Goal: Transaction & Acquisition: Book appointment/travel/reservation

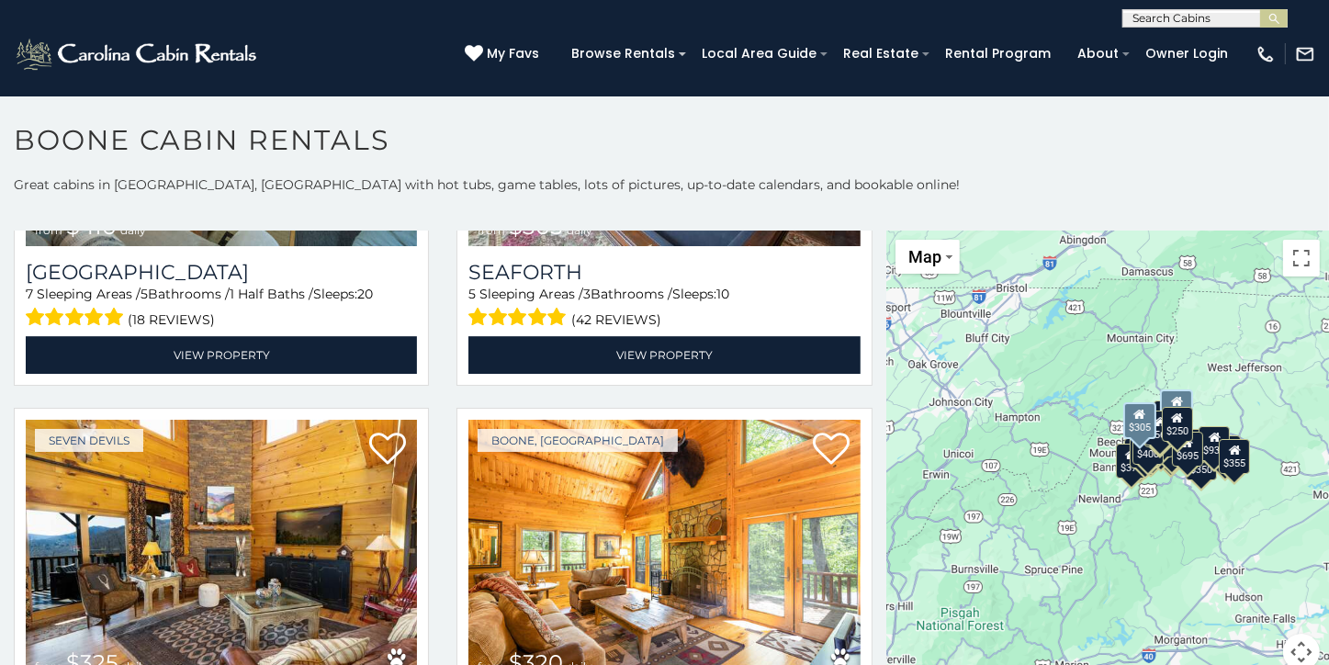
scroll to position [5604, 0]
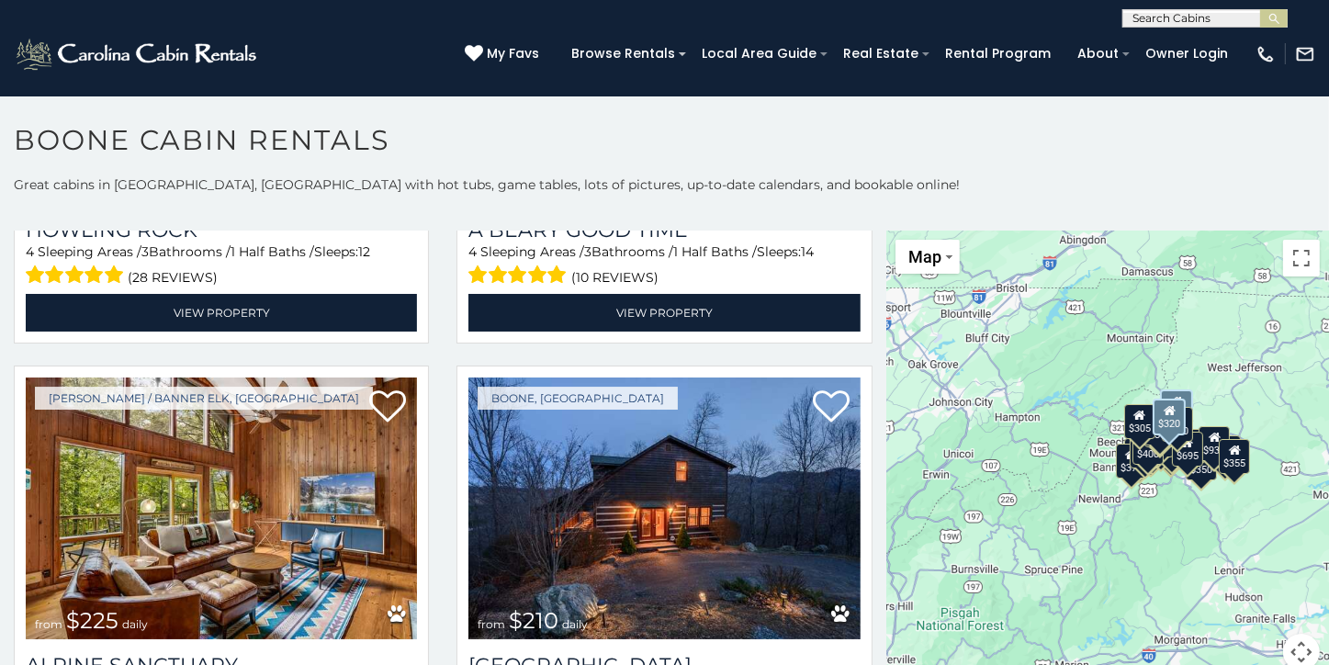
scroll to position [6042, 0]
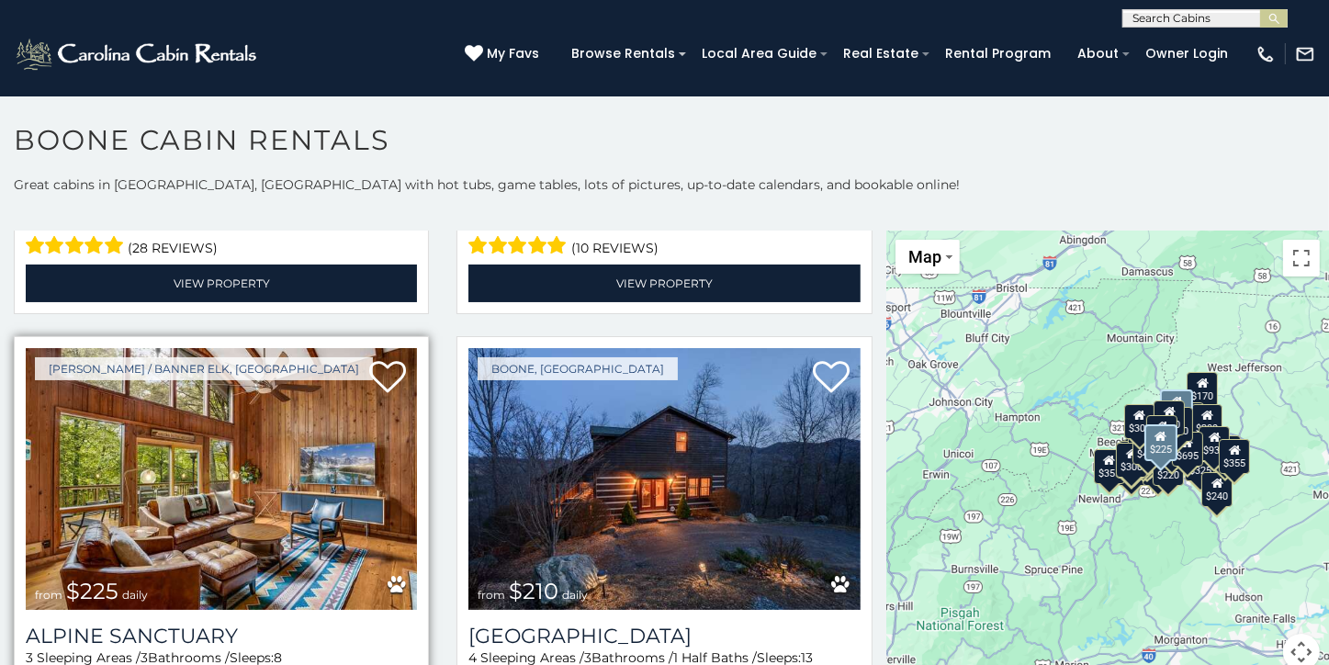
click at [334, 390] on img at bounding box center [221, 479] width 391 height 263
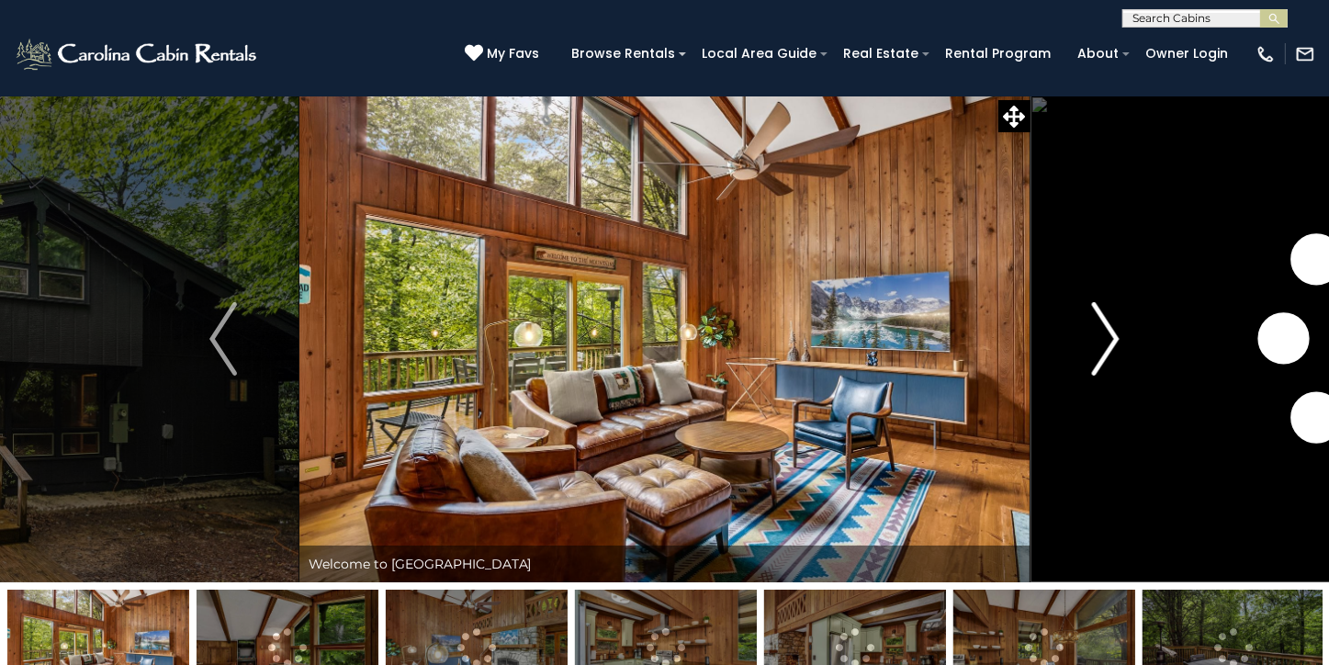
click at [1114, 336] on img "Next" at bounding box center [1106, 338] width 28 height 73
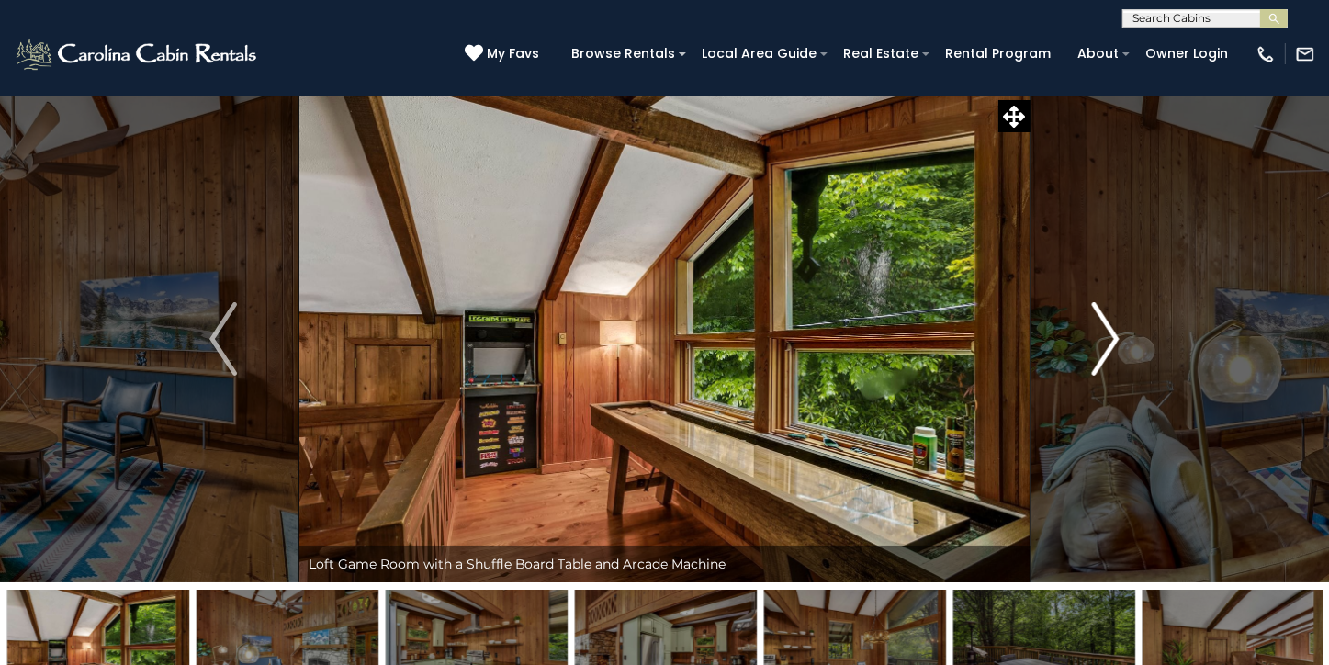
click at [1114, 336] on img "Next" at bounding box center [1106, 338] width 28 height 73
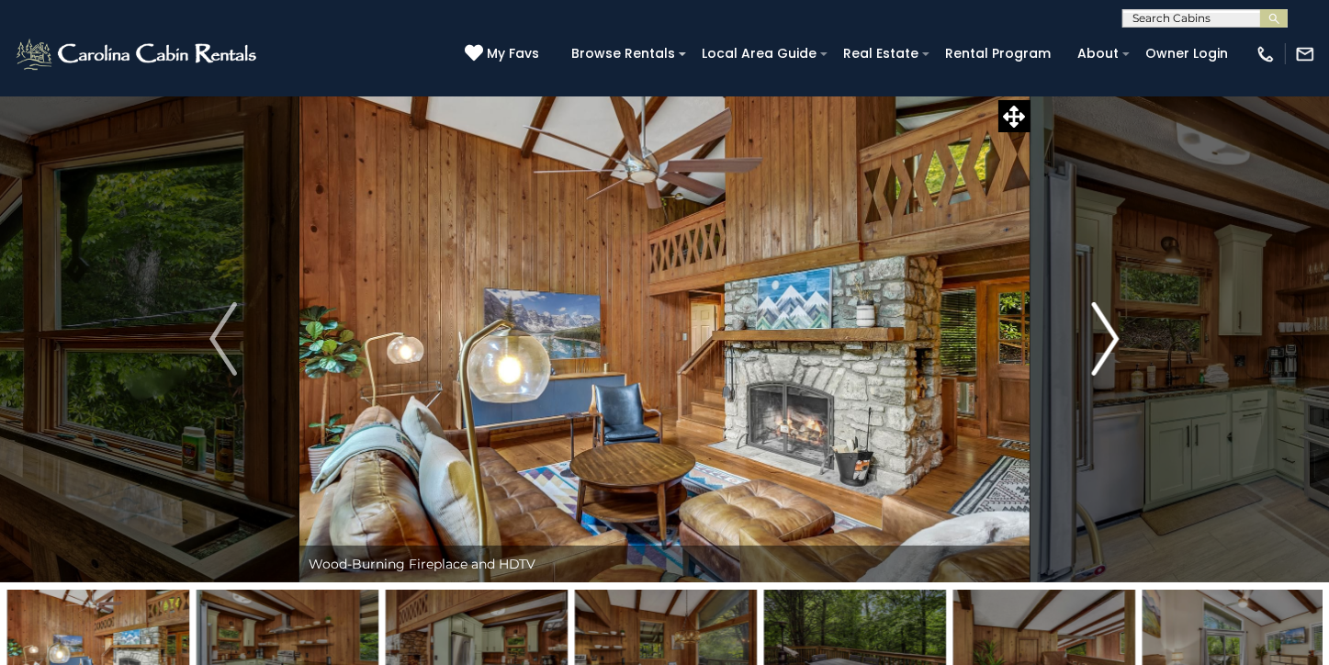
click at [1114, 336] on img "Next" at bounding box center [1106, 338] width 28 height 73
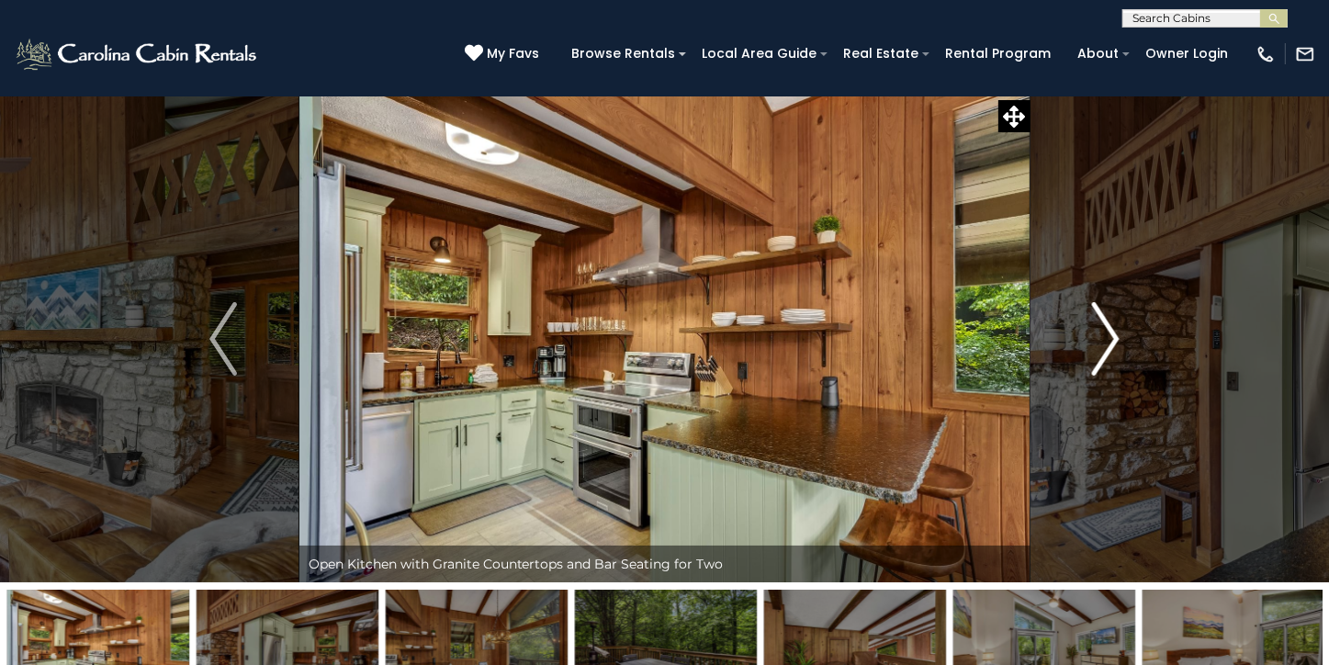
click at [1114, 336] on img "Next" at bounding box center [1106, 338] width 28 height 73
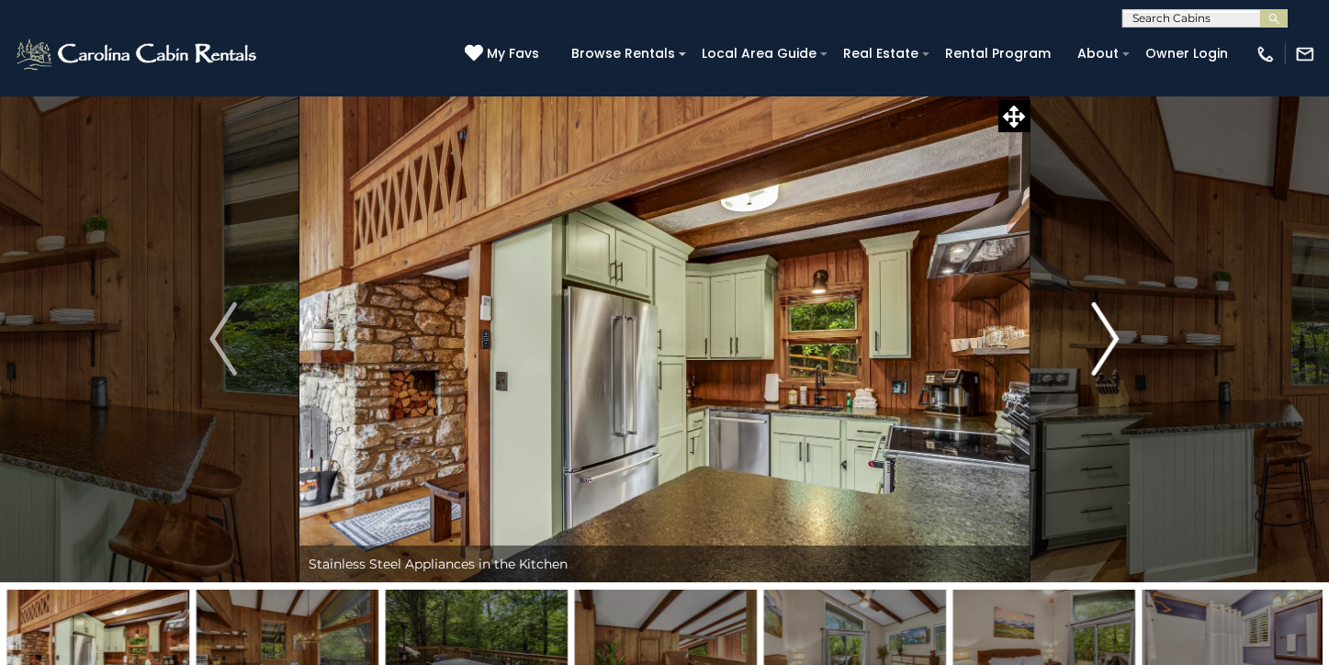
click at [1114, 336] on img "Next" at bounding box center [1106, 338] width 28 height 73
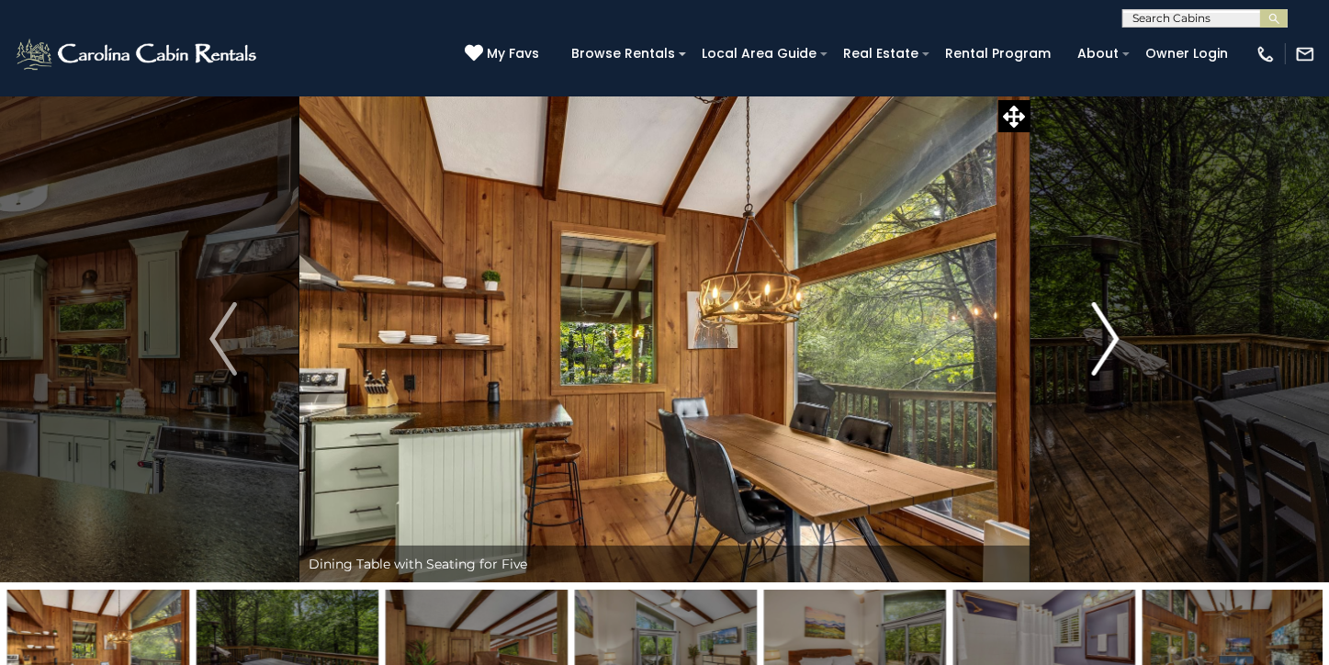
click at [1114, 336] on img "Next" at bounding box center [1106, 338] width 28 height 73
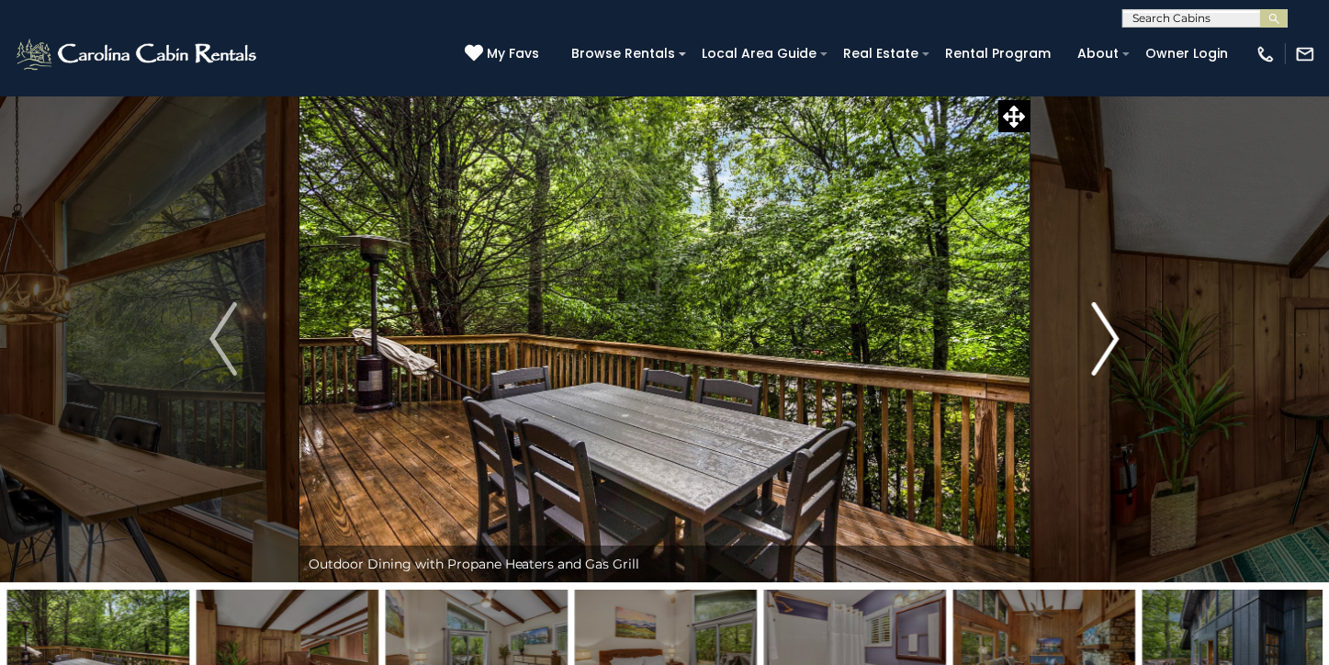
click at [1114, 336] on img "Next" at bounding box center [1106, 338] width 28 height 73
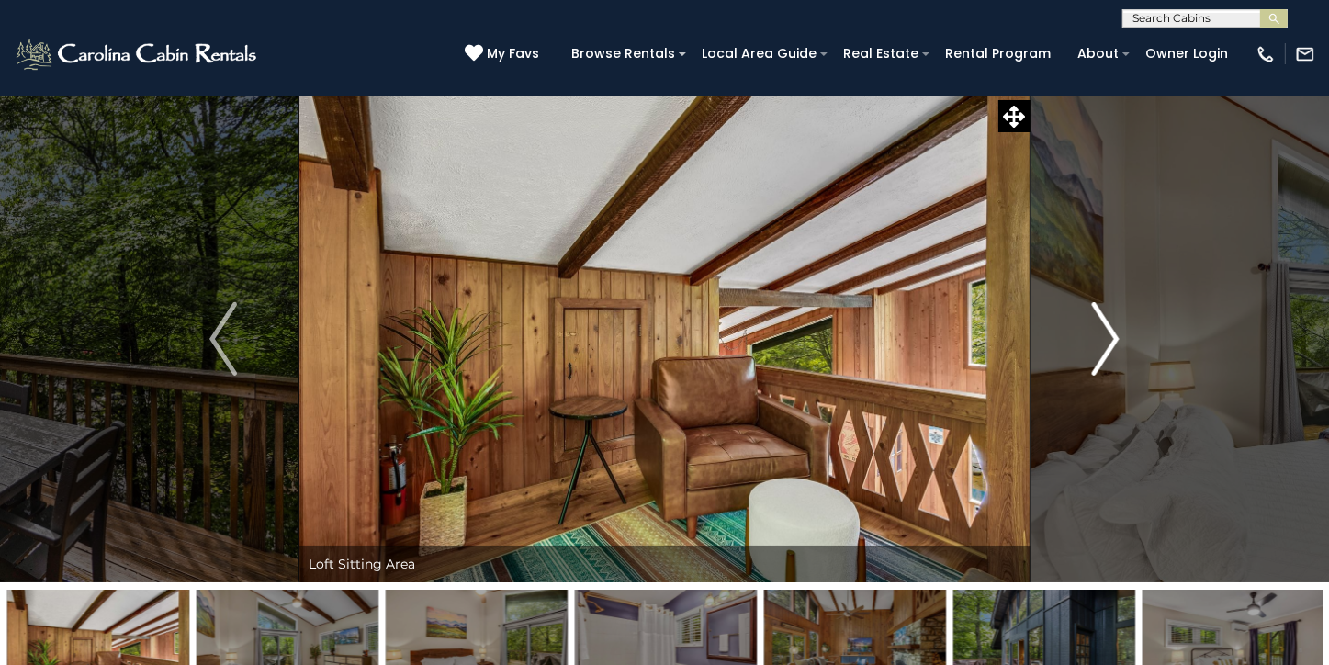
click at [1114, 336] on img "Next" at bounding box center [1106, 338] width 28 height 73
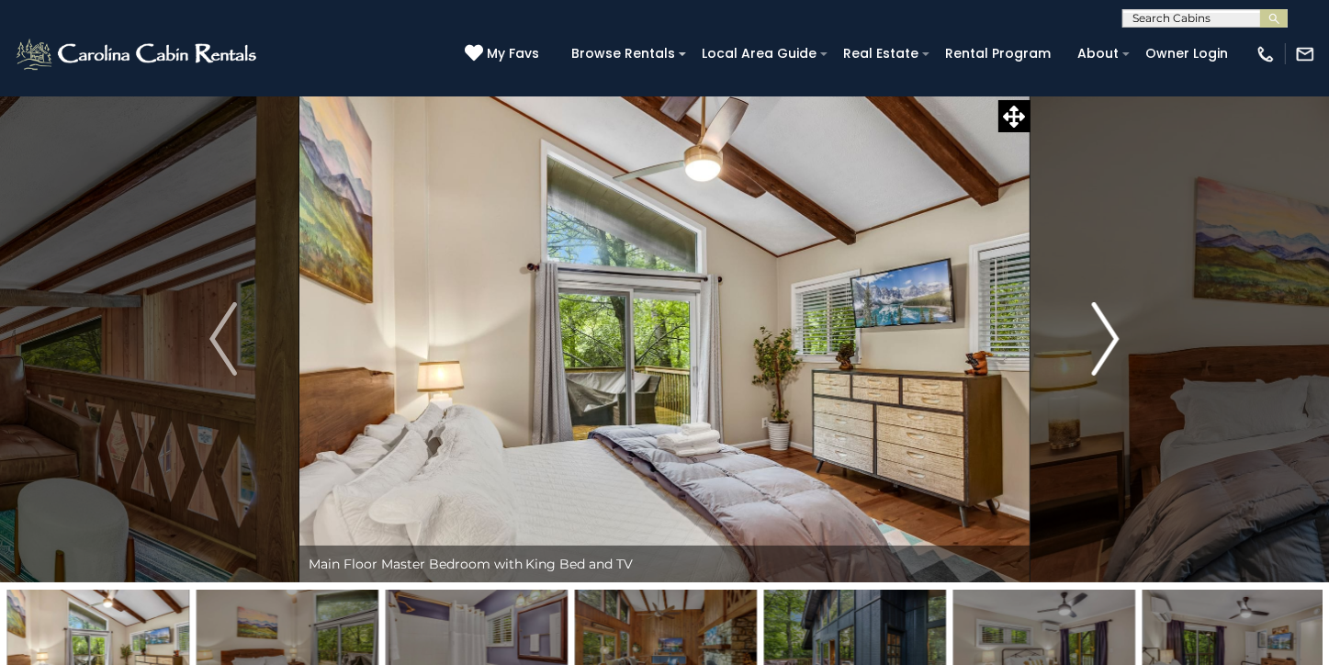
click at [1114, 336] on img "Next" at bounding box center [1106, 338] width 28 height 73
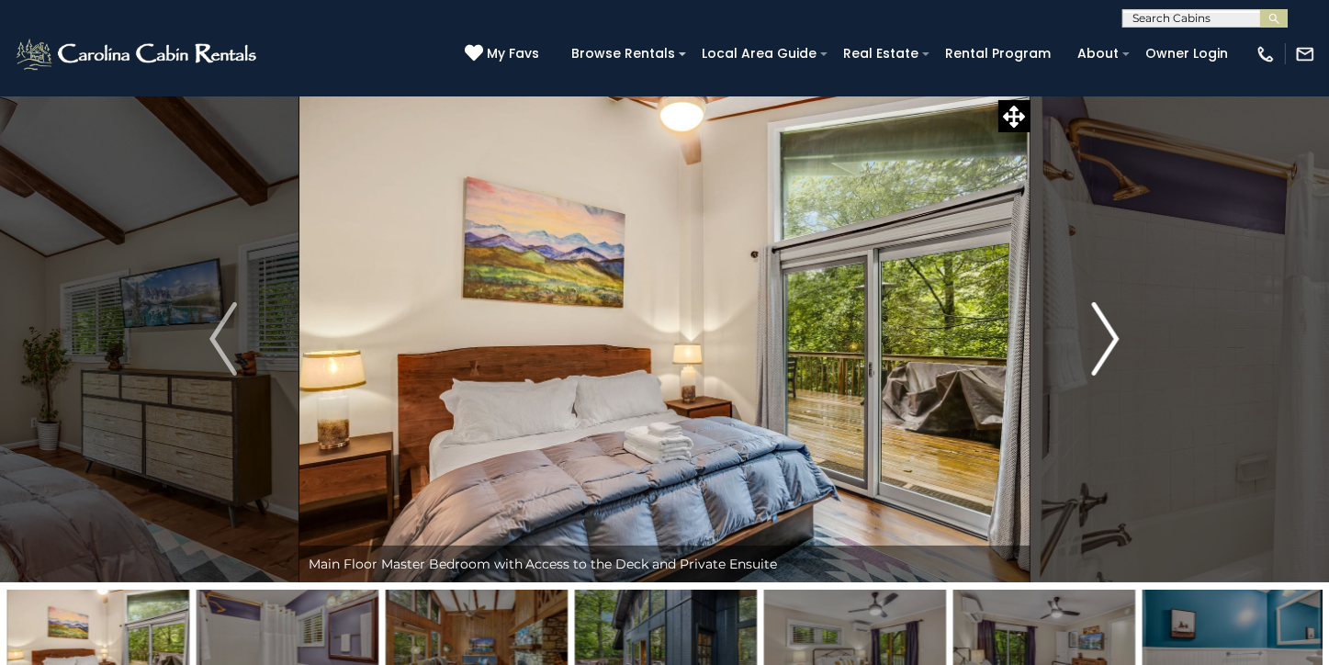
click at [1114, 336] on img "Next" at bounding box center [1106, 338] width 28 height 73
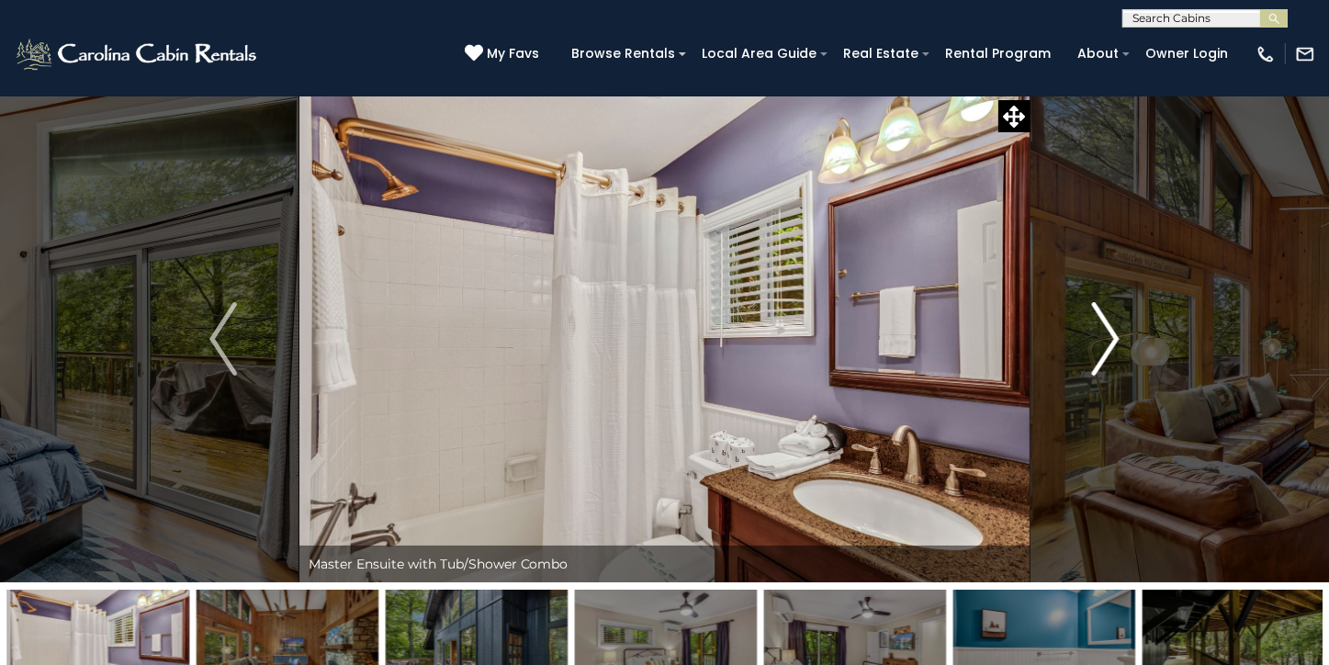
click at [1114, 336] on img "Next" at bounding box center [1106, 338] width 28 height 73
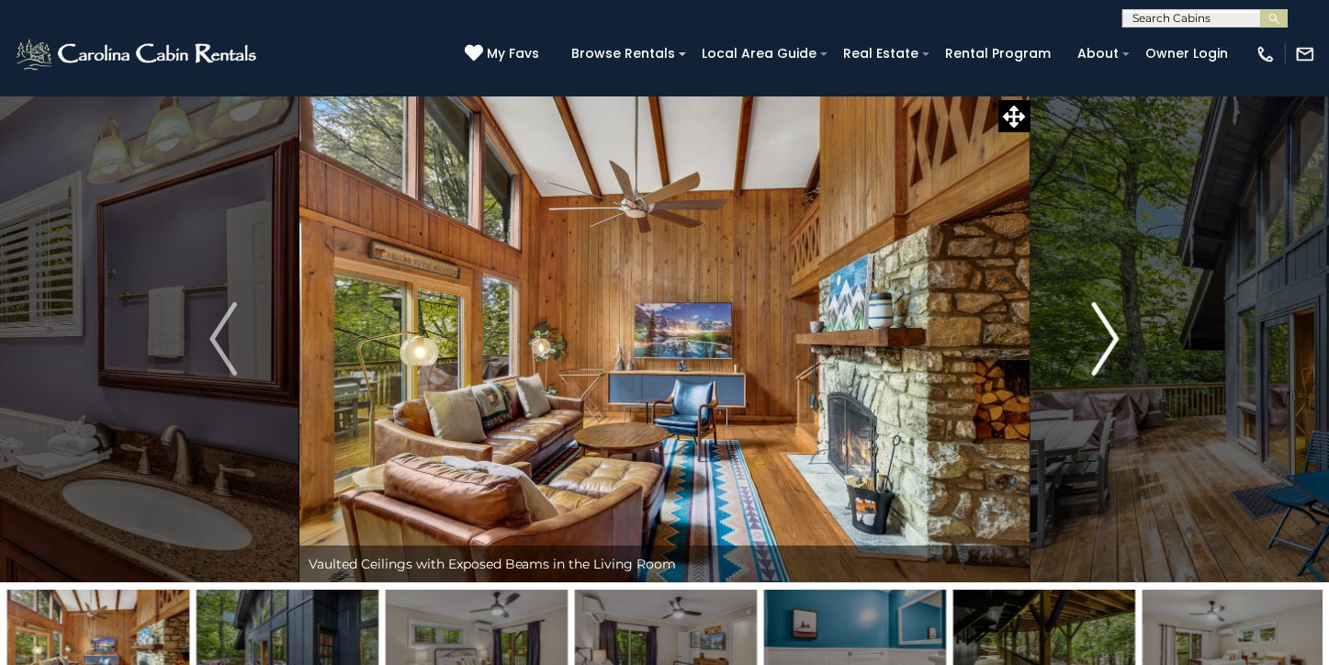
click at [1114, 336] on img "Next" at bounding box center [1106, 338] width 28 height 73
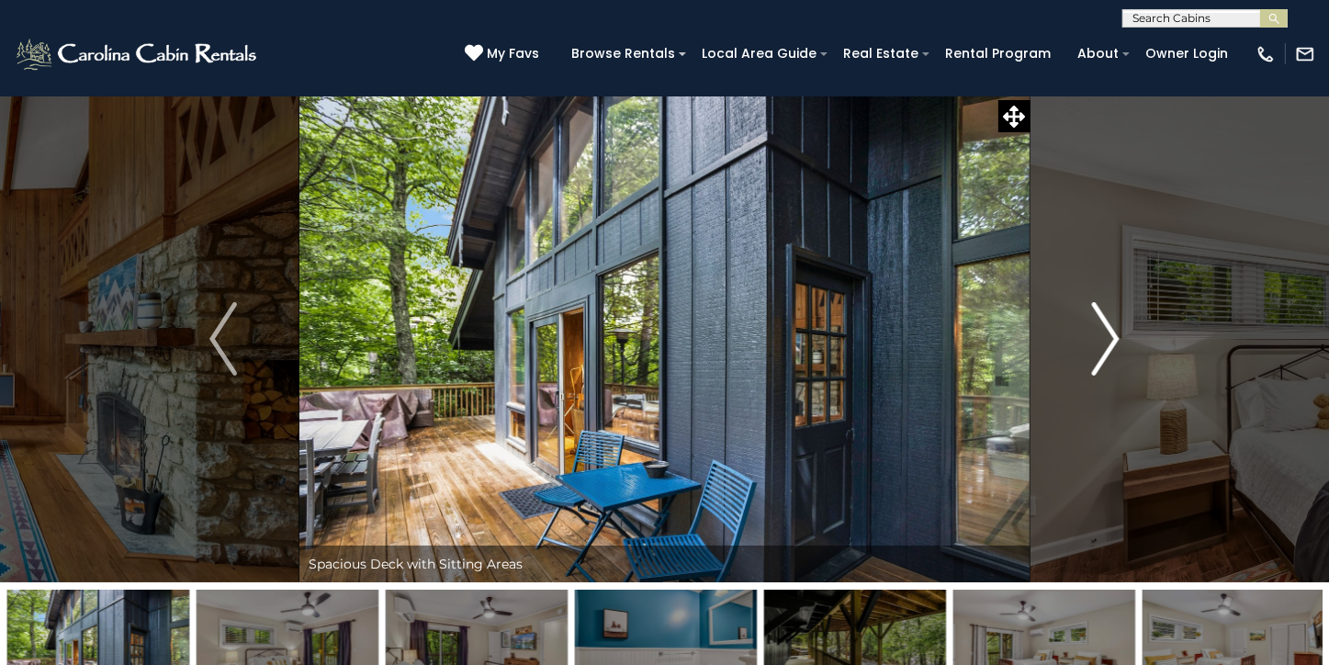
click at [1114, 336] on img "Next" at bounding box center [1106, 338] width 28 height 73
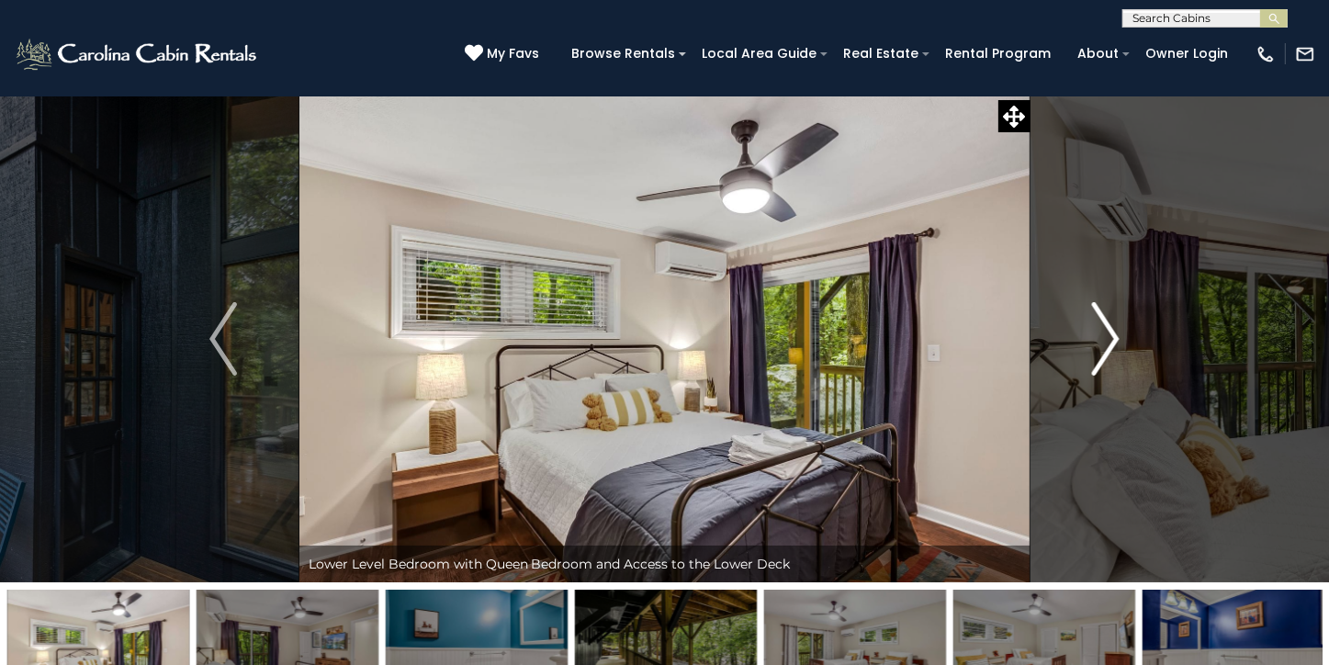
click at [1114, 336] on img "Next" at bounding box center [1106, 338] width 28 height 73
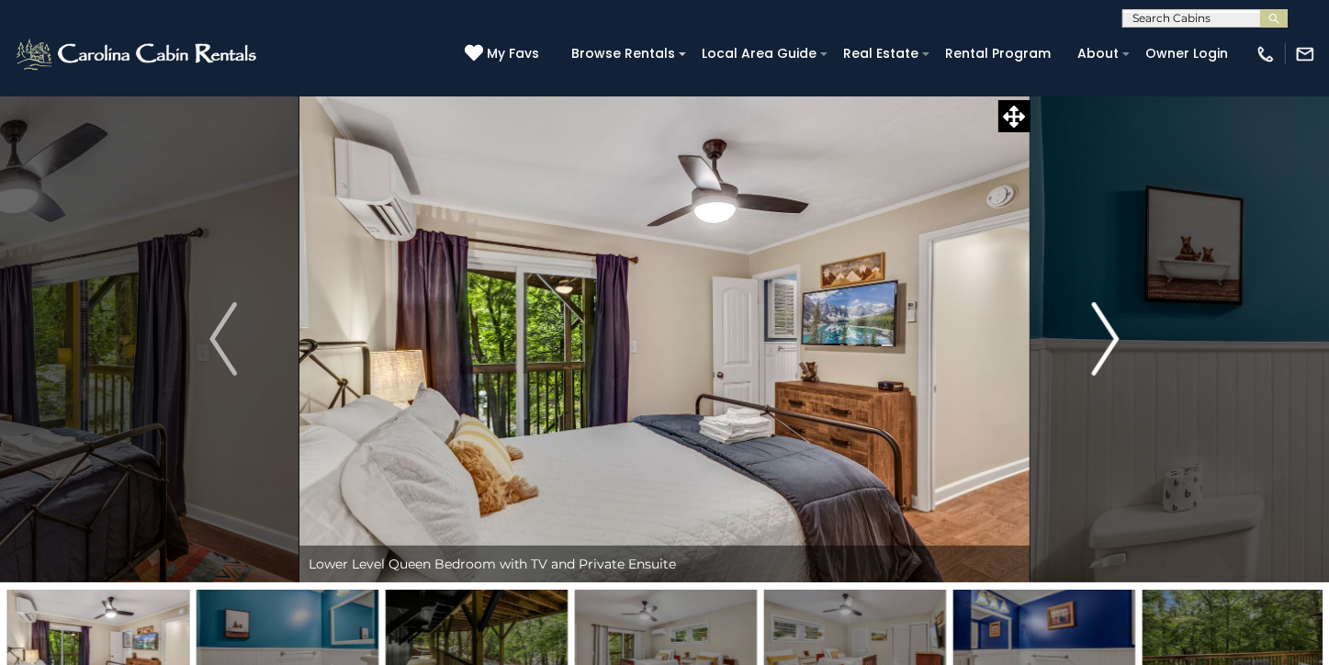
click at [1114, 336] on img "Next" at bounding box center [1106, 338] width 28 height 73
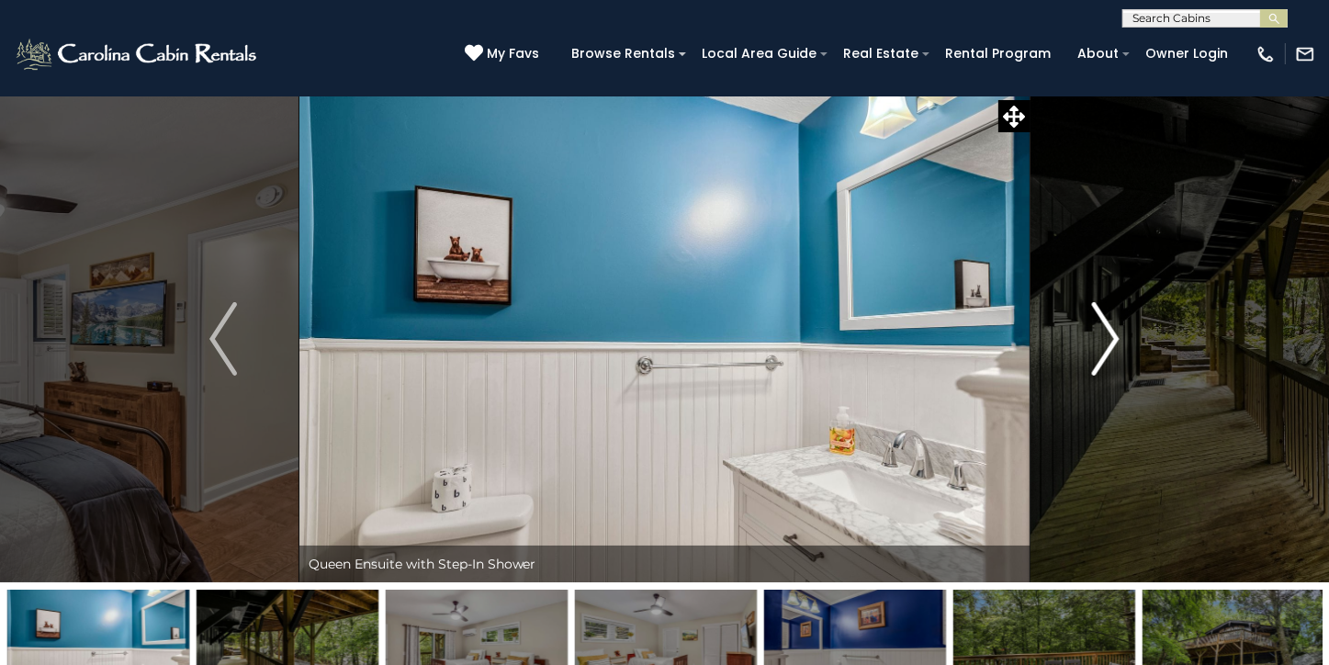
click at [1114, 336] on img "Next" at bounding box center [1106, 338] width 28 height 73
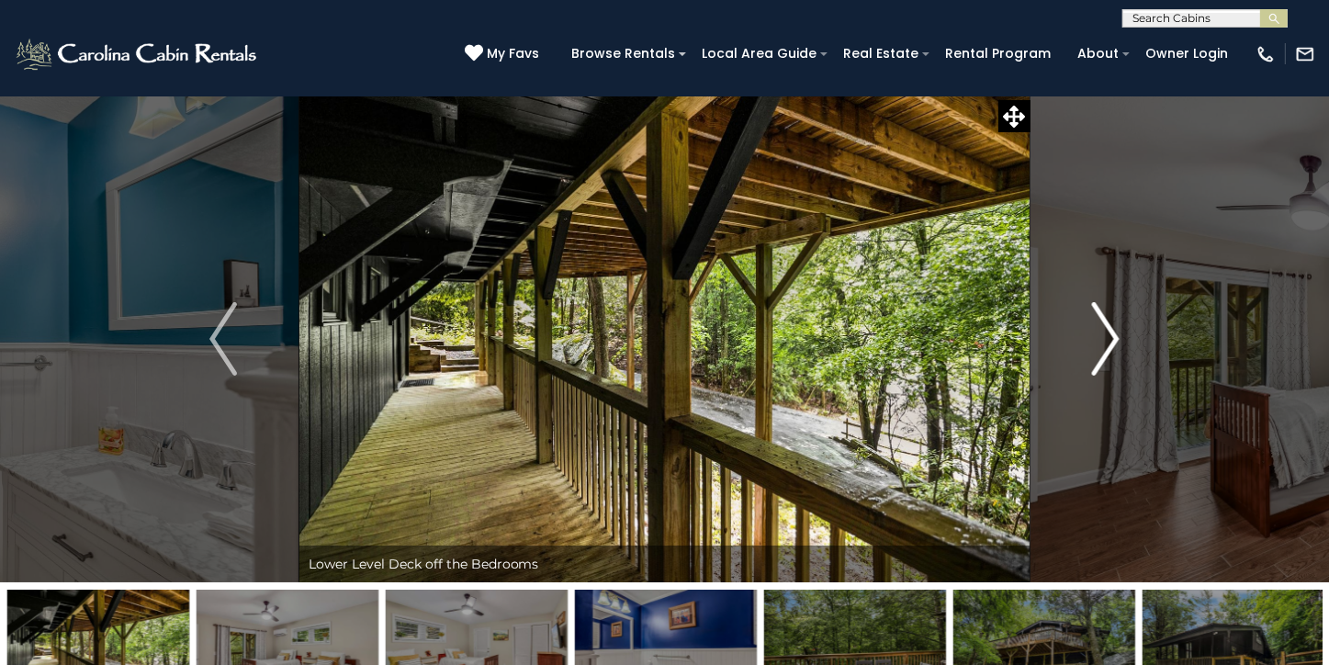
click at [1114, 336] on img "Next" at bounding box center [1106, 338] width 28 height 73
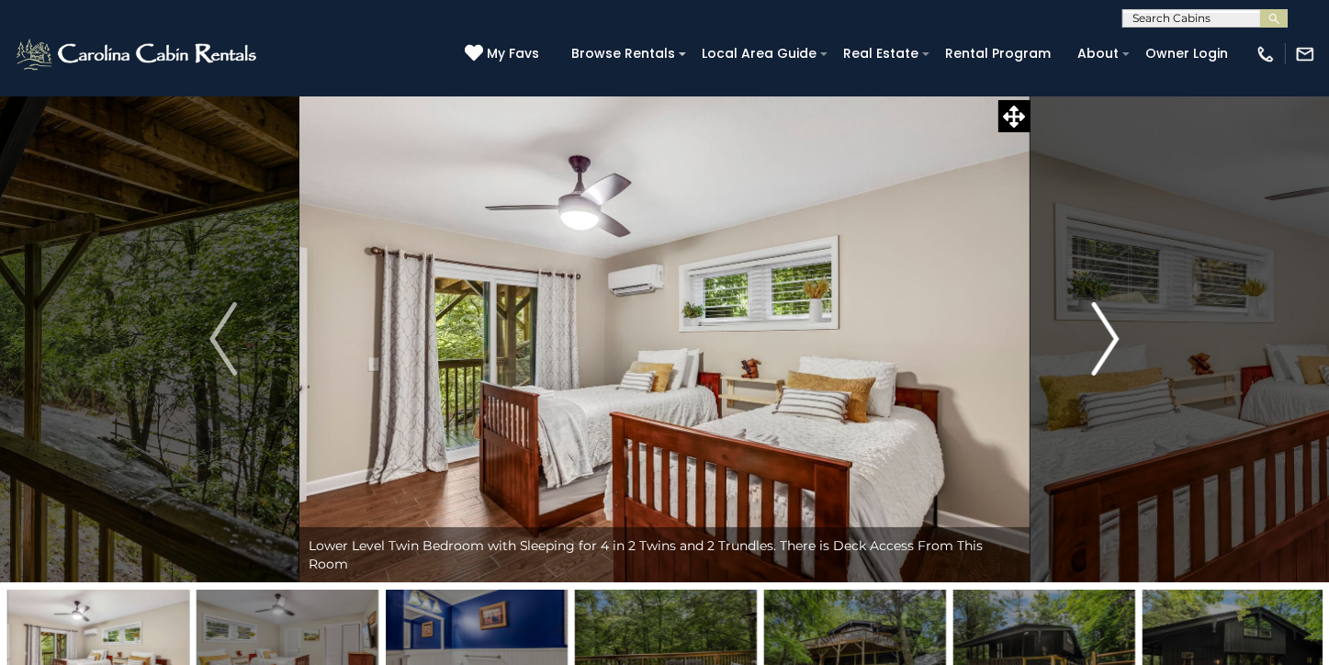
click at [1114, 336] on img "Next" at bounding box center [1106, 338] width 28 height 73
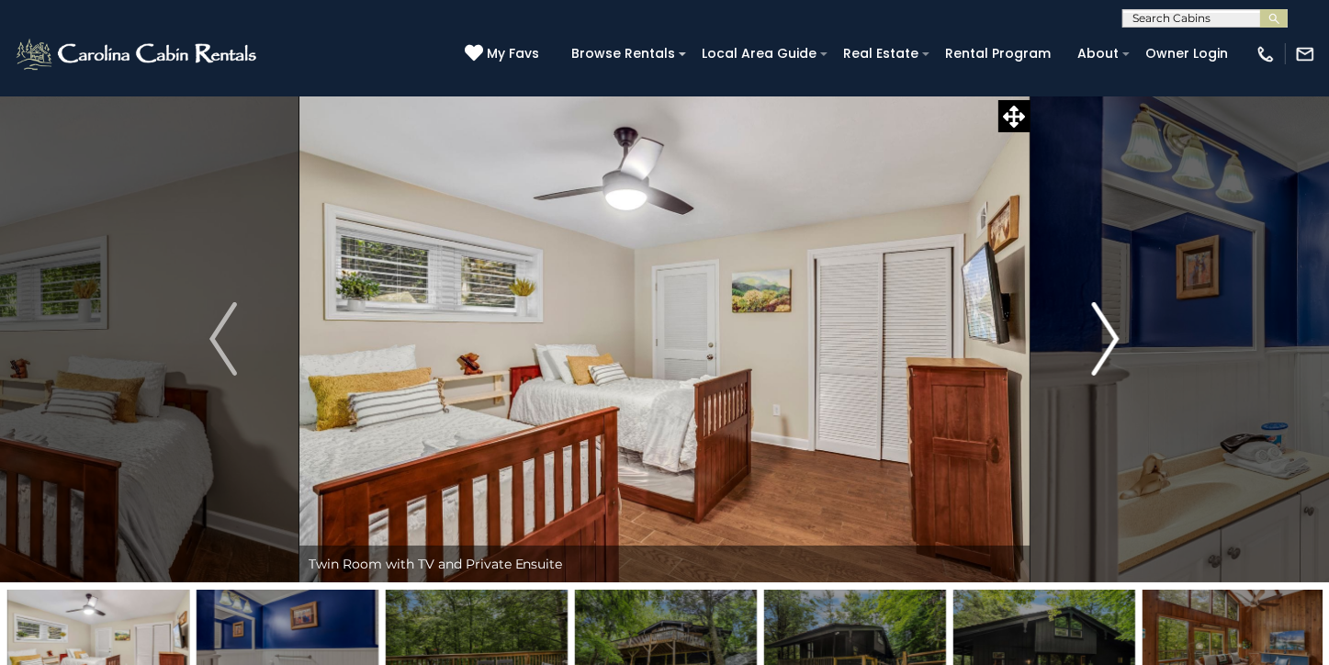
click at [1114, 336] on img "Next" at bounding box center [1106, 338] width 28 height 73
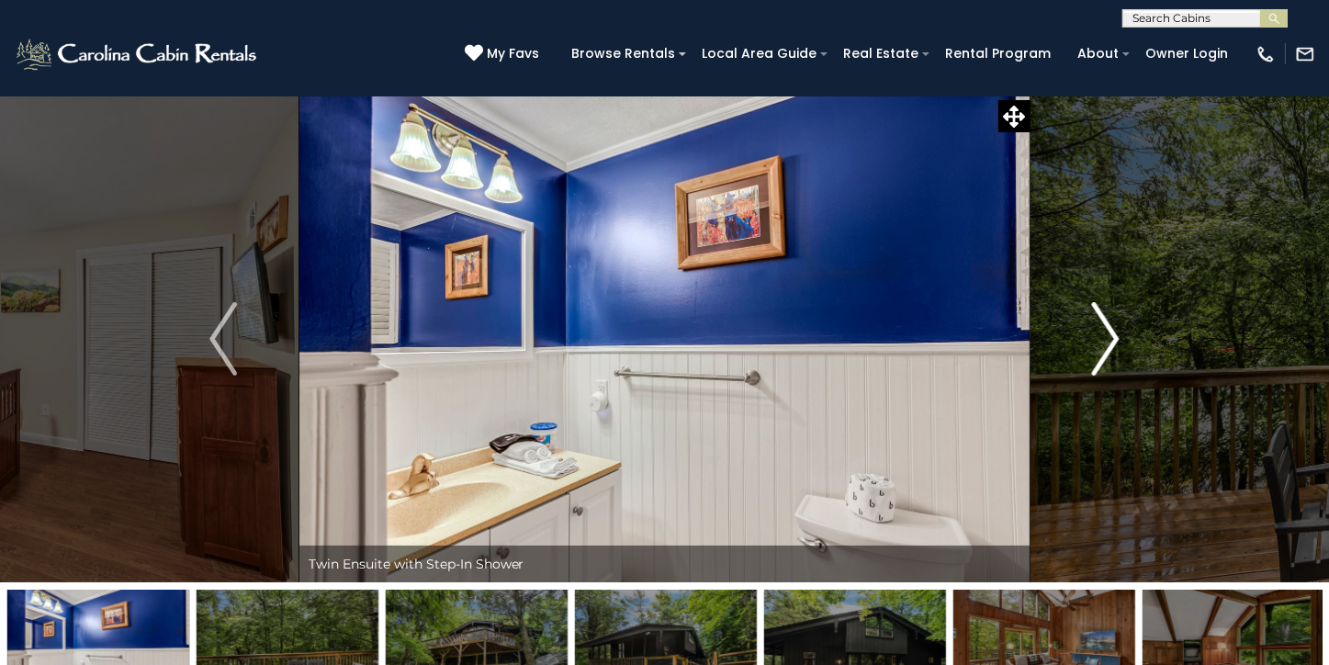
click at [1114, 336] on img "Next" at bounding box center [1106, 338] width 28 height 73
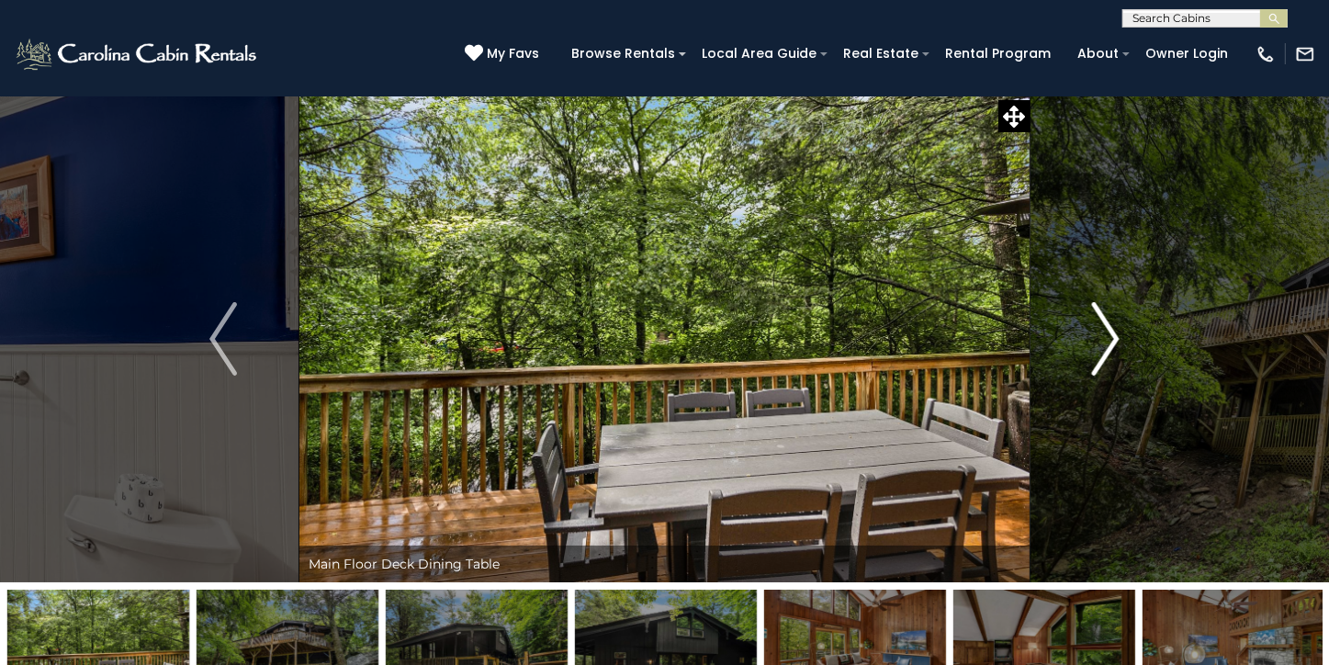
click at [1114, 336] on img "Next" at bounding box center [1106, 338] width 28 height 73
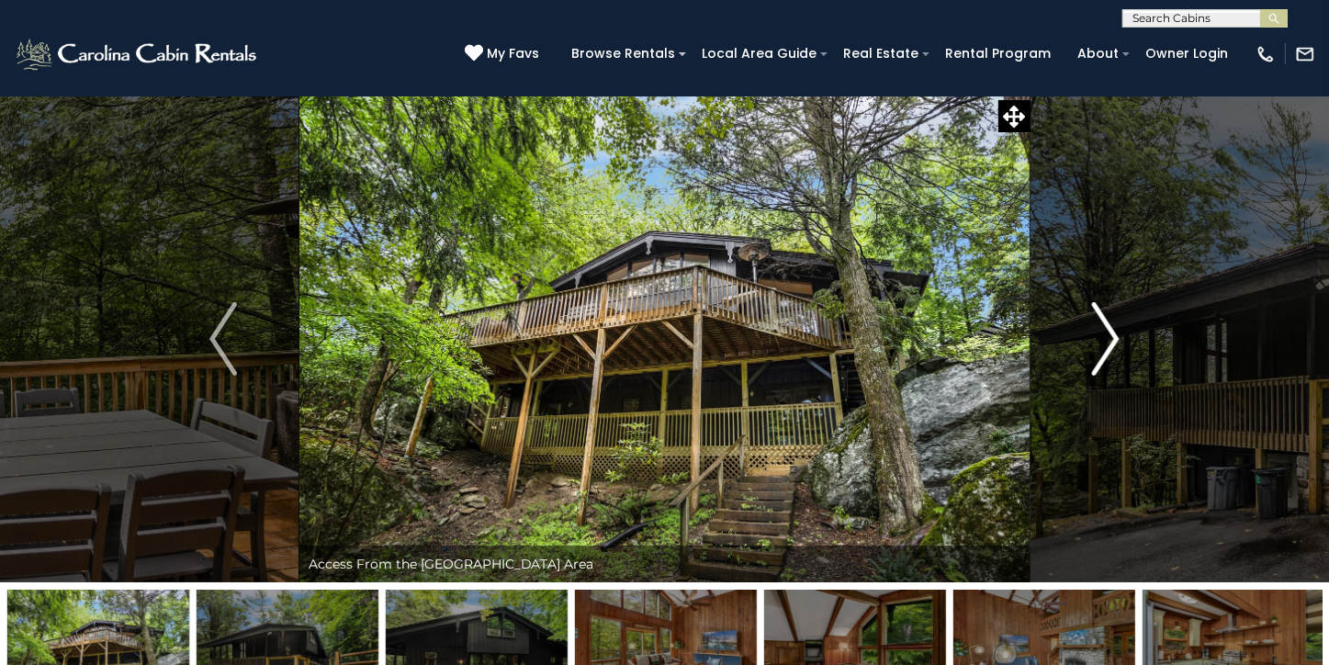
click at [1114, 336] on img "Next" at bounding box center [1106, 338] width 28 height 73
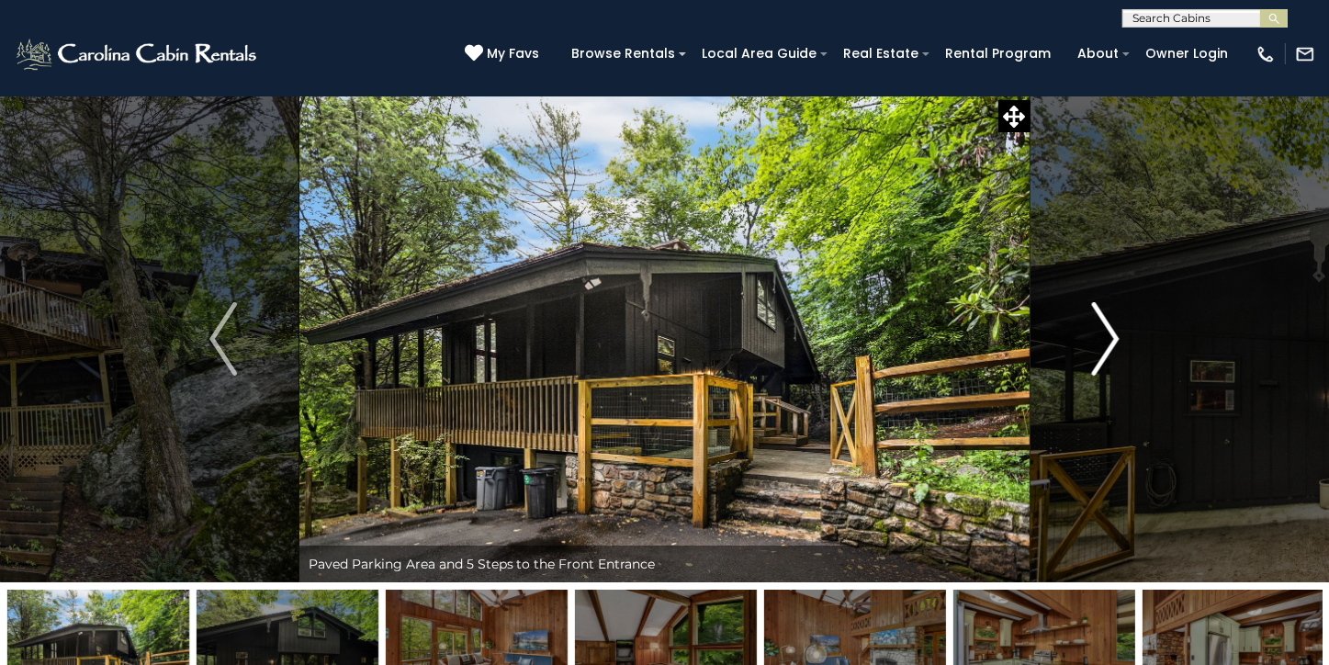
click at [1114, 336] on img "Next" at bounding box center [1106, 338] width 28 height 73
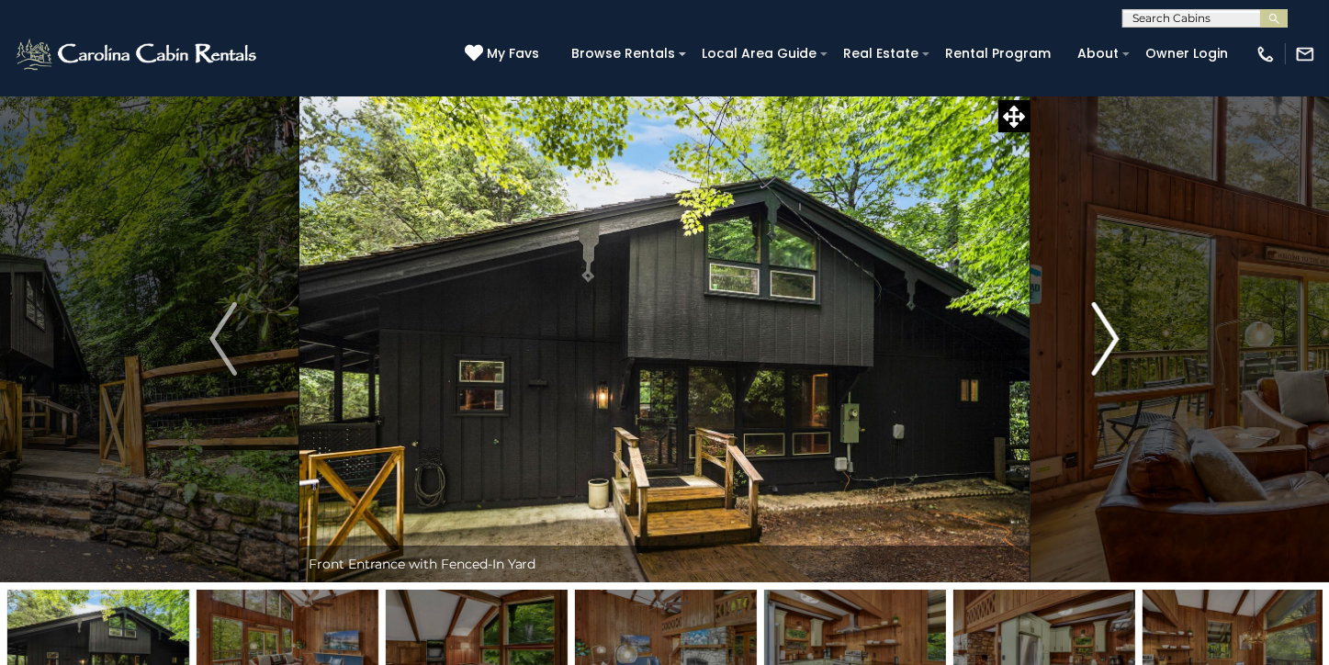
click at [1114, 336] on img "Next" at bounding box center [1106, 338] width 28 height 73
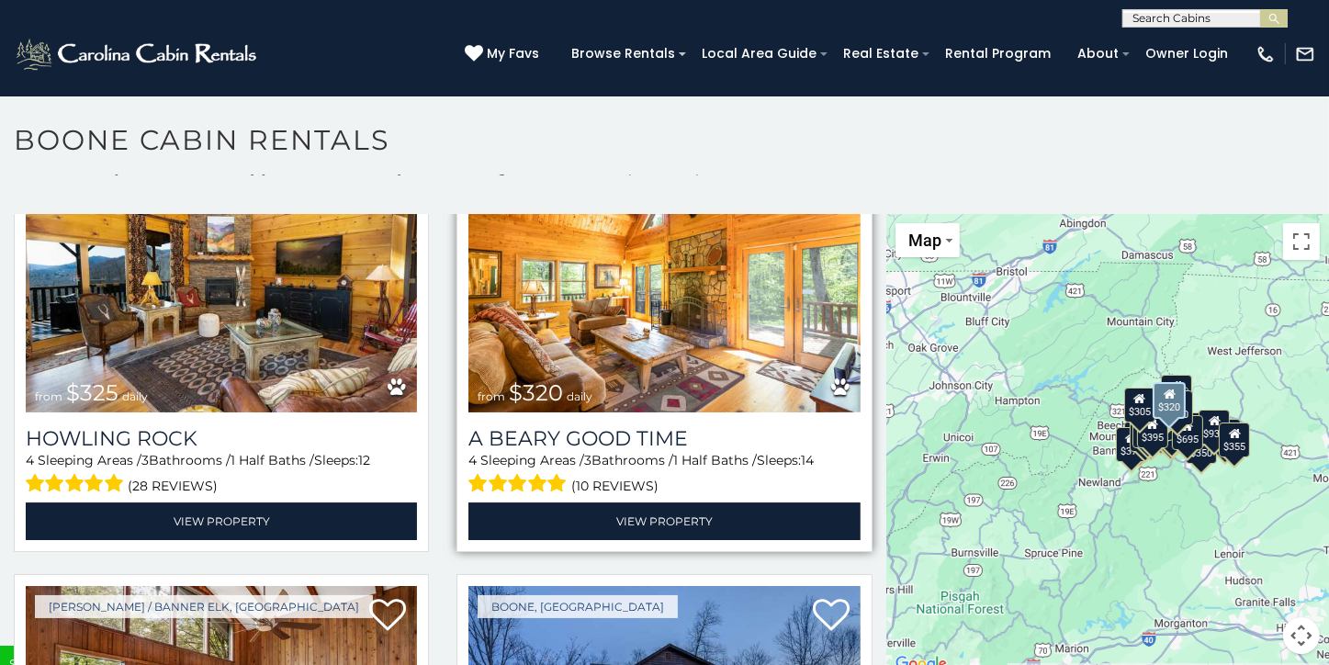
scroll to position [6042, 0]
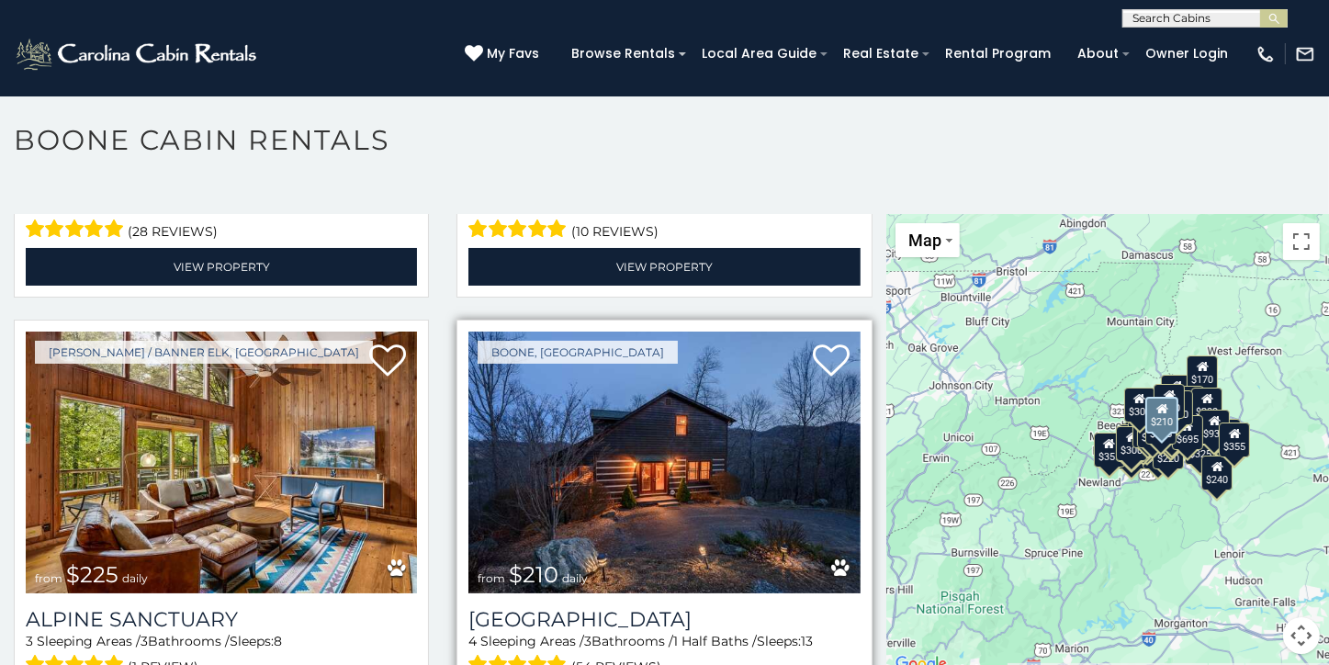
click at [636, 405] on img at bounding box center [664, 463] width 391 height 263
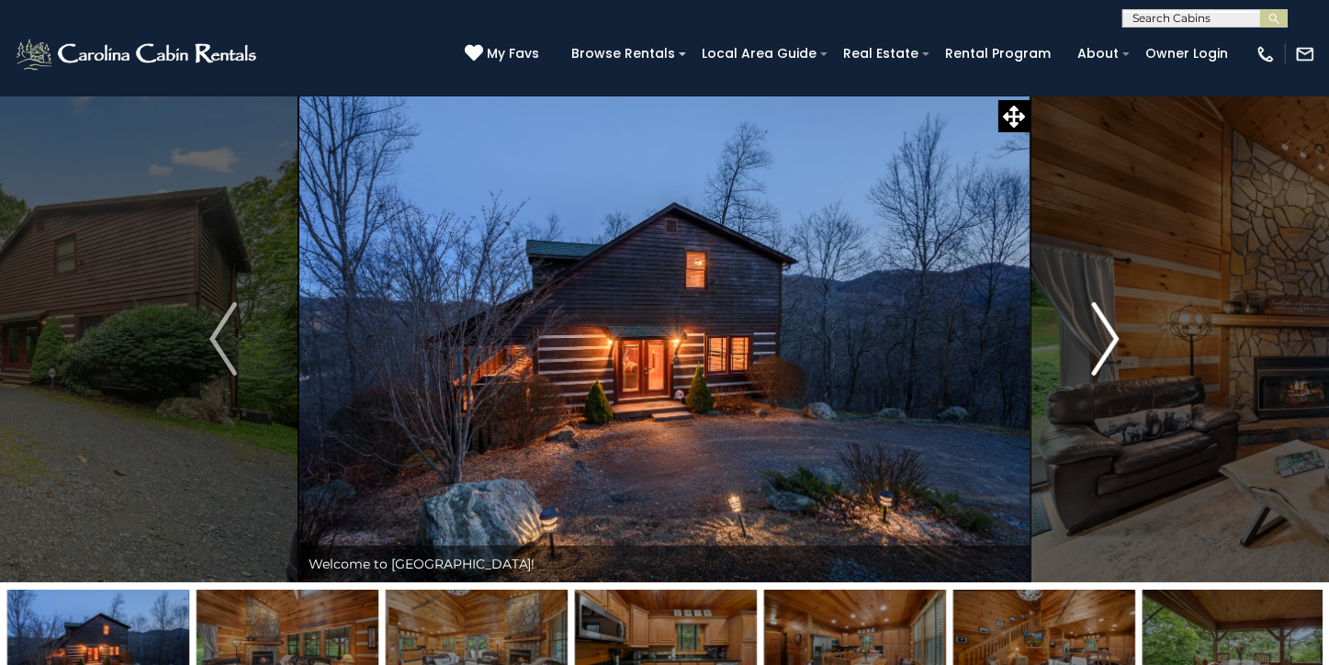
click at [1114, 337] on img "Next" at bounding box center [1106, 338] width 28 height 73
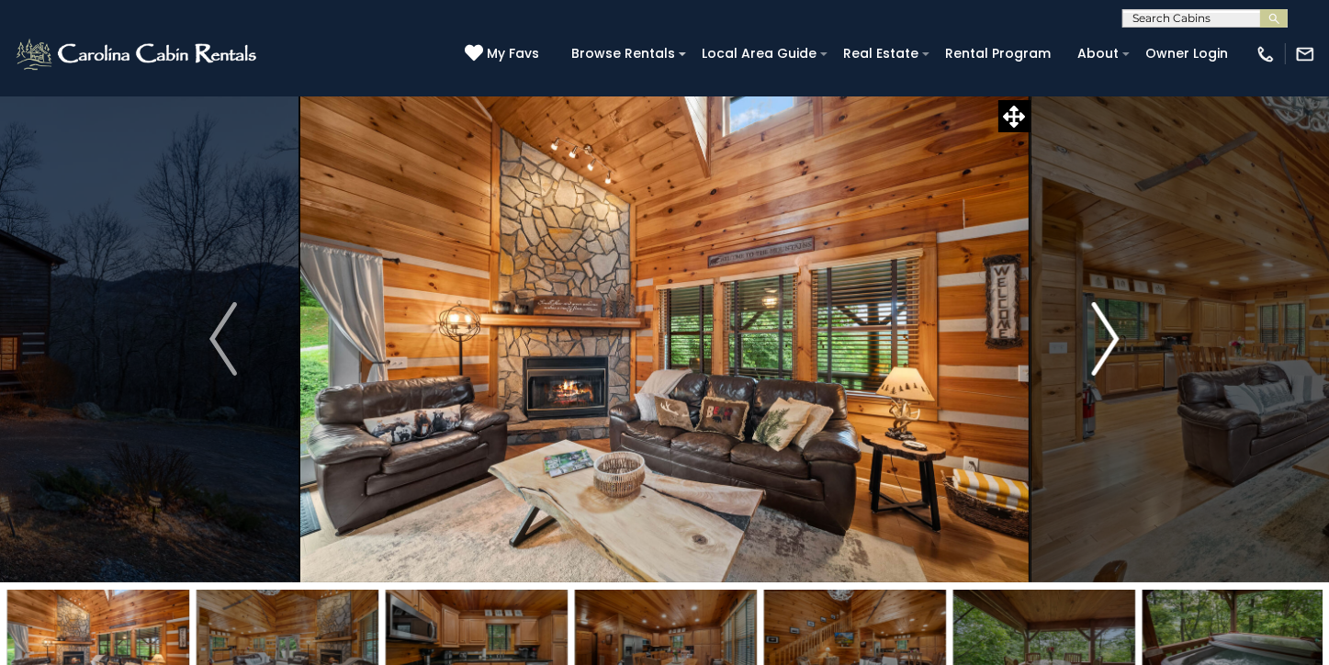
click at [1111, 341] on img "Next" at bounding box center [1106, 338] width 28 height 73
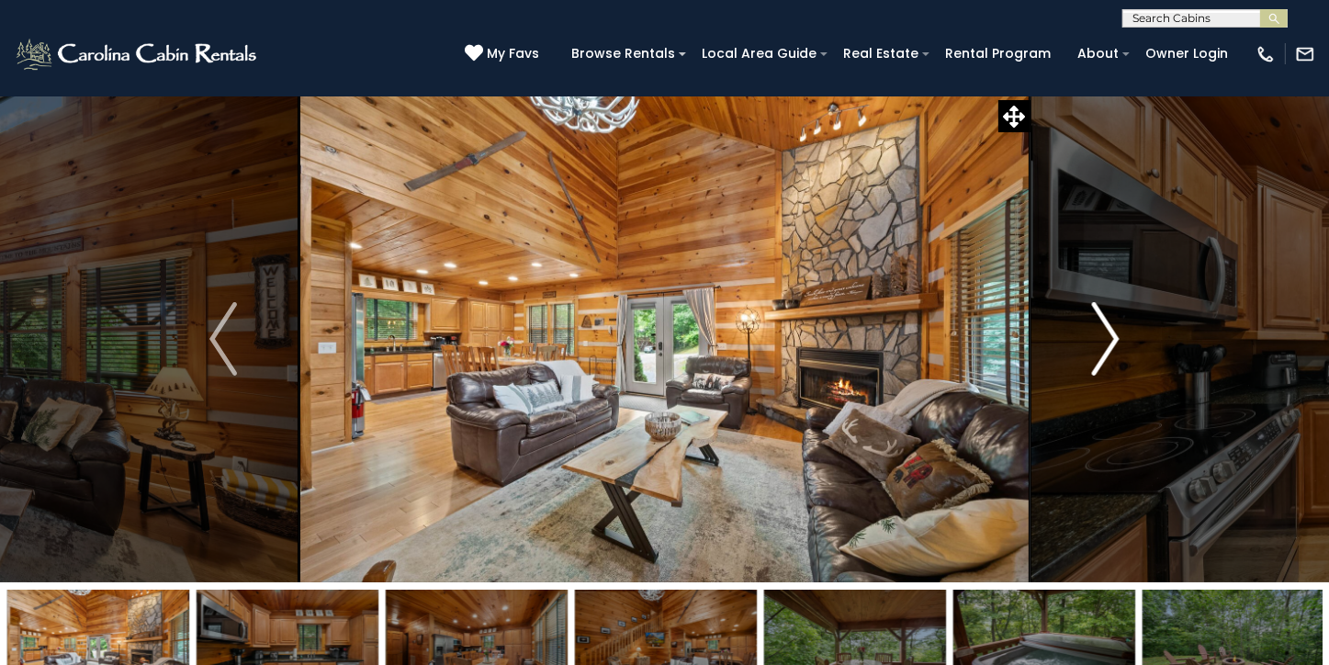
click at [1111, 341] on img "Next" at bounding box center [1106, 338] width 28 height 73
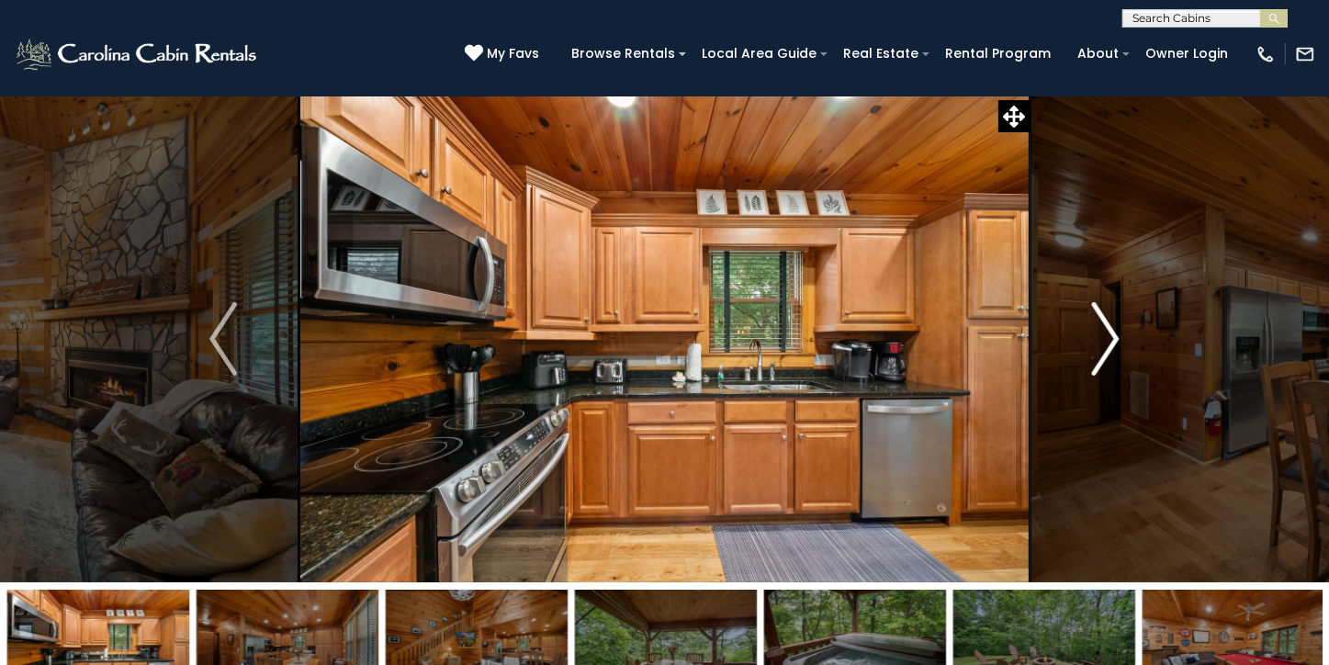
click at [1111, 341] on img "Next" at bounding box center [1106, 338] width 28 height 73
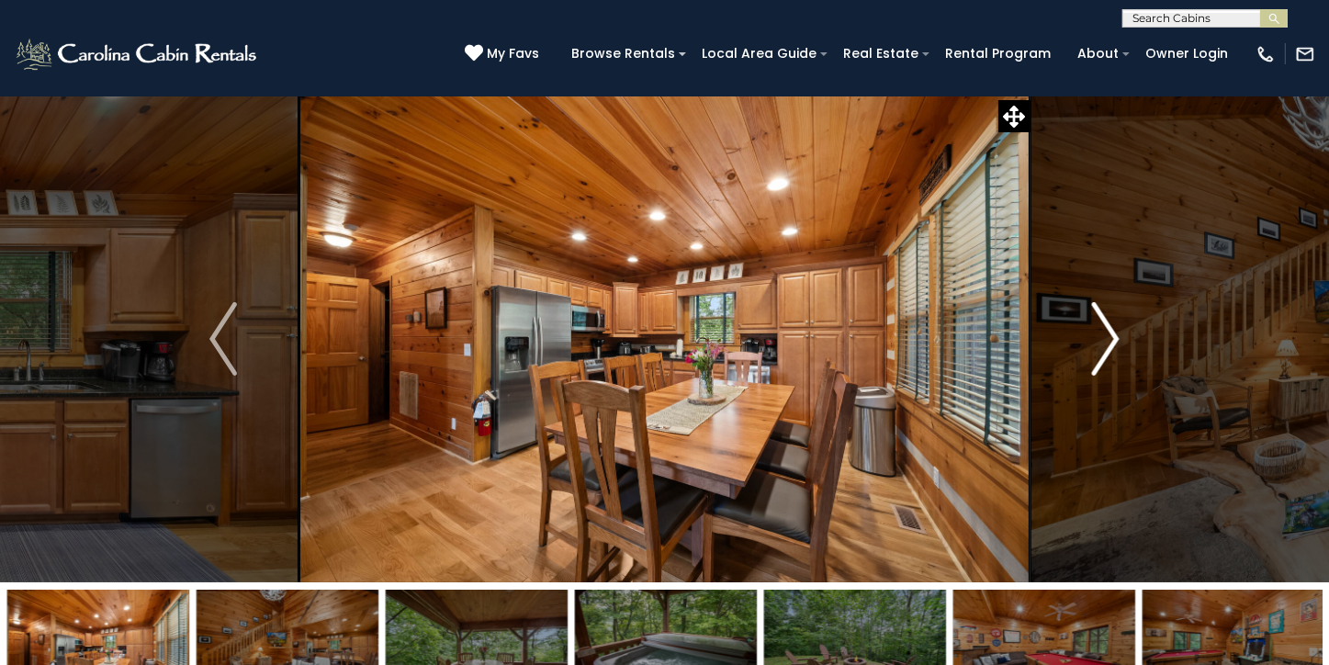
click at [1111, 341] on img "Next" at bounding box center [1106, 338] width 28 height 73
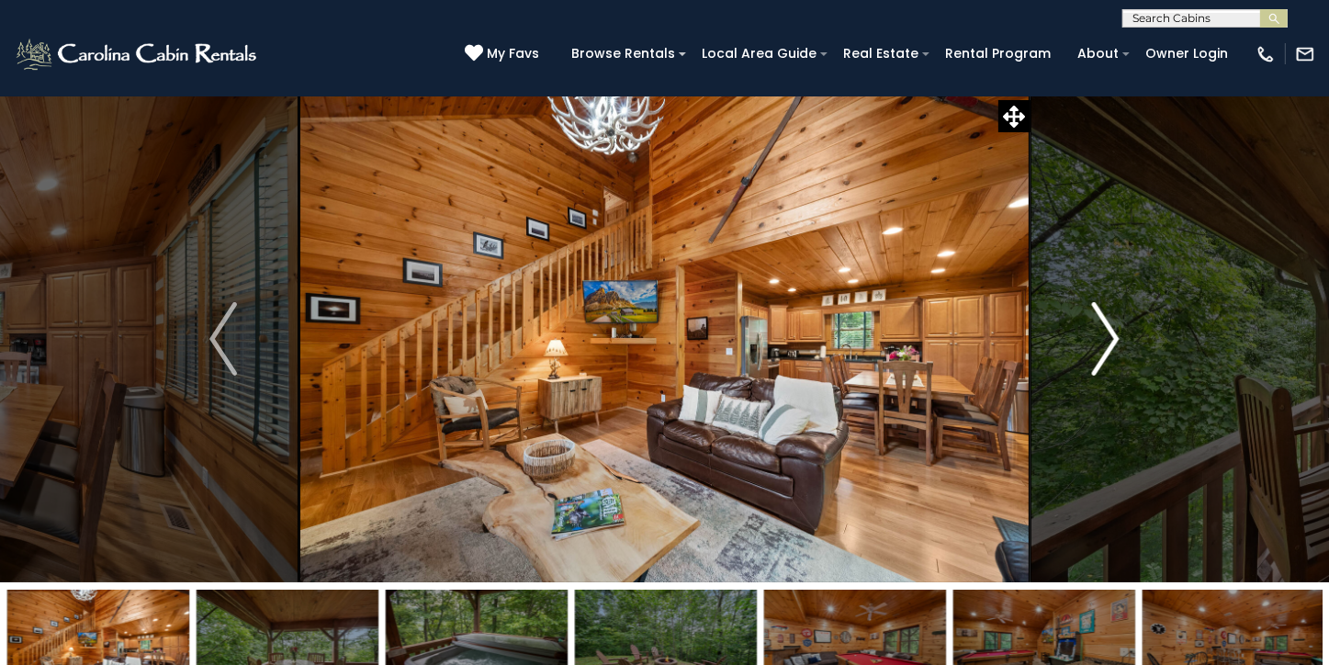
click at [1111, 341] on img "Next" at bounding box center [1106, 338] width 28 height 73
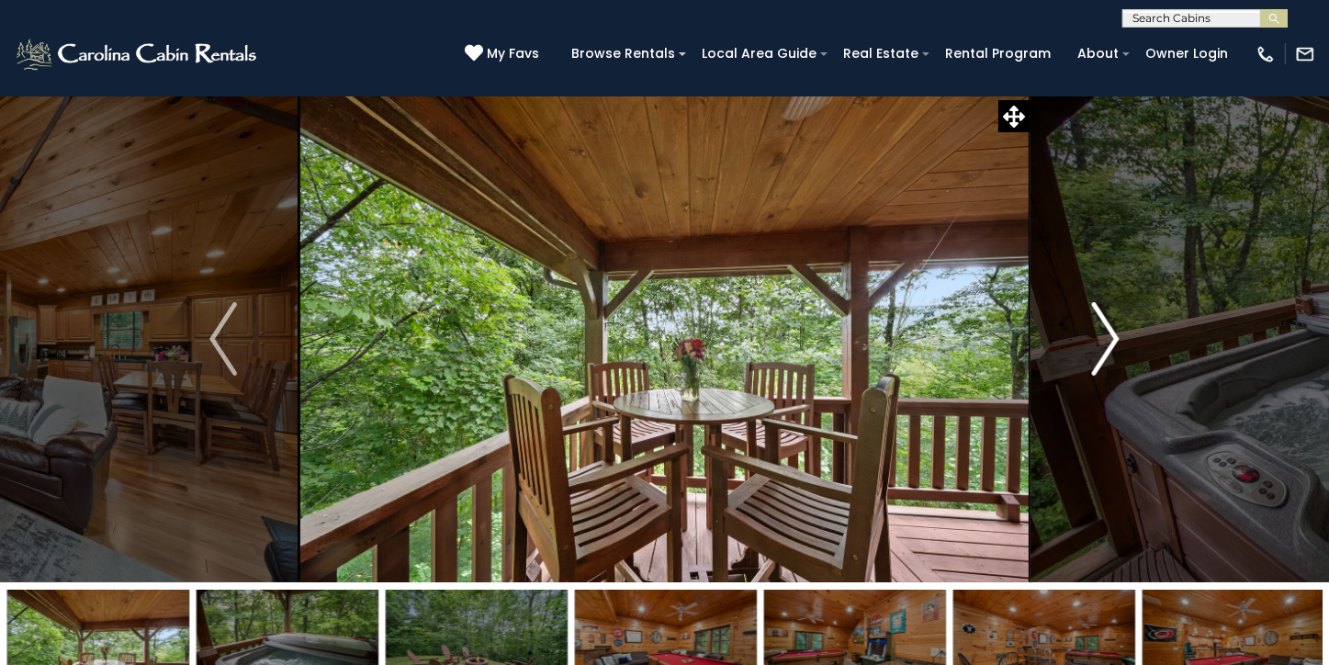
click at [1111, 341] on img "Next" at bounding box center [1106, 338] width 28 height 73
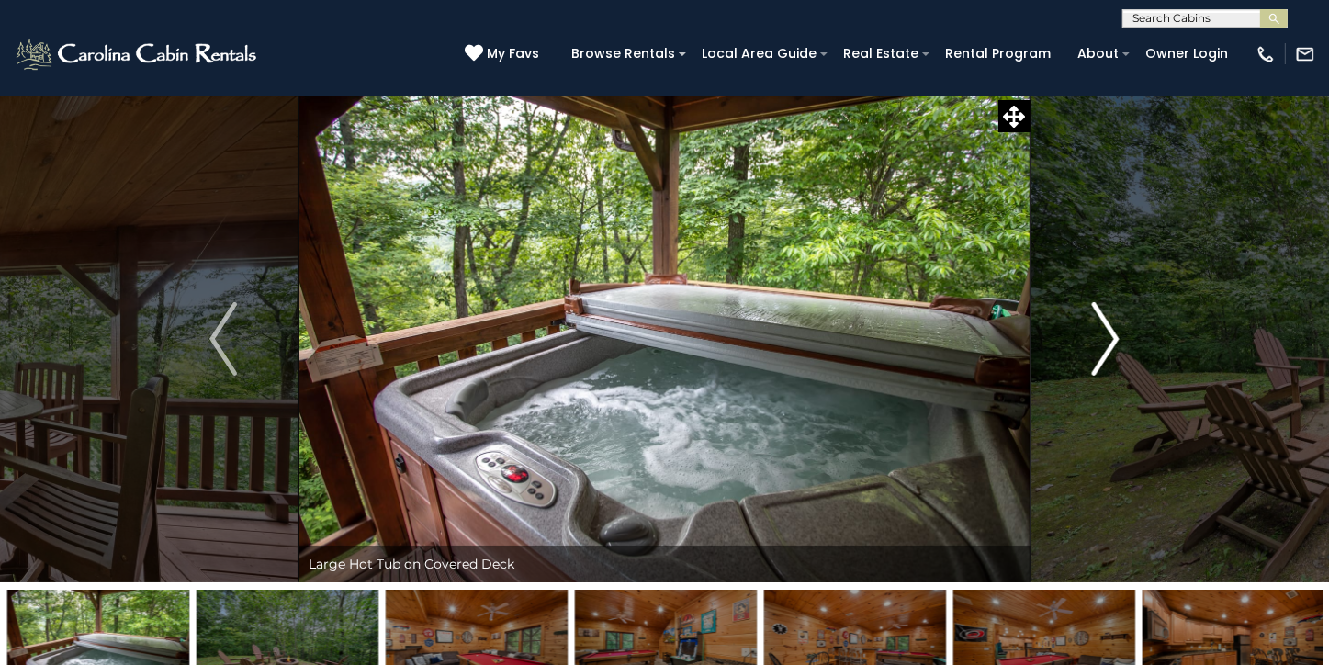
click at [1111, 341] on img "Next" at bounding box center [1106, 338] width 28 height 73
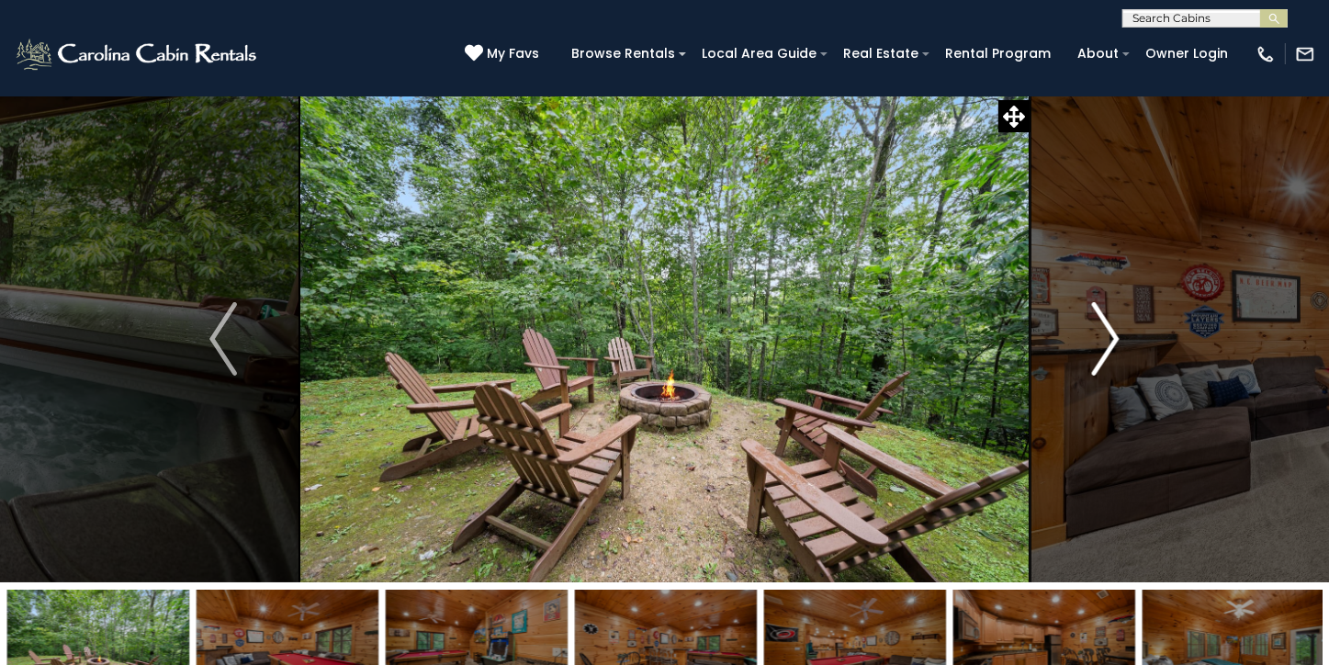
click at [1111, 341] on img "Next" at bounding box center [1106, 338] width 28 height 73
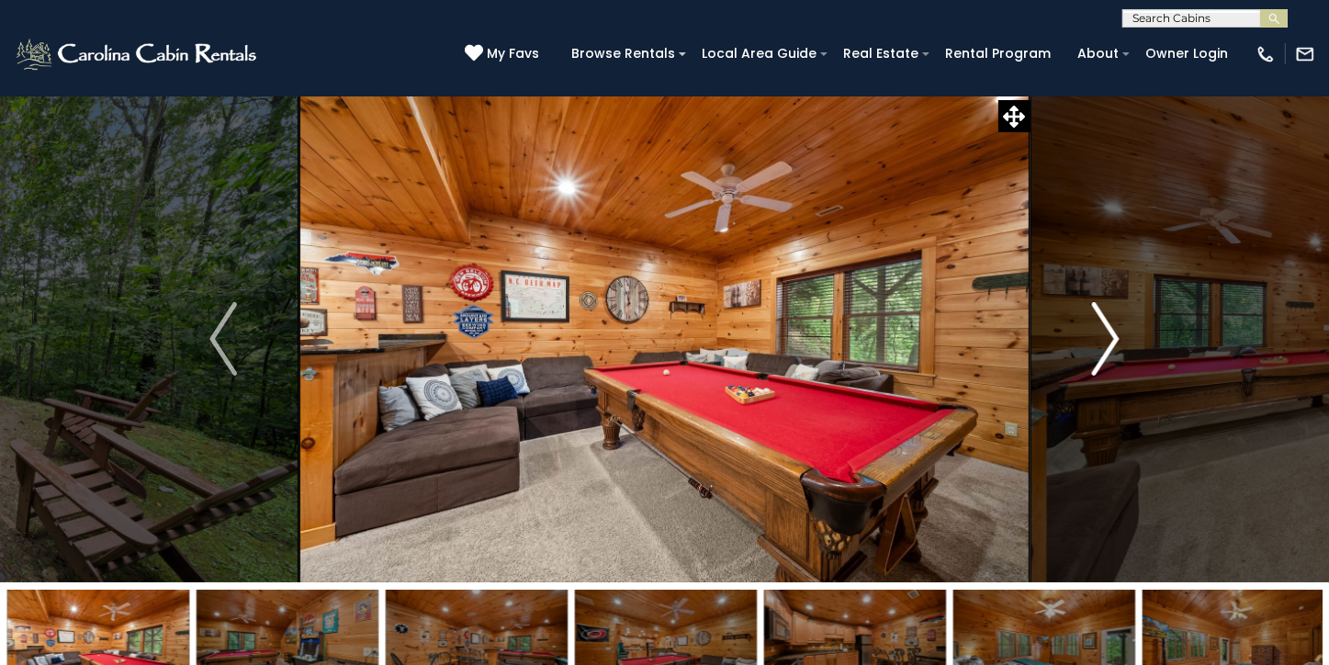
click at [1111, 341] on img "Next" at bounding box center [1106, 338] width 28 height 73
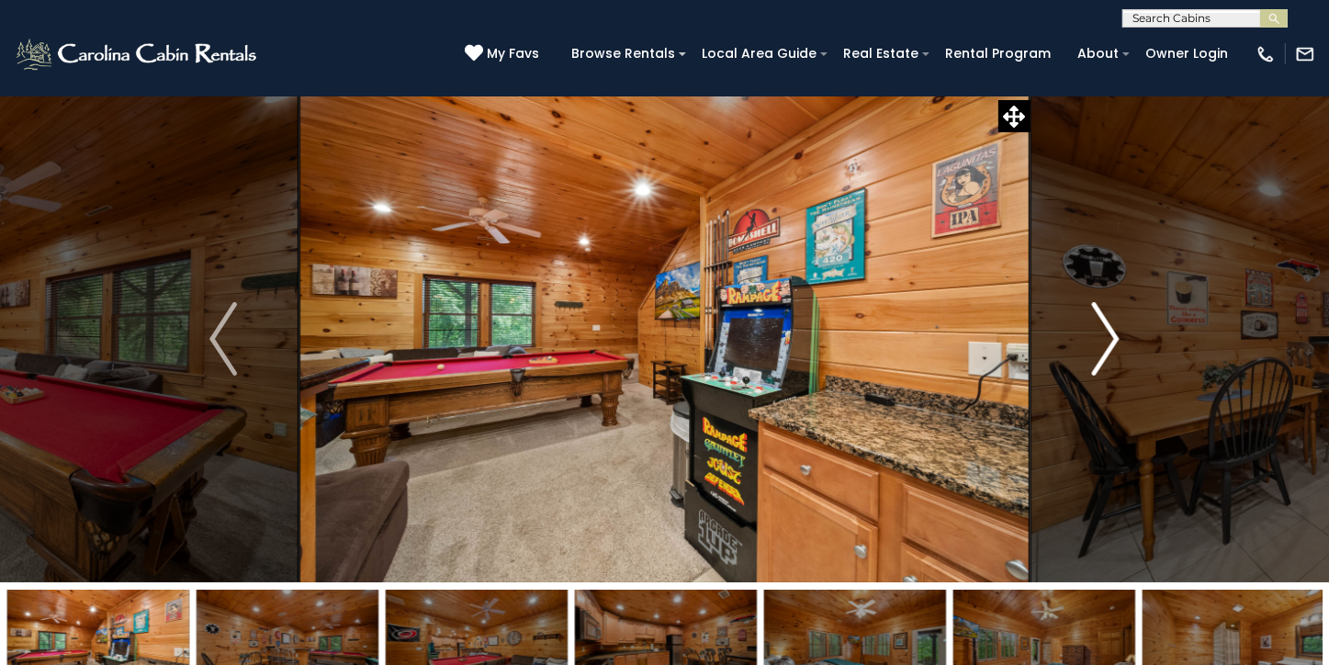
click at [1111, 341] on img "Next" at bounding box center [1106, 338] width 28 height 73
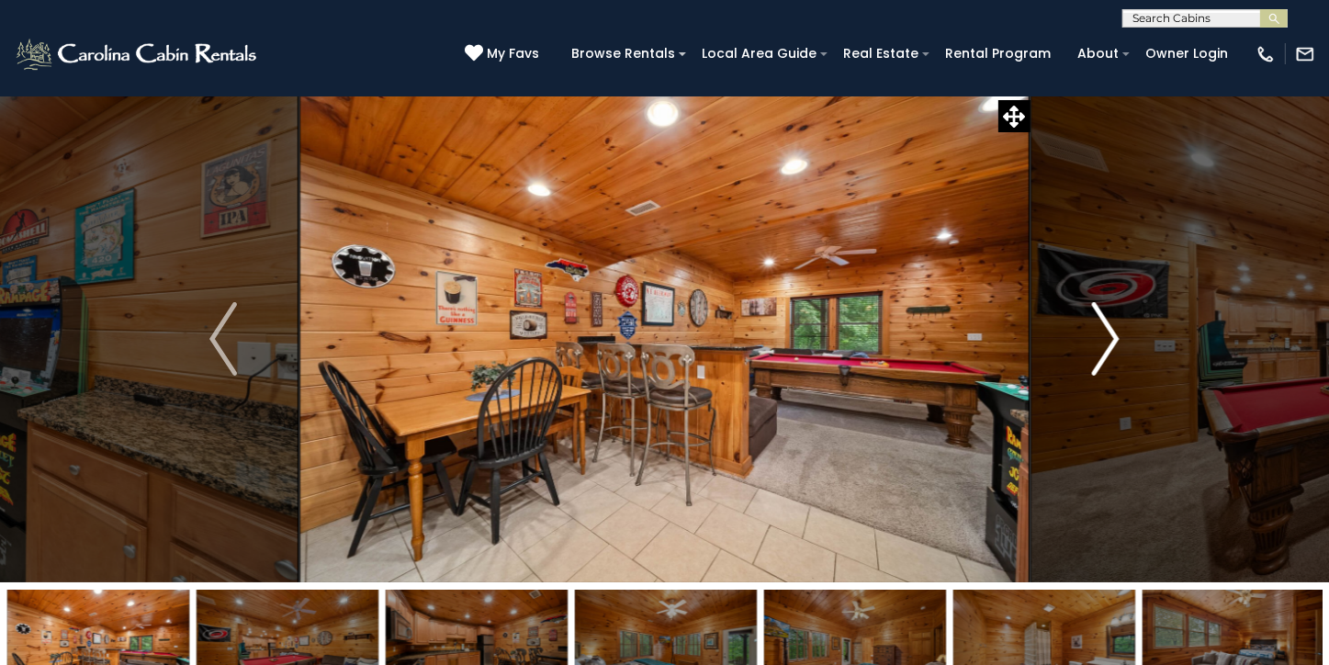
click at [1111, 341] on img "Next" at bounding box center [1106, 338] width 28 height 73
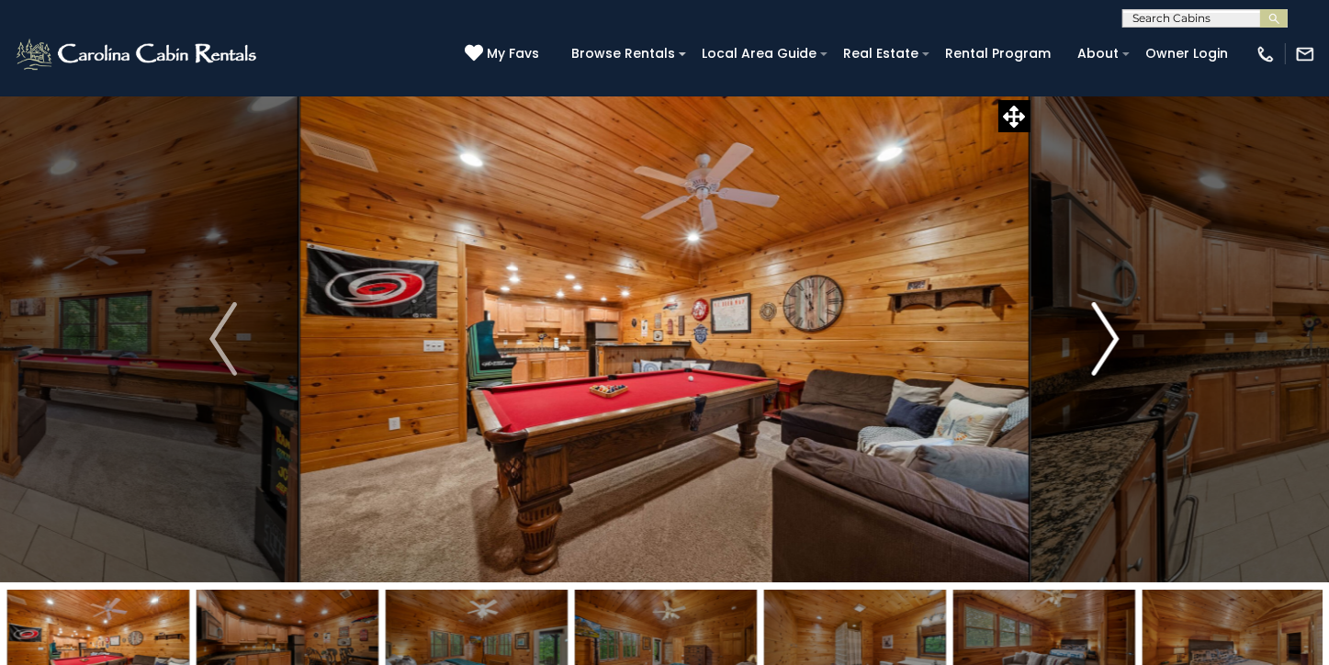
click at [1111, 341] on img "Next" at bounding box center [1106, 338] width 28 height 73
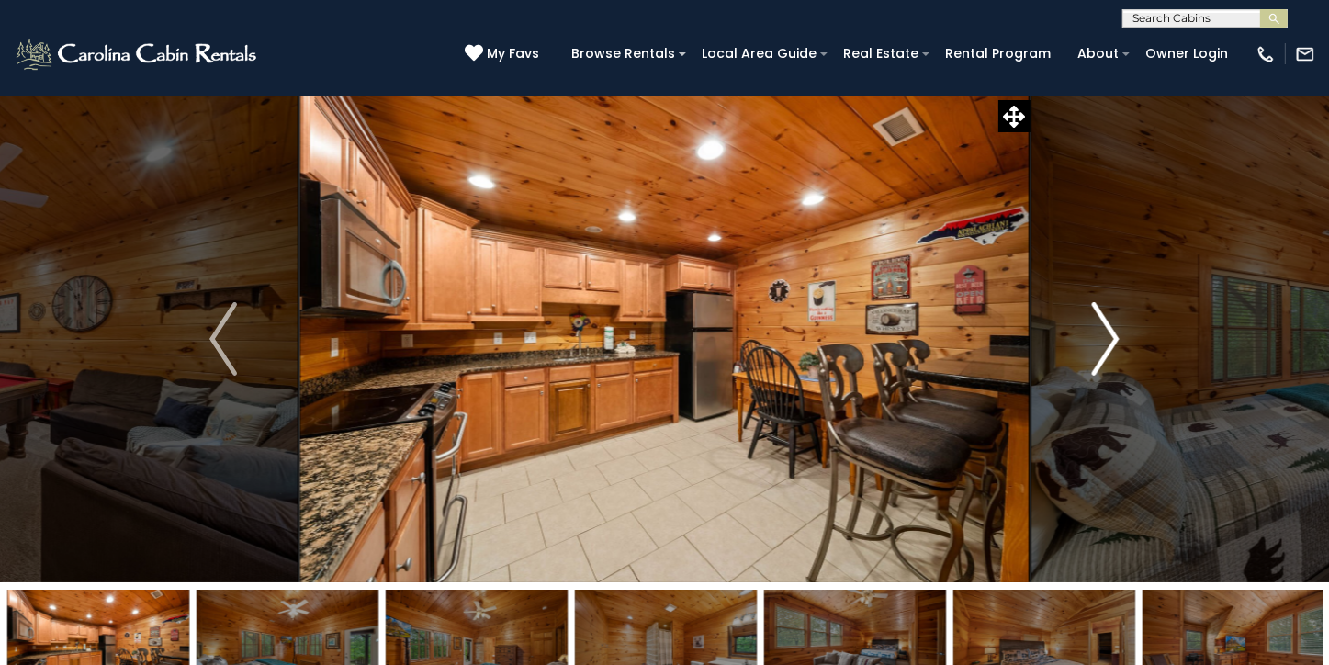
click at [1111, 341] on img "Next" at bounding box center [1106, 338] width 28 height 73
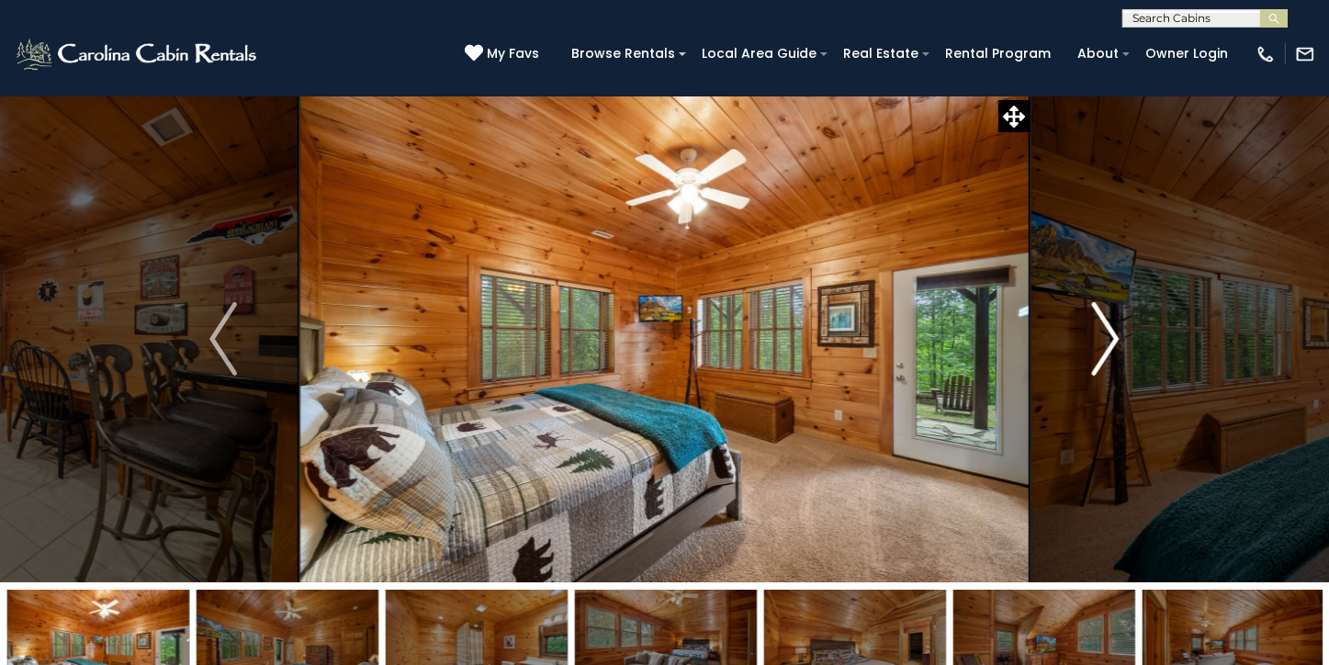
click at [1111, 341] on img "Next" at bounding box center [1106, 338] width 28 height 73
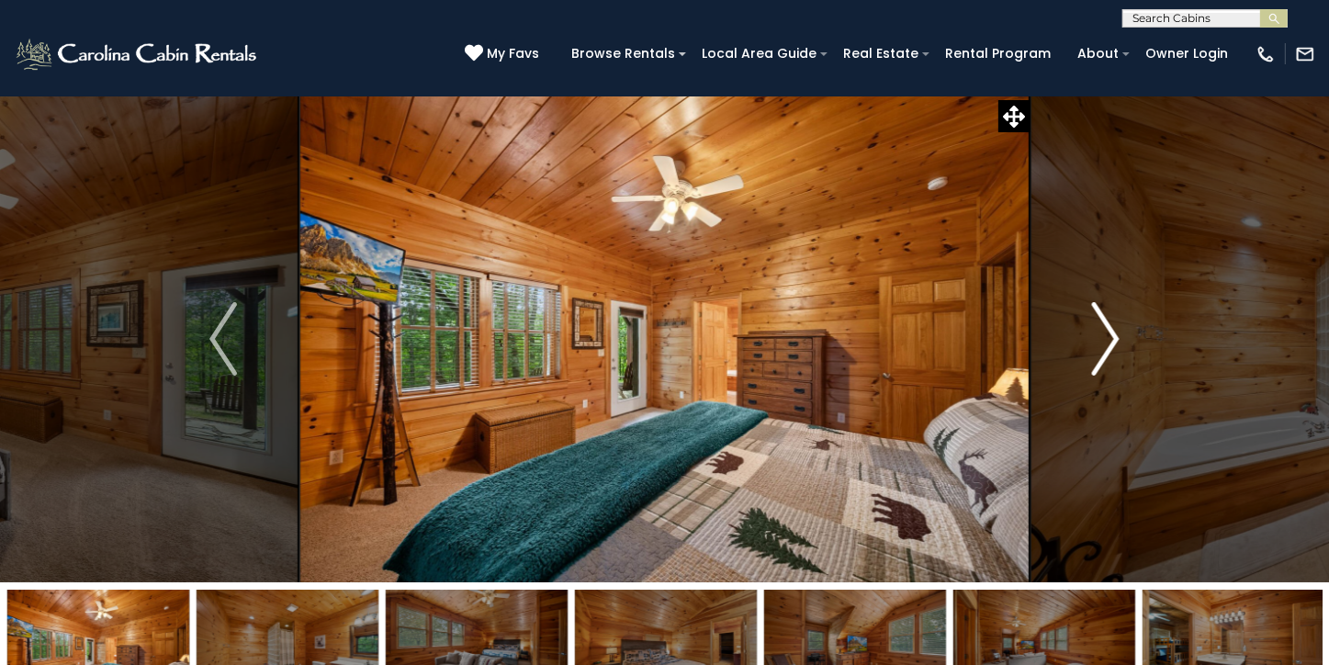
click at [1111, 341] on img "Next" at bounding box center [1106, 338] width 28 height 73
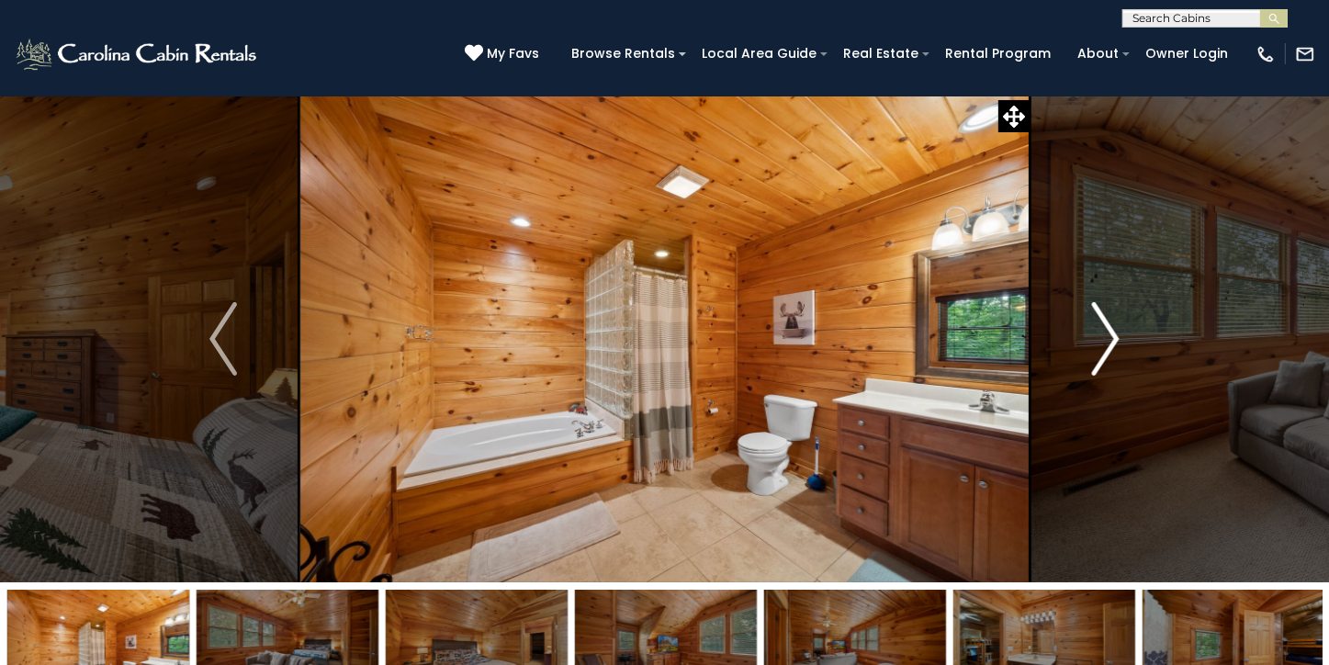
click at [1110, 330] on img "Next" at bounding box center [1106, 338] width 28 height 73
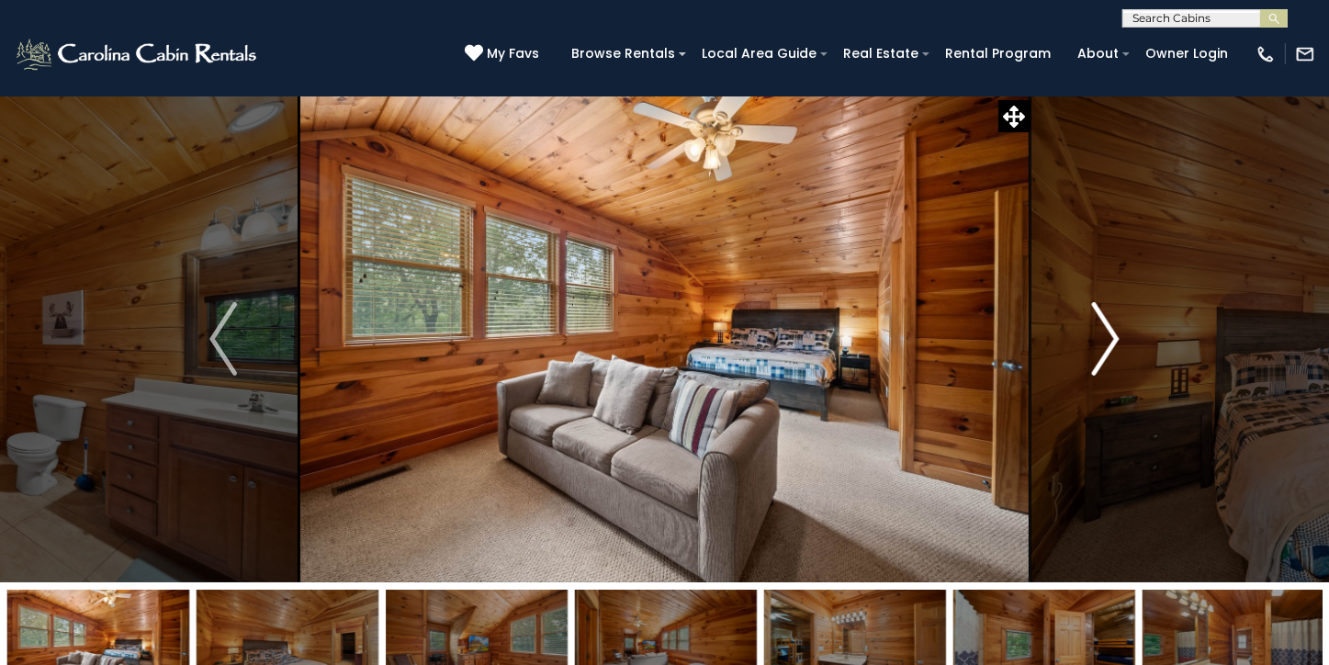
click at [1110, 330] on img "Next" at bounding box center [1106, 338] width 28 height 73
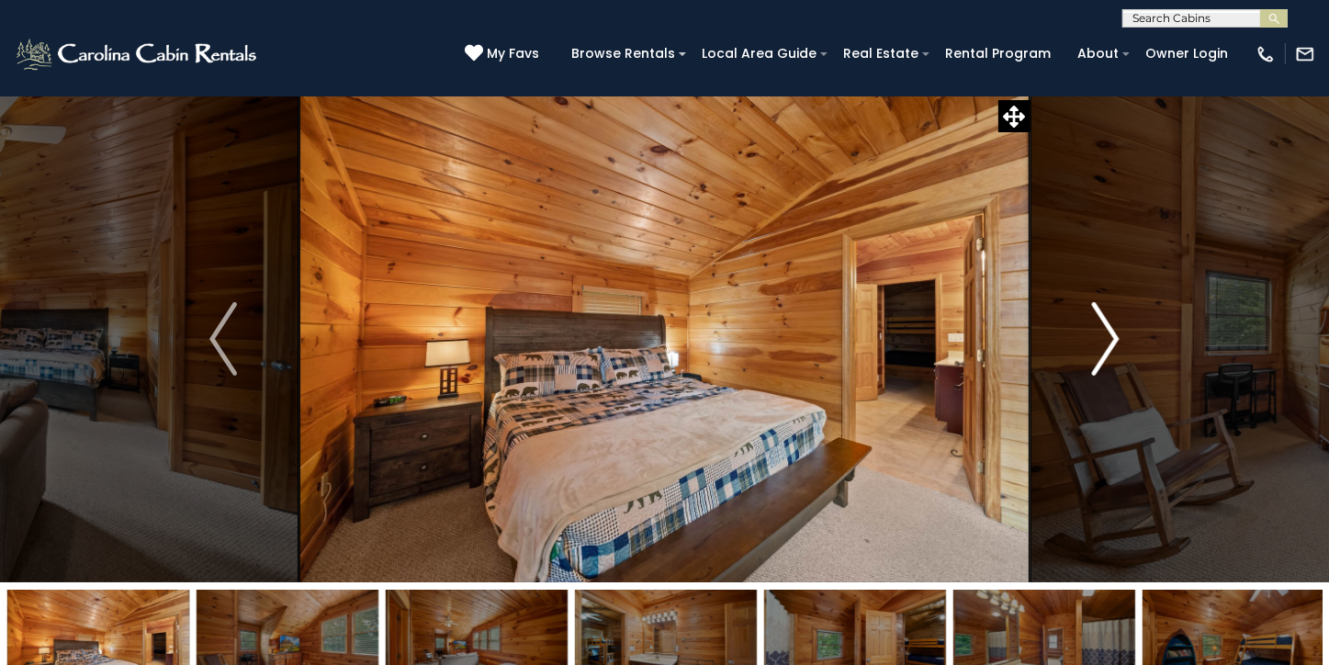
click at [1110, 330] on img "Next" at bounding box center [1106, 338] width 28 height 73
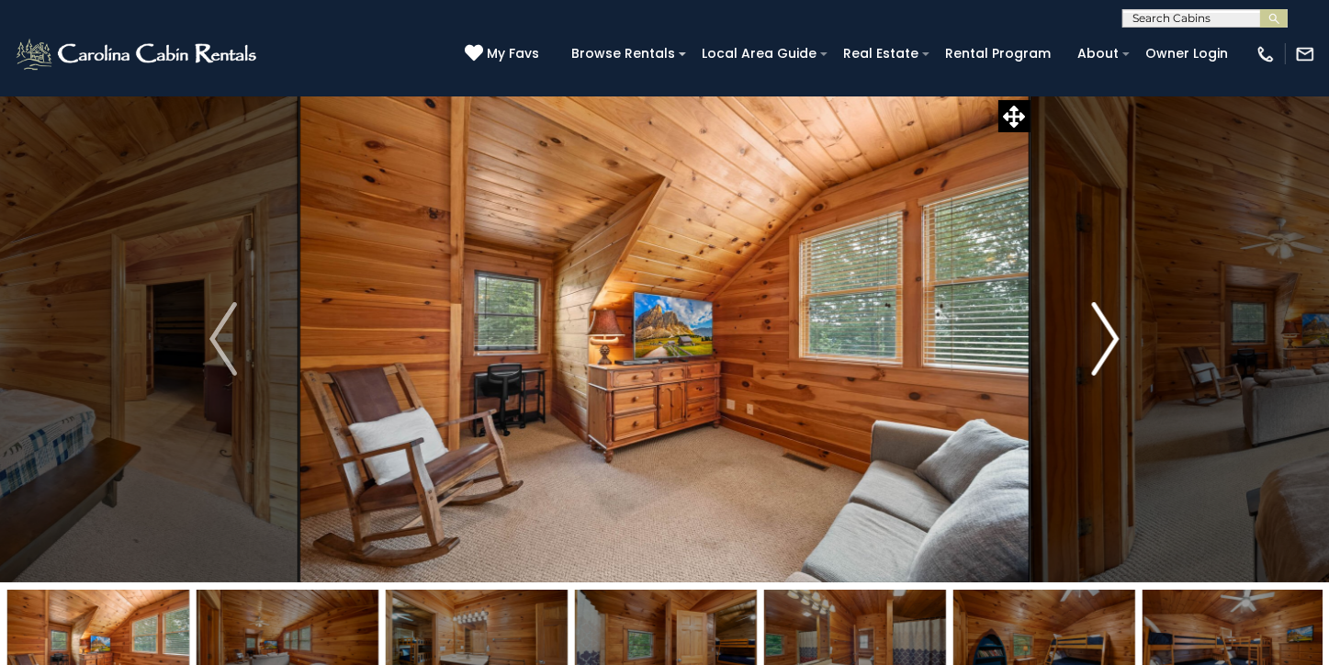
click at [1110, 330] on img "Next" at bounding box center [1106, 338] width 28 height 73
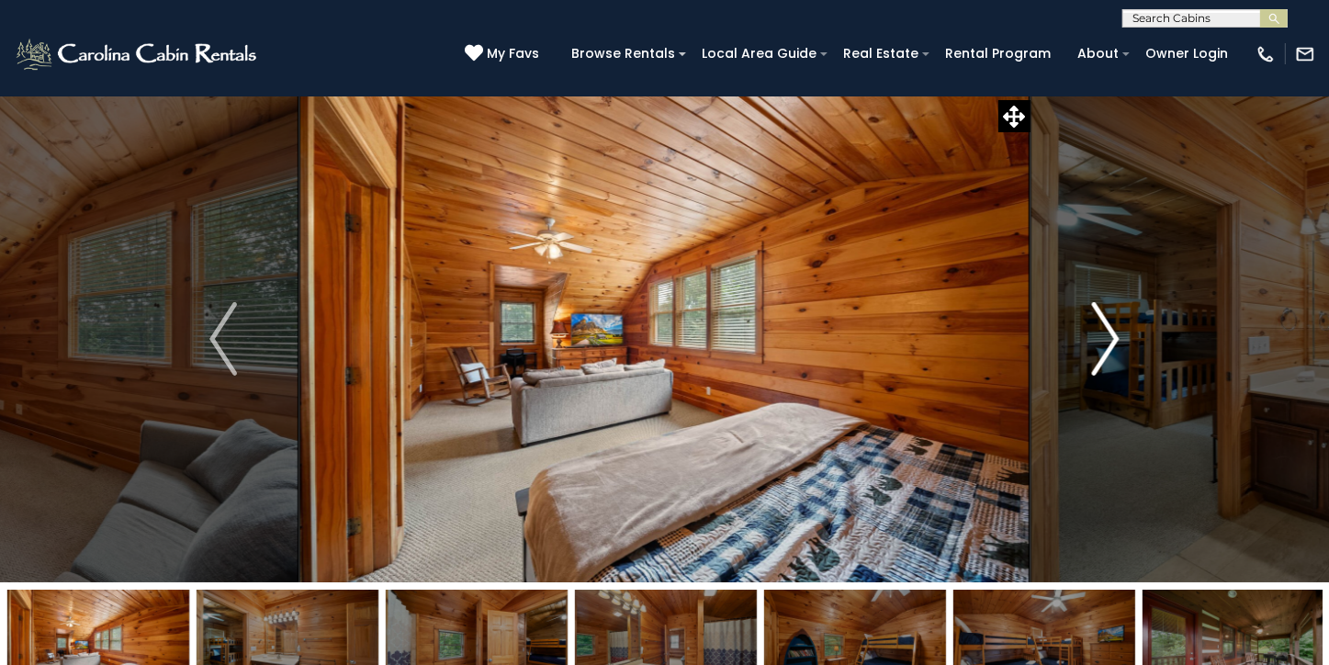
click at [1110, 330] on img "Next" at bounding box center [1106, 338] width 28 height 73
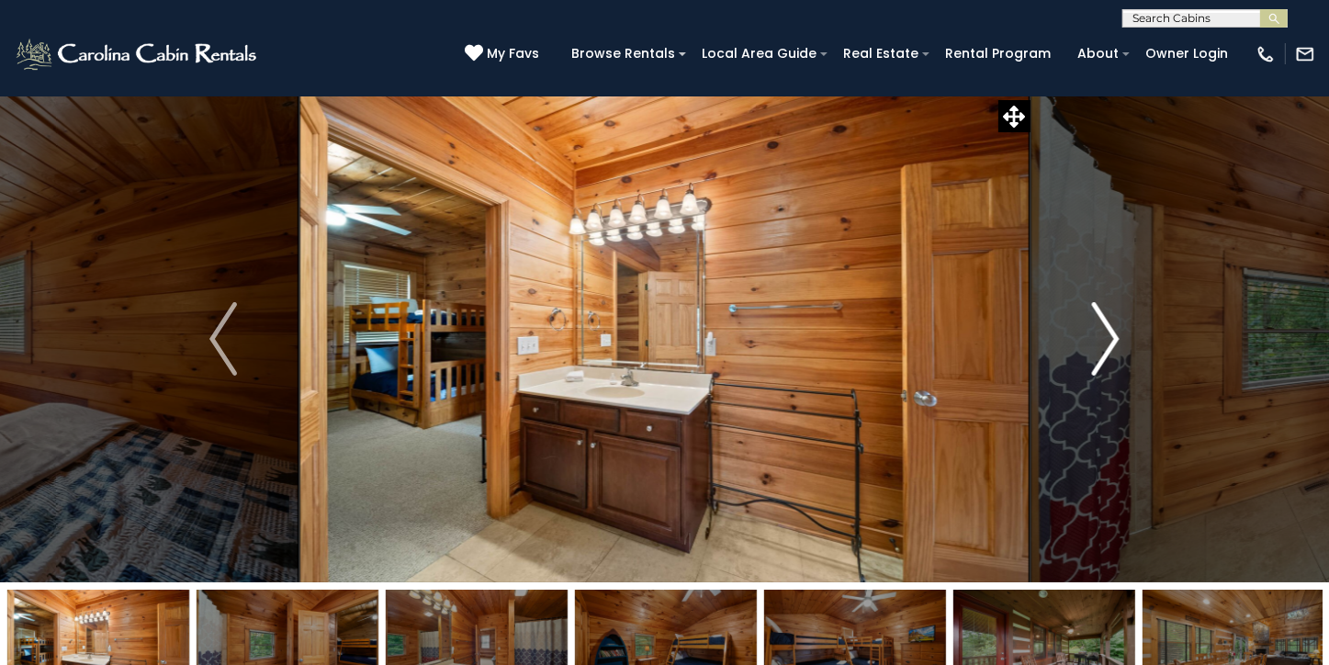
click at [1110, 330] on img "Next" at bounding box center [1106, 338] width 28 height 73
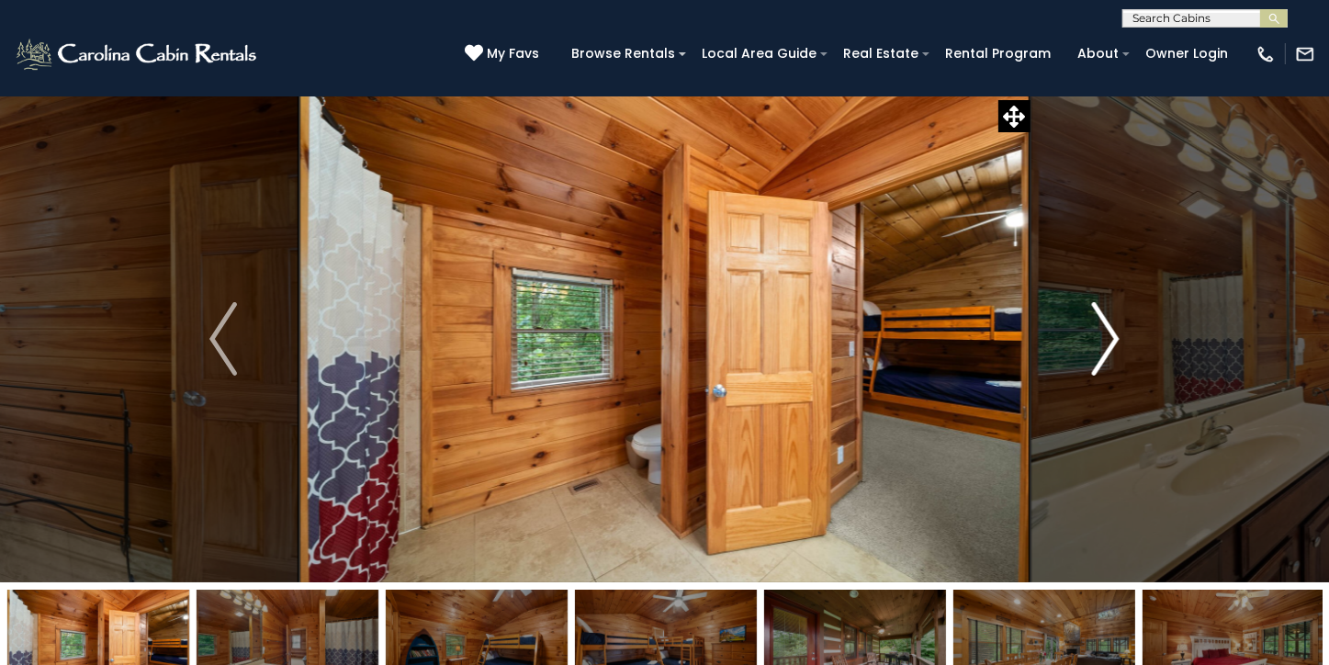
click at [1110, 330] on img "Next" at bounding box center [1106, 338] width 28 height 73
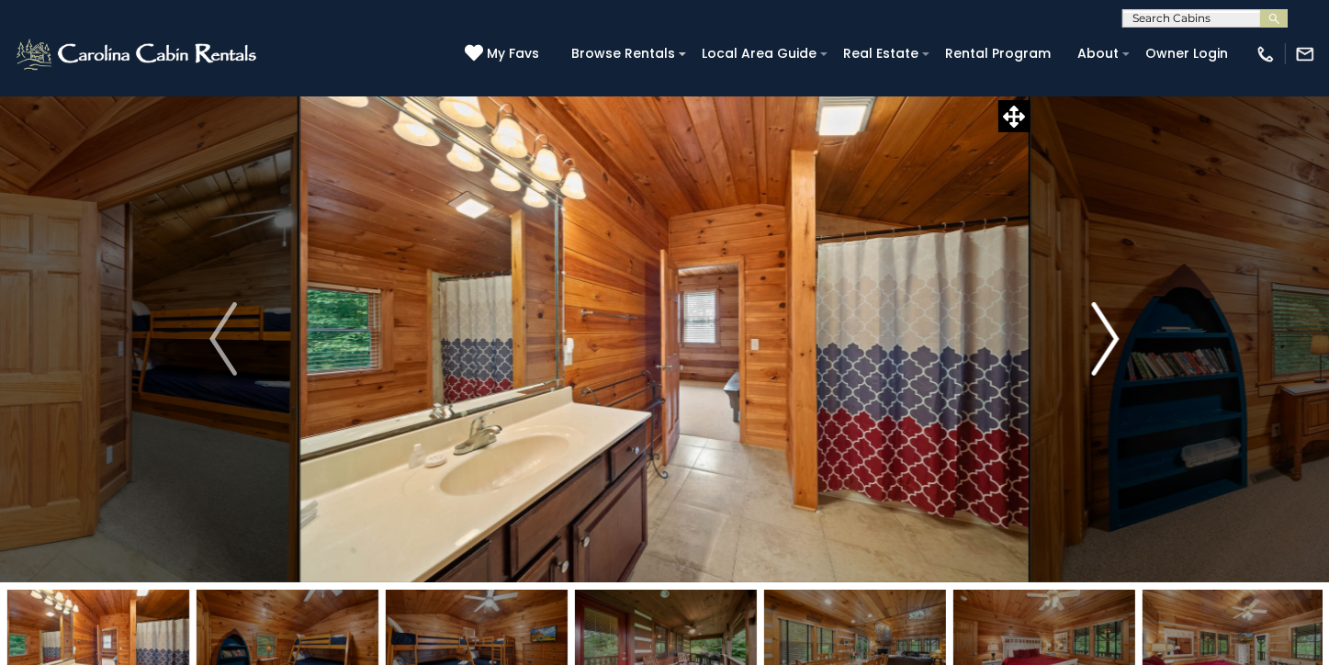
click at [1110, 330] on img "Next" at bounding box center [1106, 338] width 28 height 73
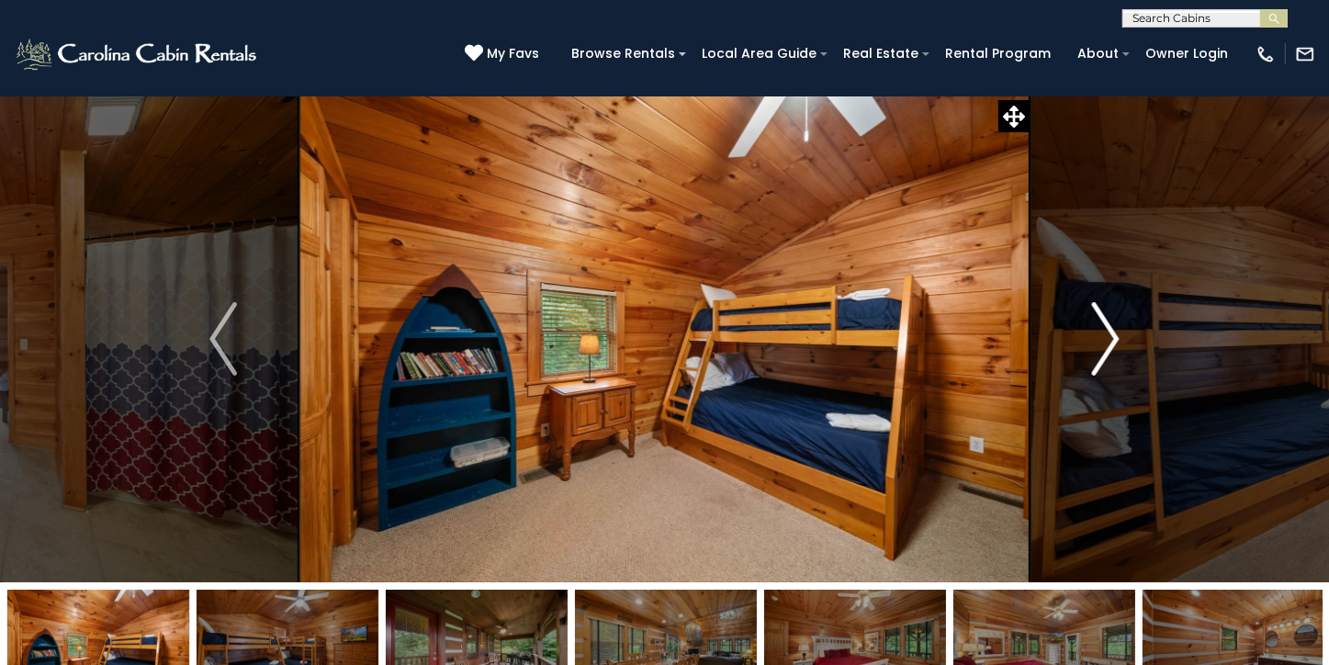
click at [1110, 330] on img "Next" at bounding box center [1106, 338] width 28 height 73
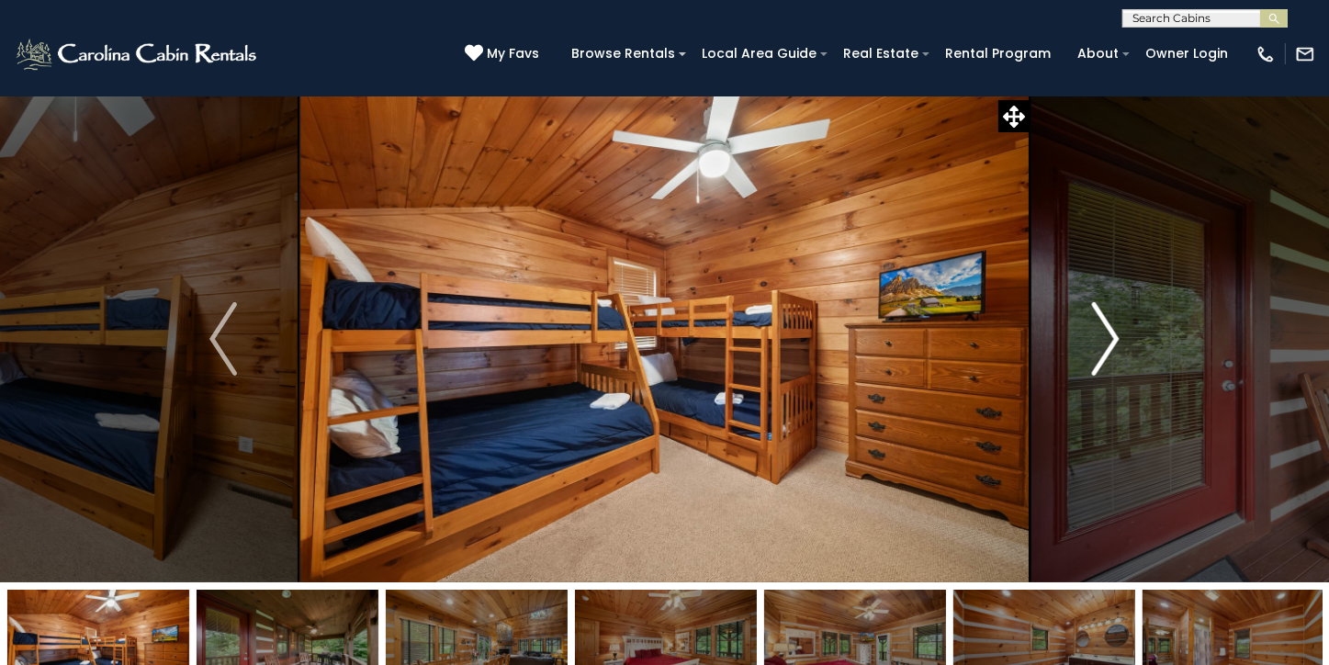
click at [1110, 330] on img "Next" at bounding box center [1106, 338] width 28 height 73
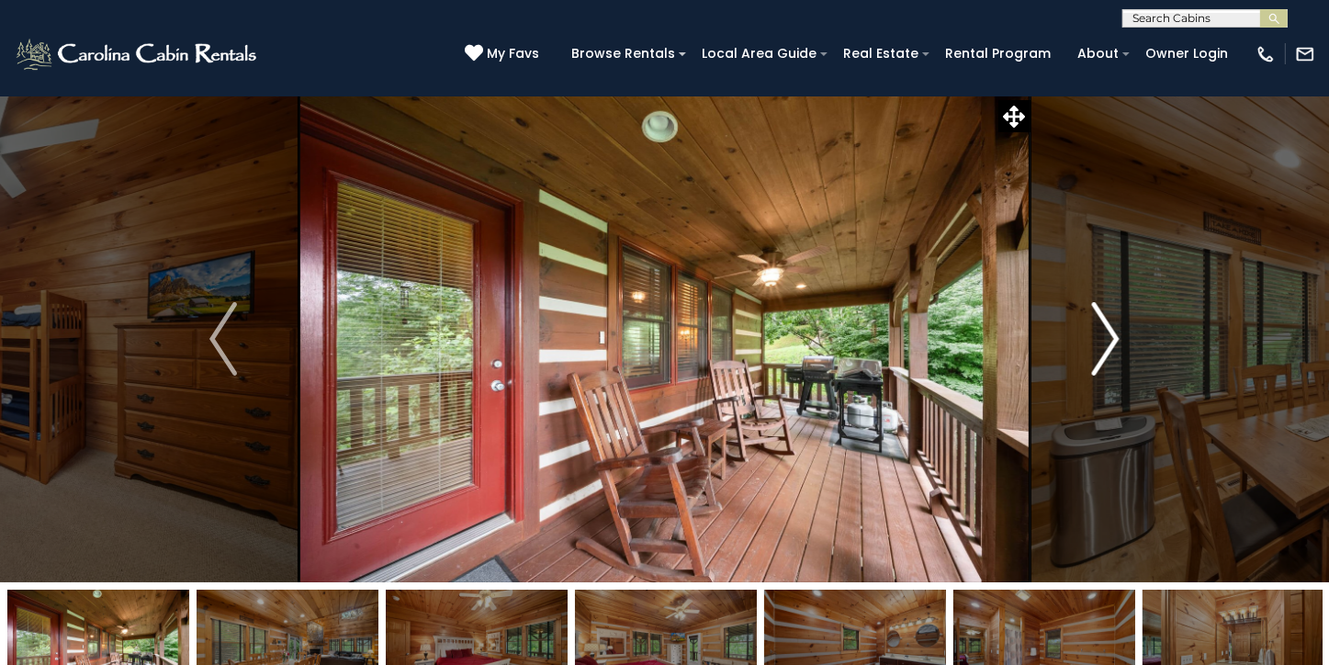
click at [1110, 330] on img "Next" at bounding box center [1106, 338] width 28 height 73
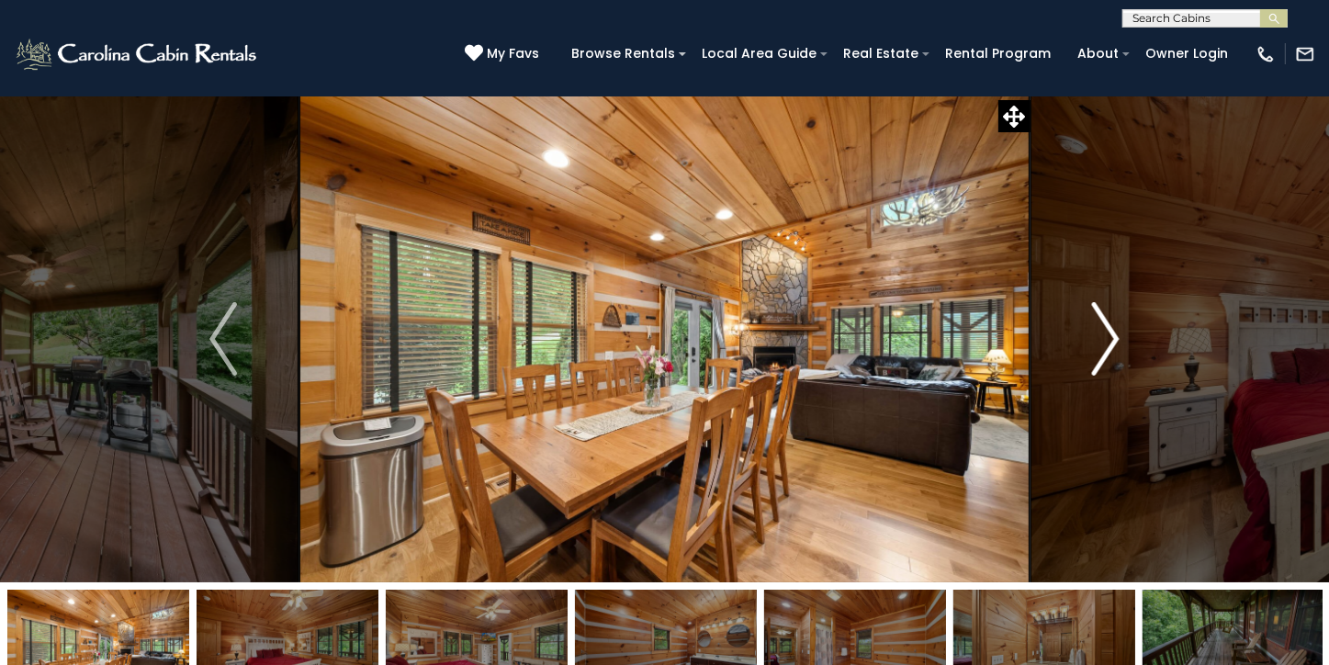
click at [1110, 330] on img "Next" at bounding box center [1106, 338] width 28 height 73
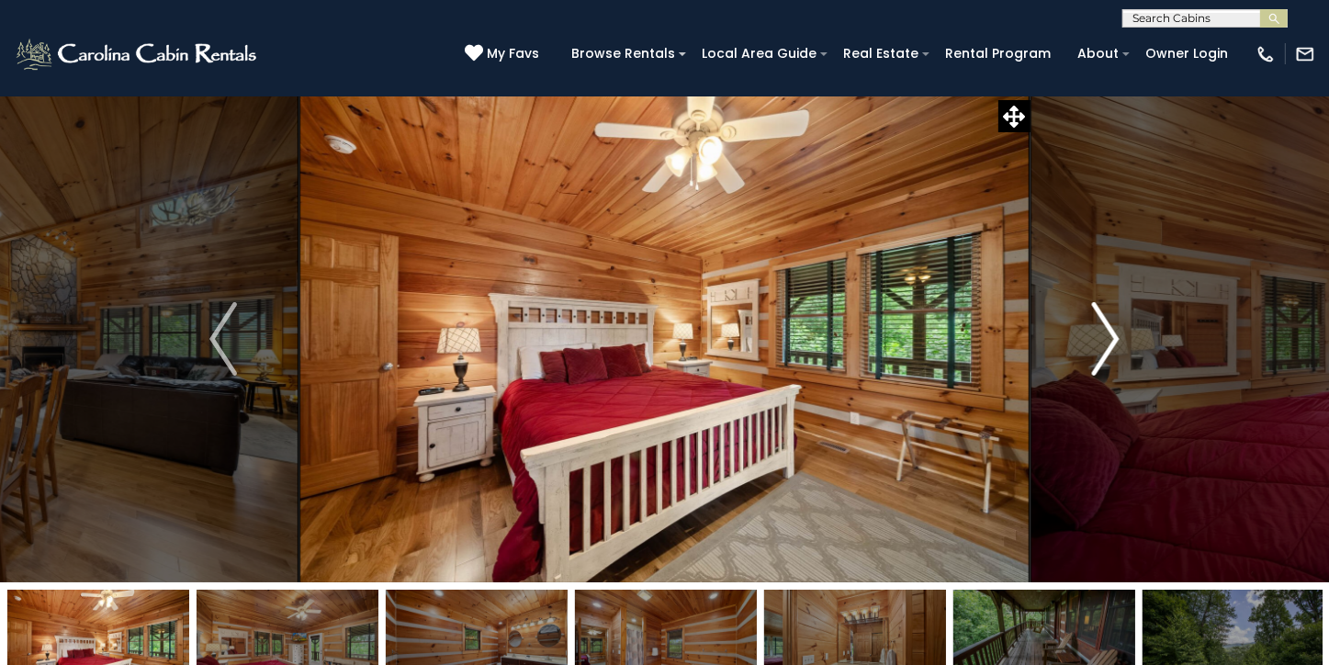
click at [1110, 330] on img "Next" at bounding box center [1106, 338] width 28 height 73
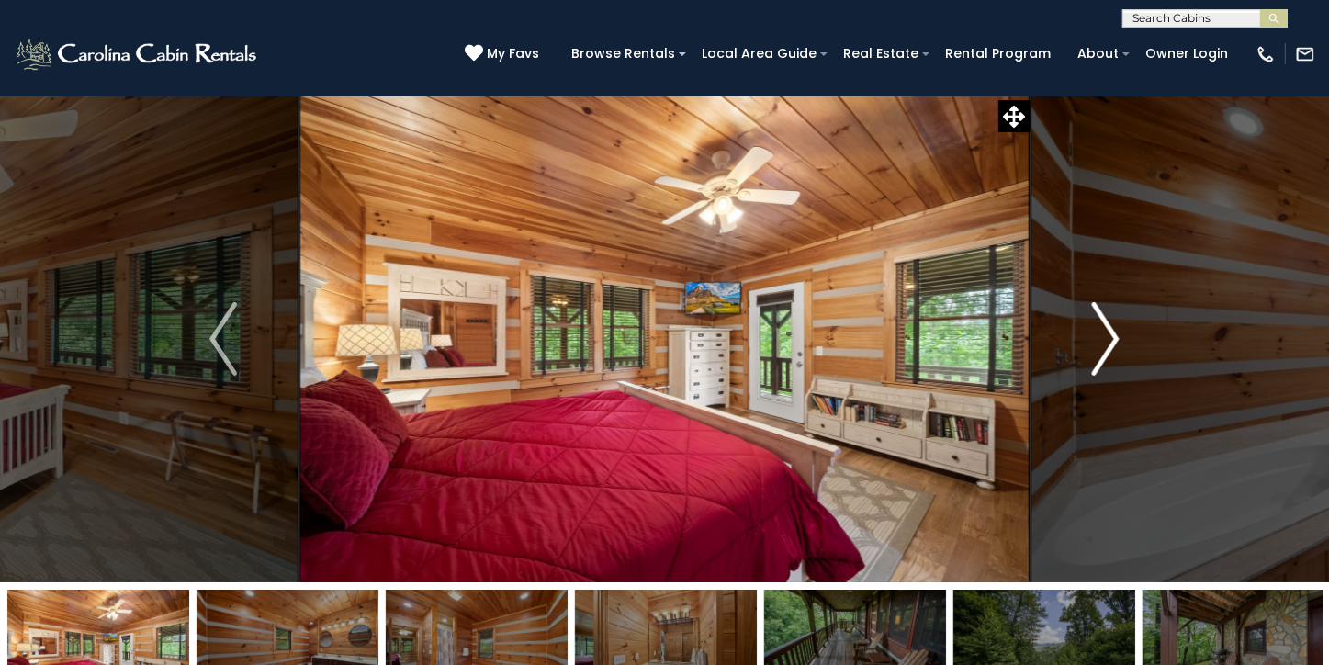
click at [1110, 330] on img "Next" at bounding box center [1106, 338] width 28 height 73
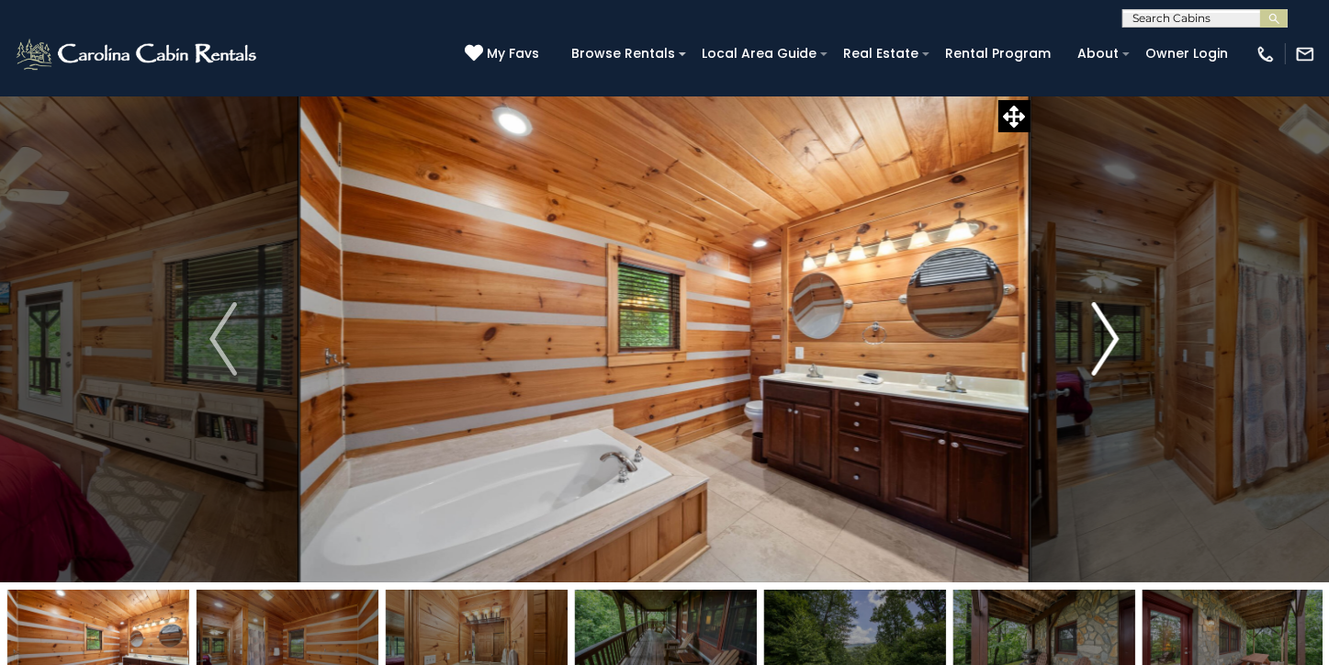
click at [1110, 330] on img "Next" at bounding box center [1106, 338] width 28 height 73
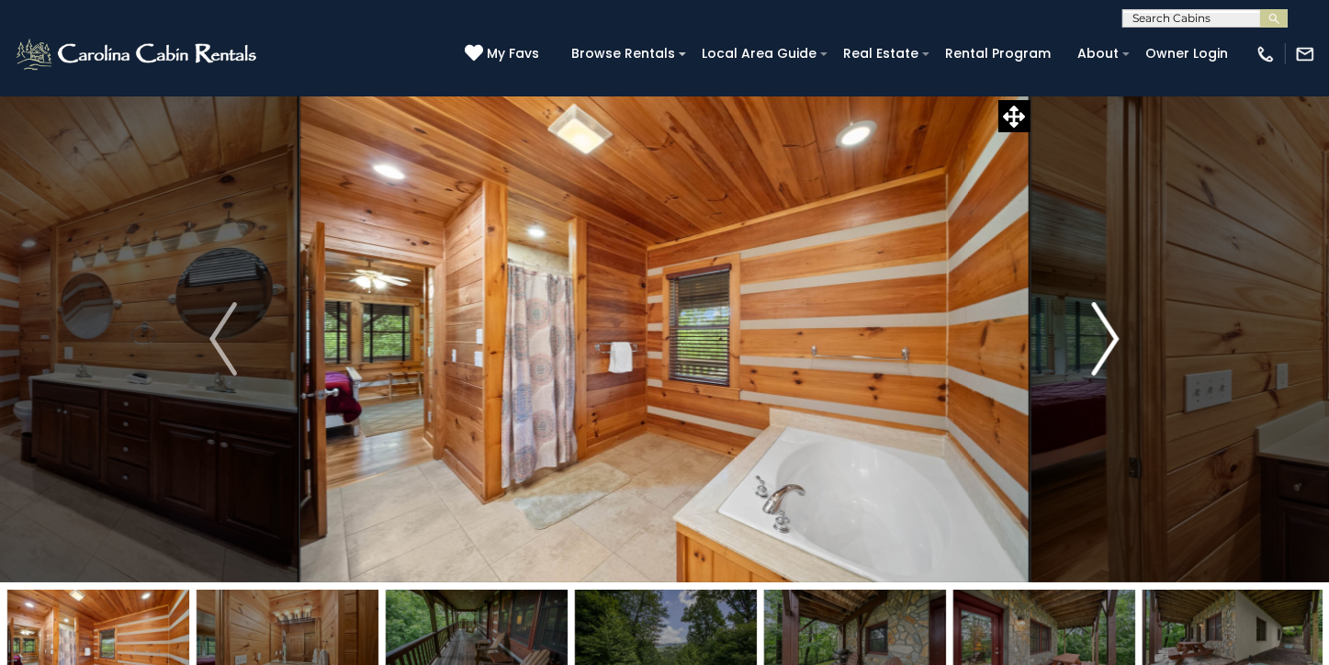
click at [1110, 330] on img "Next" at bounding box center [1106, 338] width 28 height 73
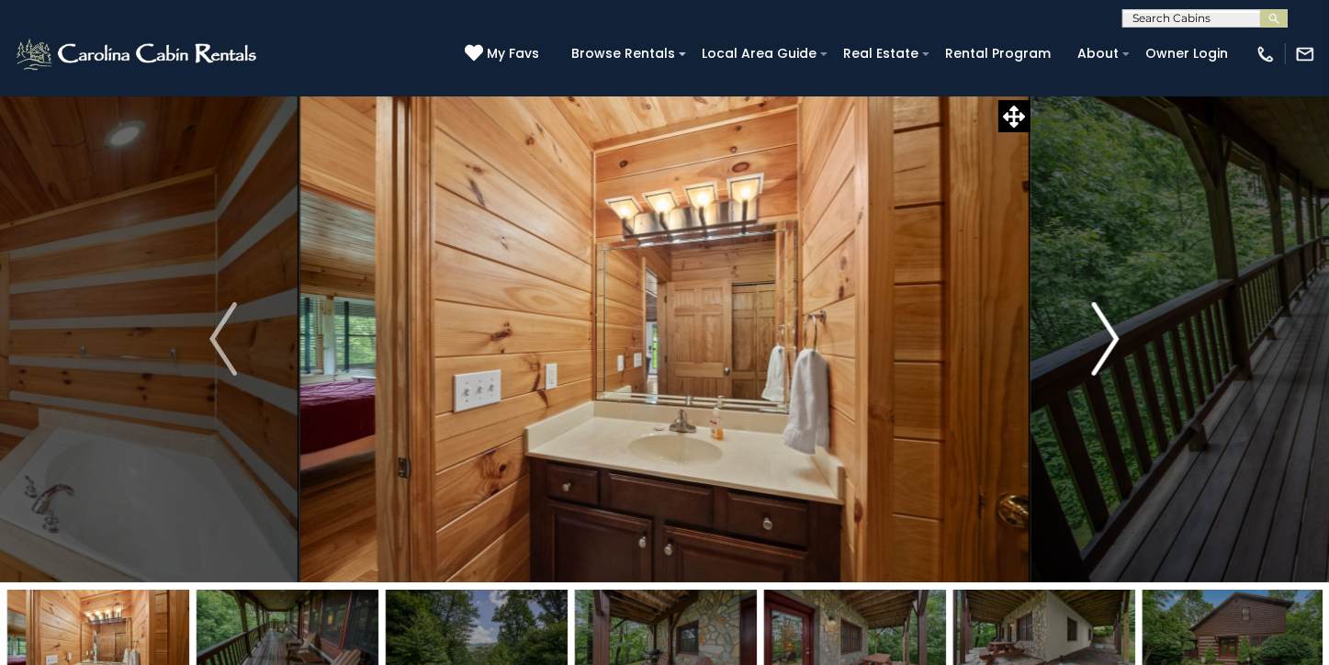
click at [1110, 330] on img "Next" at bounding box center [1106, 338] width 28 height 73
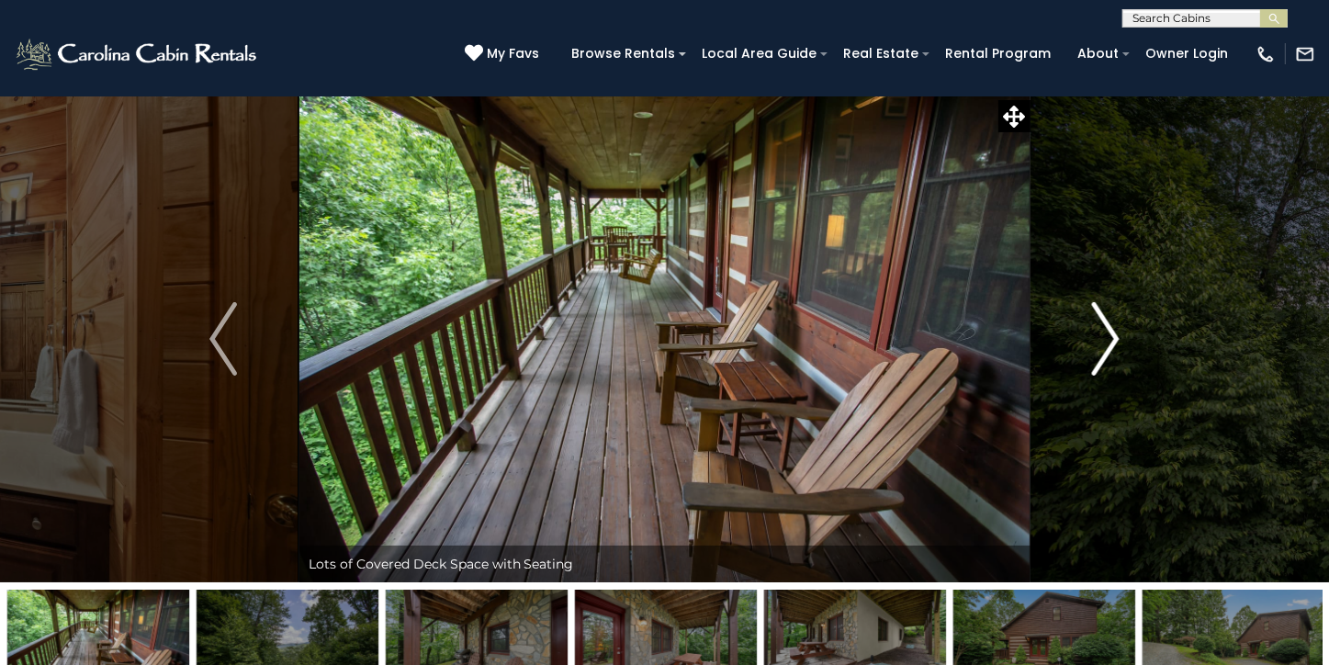
click at [1110, 330] on img "Next" at bounding box center [1106, 338] width 28 height 73
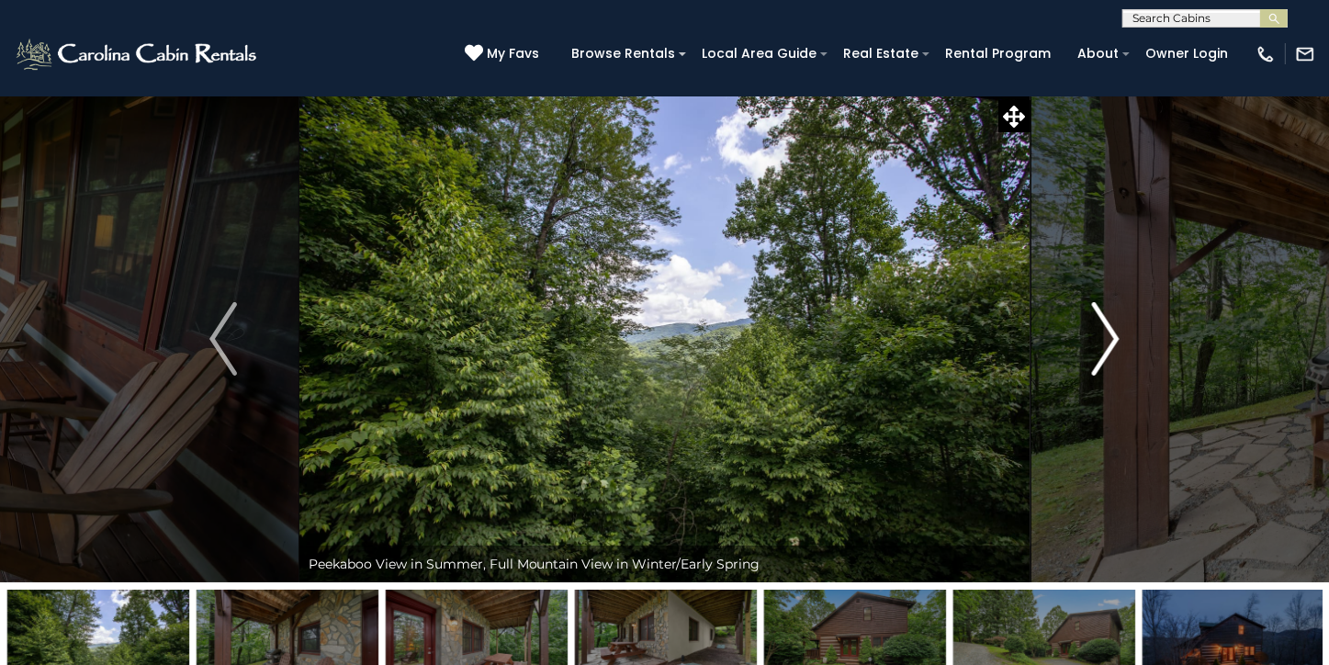
click at [1110, 330] on img "Next" at bounding box center [1106, 338] width 28 height 73
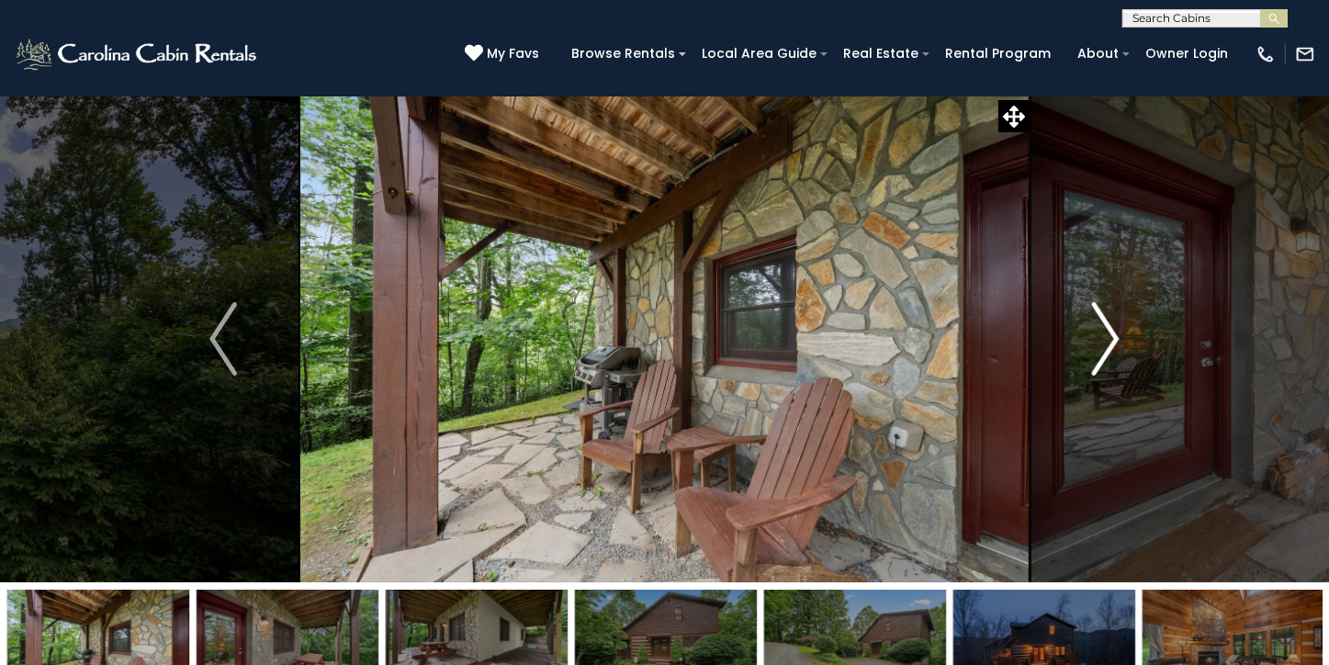
click at [1110, 330] on img "Next" at bounding box center [1106, 338] width 28 height 73
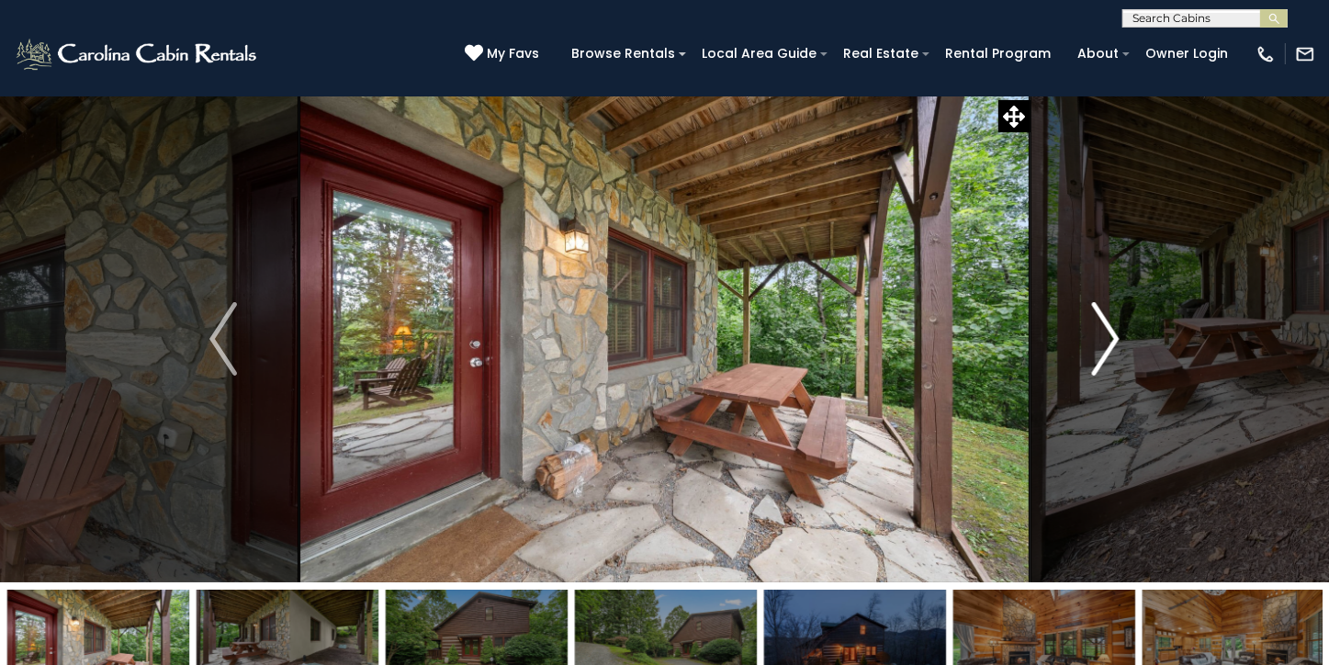
click at [1110, 330] on img "Next" at bounding box center [1106, 338] width 28 height 73
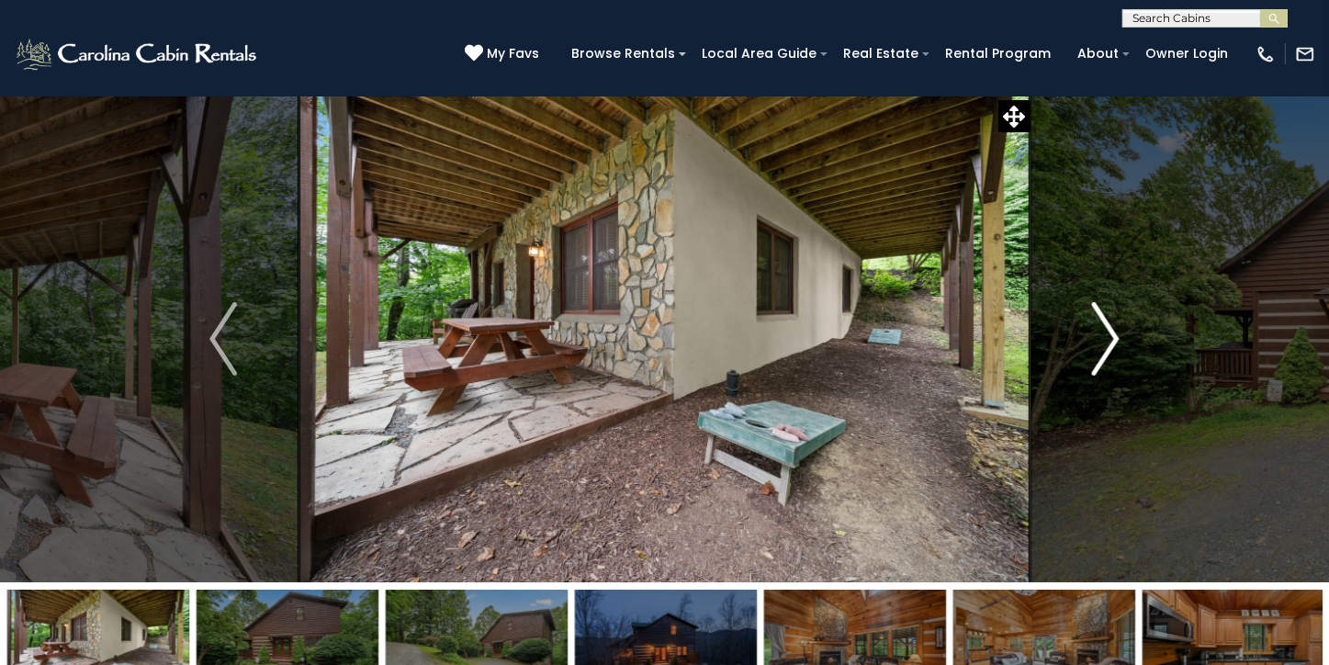
click at [1110, 330] on img "Next" at bounding box center [1106, 338] width 28 height 73
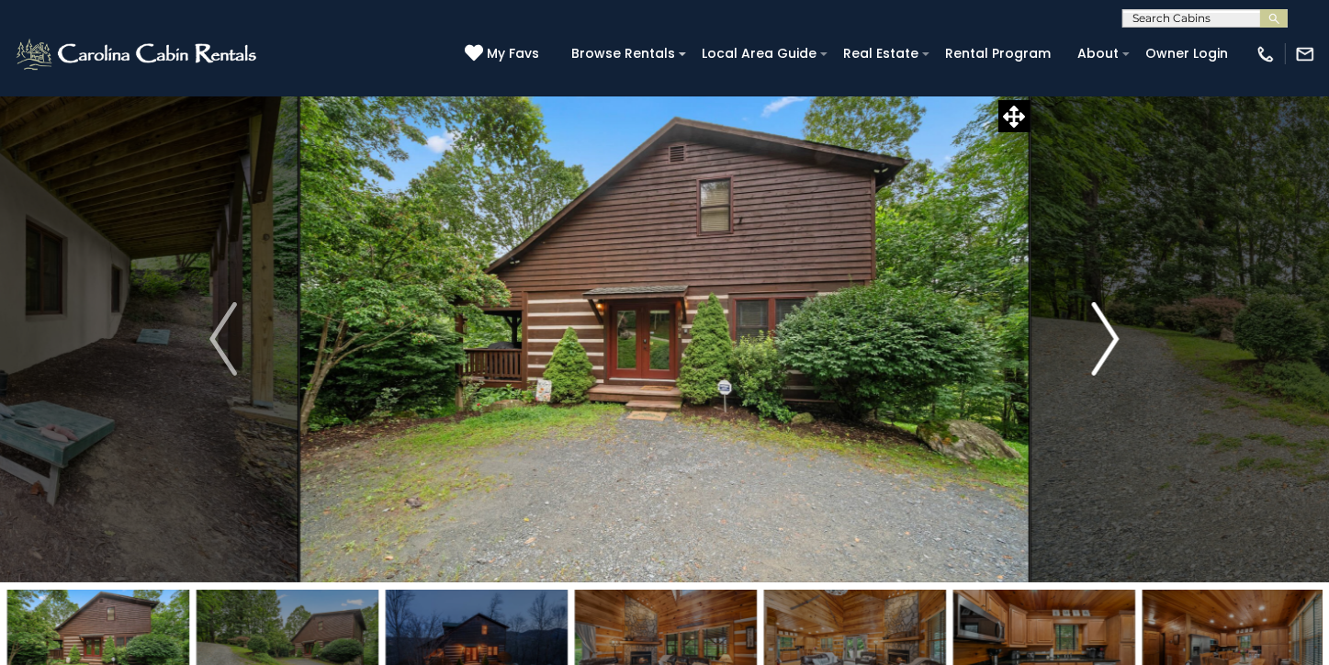
click at [1110, 330] on img "Next" at bounding box center [1106, 338] width 28 height 73
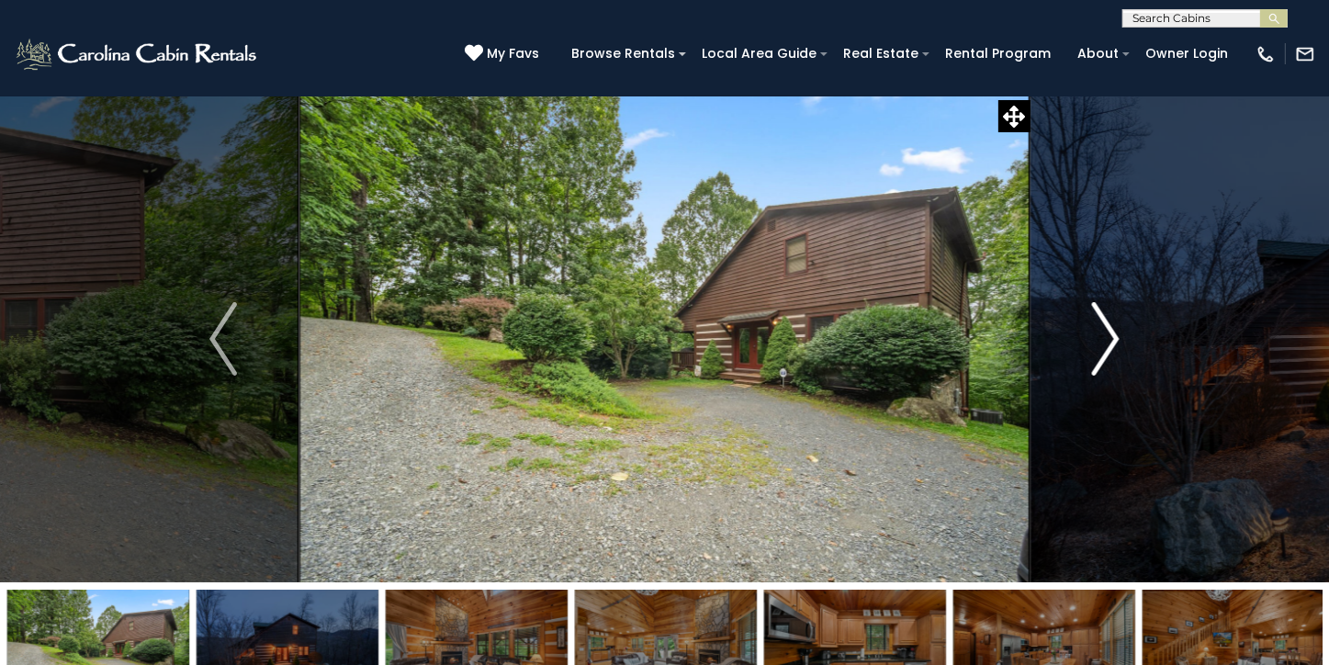
click at [1110, 330] on img "Next" at bounding box center [1106, 338] width 28 height 73
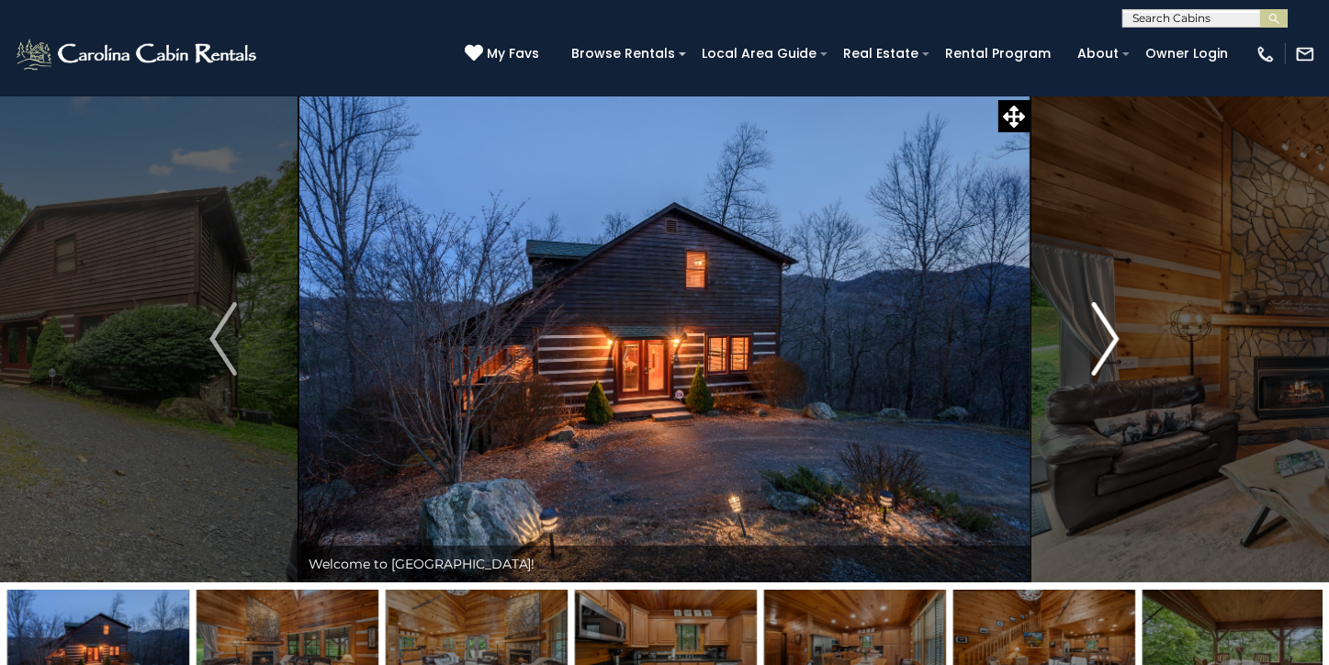
click at [1110, 330] on img "Next" at bounding box center [1106, 338] width 28 height 73
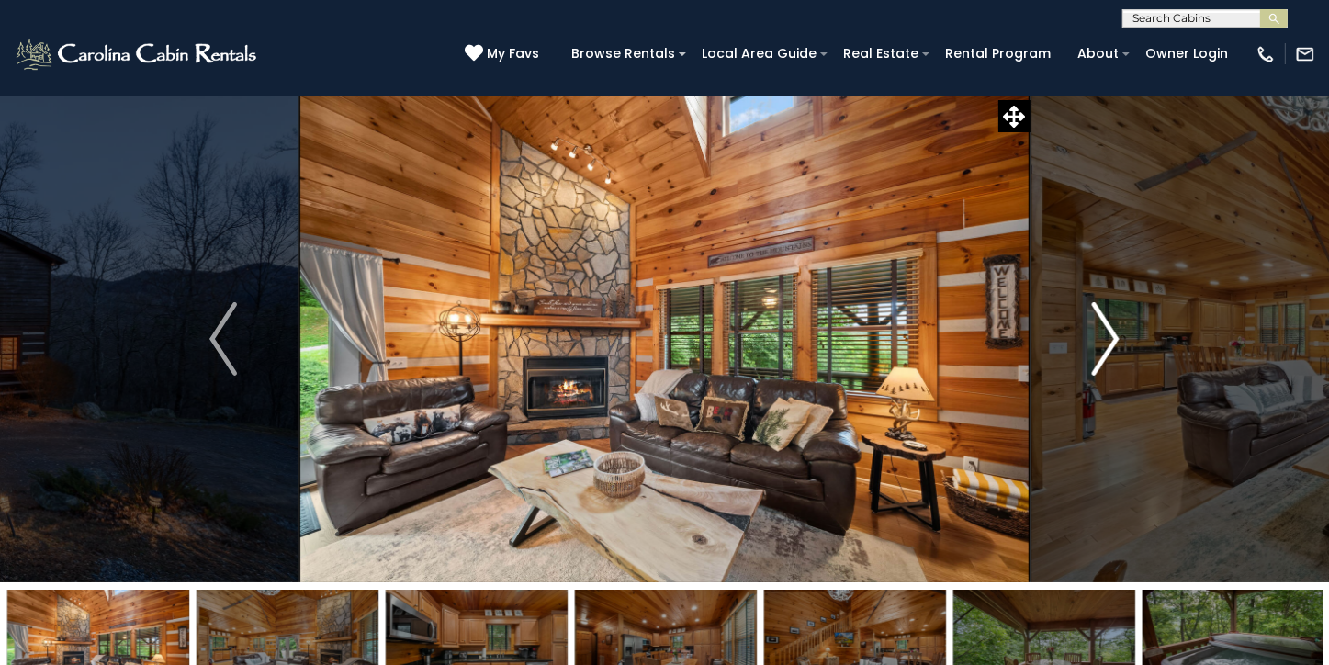
click at [1110, 330] on img "Next" at bounding box center [1106, 338] width 28 height 73
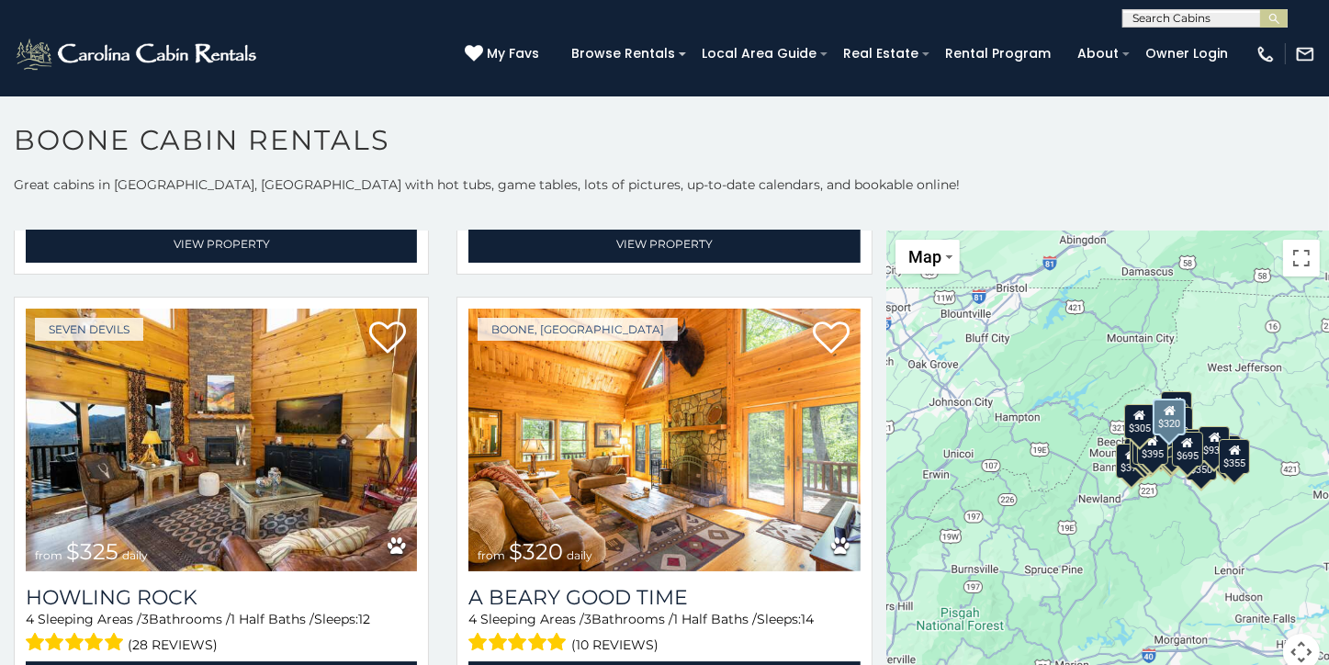
scroll to position [5879, 0]
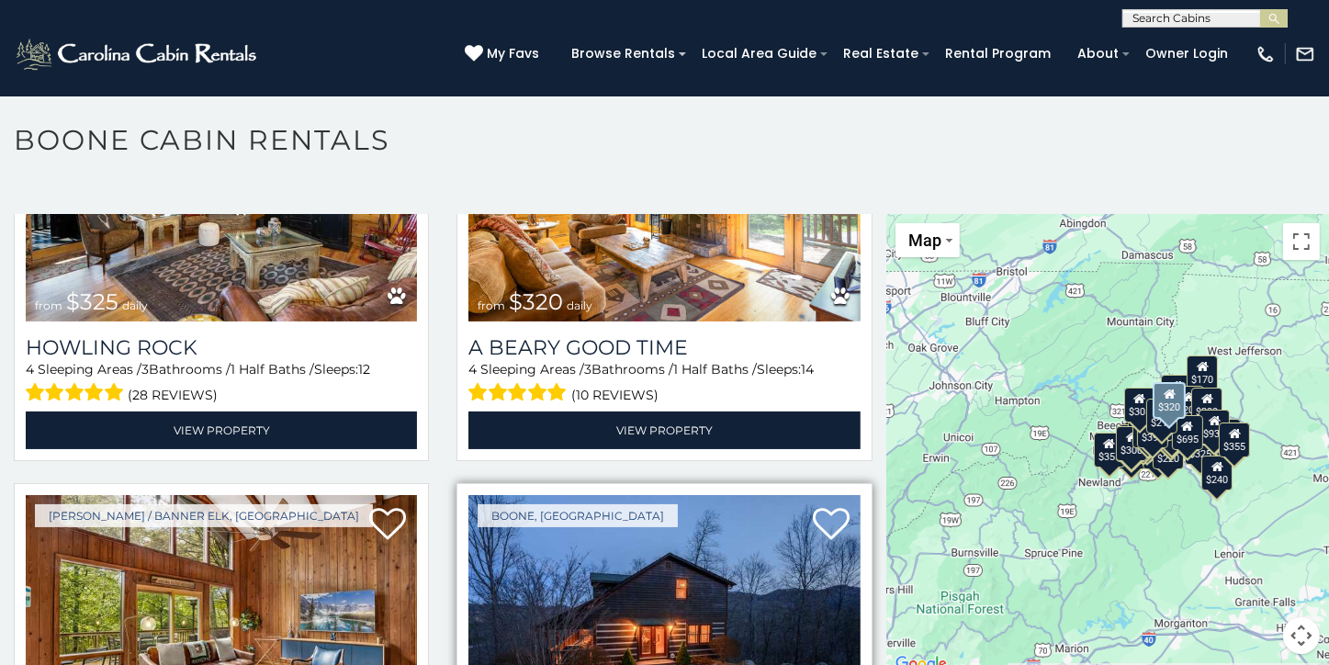
scroll to position [5583, 0]
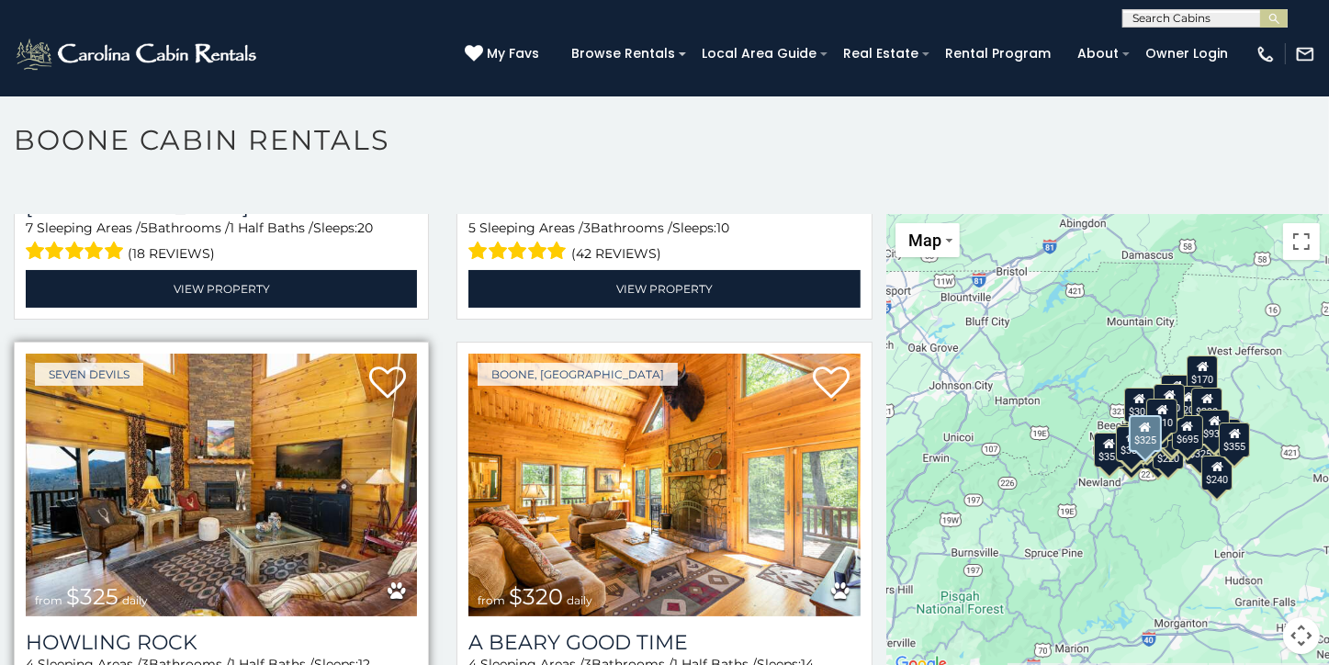
click at [233, 446] on img at bounding box center [221, 485] width 391 height 263
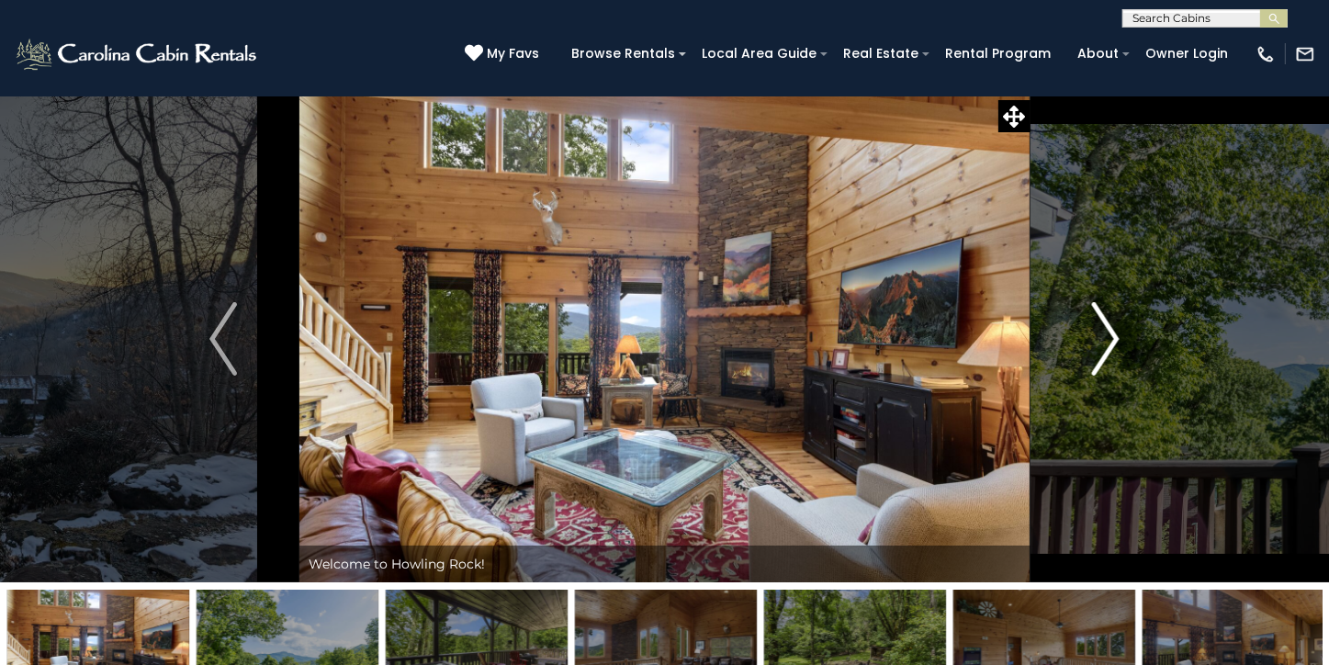
click at [1110, 336] on img "Next" at bounding box center [1106, 338] width 28 height 73
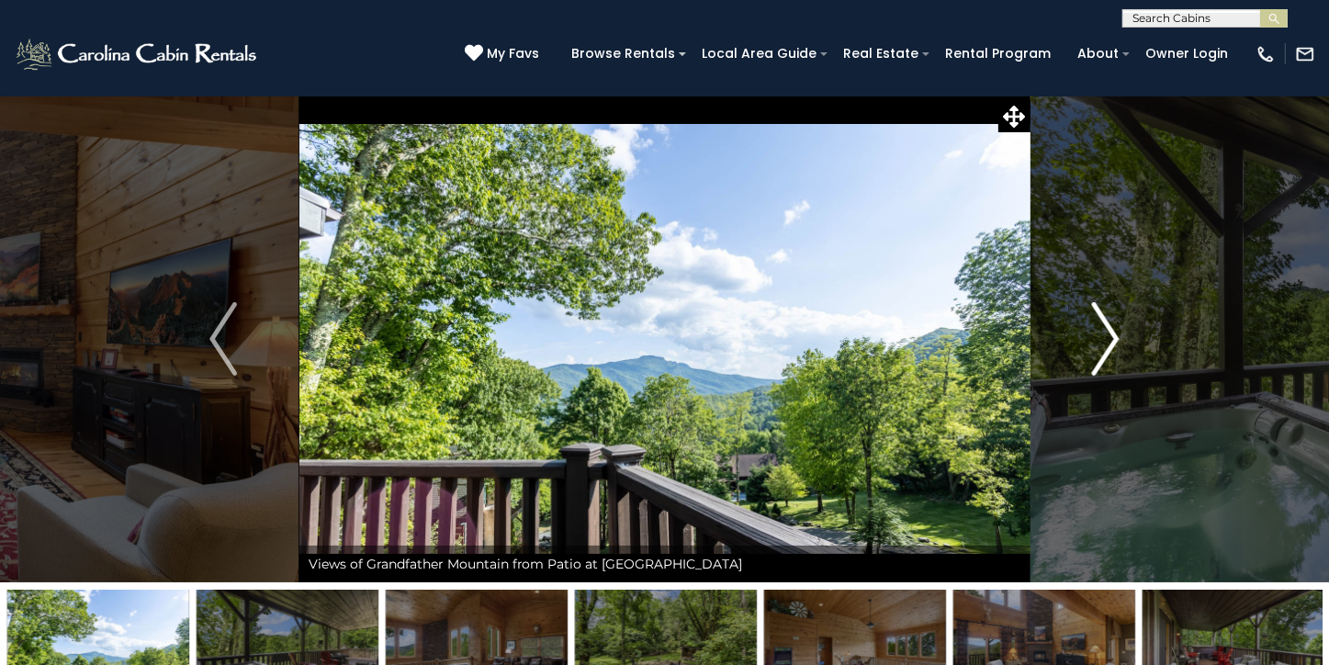
click at [1110, 336] on img "Next" at bounding box center [1106, 338] width 28 height 73
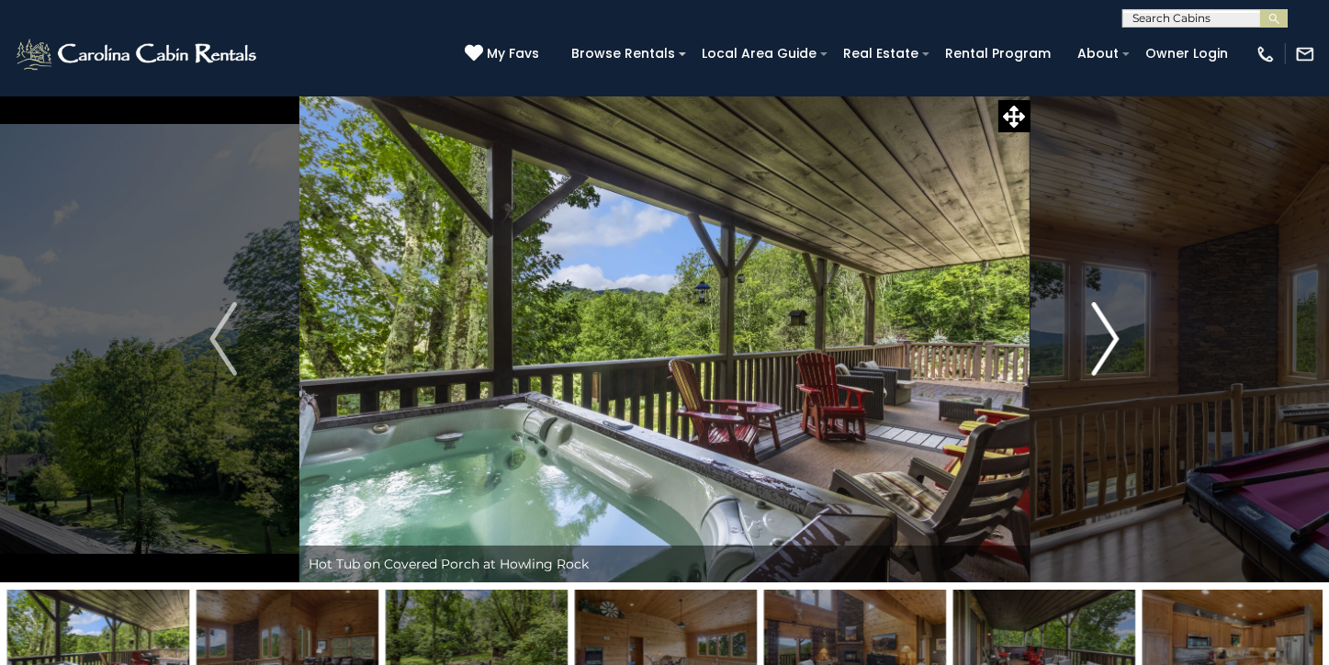
click at [1110, 336] on img "Next" at bounding box center [1106, 338] width 28 height 73
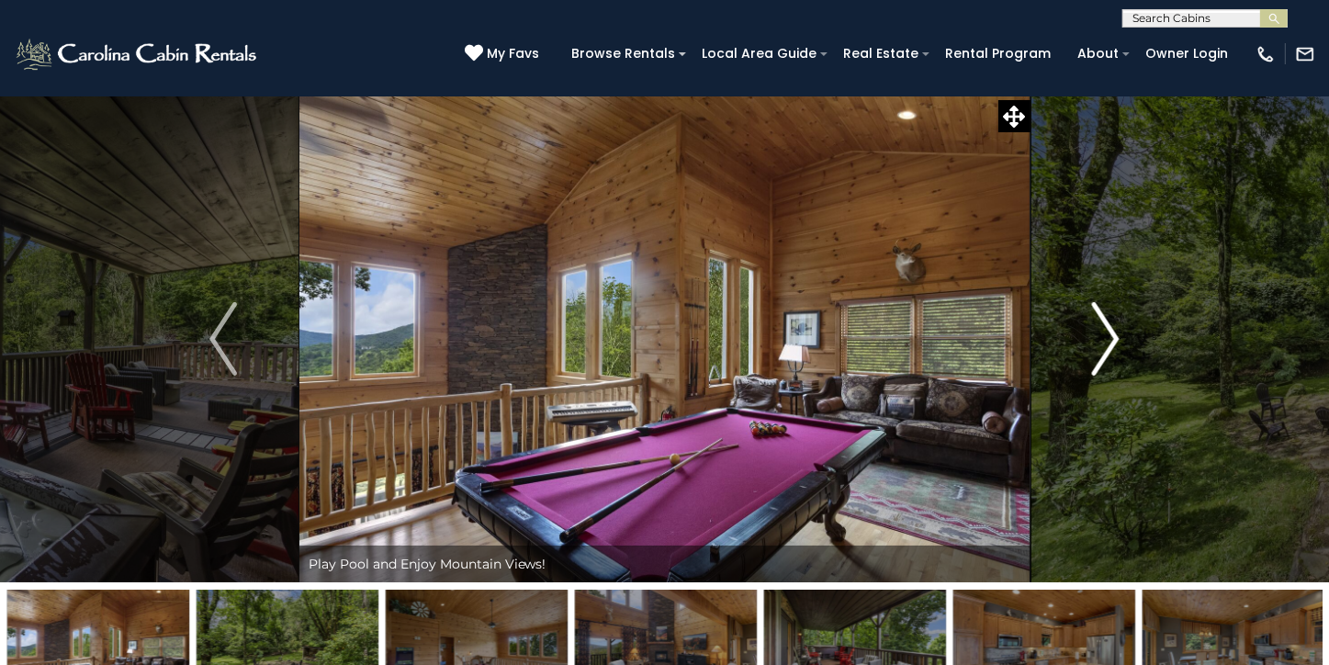
click at [1110, 336] on img "Next" at bounding box center [1106, 338] width 28 height 73
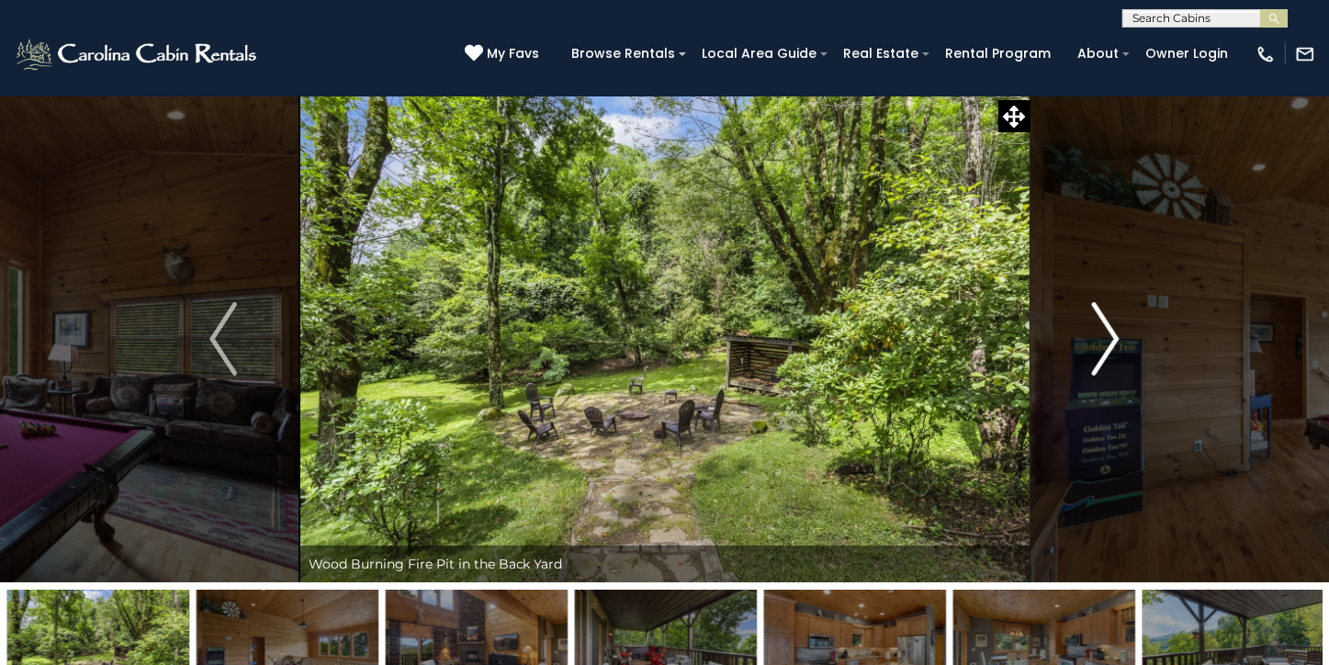
click at [1110, 336] on img "Next" at bounding box center [1106, 338] width 28 height 73
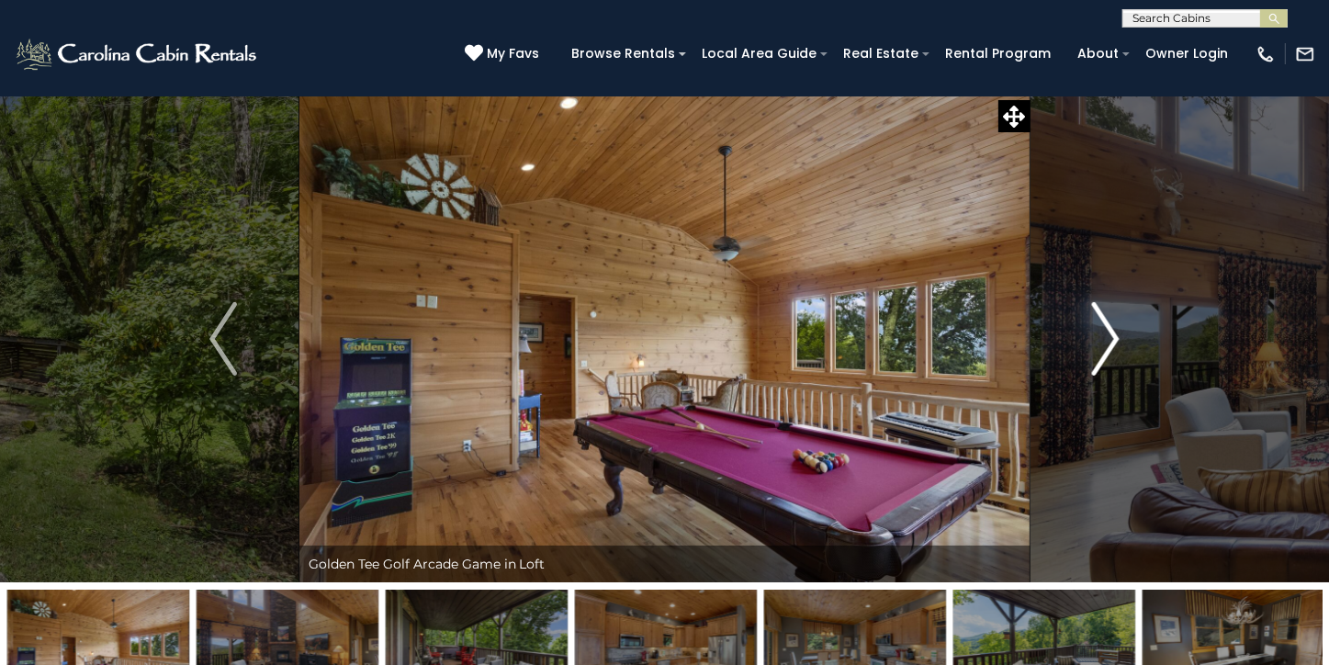
click at [1110, 336] on img "Next" at bounding box center [1106, 338] width 28 height 73
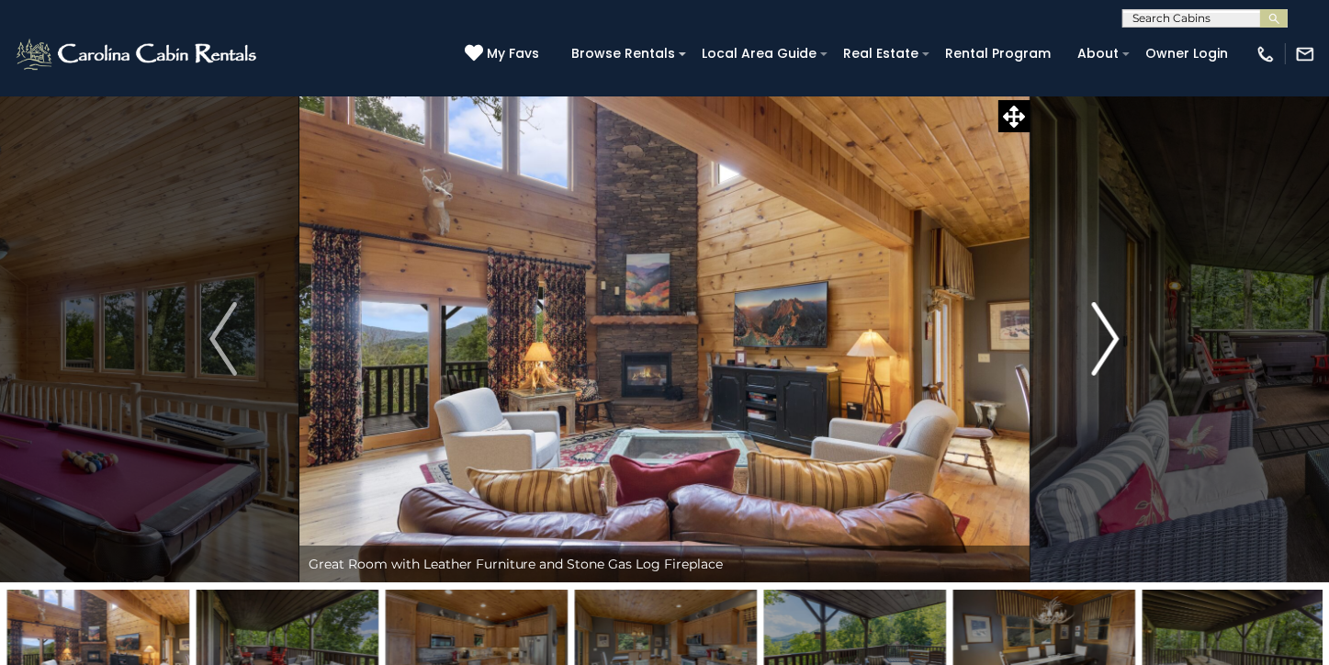
click at [1110, 336] on img "Next" at bounding box center [1106, 338] width 28 height 73
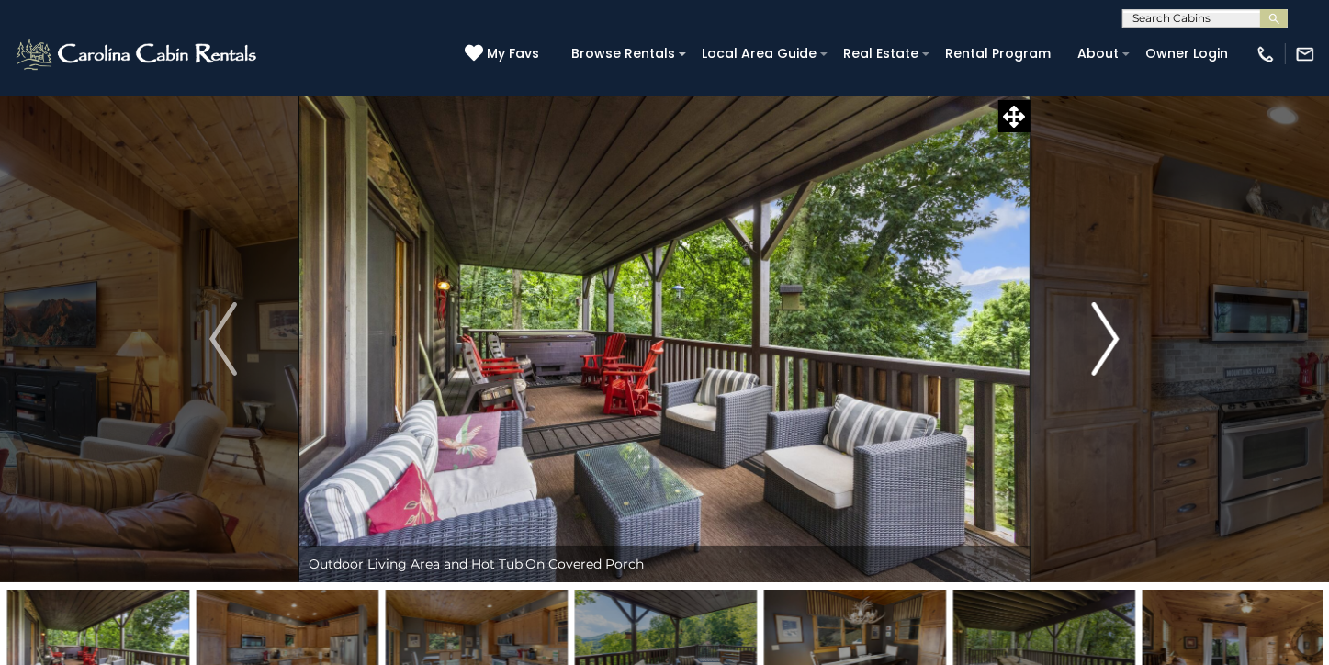
click at [1110, 336] on img "Next" at bounding box center [1106, 338] width 28 height 73
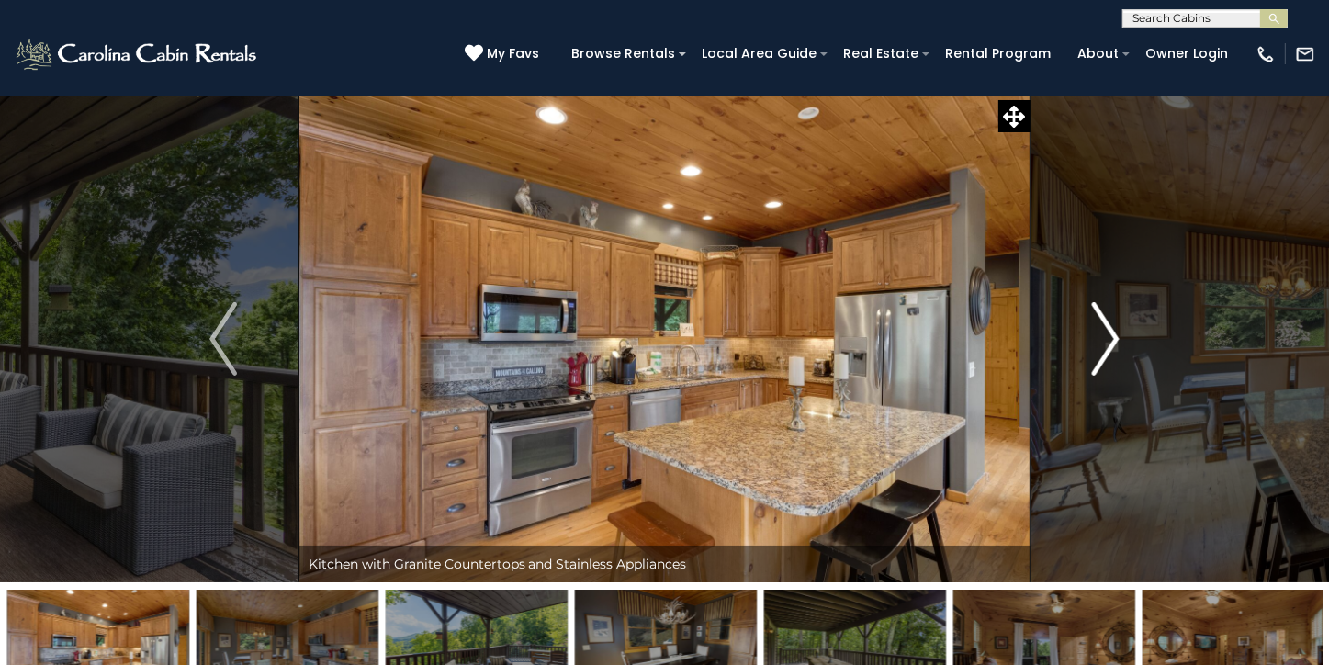
click at [1110, 336] on img "Next" at bounding box center [1106, 338] width 28 height 73
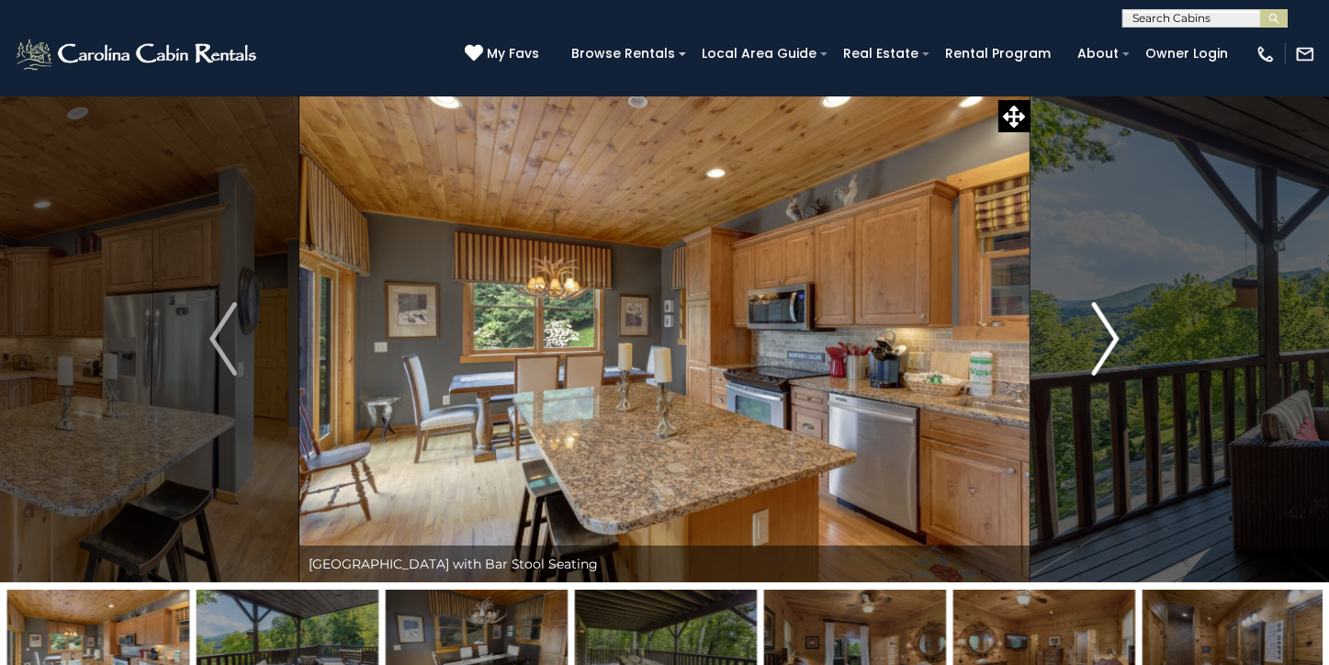
click at [1110, 336] on img "Next" at bounding box center [1106, 338] width 28 height 73
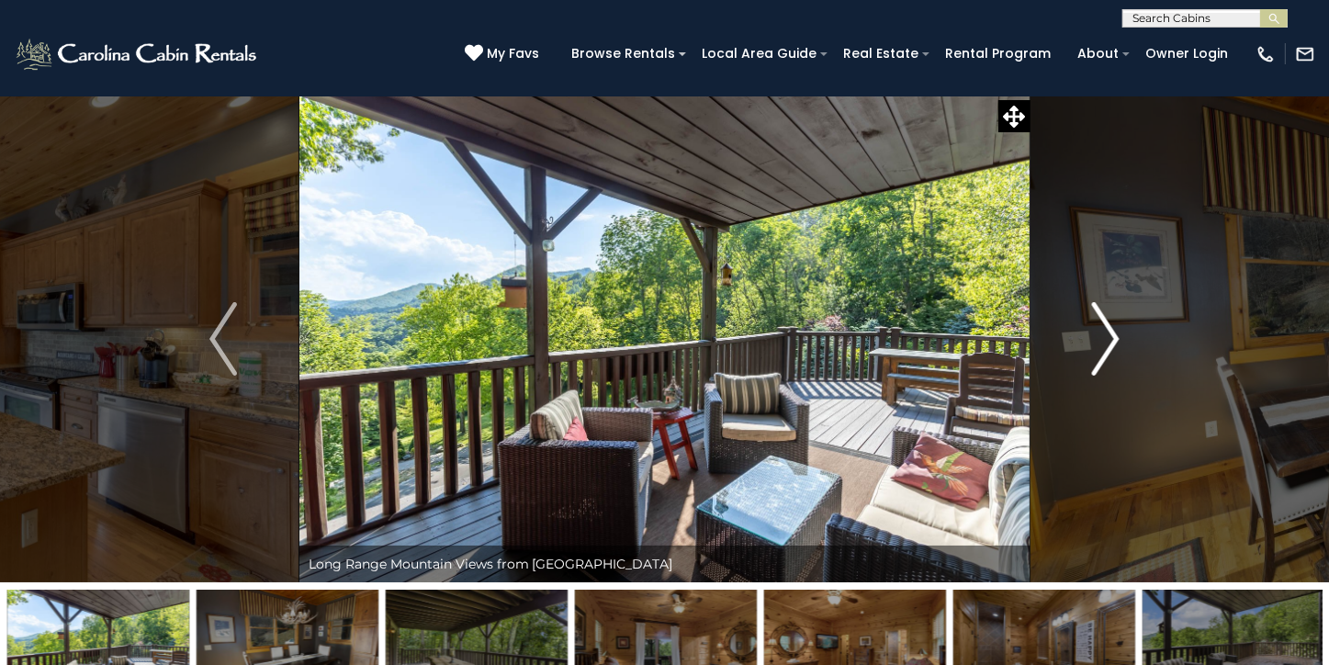
click at [1110, 336] on img "Next" at bounding box center [1106, 338] width 28 height 73
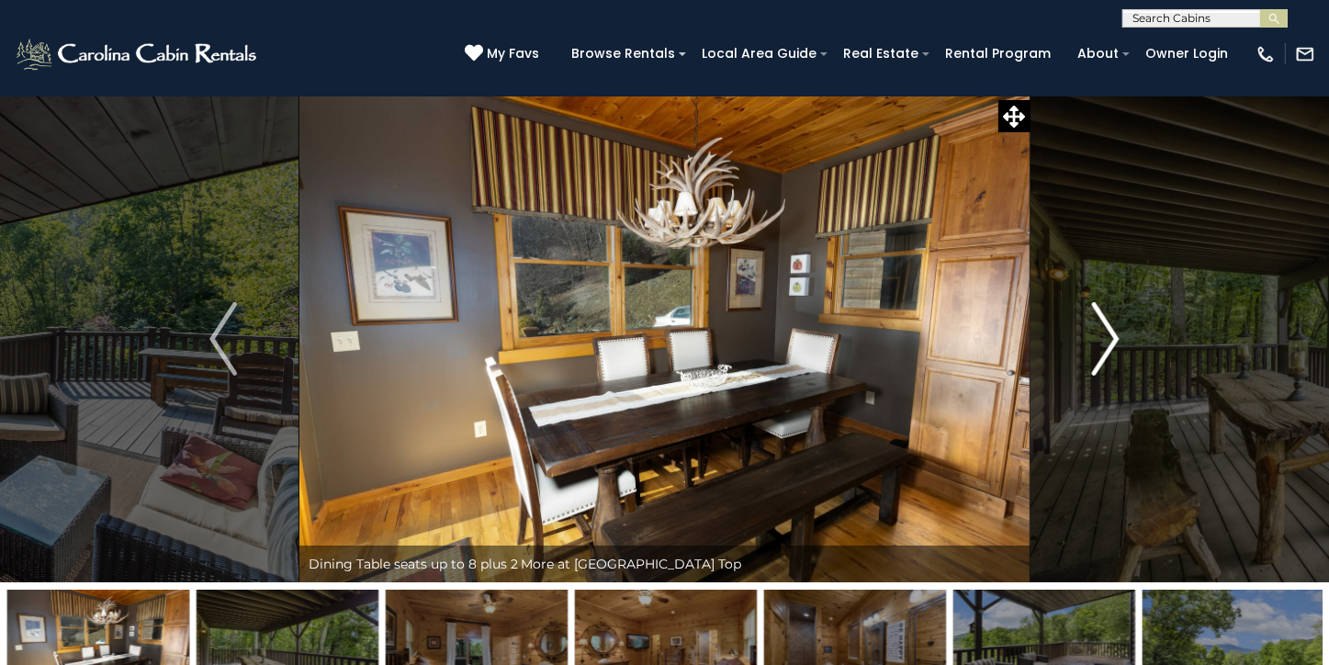
click at [1110, 336] on img "Next" at bounding box center [1106, 338] width 28 height 73
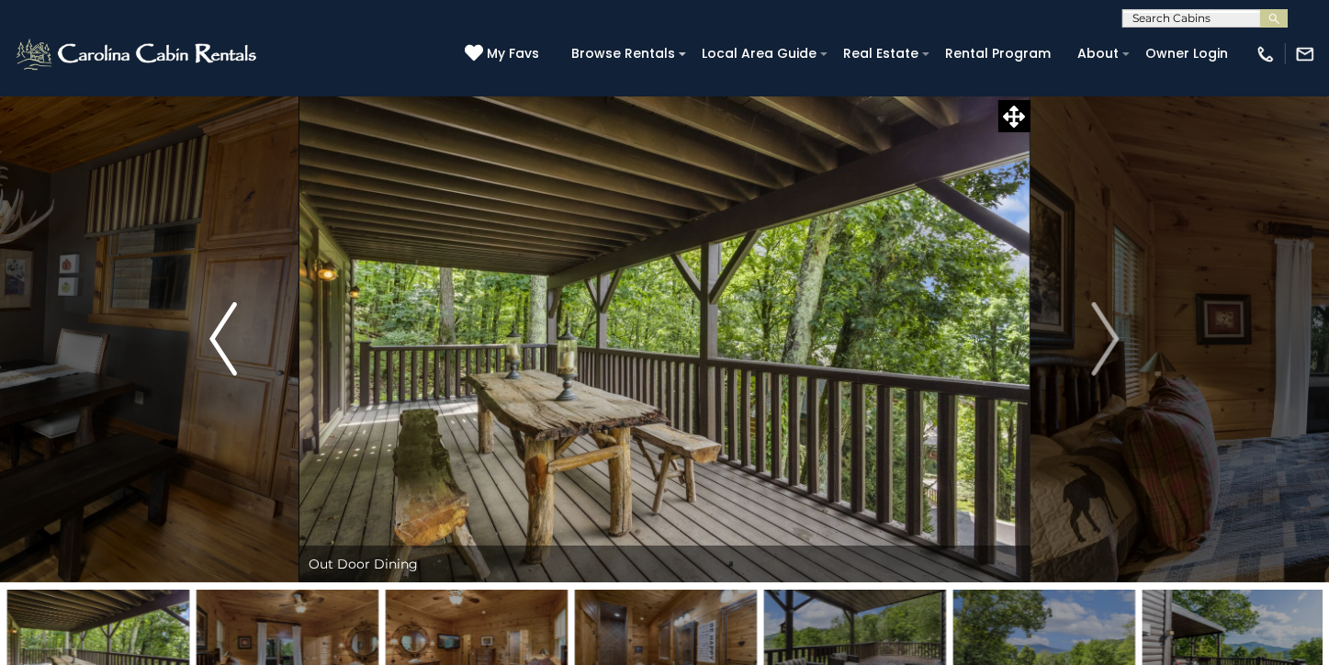
click at [215, 336] on img "Previous" at bounding box center [223, 338] width 28 height 73
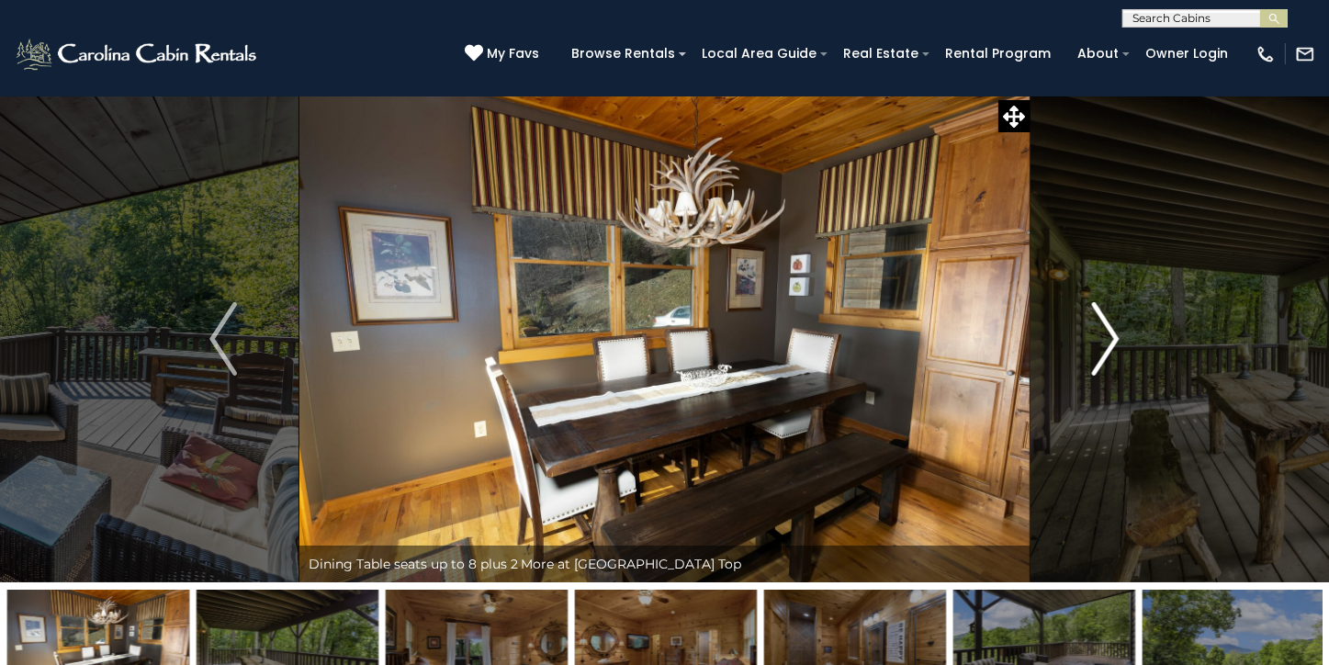
click at [1115, 341] on img "Next" at bounding box center [1106, 338] width 28 height 73
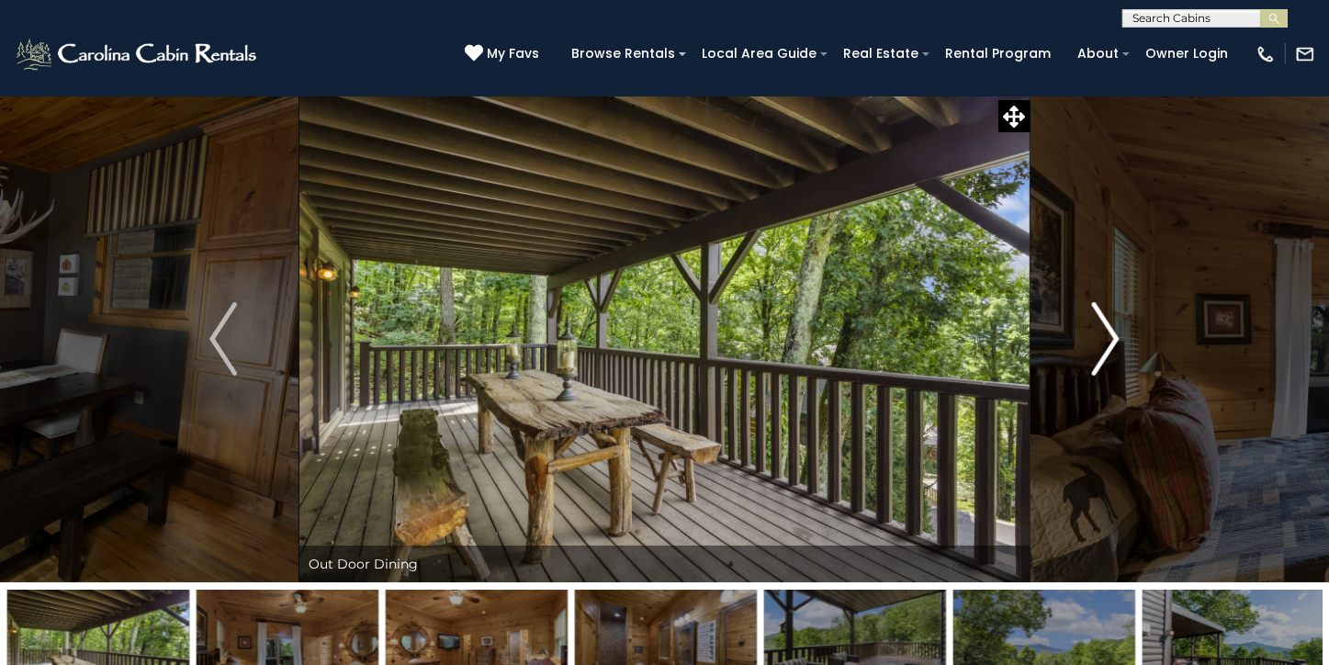
click at [1115, 341] on img "Next" at bounding box center [1106, 338] width 28 height 73
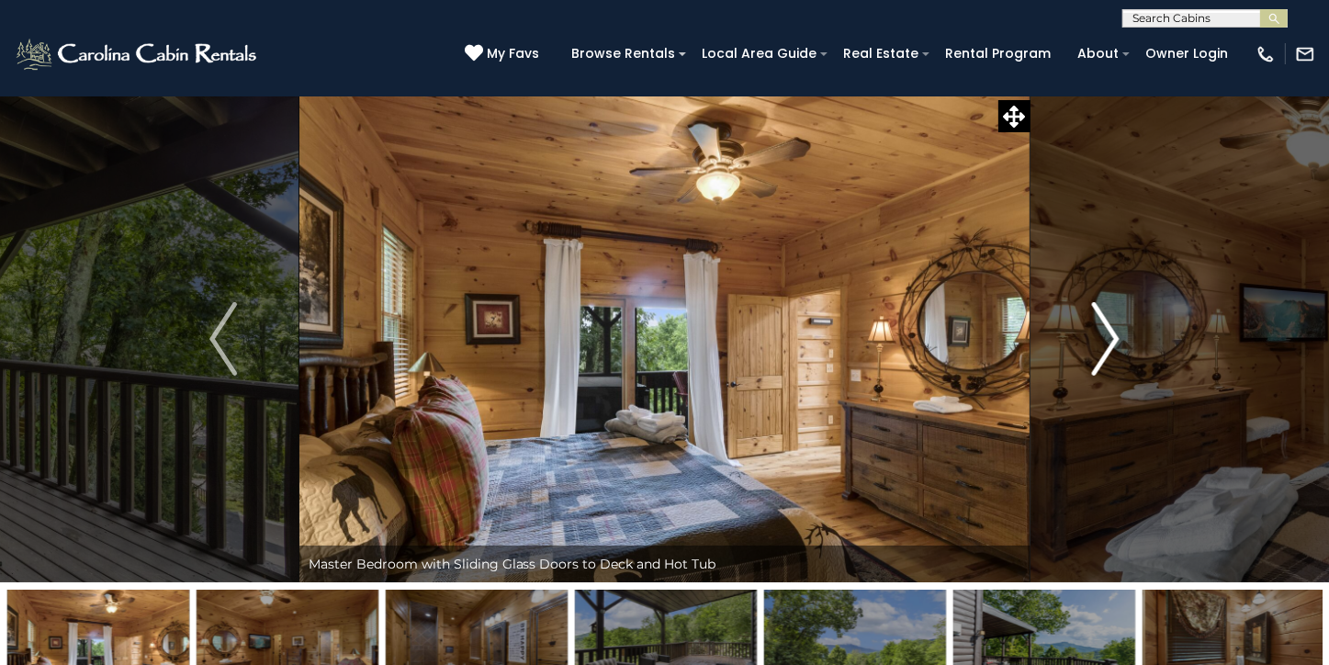
click at [1115, 341] on img "Next" at bounding box center [1106, 338] width 28 height 73
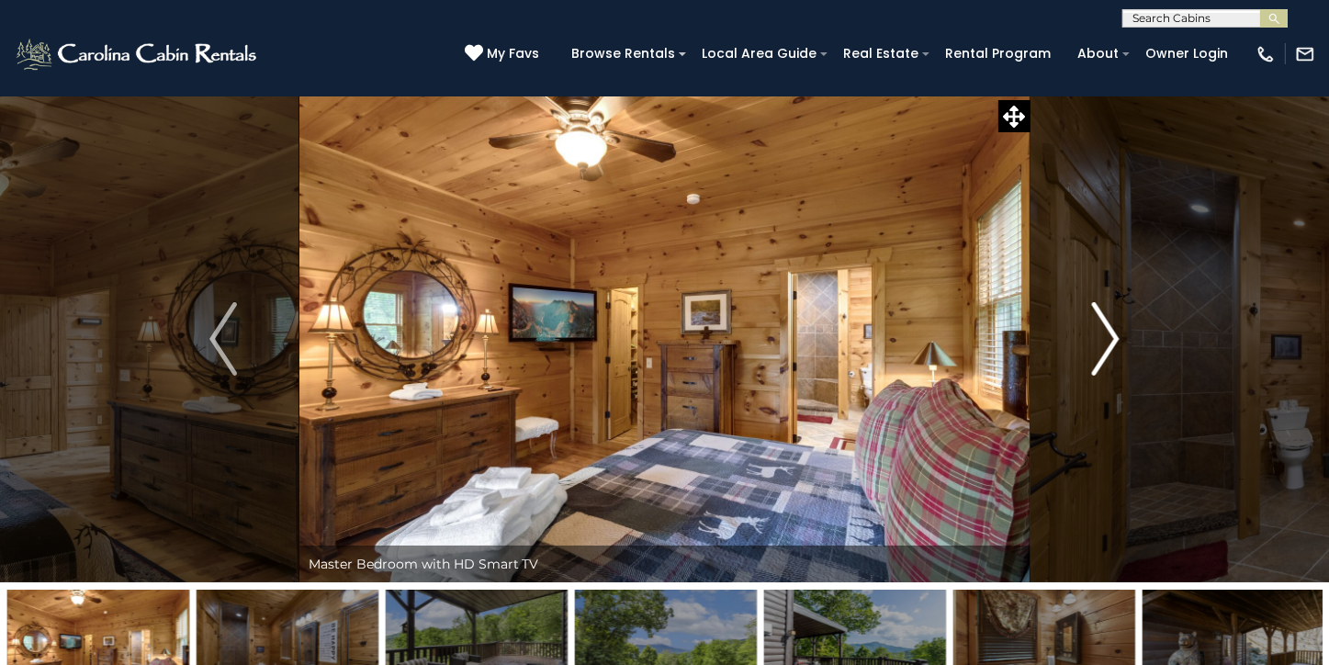
click at [1115, 341] on img "Next" at bounding box center [1106, 338] width 28 height 73
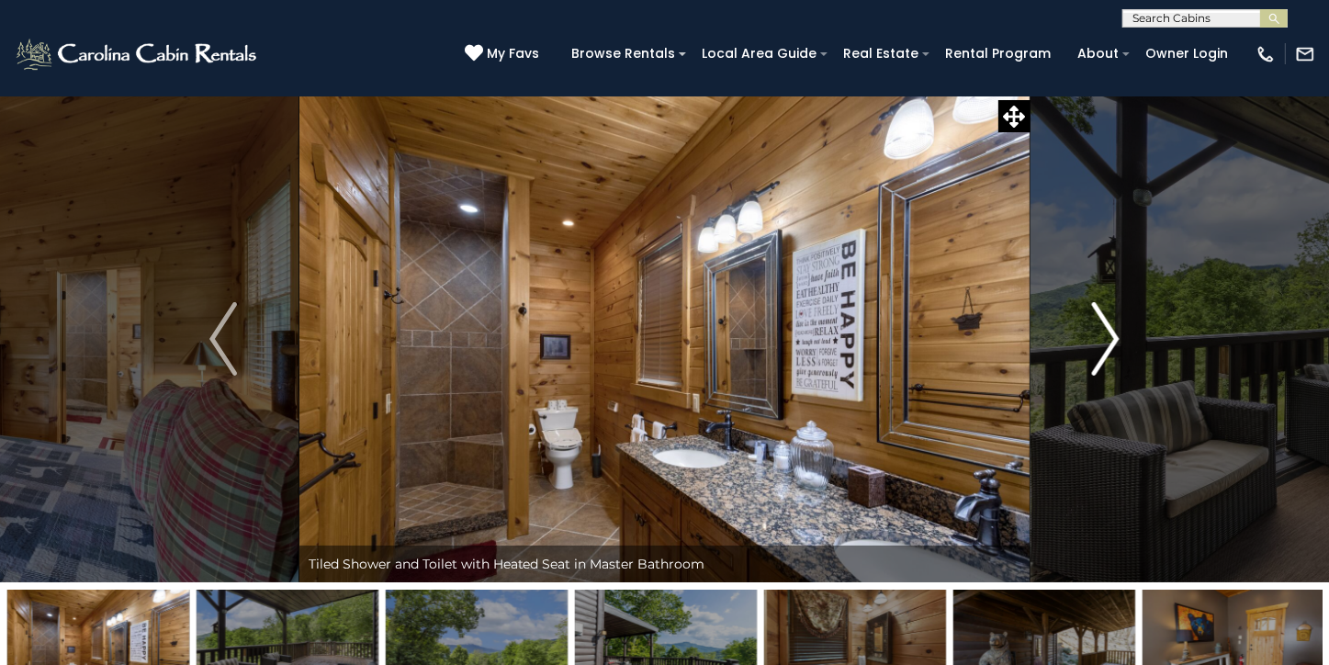
click at [1115, 341] on img "Next" at bounding box center [1106, 338] width 28 height 73
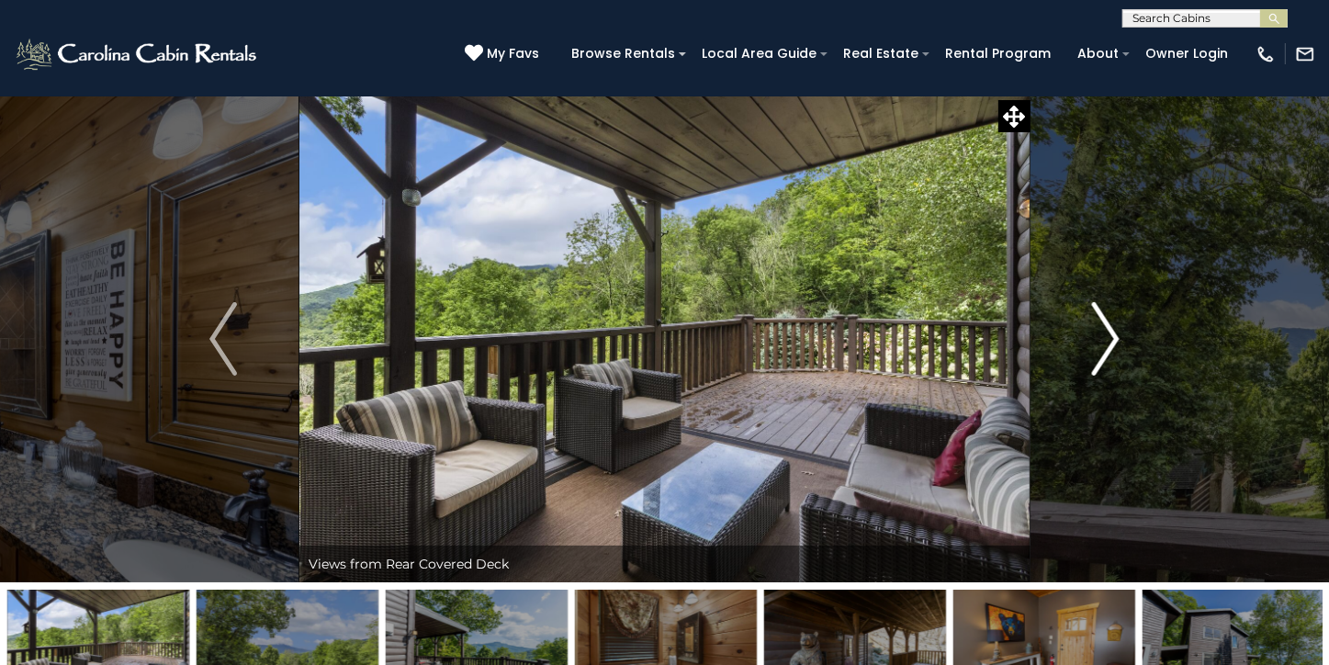
click at [1115, 341] on img "Next" at bounding box center [1106, 338] width 28 height 73
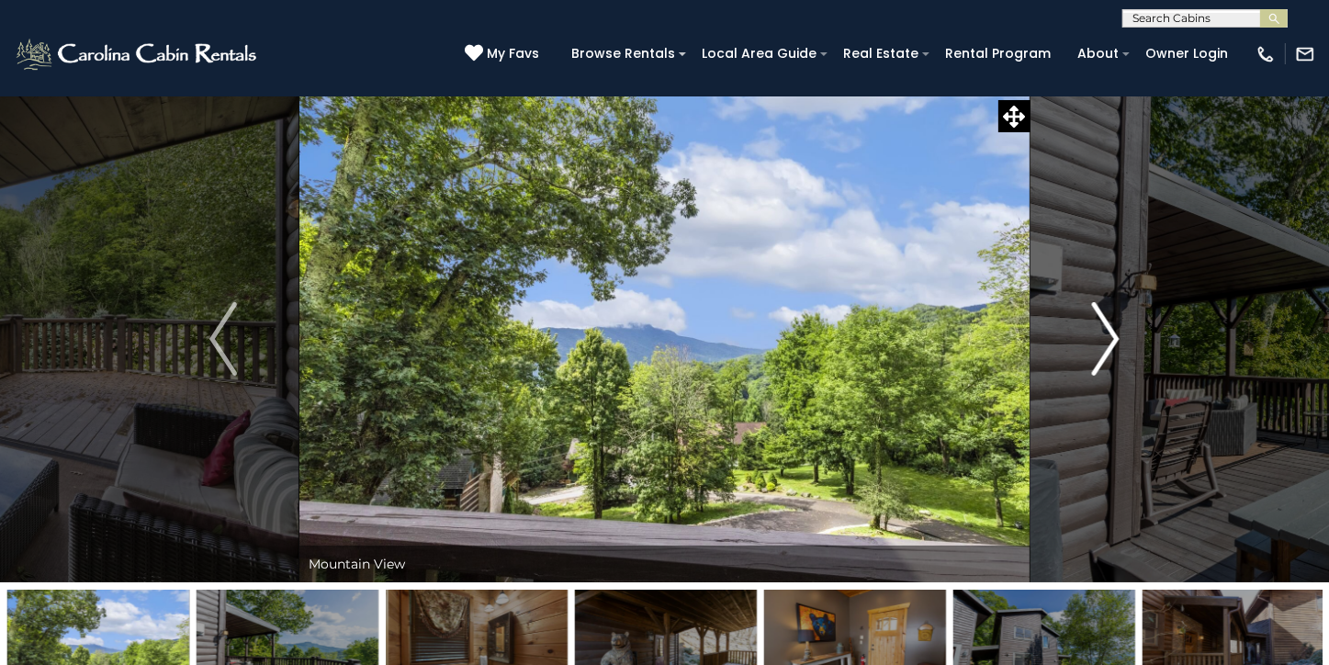
click at [1115, 341] on img "Next" at bounding box center [1106, 338] width 28 height 73
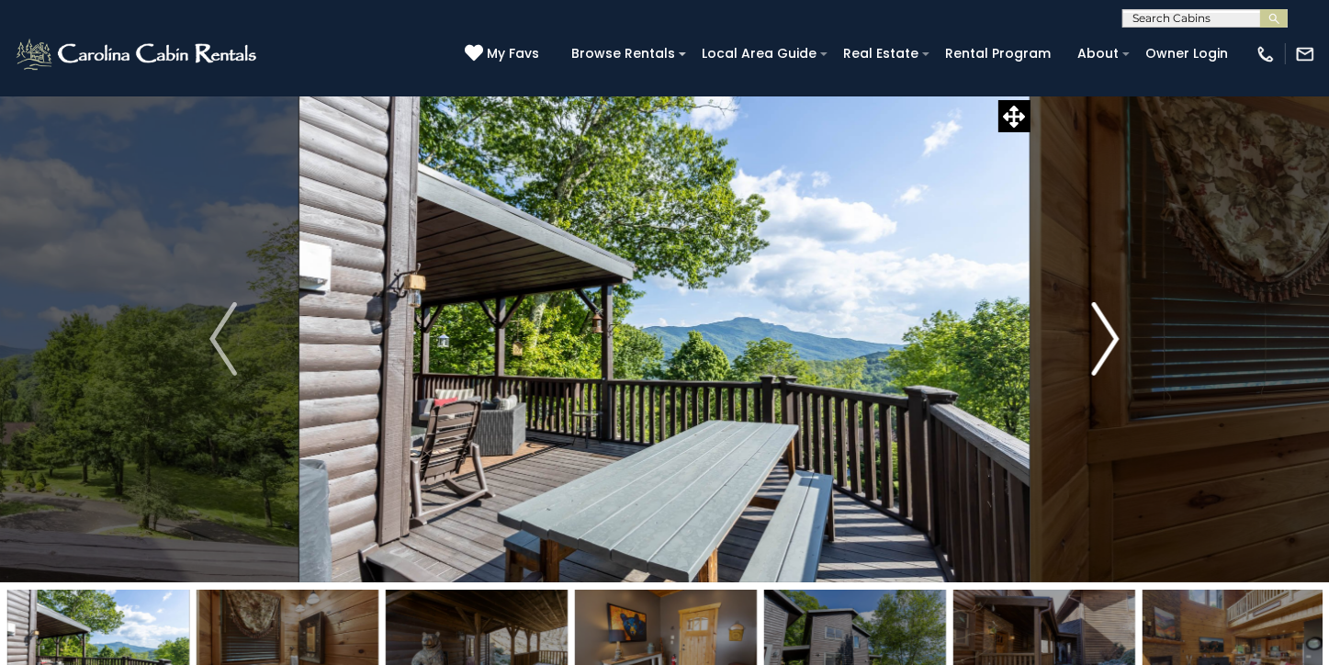
click at [1115, 341] on img "Next" at bounding box center [1106, 338] width 28 height 73
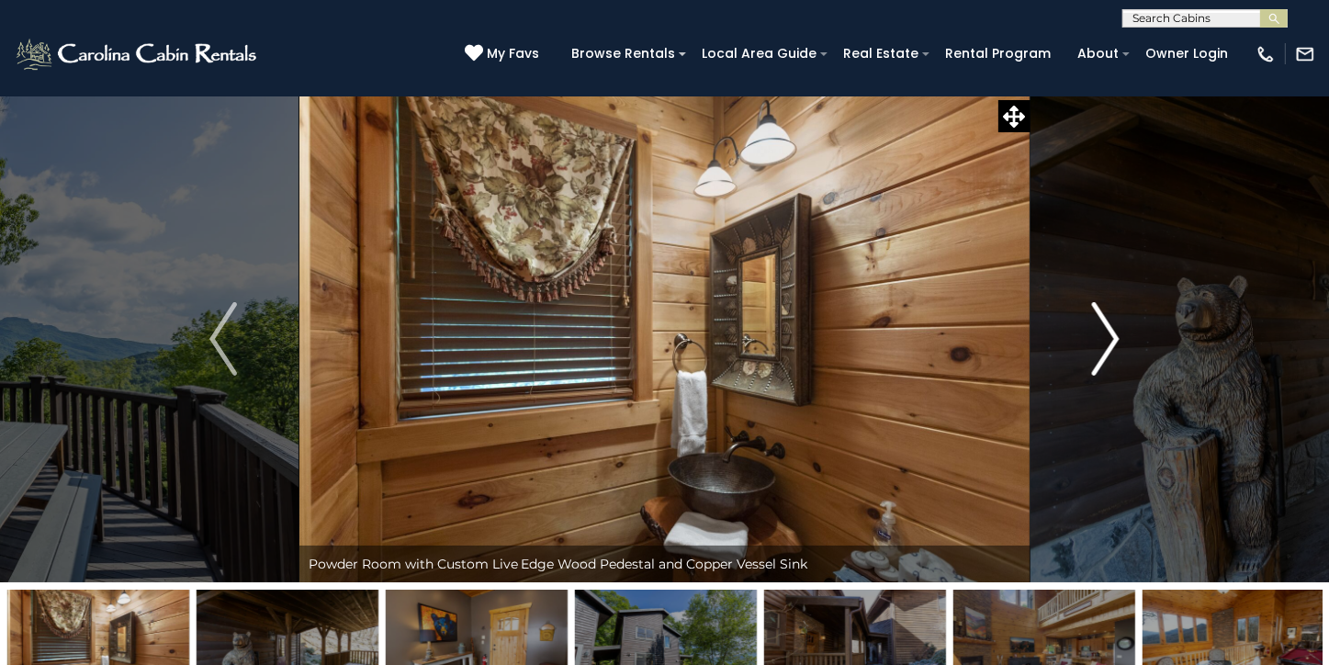
click at [1115, 341] on img "Next" at bounding box center [1106, 338] width 28 height 73
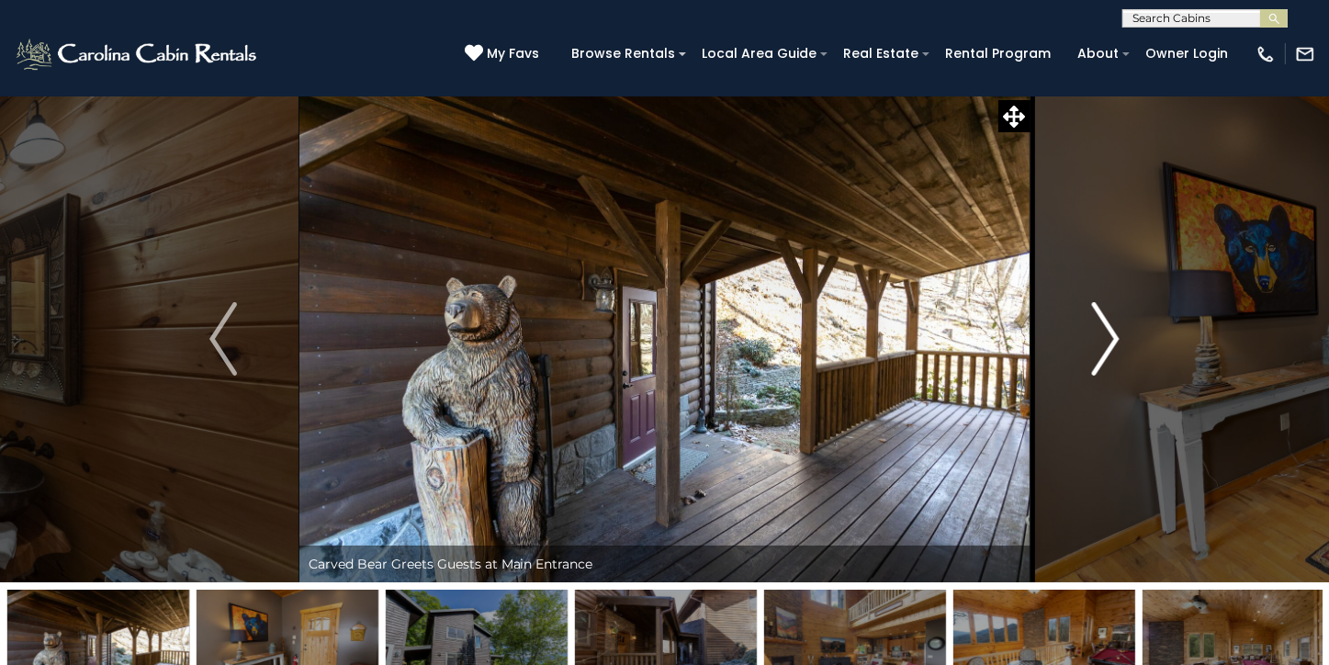
click at [1115, 341] on img "Next" at bounding box center [1106, 338] width 28 height 73
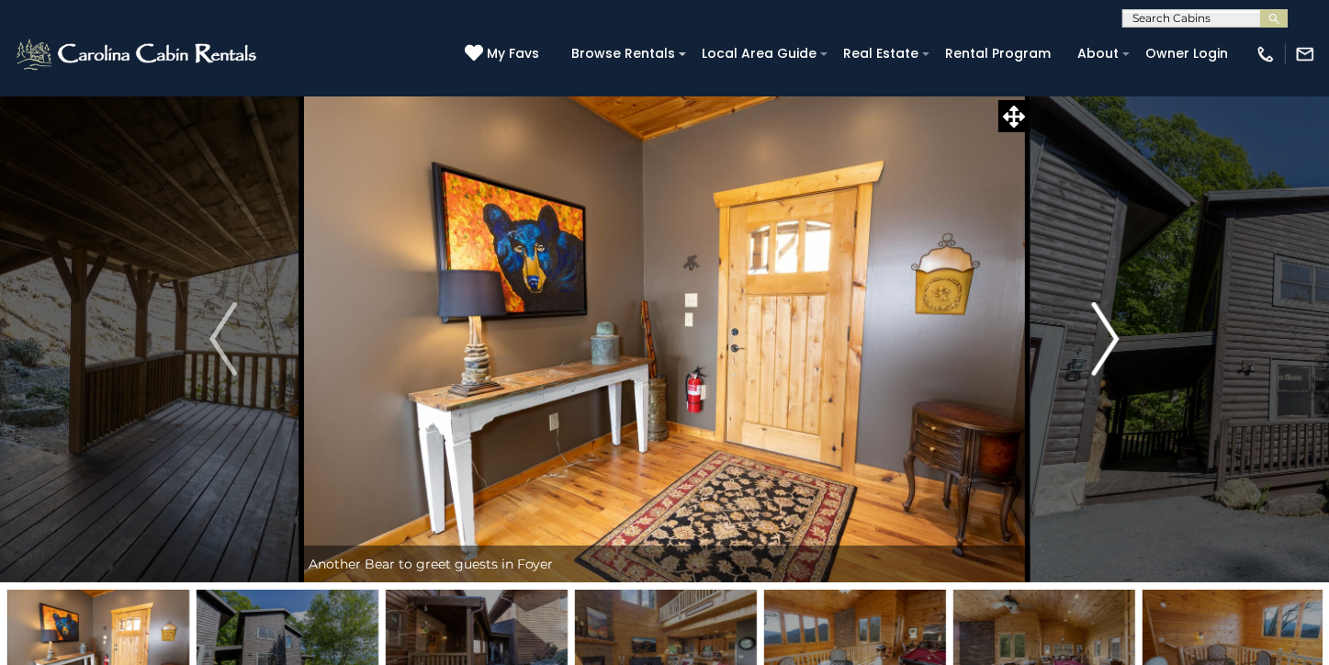
click at [1111, 344] on img "Next" at bounding box center [1106, 338] width 28 height 73
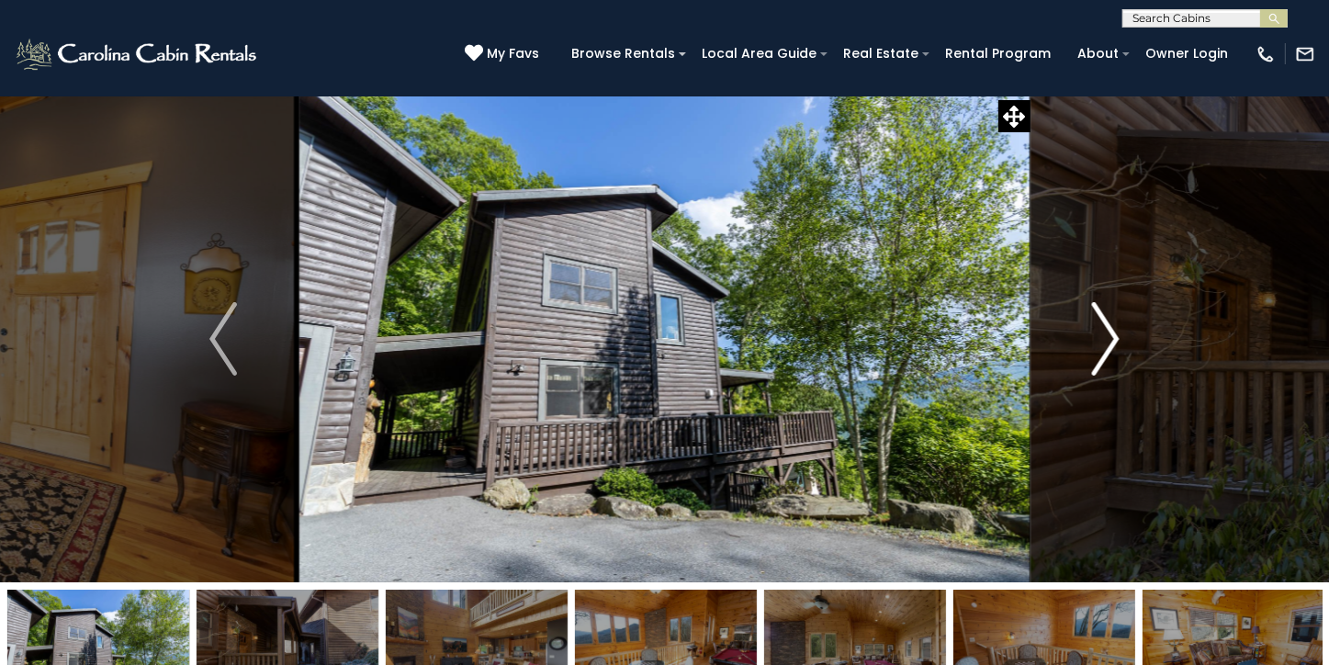
click at [1111, 344] on img "Next" at bounding box center [1106, 338] width 28 height 73
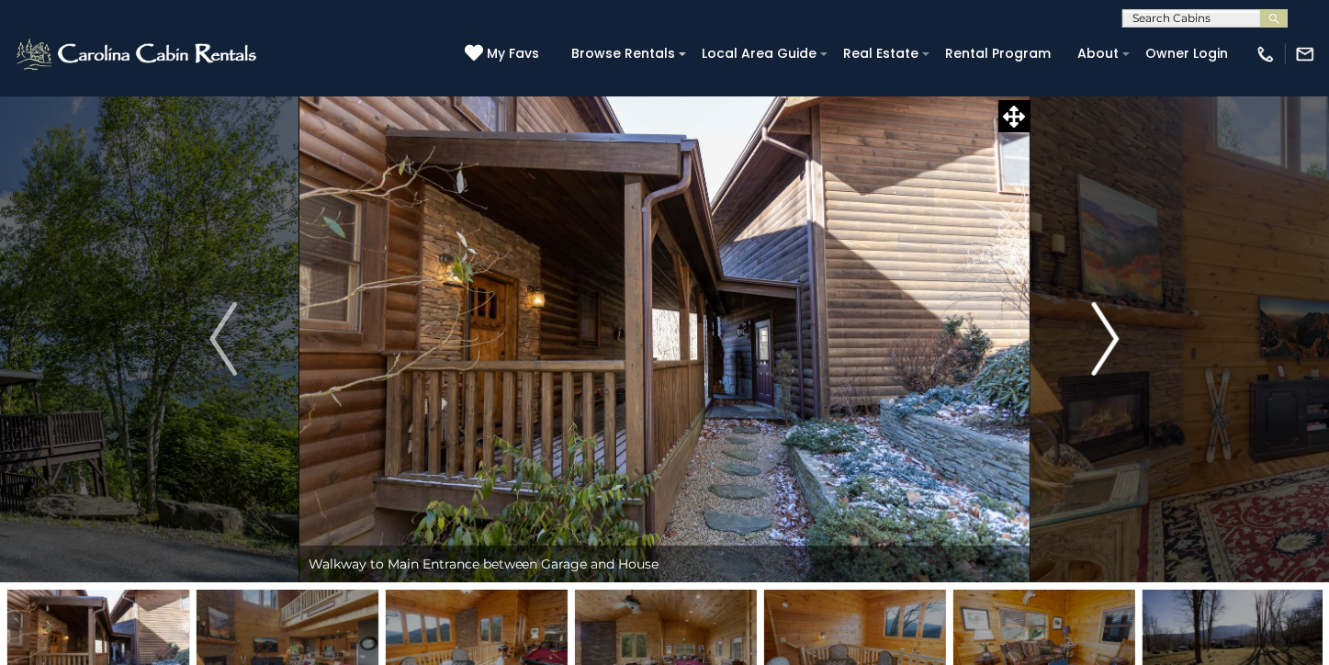
click at [1119, 338] on img "Next" at bounding box center [1106, 338] width 28 height 73
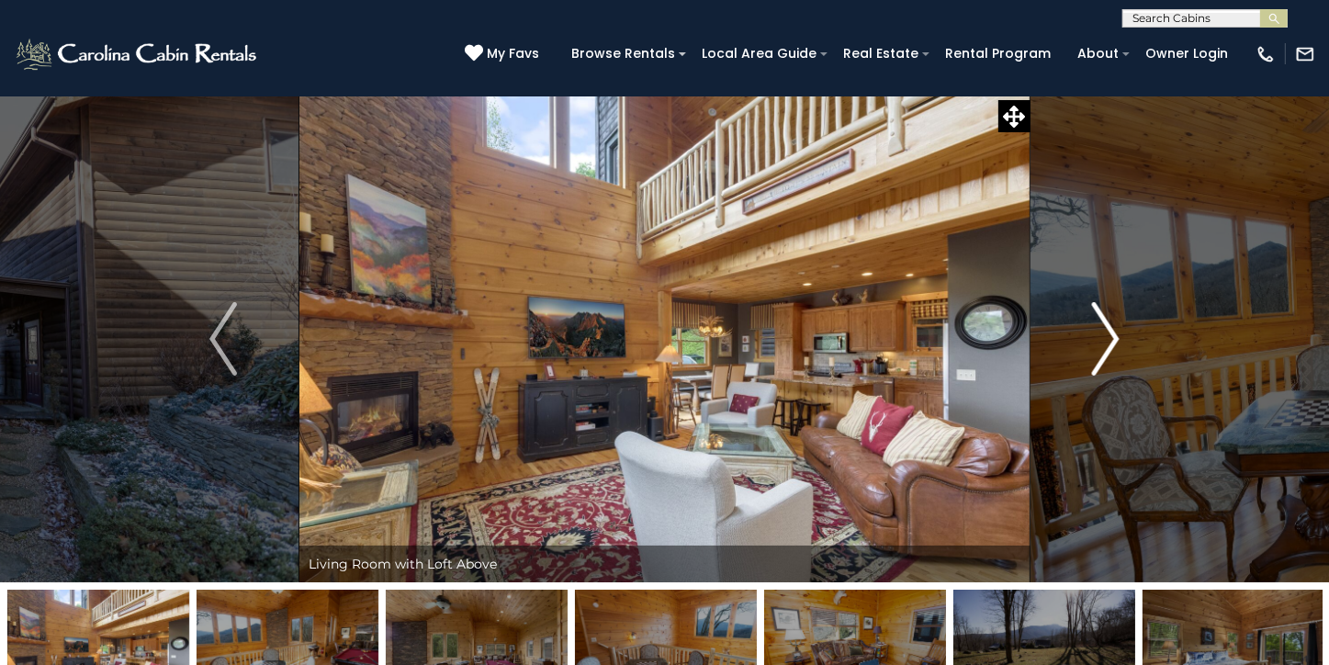
click at [1119, 338] on img "Next" at bounding box center [1106, 338] width 28 height 73
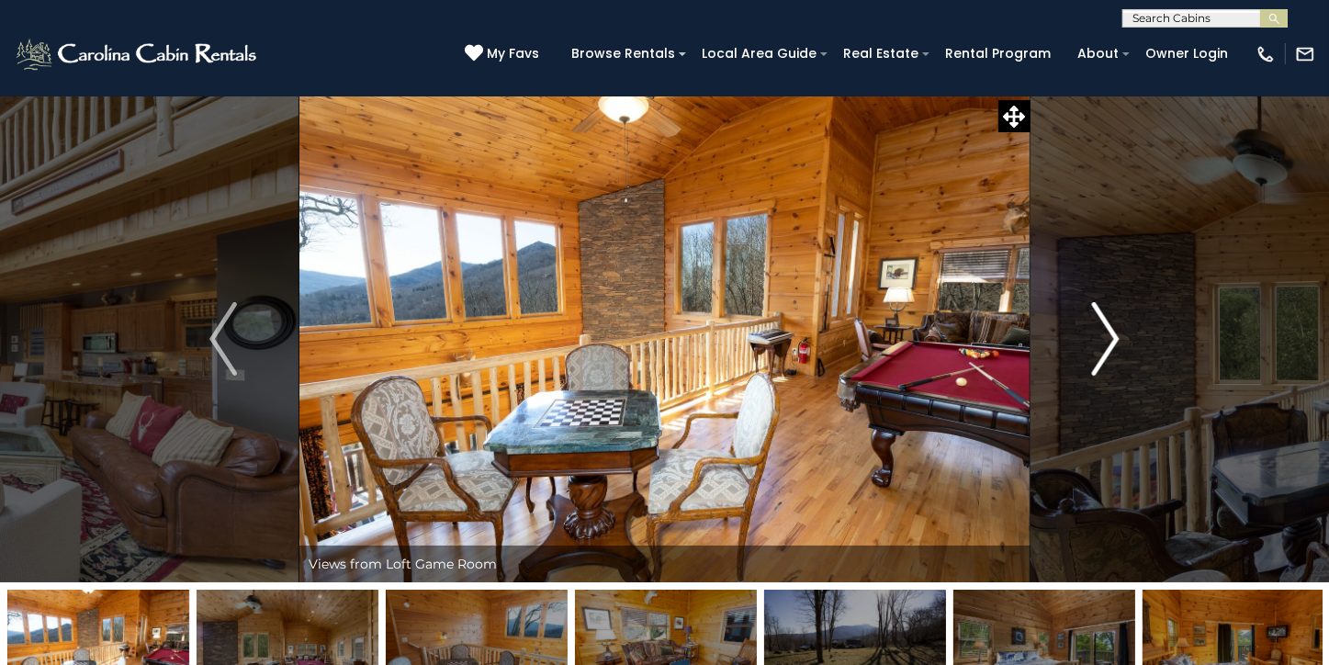
click at [1119, 338] on img "Next" at bounding box center [1106, 338] width 28 height 73
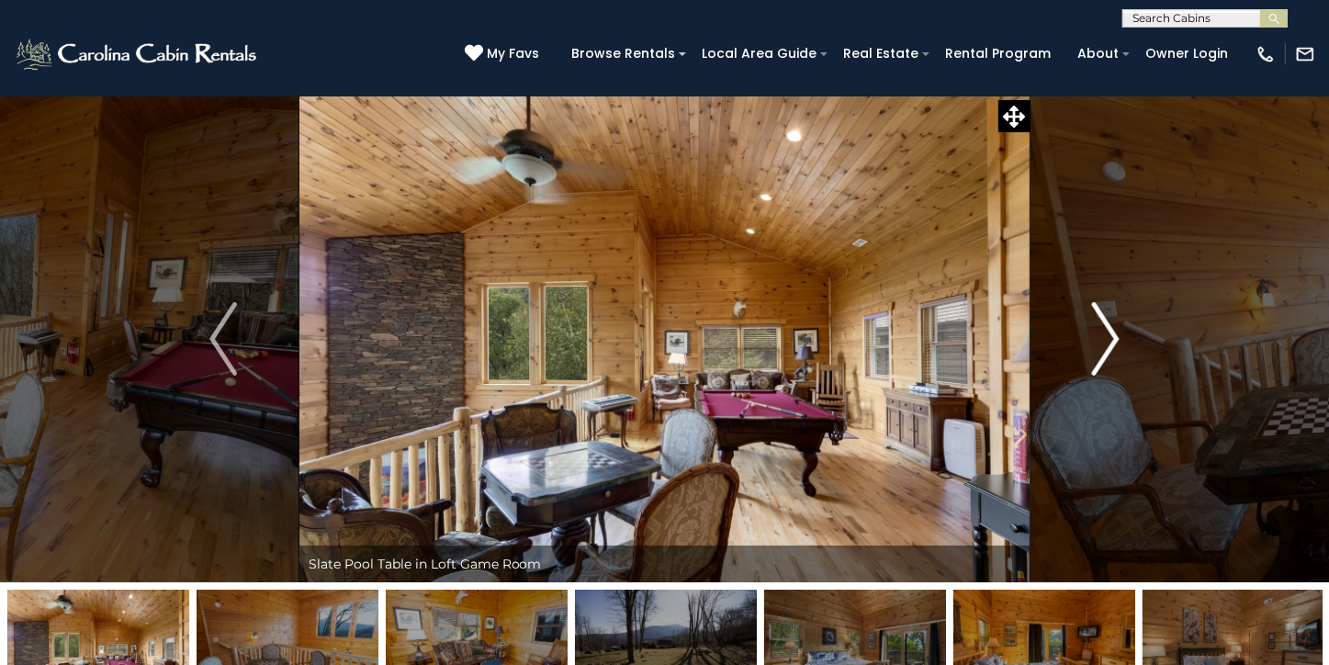
click at [1119, 338] on img "Next" at bounding box center [1106, 338] width 28 height 73
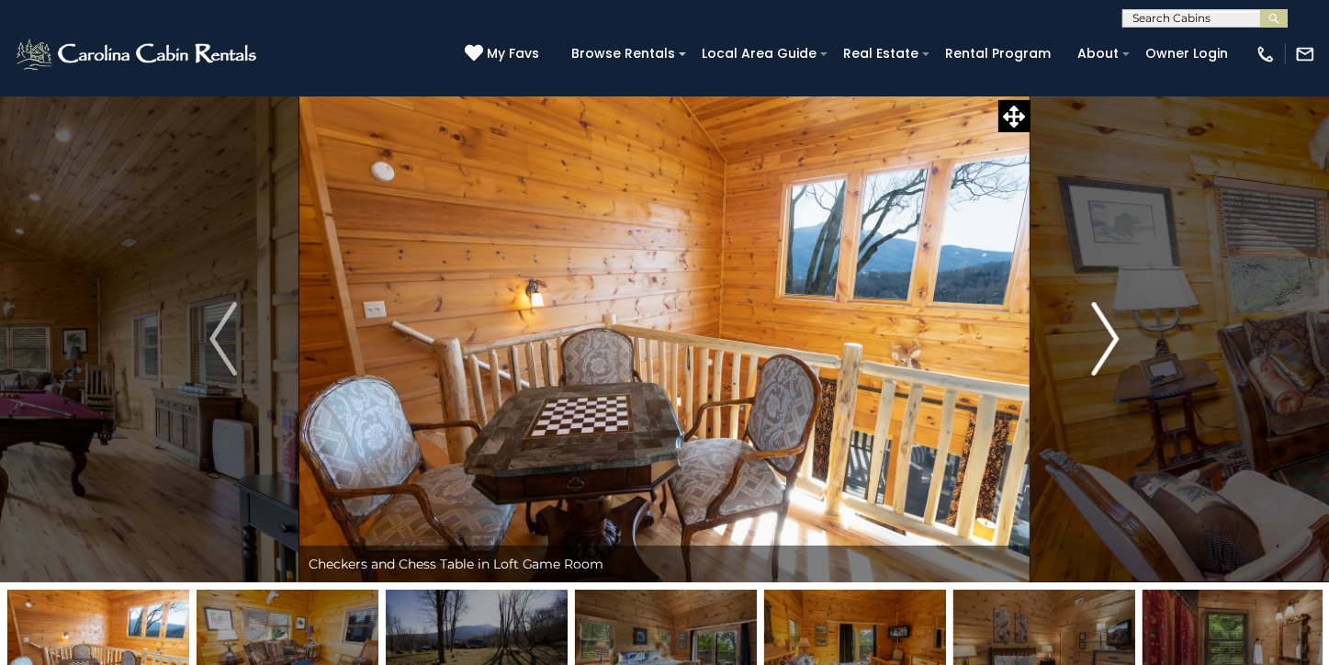
click at [1119, 338] on img "Next" at bounding box center [1106, 338] width 28 height 73
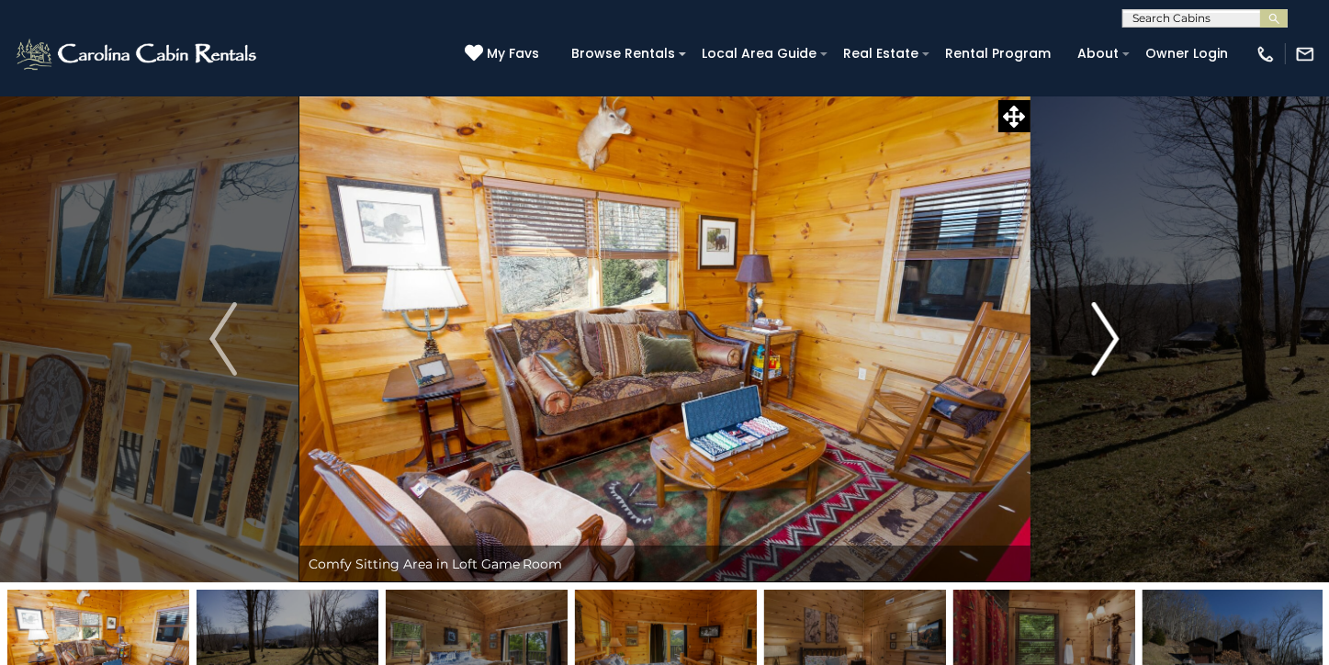
click at [1119, 338] on img "Next" at bounding box center [1106, 338] width 28 height 73
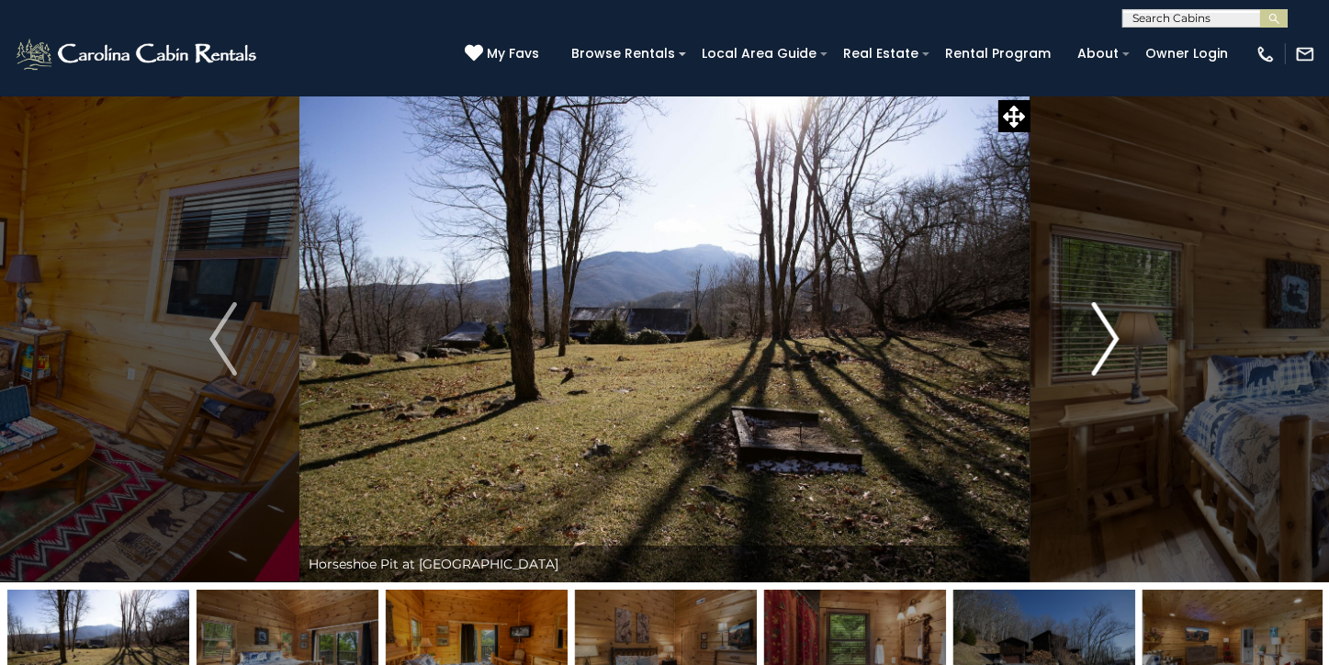
click at [1112, 338] on img "Next" at bounding box center [1106, 338] width 28 height 73
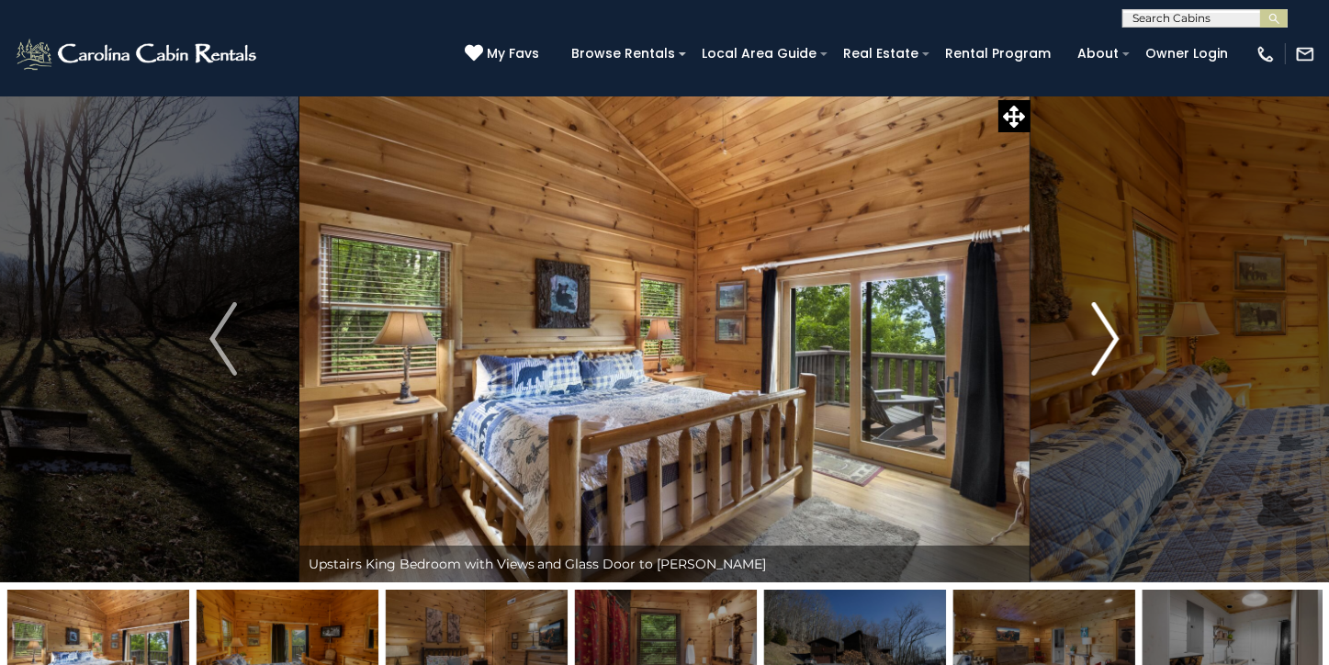
click at [1112, 338] on img "Next" at bounding box center [1106, 338] width 28 height 73
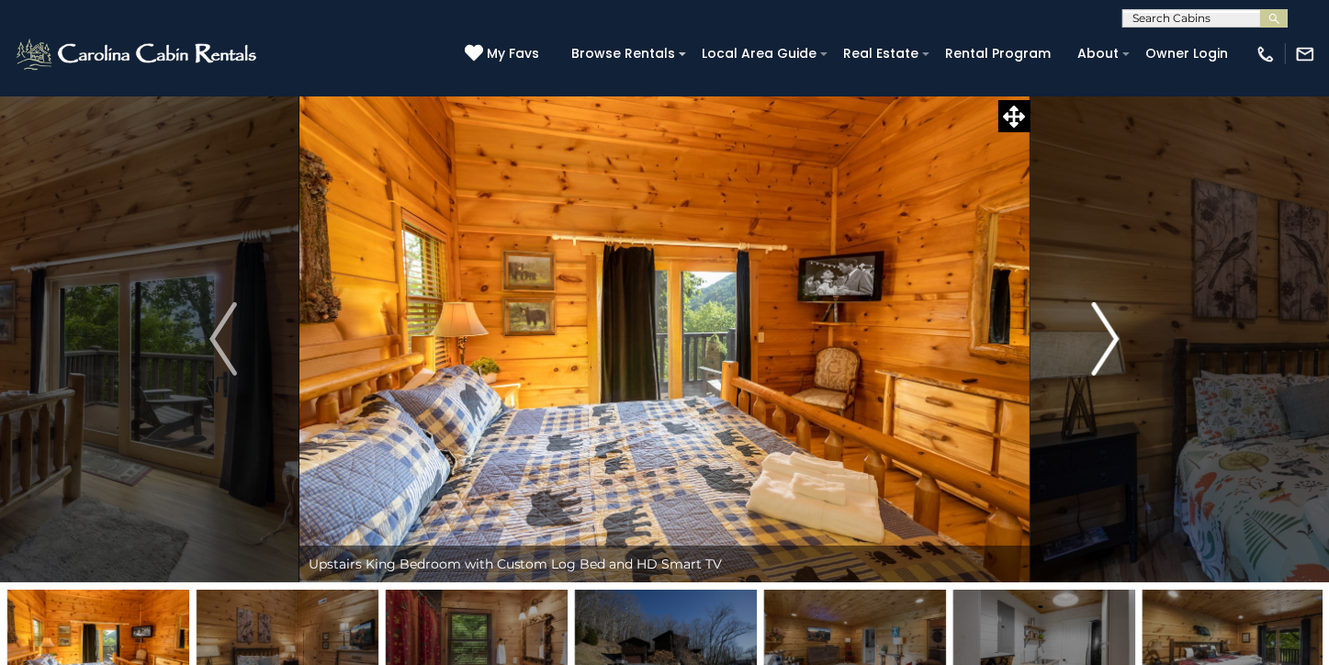
click at [1112, 338] on img "Next" at bounding box center [1106, 338] width 28 height 73
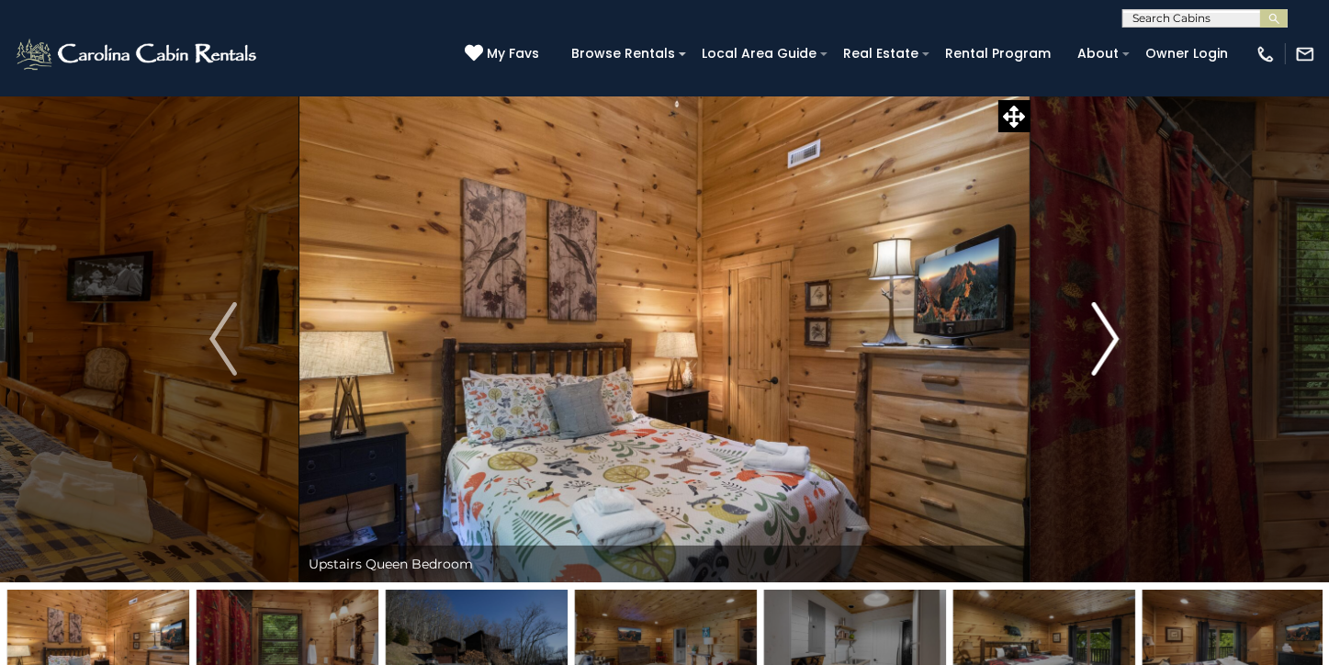
click at [1112, 338] on img "Next" at bounding box center [1106, 338] width 28 height 73
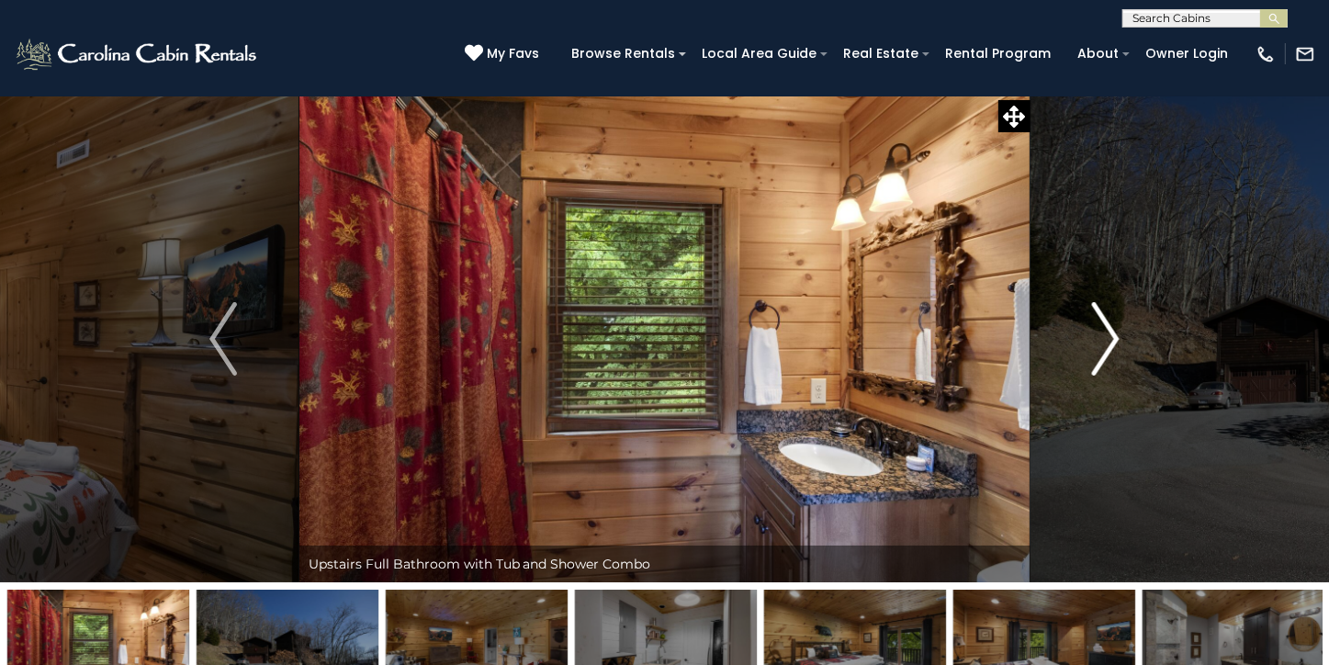
click at [1112, 338] on img "Next" at bounding box center [1106, 338] width 28 height 73
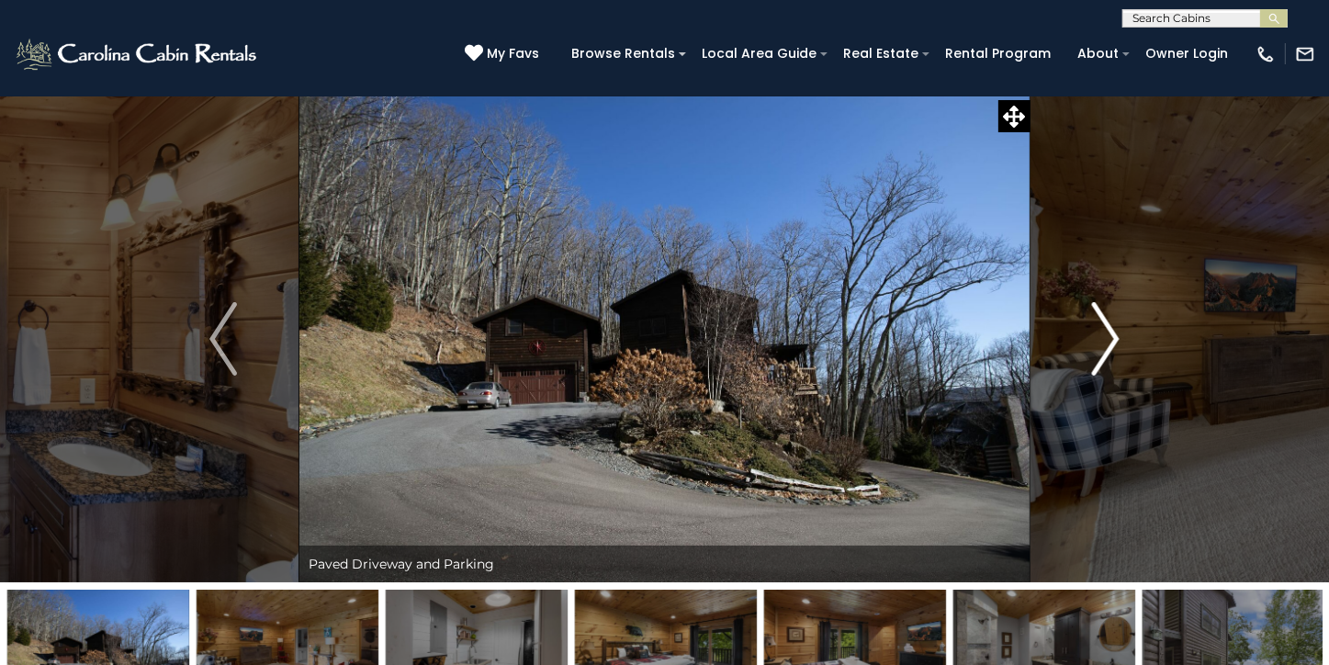
click at [1112, 338] on img "Next" at bounding box center [1106, 338] width 28 height 73
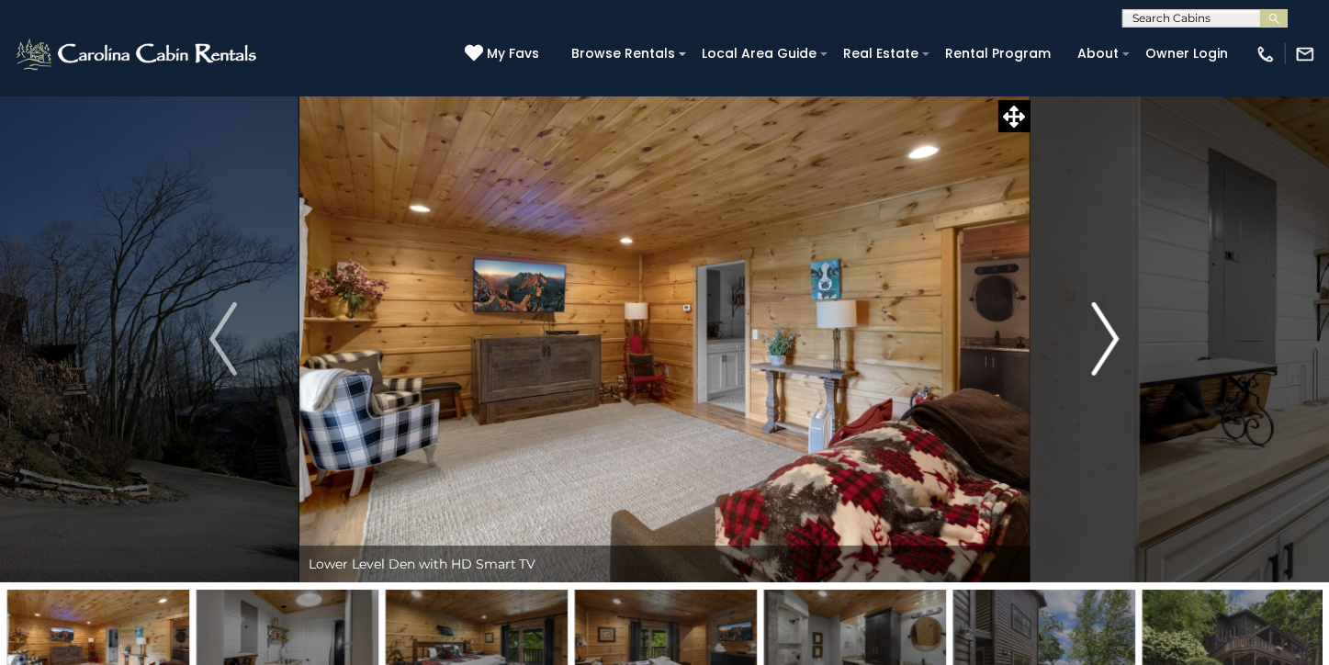
click at [1112, 338] on img "Next" at bounding box center [1106, 338] width 28 height 73
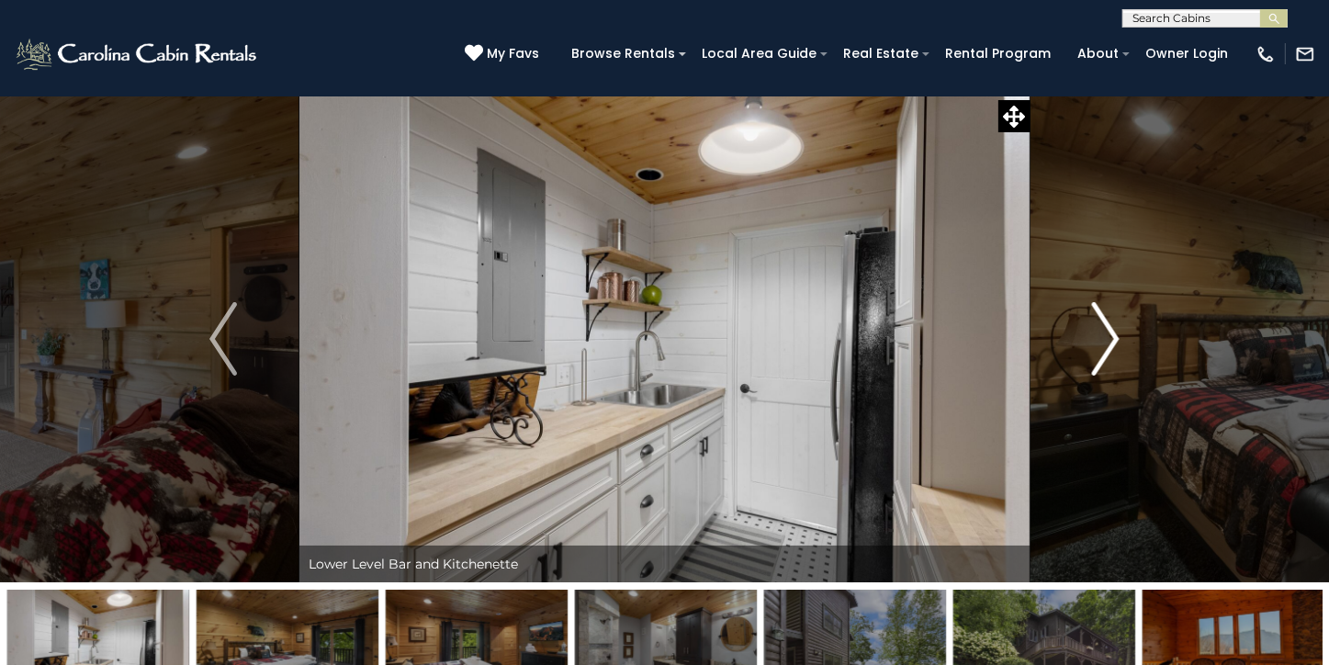
click at [1112, 338] on img "Next" at bounding box center [1106, 338] width 28 height 73
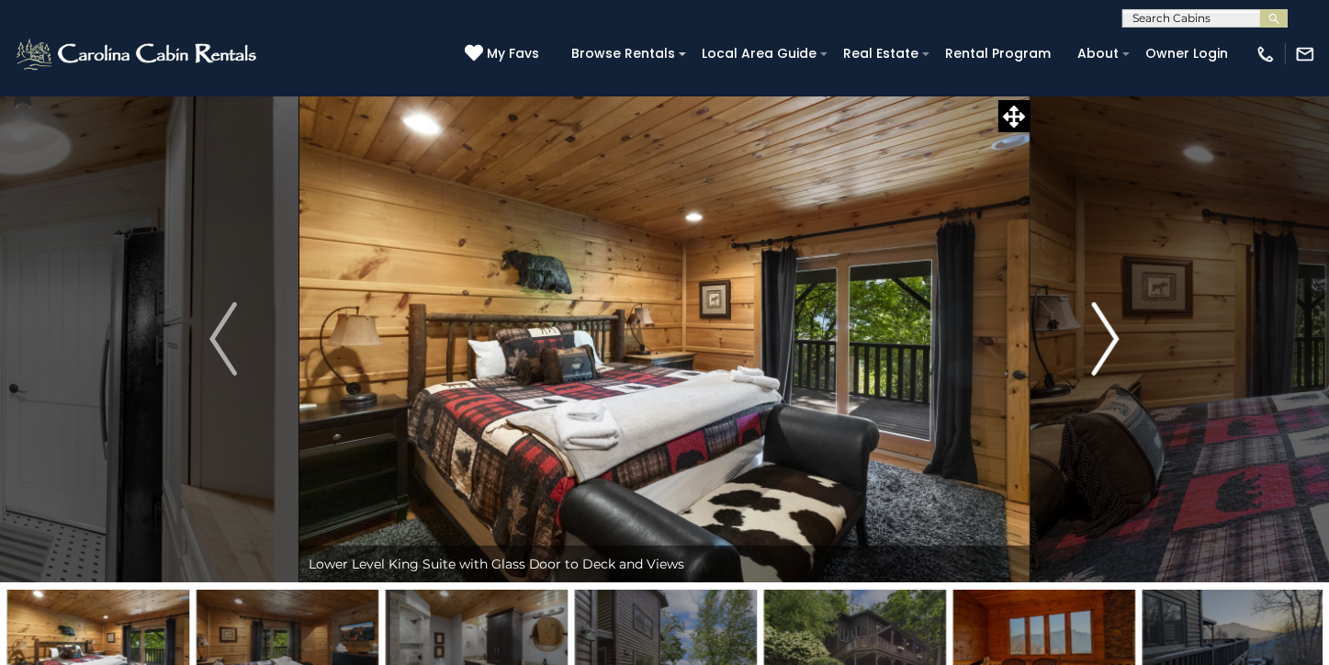
click at [1112, 338] on img "Next" at bounding box center [1106, 338] width 28 height 73
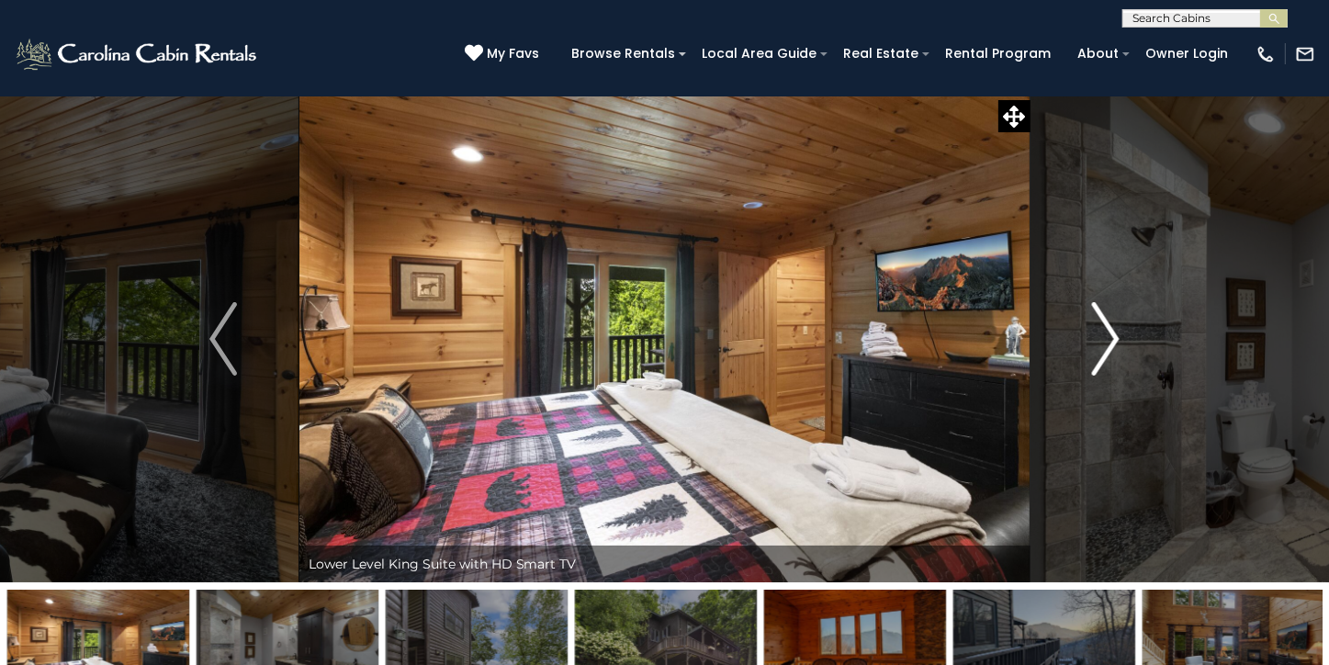
click at [1112, 338] on img "Next" at bounding box center [1106, 338] width 28 height 73
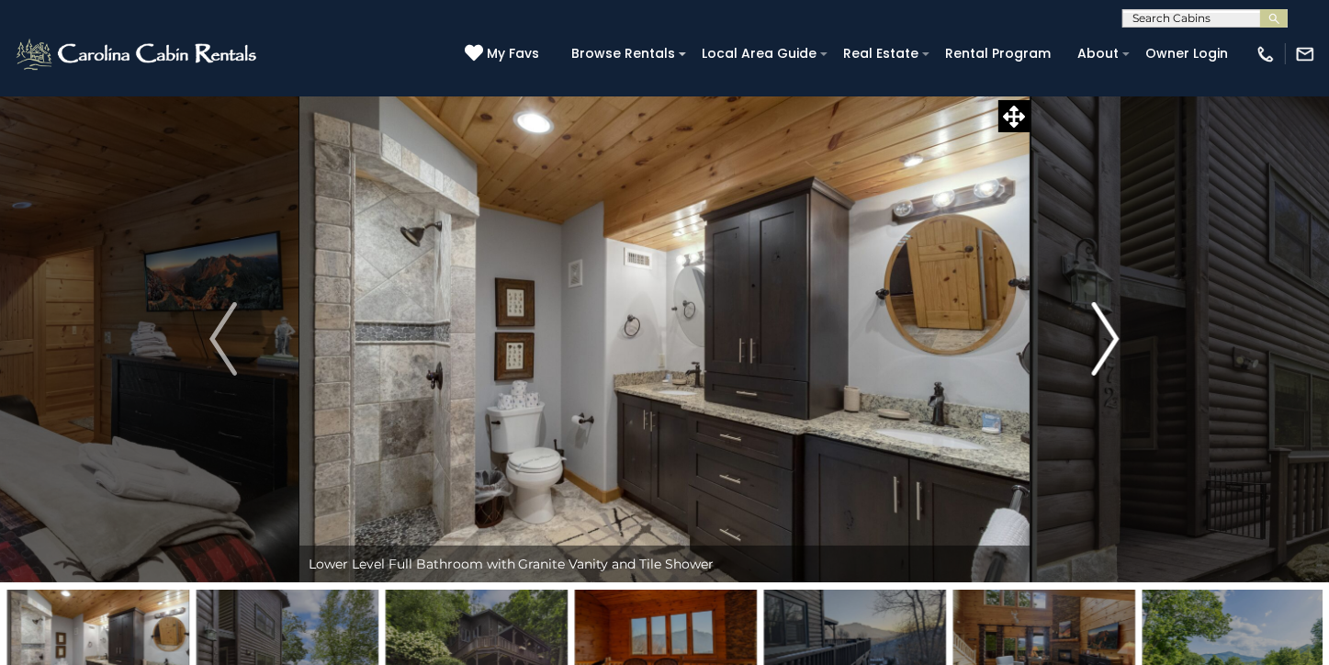
click at [1112, 338] on img "Next" at bounding box center [1106, 338] width 28 height 73
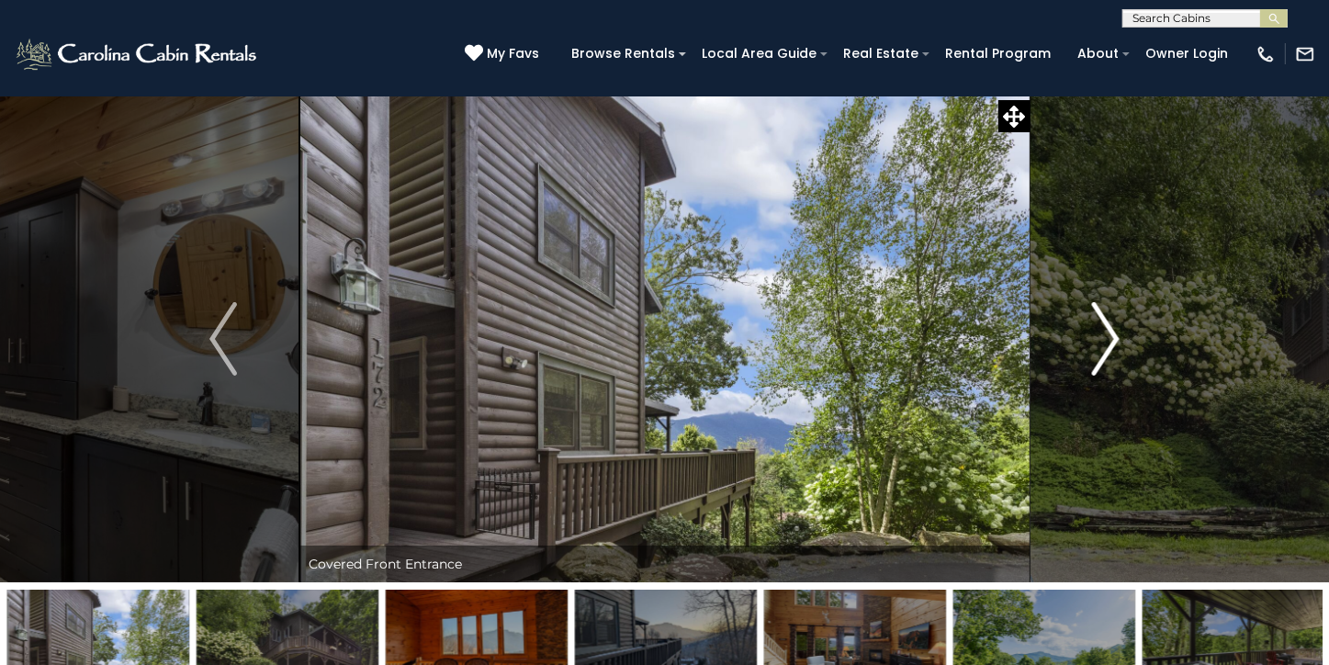
click at [1112, 338] on img "Next" at bounding box center [1106, 338] width 28 height 73
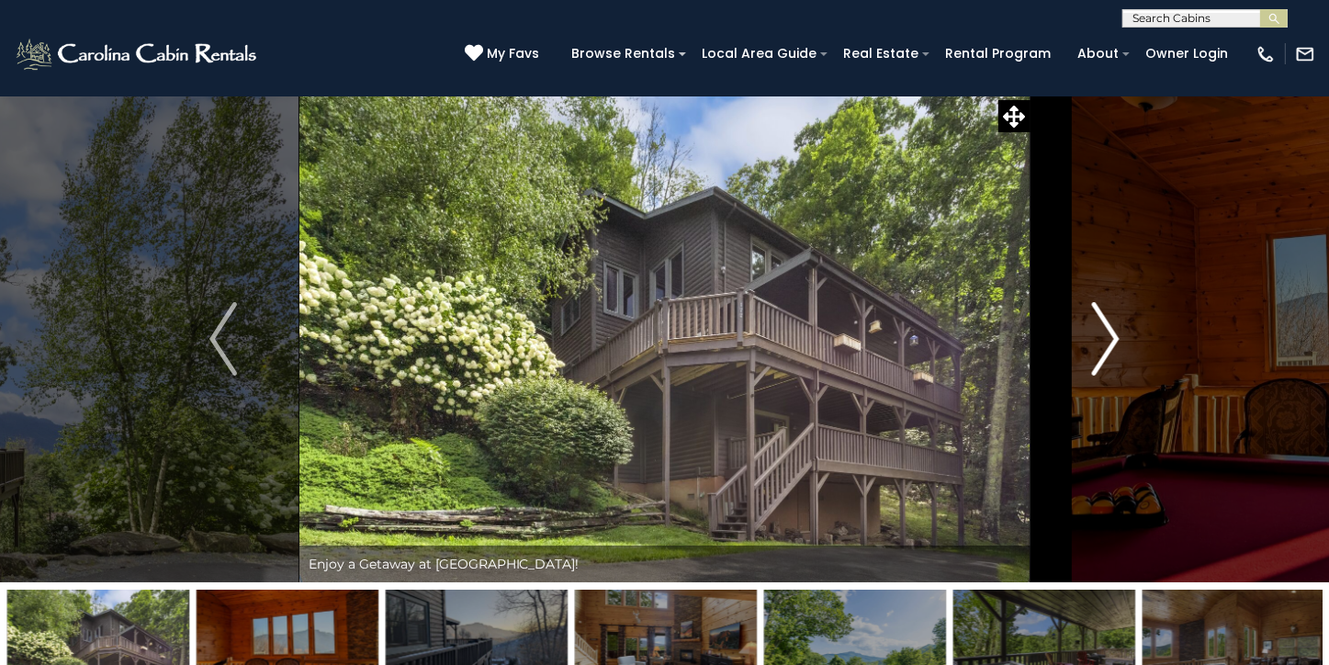
click at [1112, 338] on img "Next" at bounding box center [1106, 338] width 28 height 73
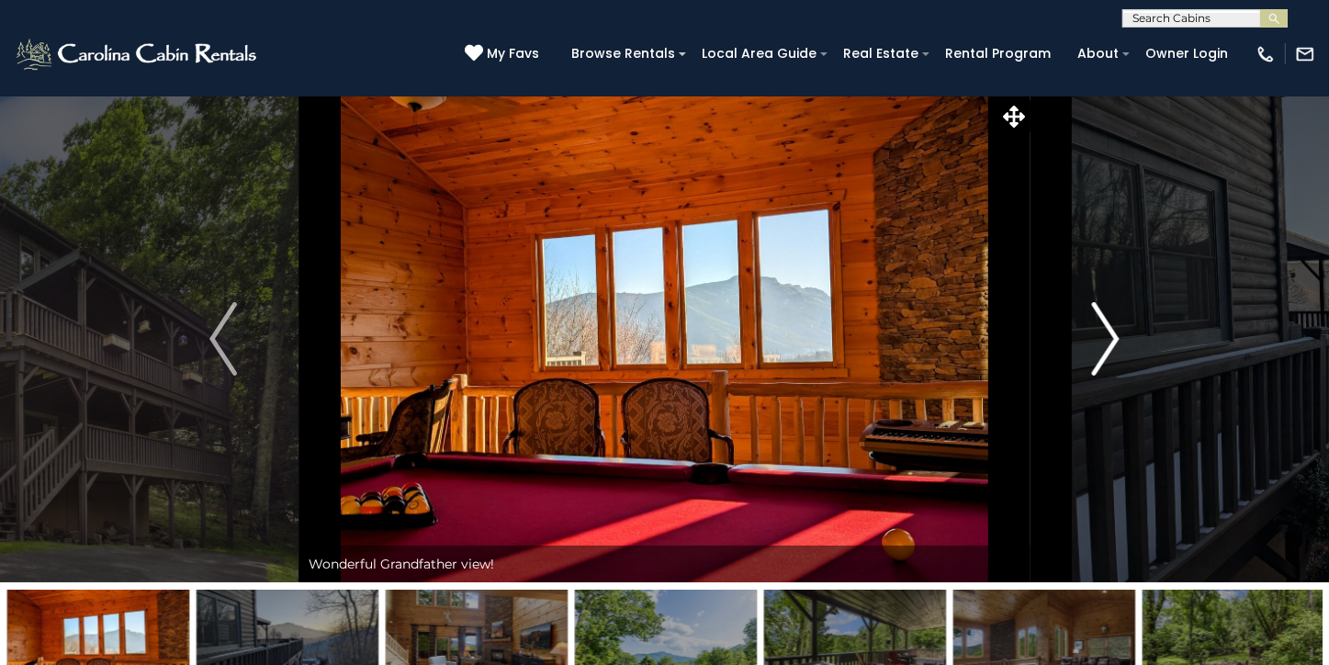
click at [1112, 338] on img "Next" at bounding box center [1106, 338] width 28 height 73
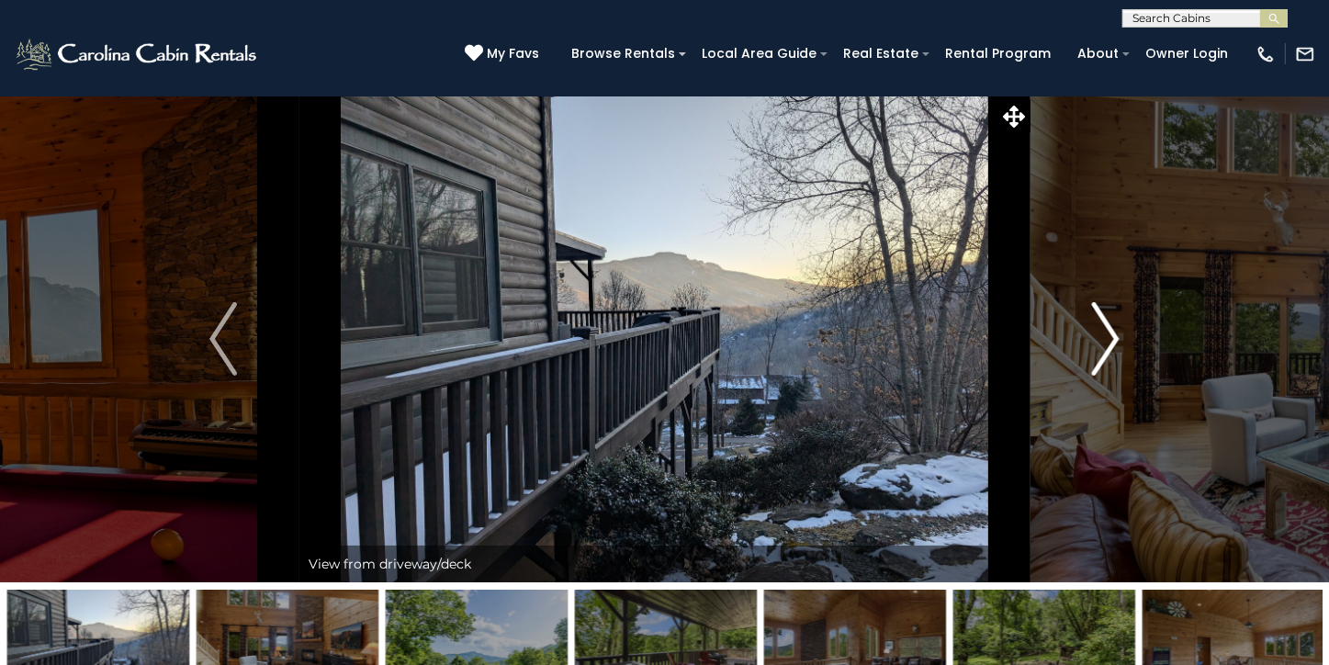
click at [1112, 338] on img "Next" at bounding box center [1106, 338] width 28 height 73
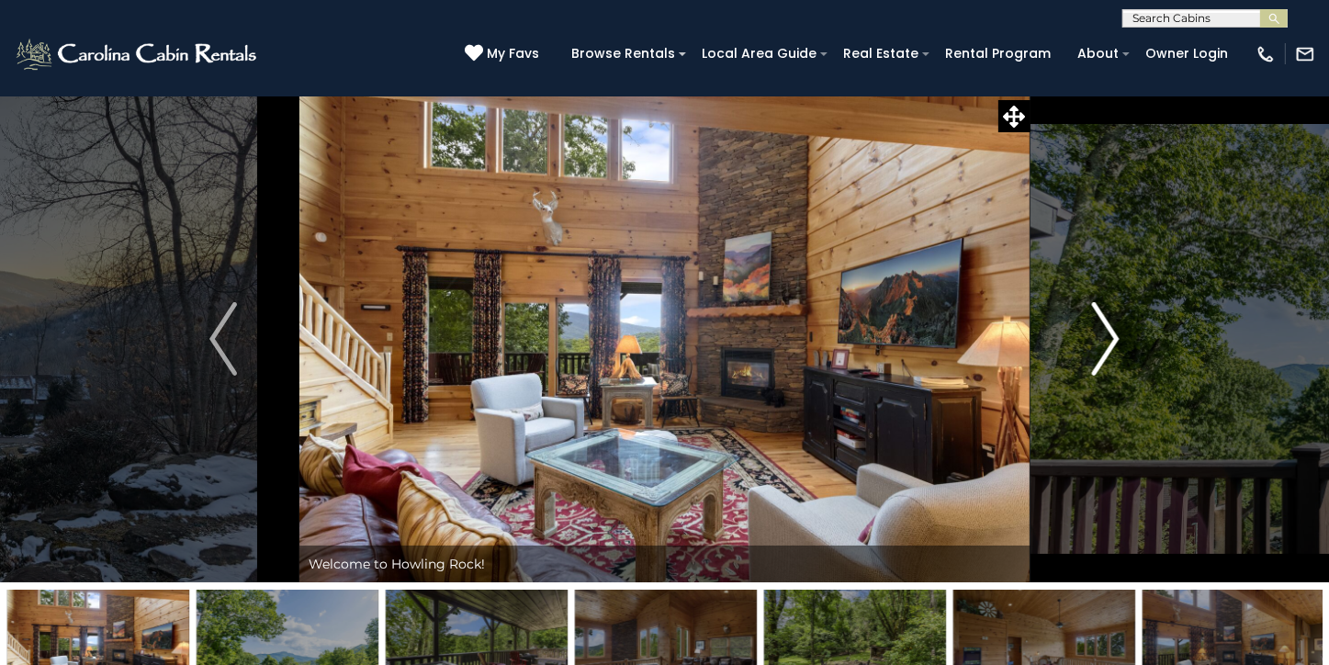
click at [1112, 338] on img "Next" at bounding box center [1106, 338] width 28 height 73
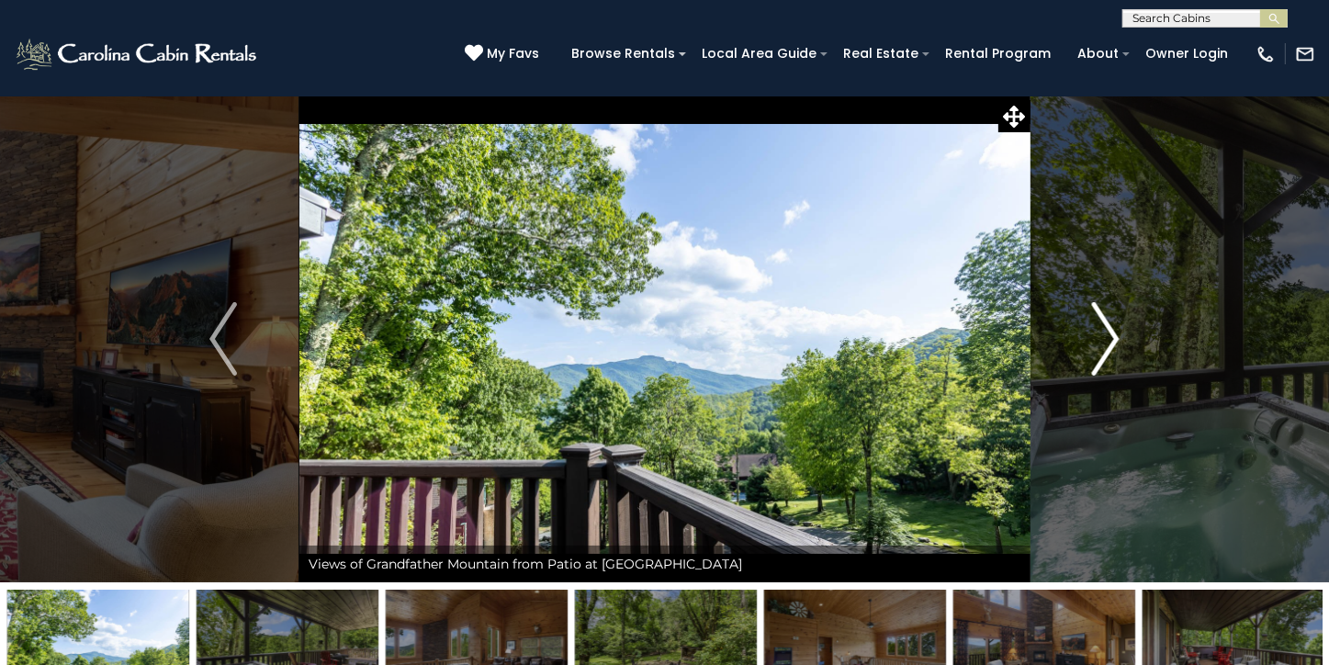
click at [1112, 338] on img "Next" at bounding box center [1106, 338] width 28 height 73
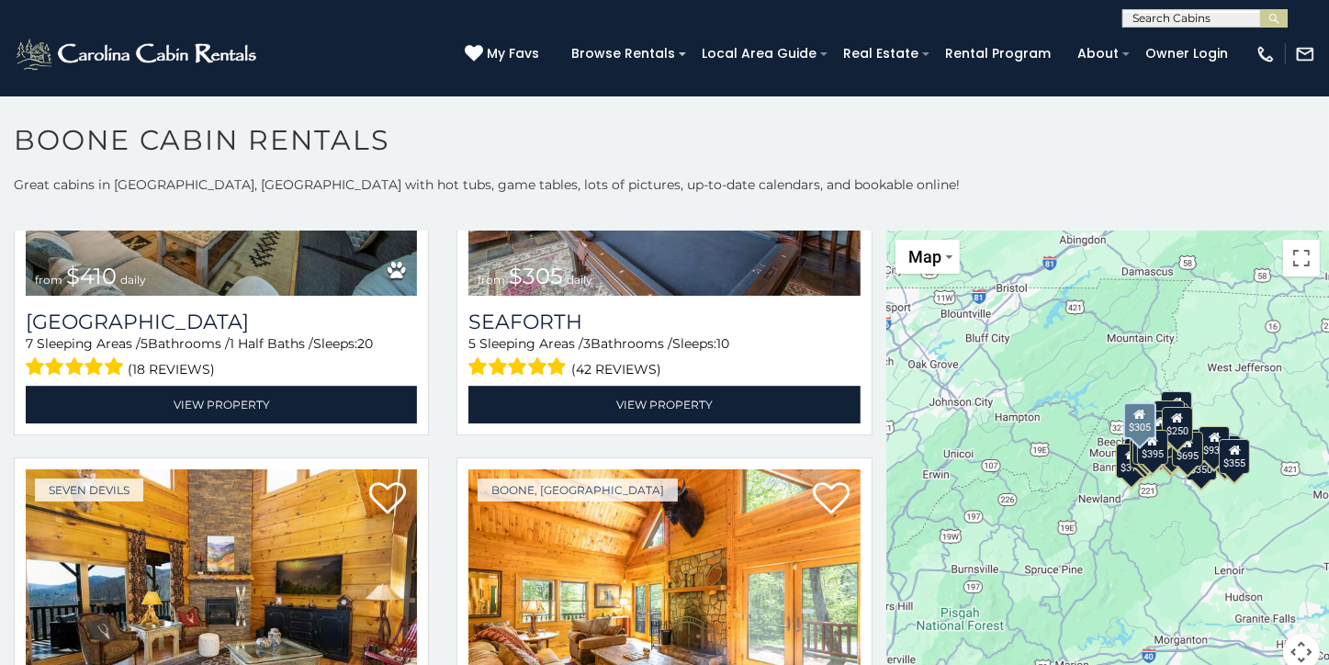
scroll to position [5512, 0]
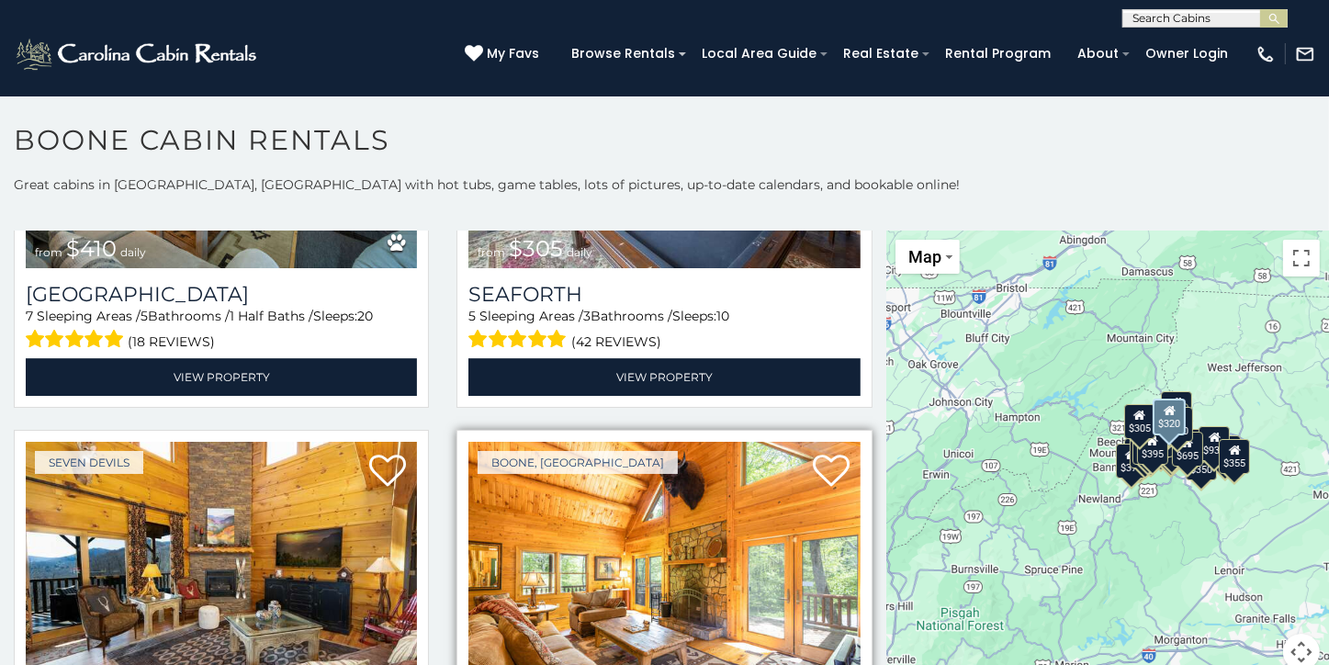
click at [627, 506] on img at bounding box center [664, 573] width 391 height 263
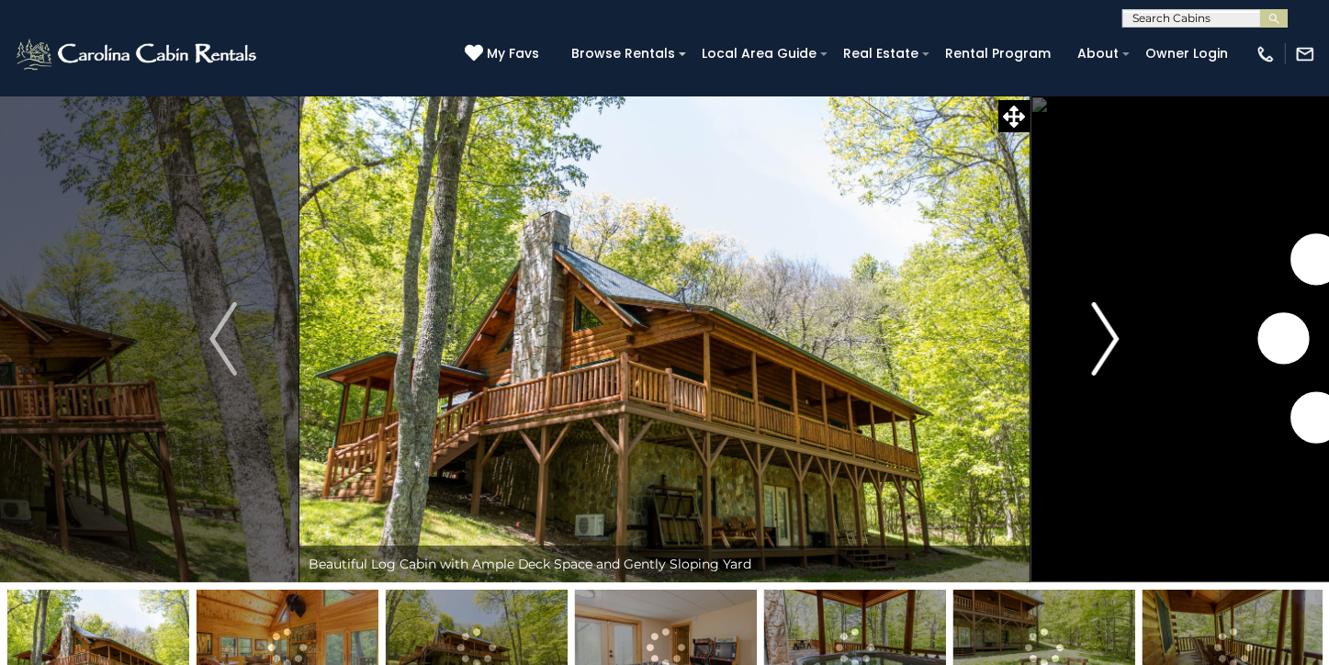
click at [1110, 333] on img "Next" at bounding box center [1106, 338] width 28 height 73
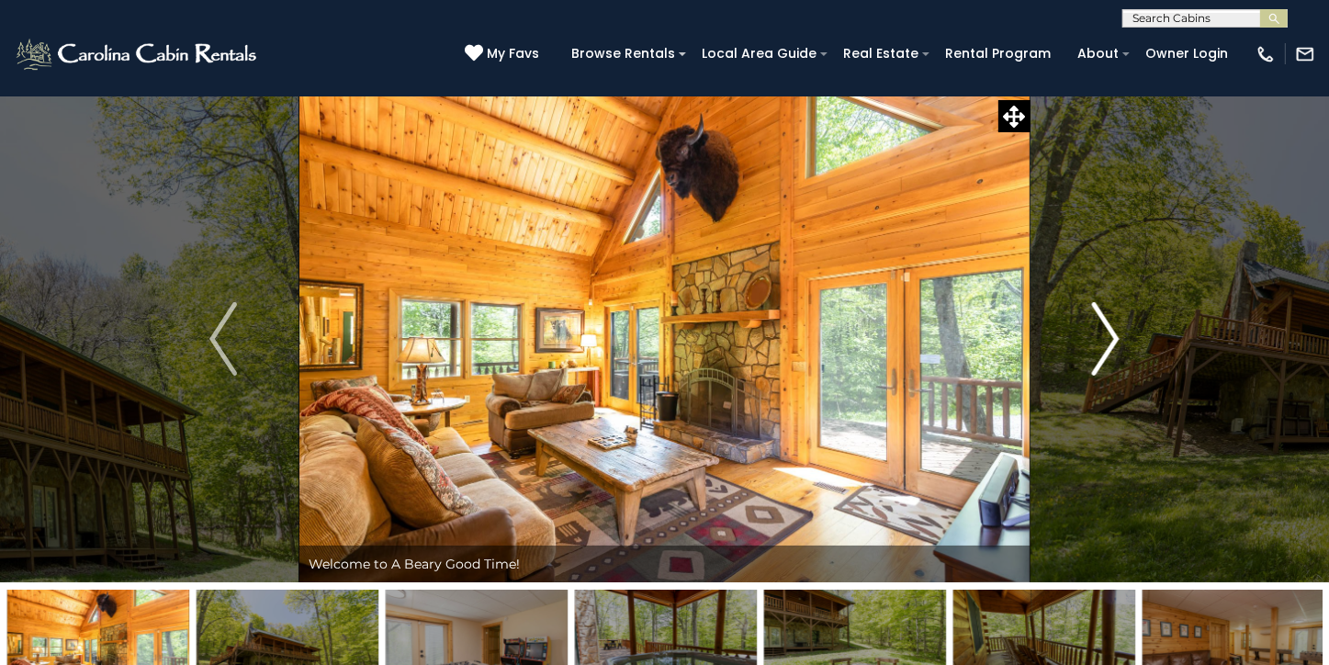
click at [1110, 333] on img "Next" at bounding box center [1106, 338] width 28 height 73
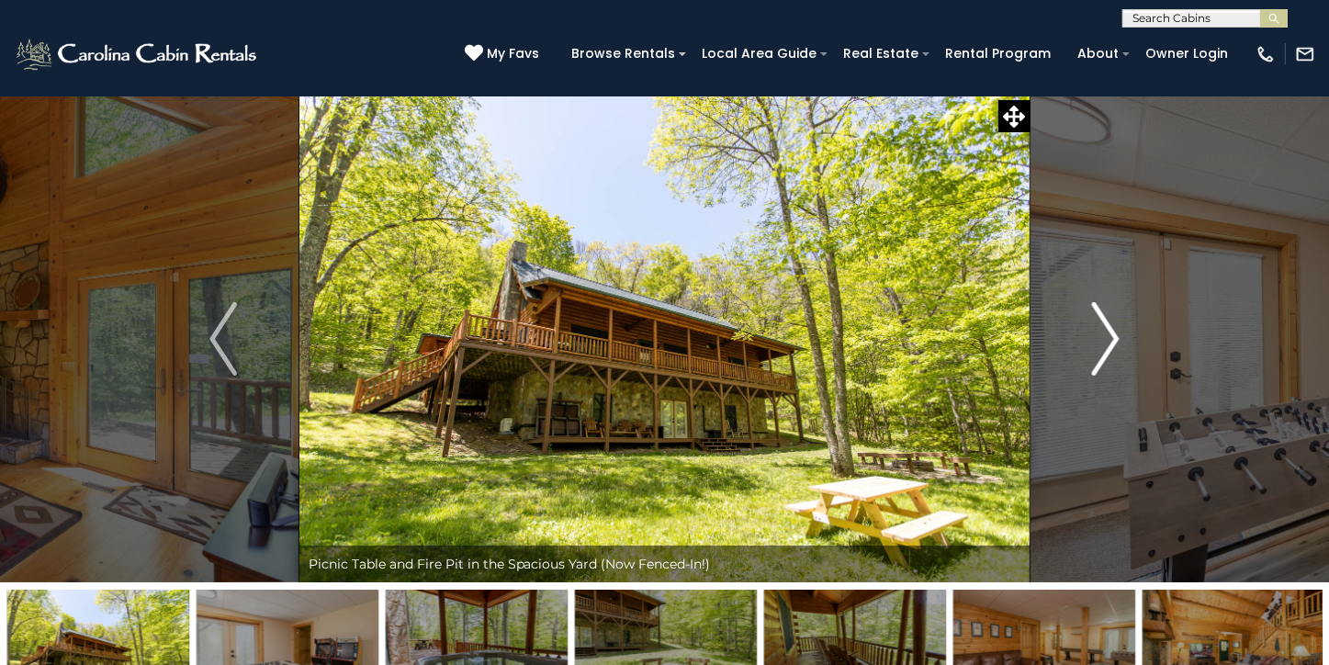
click at [1110, 333] on img "Next" at bounding box center [1106, 338] width 28 height 73
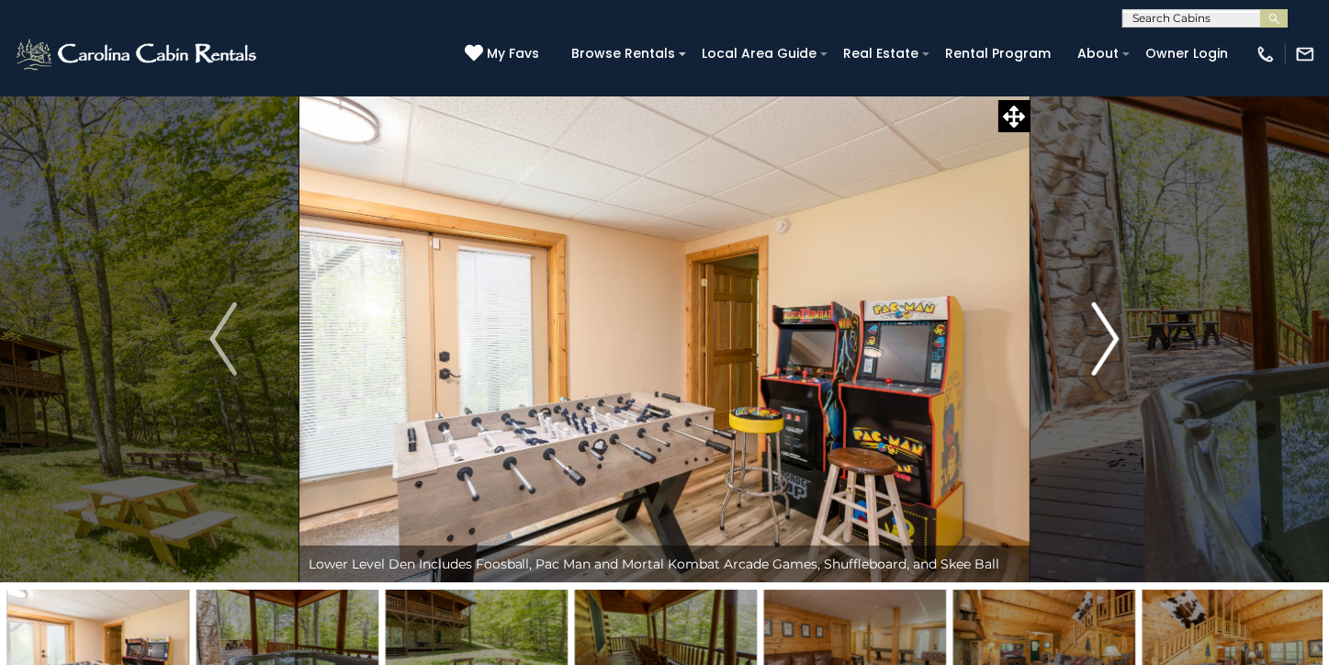
click at [1110, 333] on img "Next" at bounding box center [1106, 338] width 28 height 73
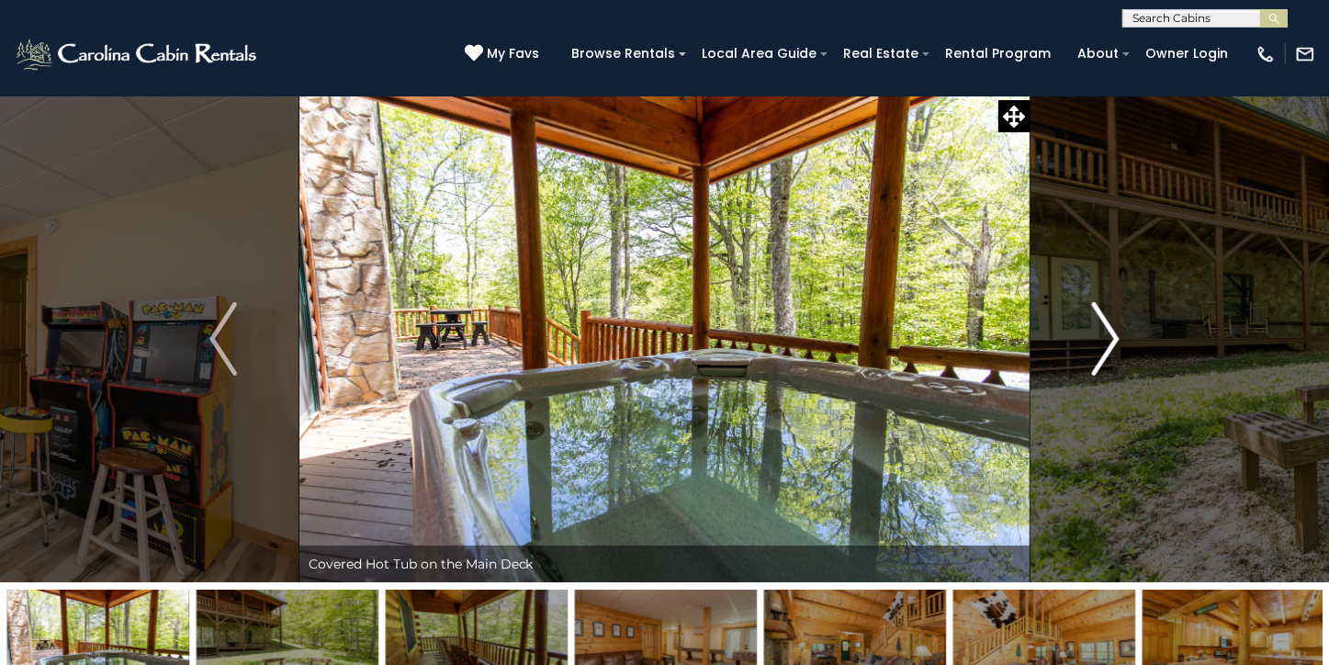
click at [1110, 333] on img "Next" at bounding box center [1106, 338] width 28 height 73
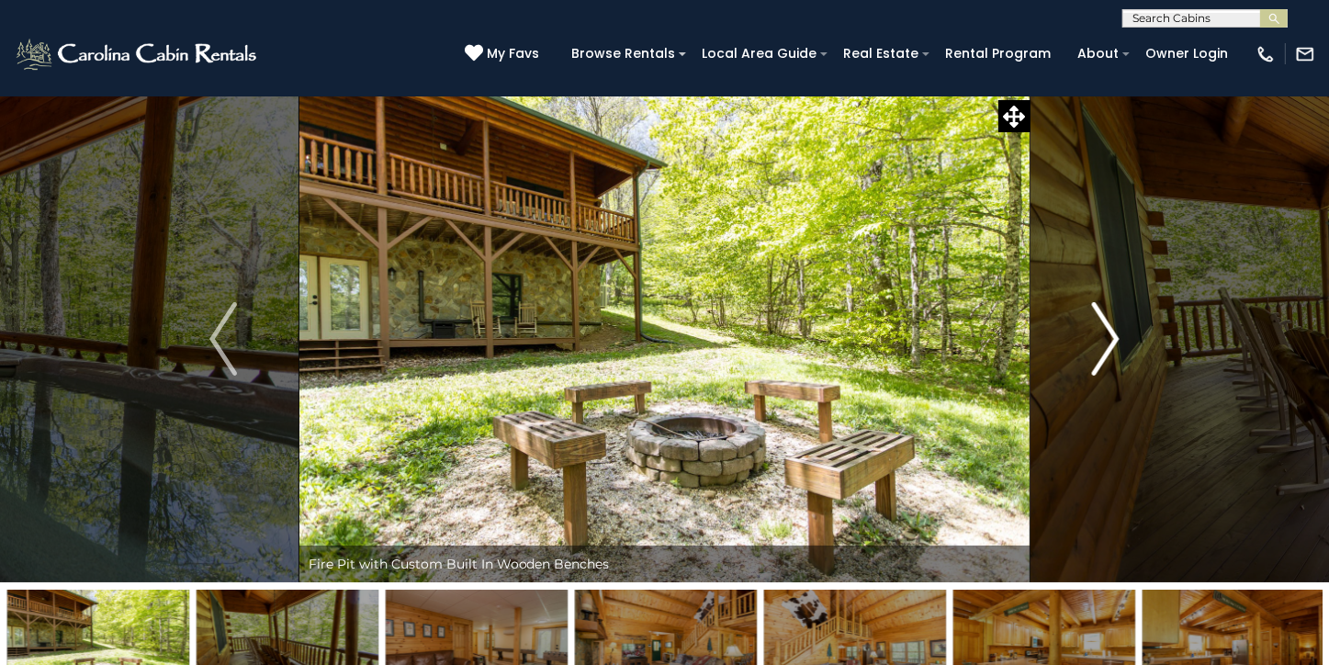
click at [1110, 333] on img "Next" at bounding box center [1106, 338] width 28 height 73
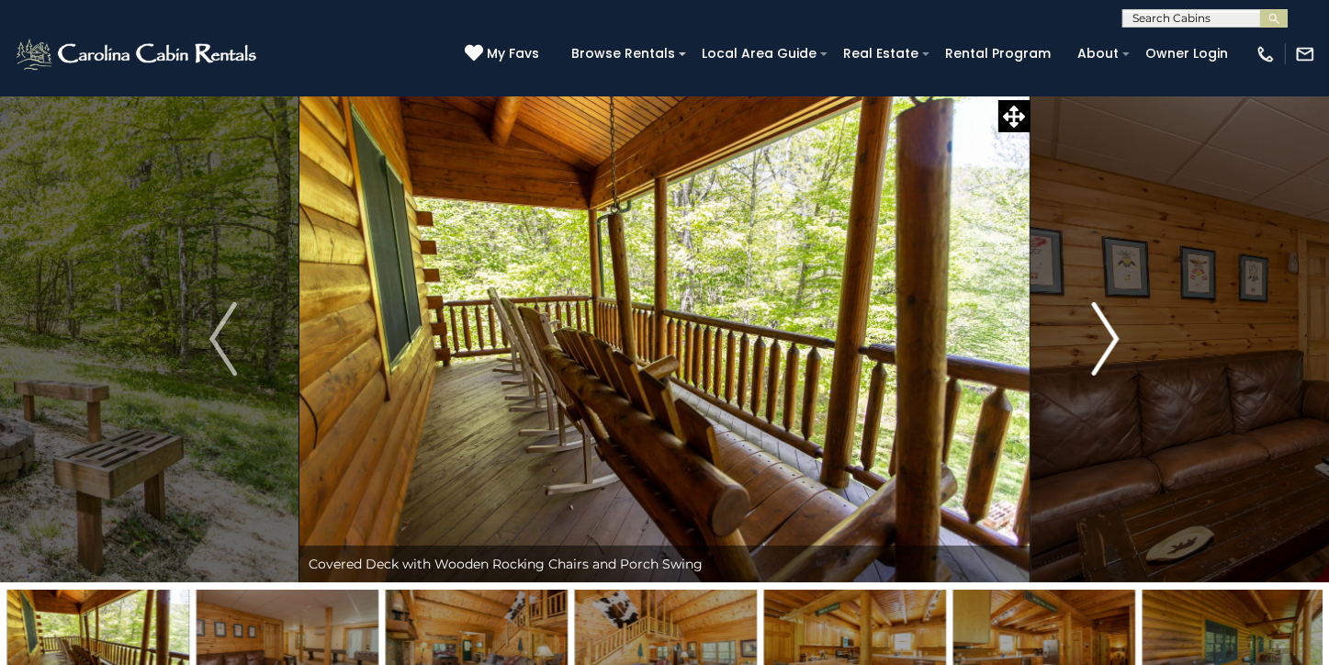
click at [1110, 333] on img "Next" at bounding box center [1106, 338] width 28 height 73
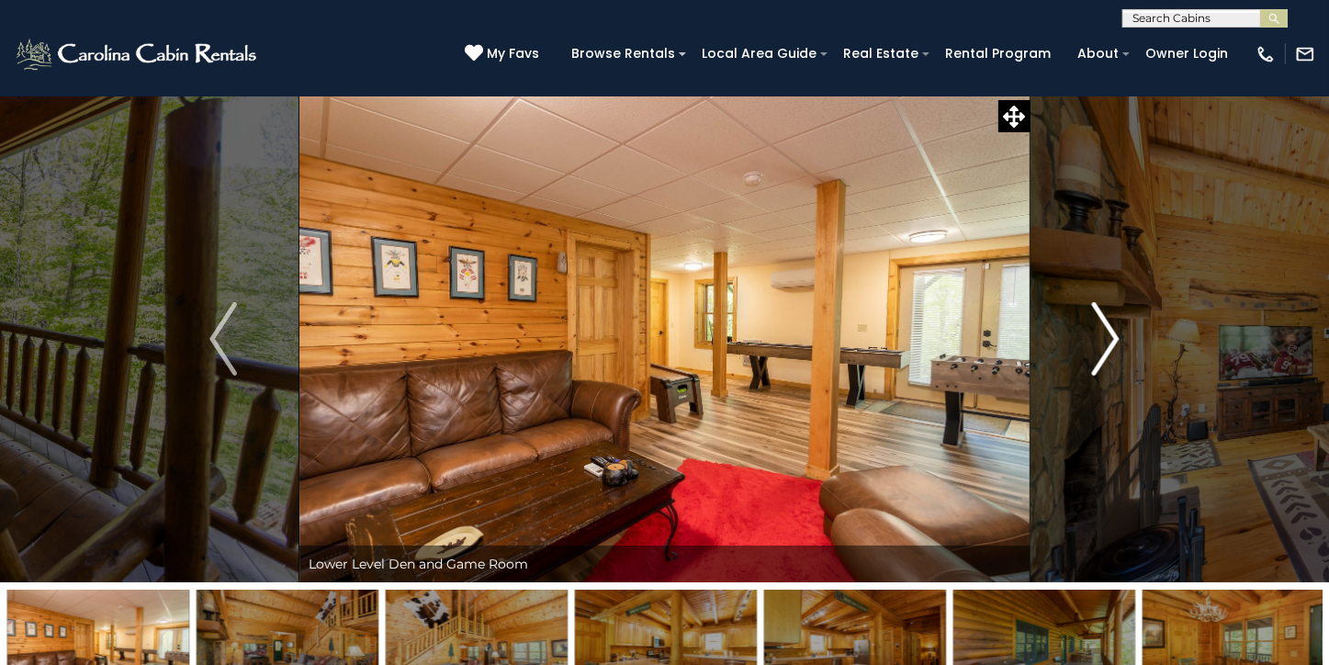
click at [1110, 333] on img "Next" at bounding box center [1106, 338] width 28 height 73
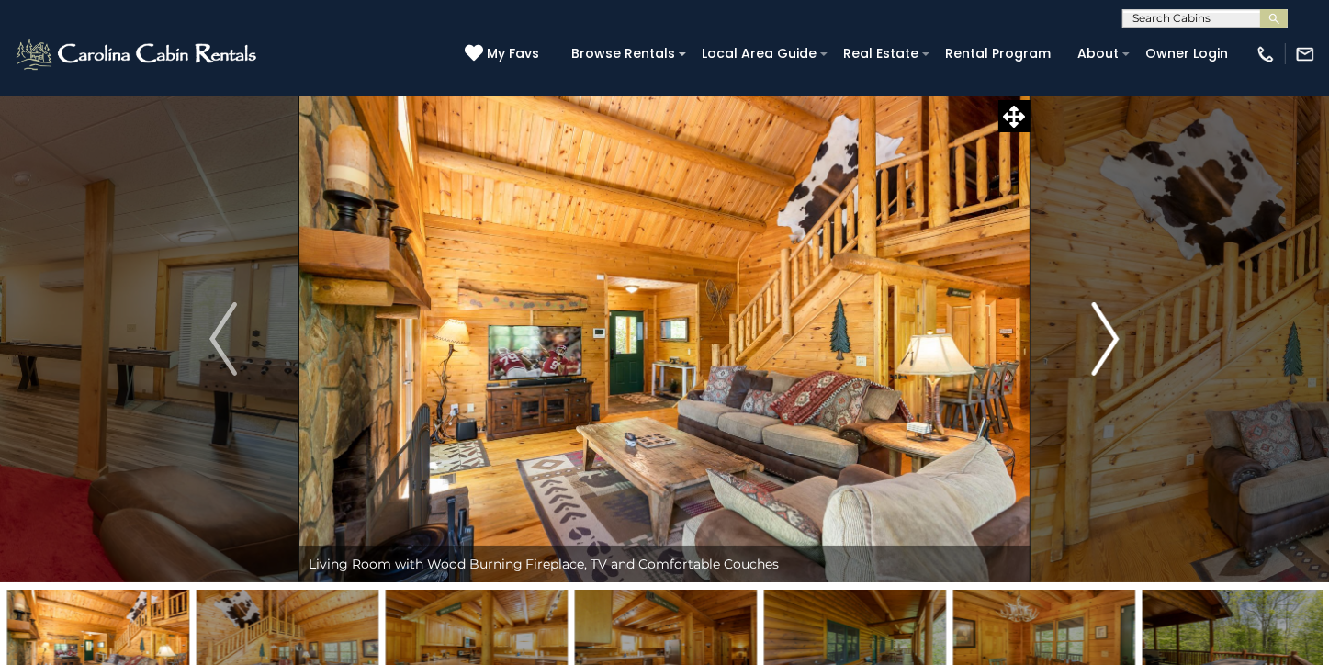
click at [1110, 333] on img "Next" at bounding box center [1106, 338] width 28 height 73
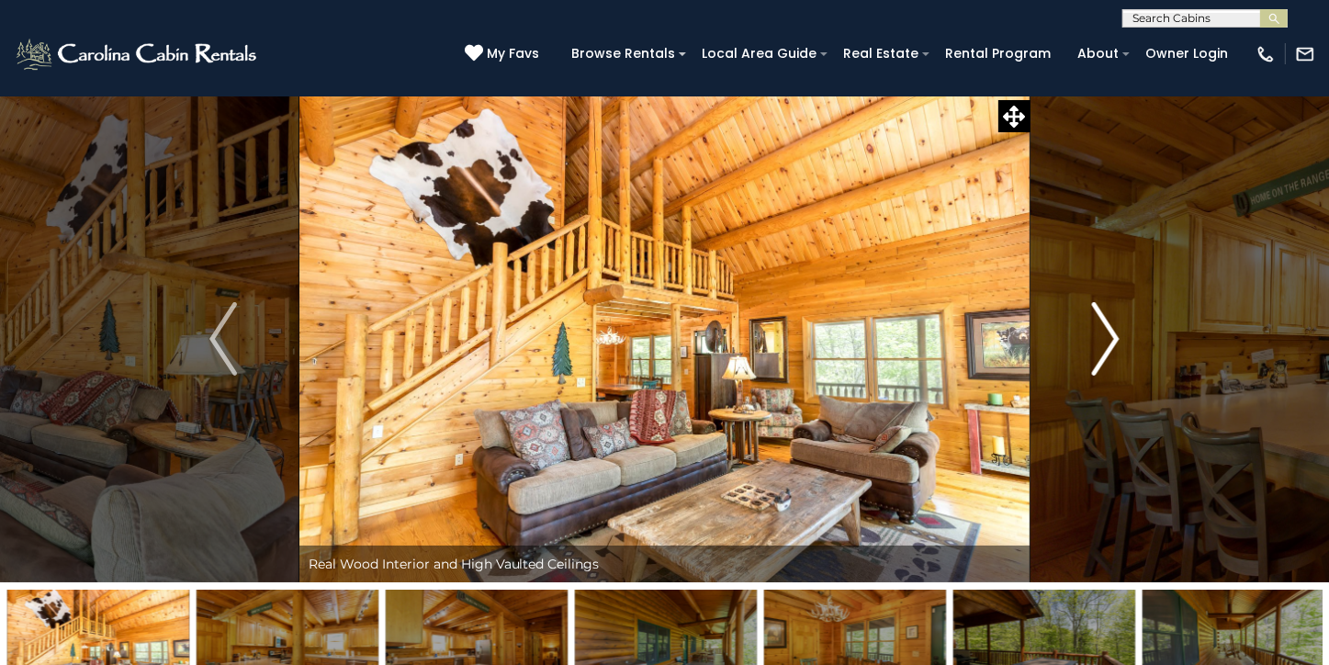
click at [1110, 333] on img "Next" at bounding box center [1106, 338] width 28 height 73
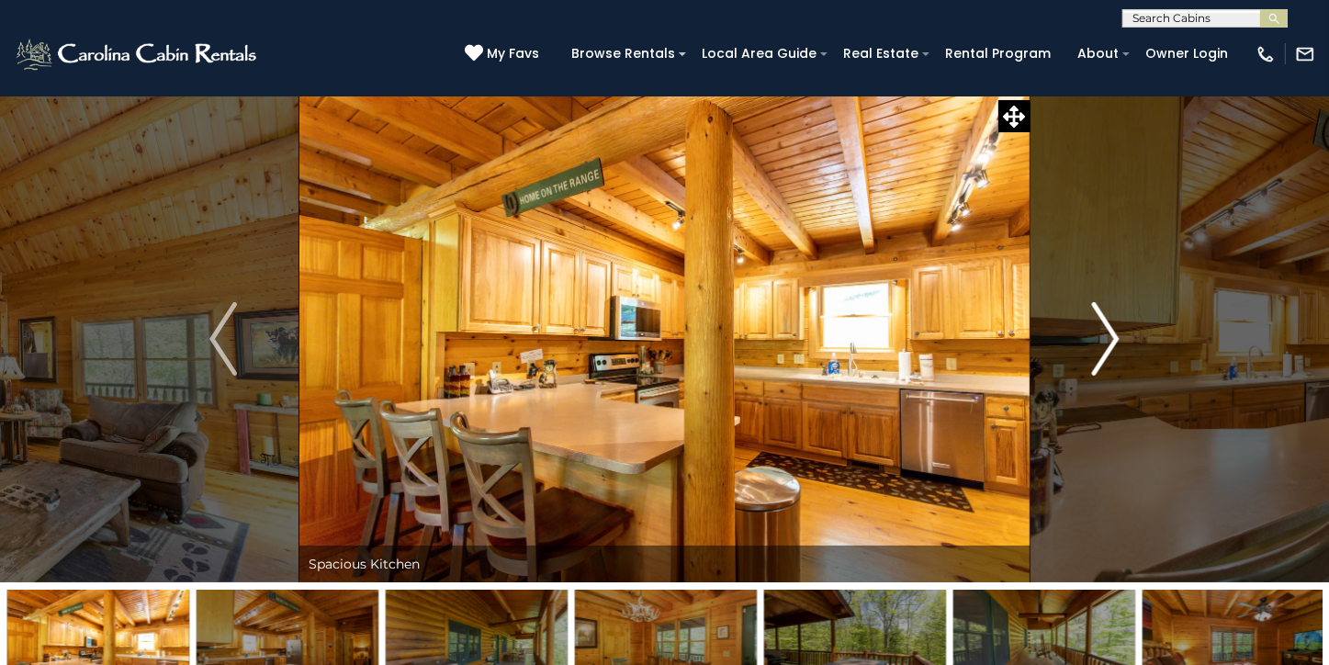
click at [1110, 333] on img "Next" at bounding box center [1106, 338] width 28 height 73
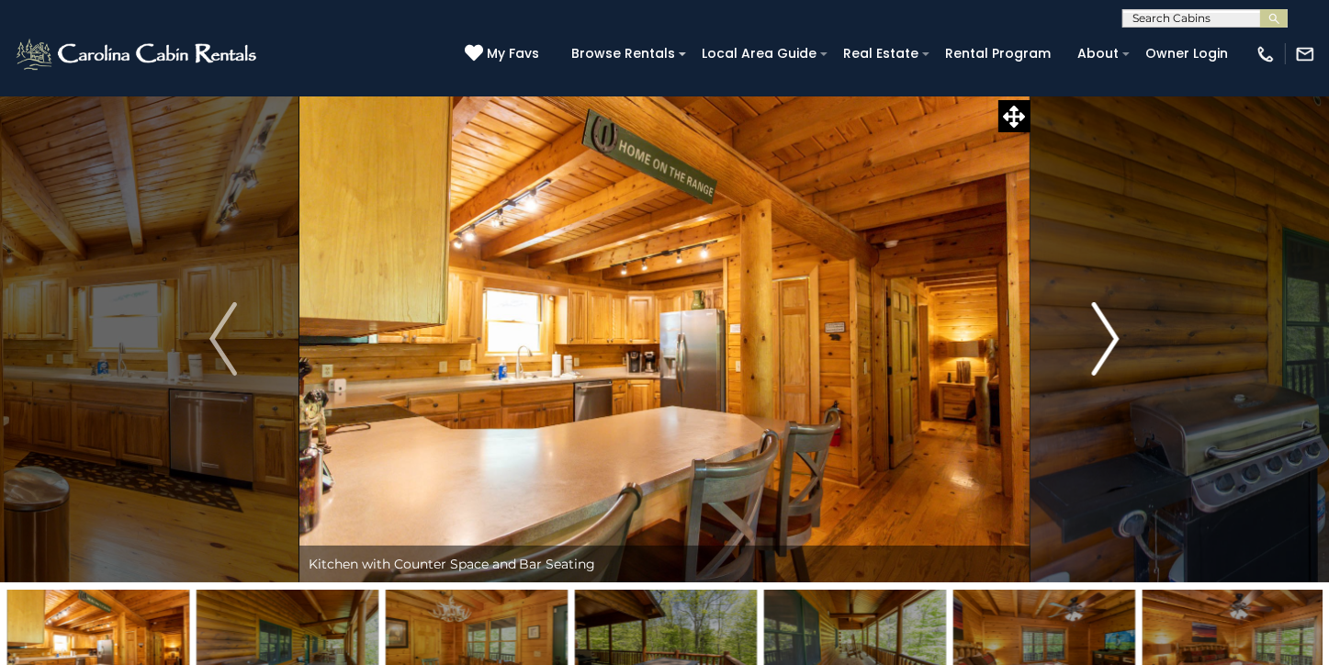
click at [1110, 333] on img "Next" at bounding box center [1106, 338] width 28 height 73
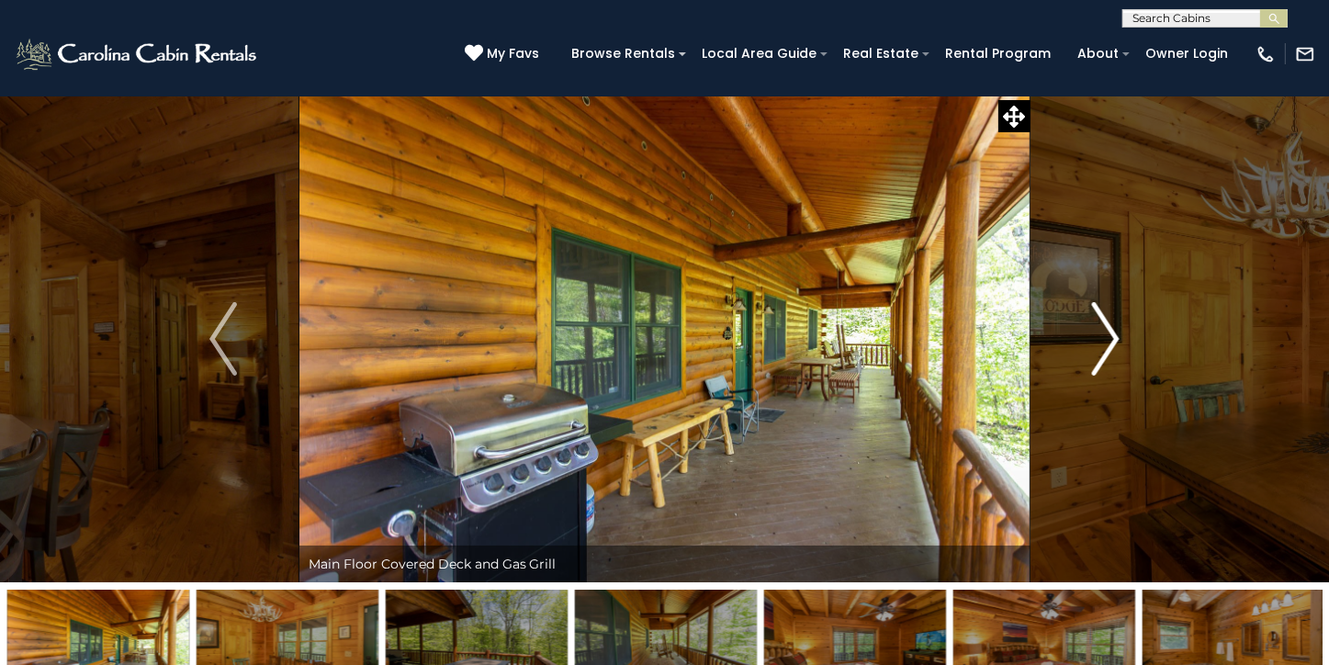
click at [1110, 333] on img "Next" at bounding box center [1106, 338] width 28 height 73
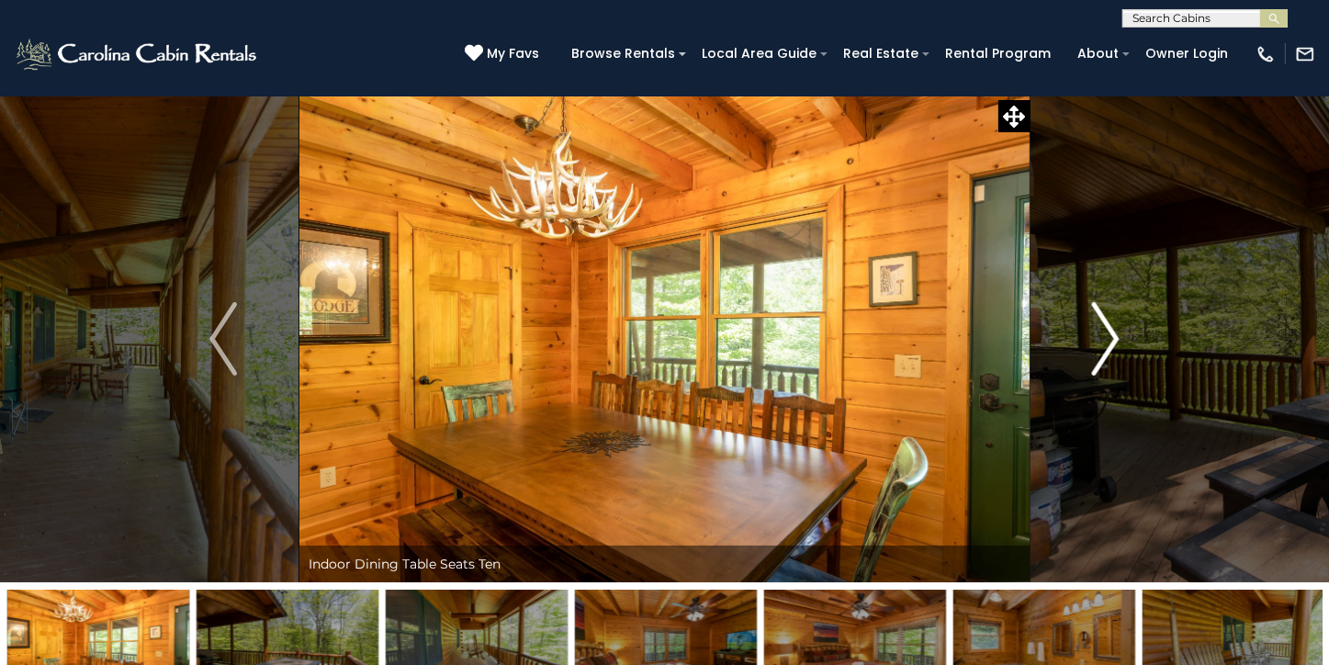
click at [1110, 333] on img "Next" at bounding box center [1106, 338] width 28 height 73
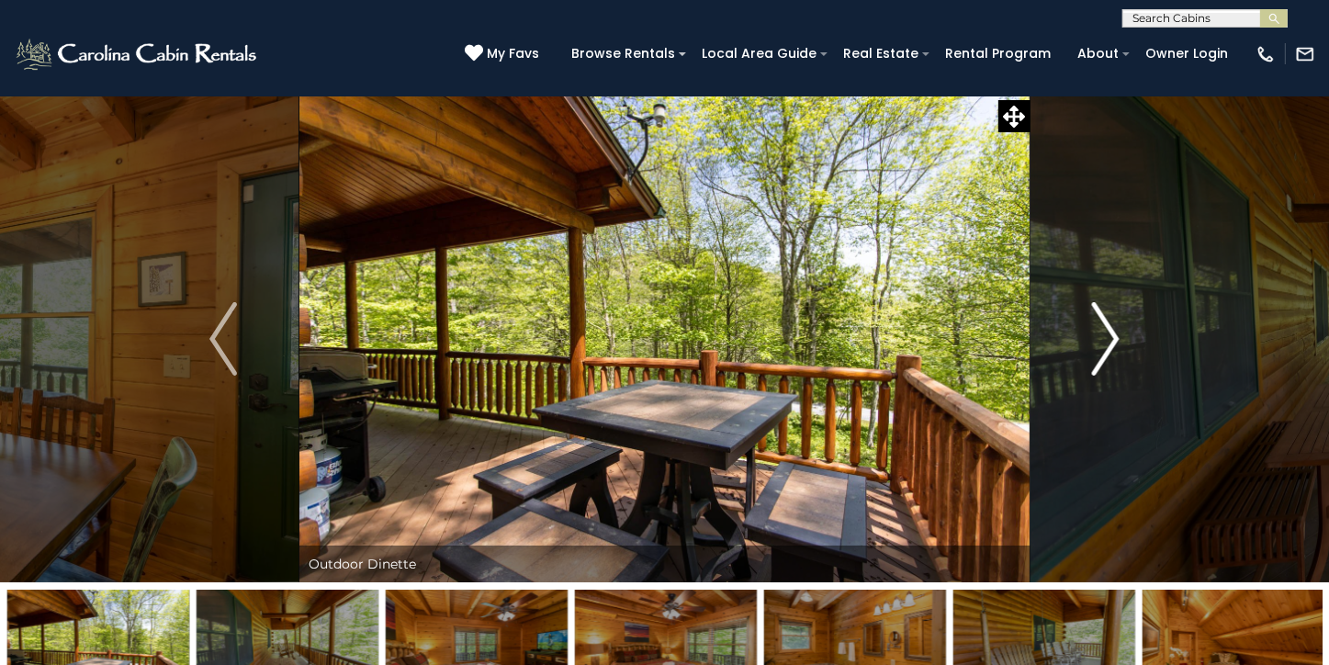
click at [1110, 333] on img "Next" at bounding box center [1106, 338] width 28 height 73
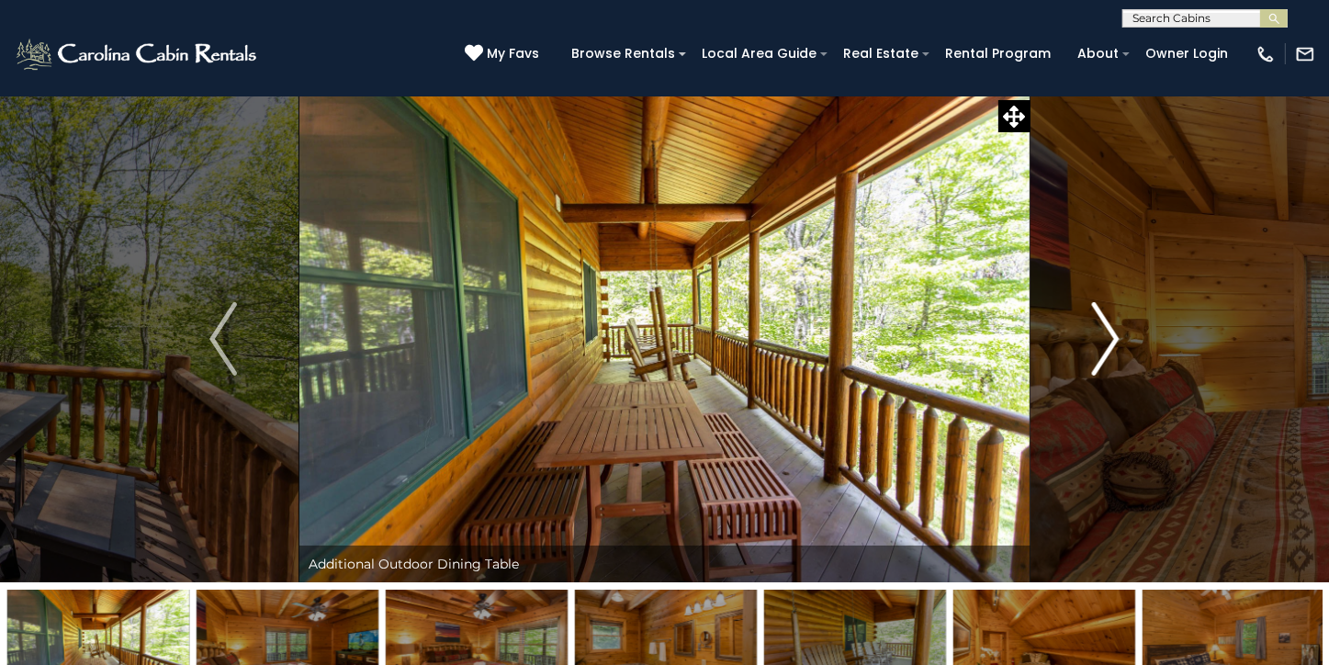
click at [1110, 333] on img "Next" at bounding box center [1106, 338] width 28 height 73
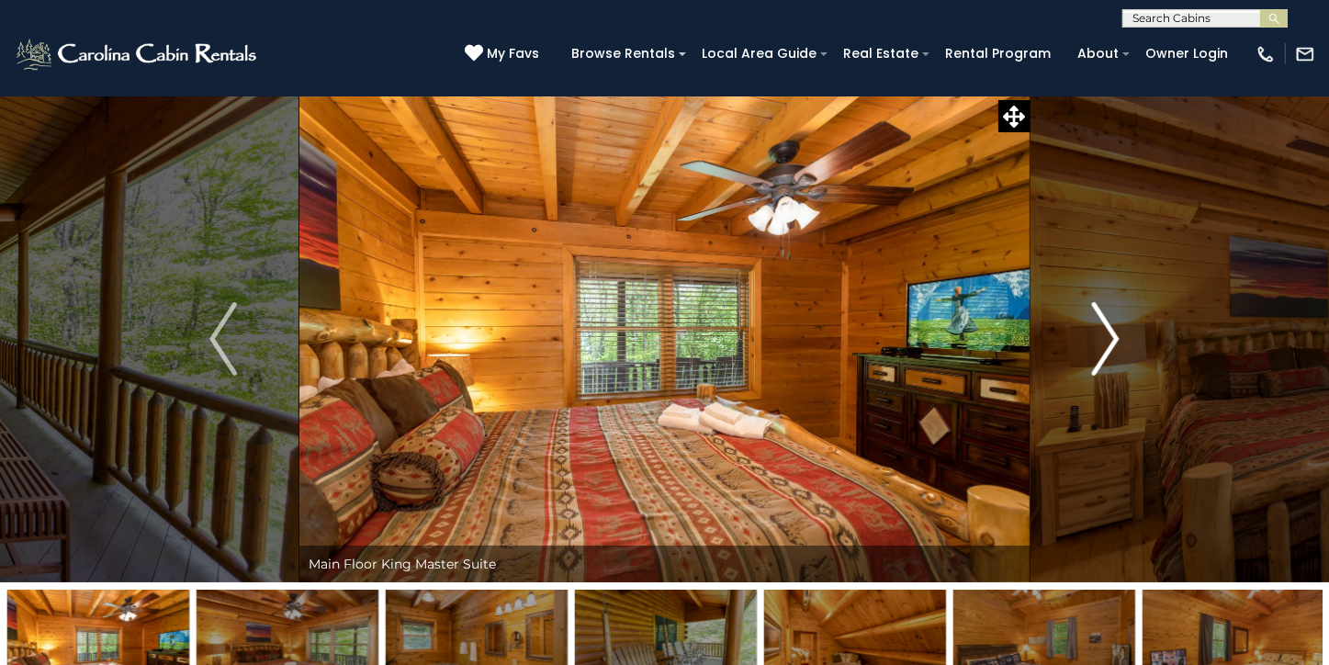
click at [1110, 333] on img "Next" at bounding box center [1106, 338] width 28 height 73
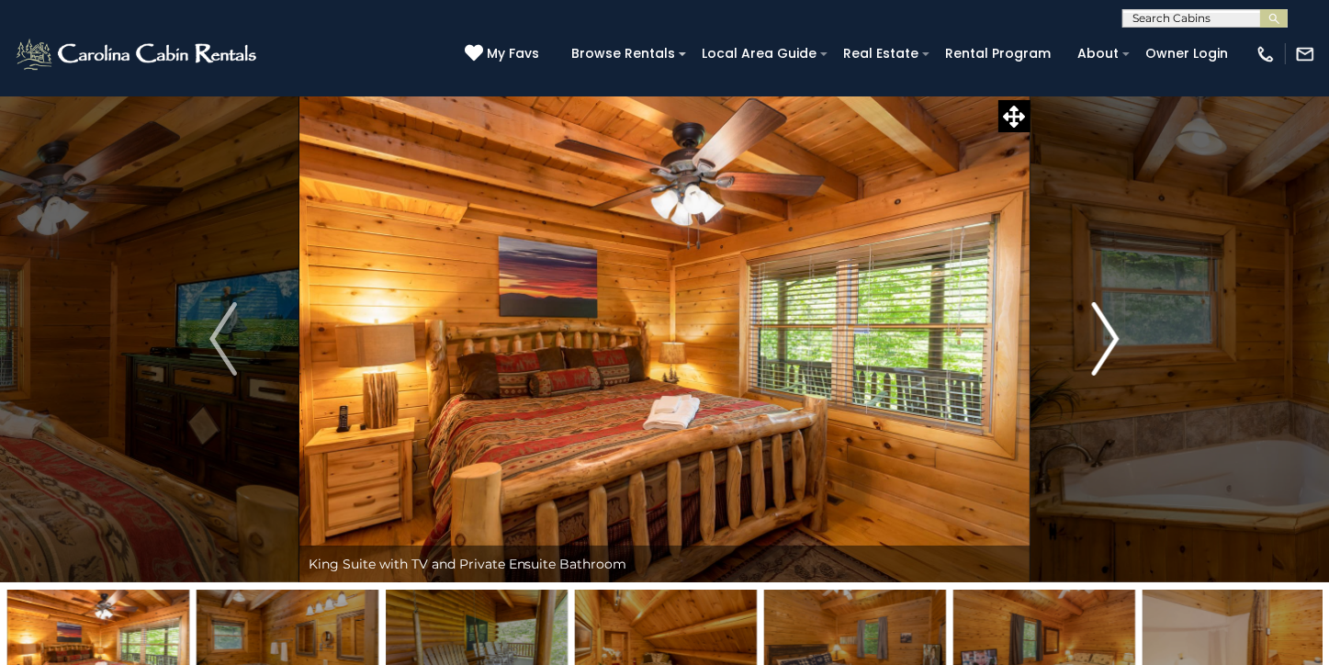
click at [1110, 333] on img "Next" at bounding box center [1106, 338] width 28 height 73
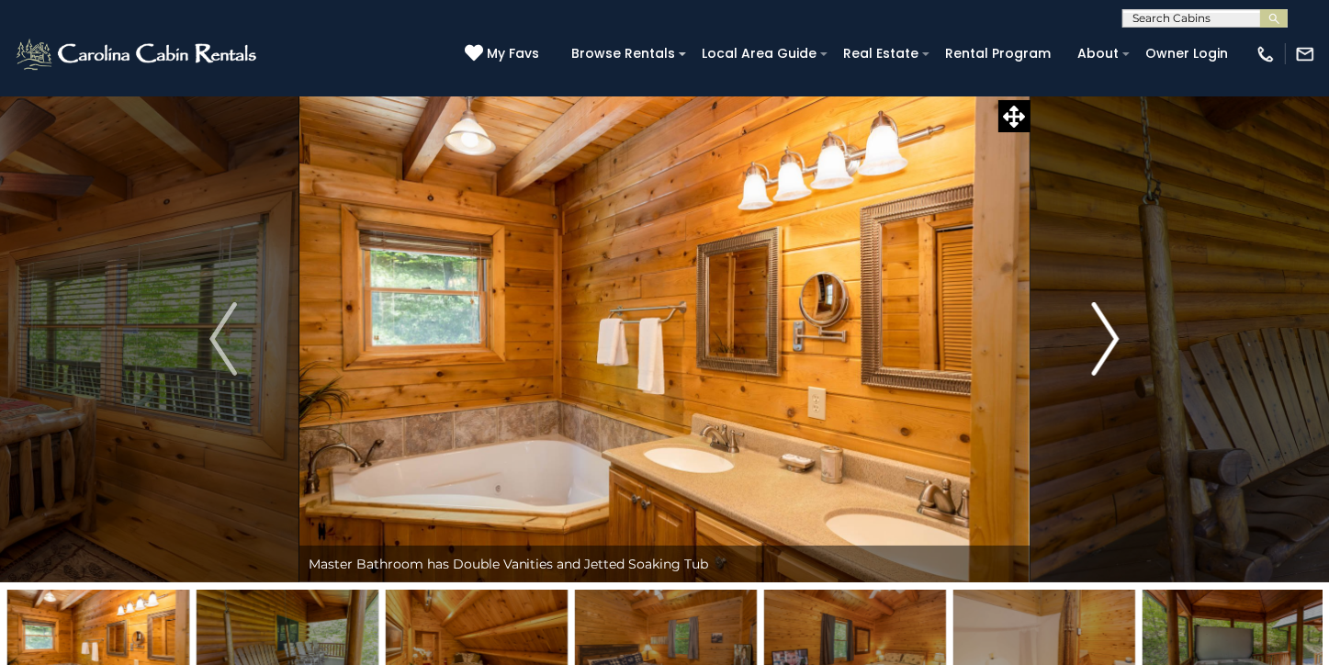
click at [1110, 333] on img "Next" at bounding box center [1106, 338] width 28 height 73
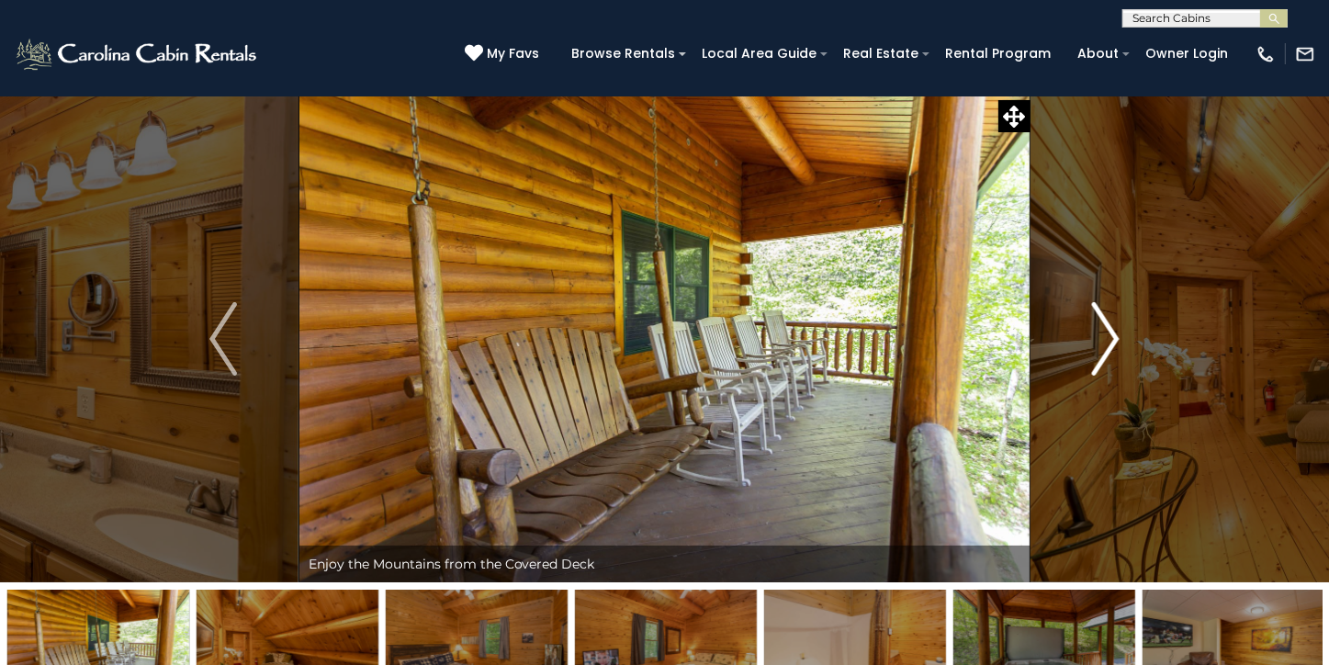
click at [1110, 333] on img "Next" at bounding box center [1106, 338] width 28 height 73
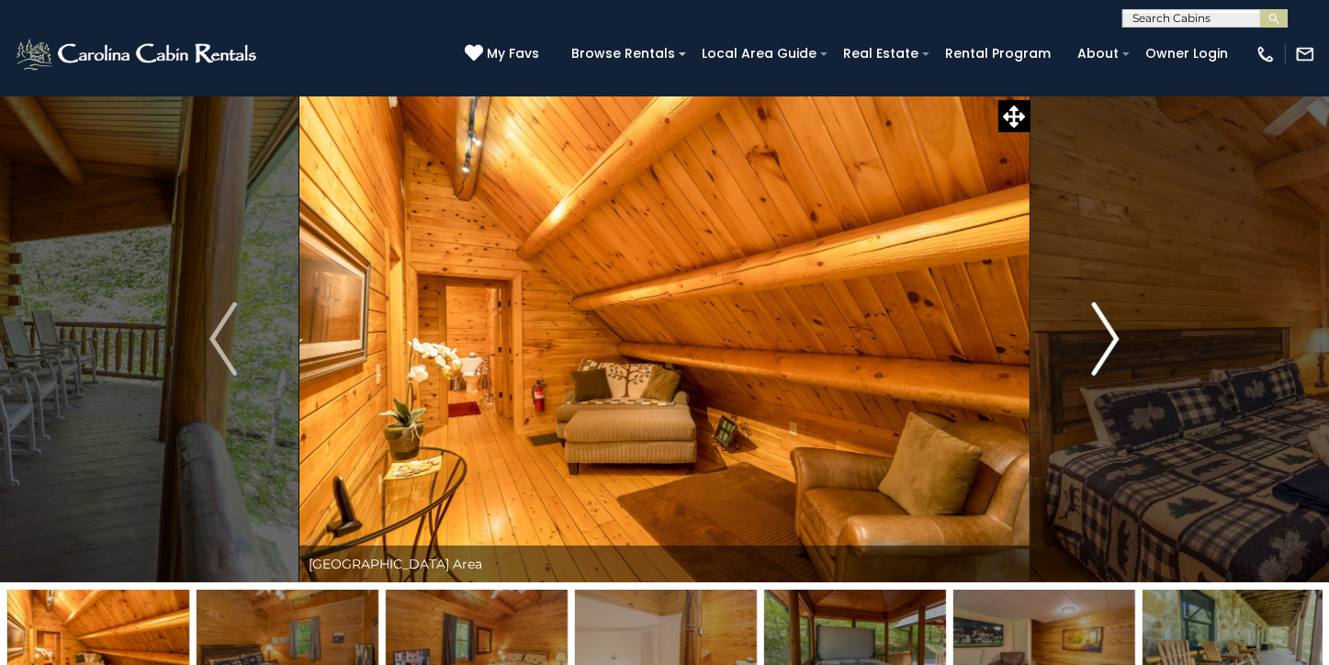
click at [1110, 333] on img "Next" at bounding box center [1106, 338] width 28 height 73
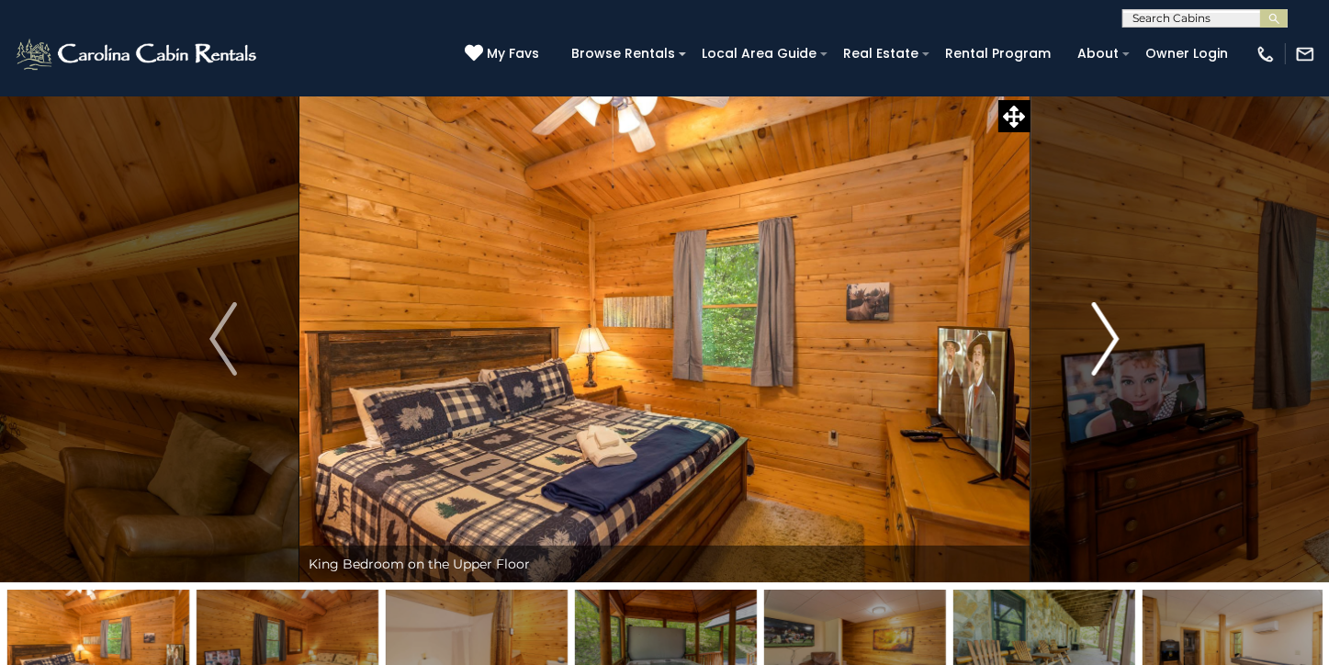
click at [1110, 333] on img "Next" at bounding box center [1106, 338] width 28 height 73
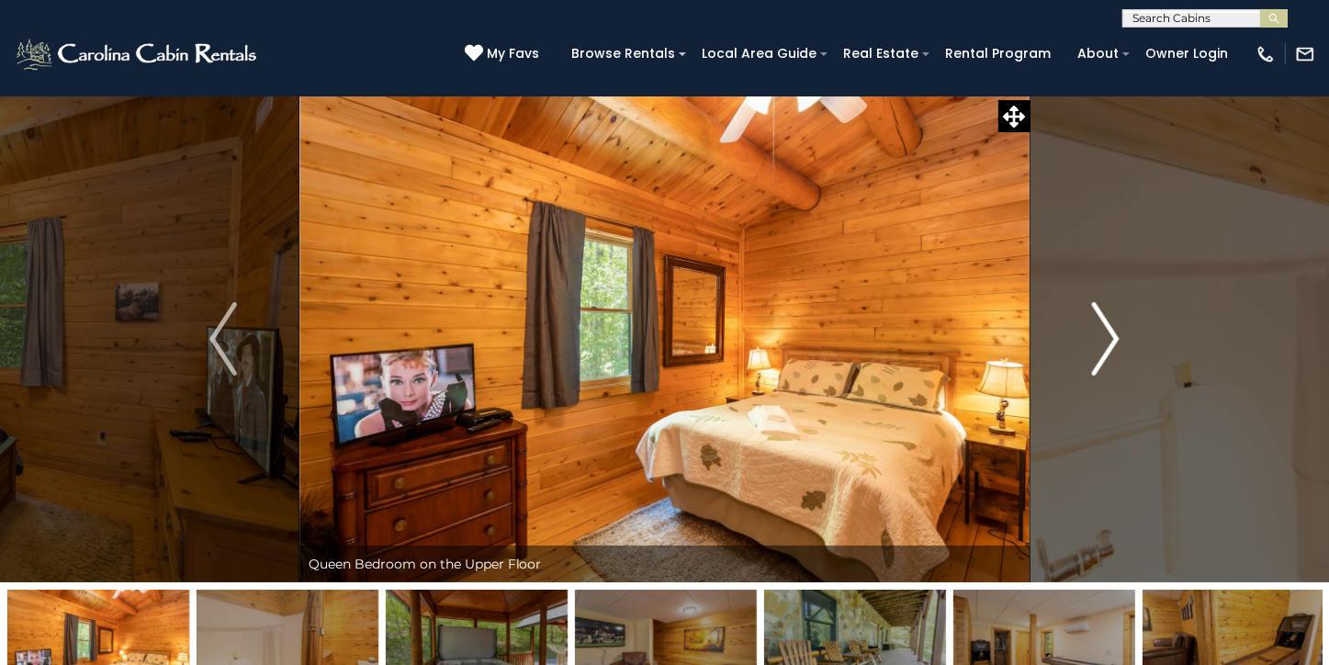
click at [1110, 333] on img "Next" at bounding box center [1106, 338] width 28 height 73
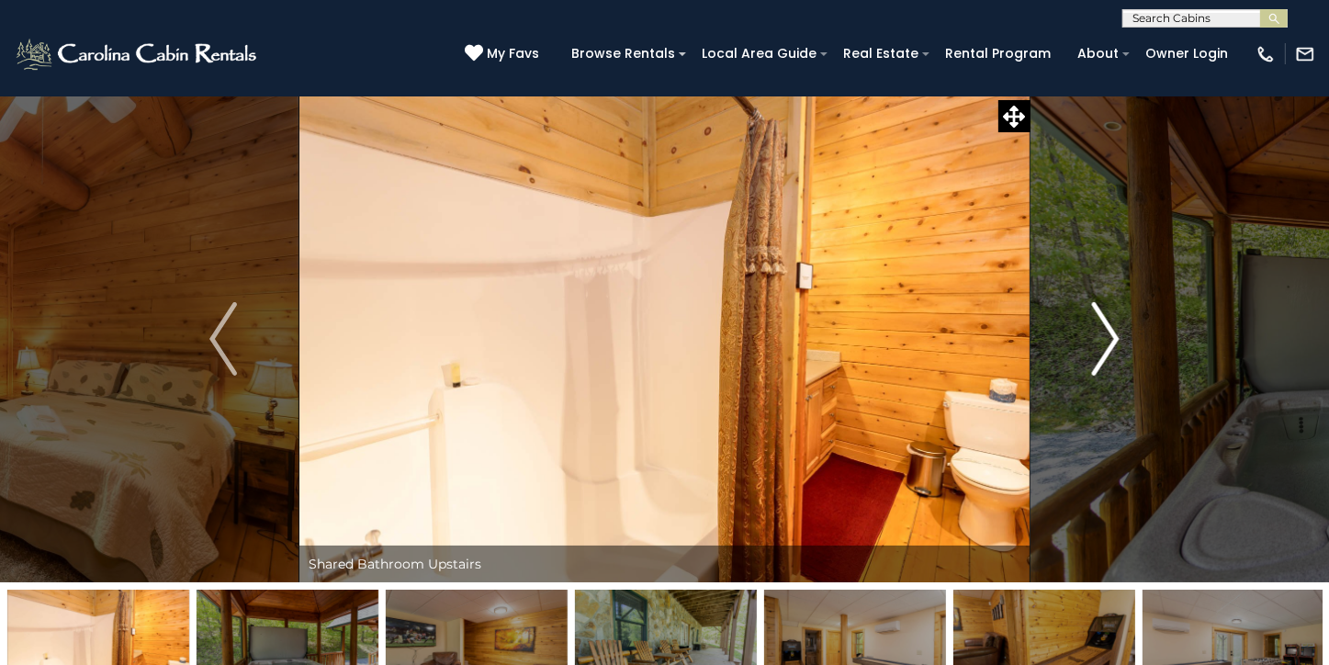
click at [1110, 333] on img "Next" at bounding box center [1106, 338] width 28 height 73
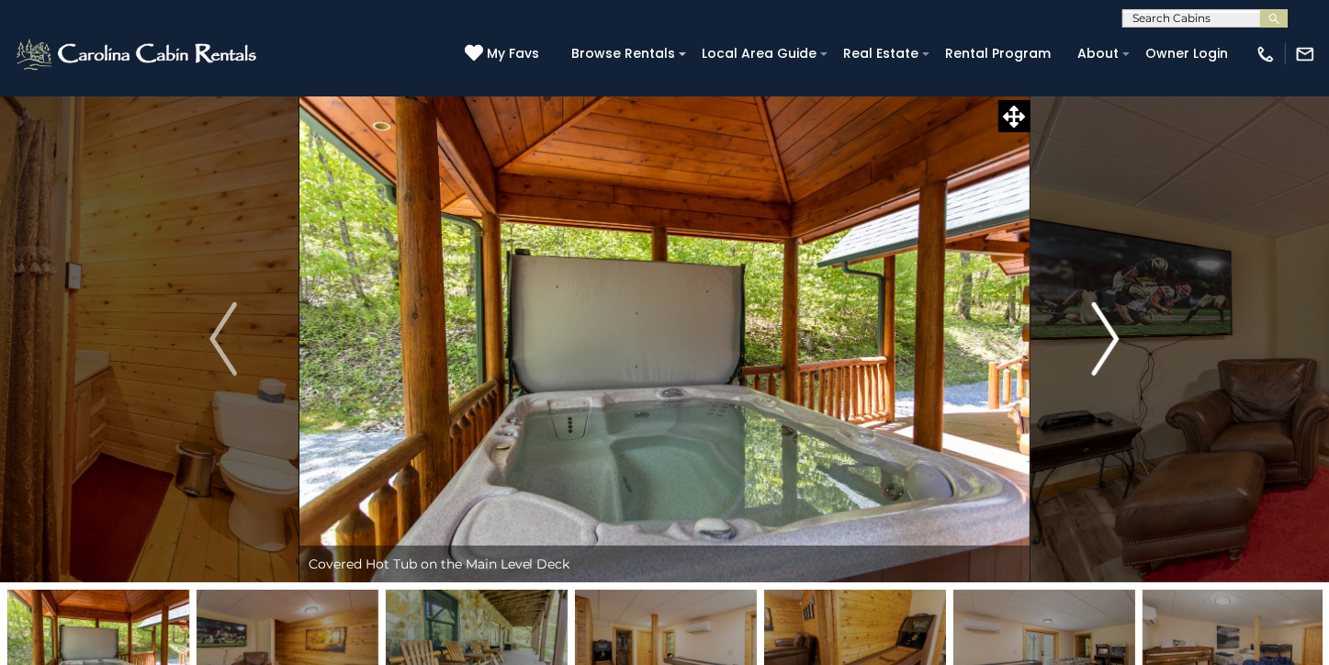
click at [1116, 337] on img "Next" at bounding box center [1106, 338] width 28 height 73
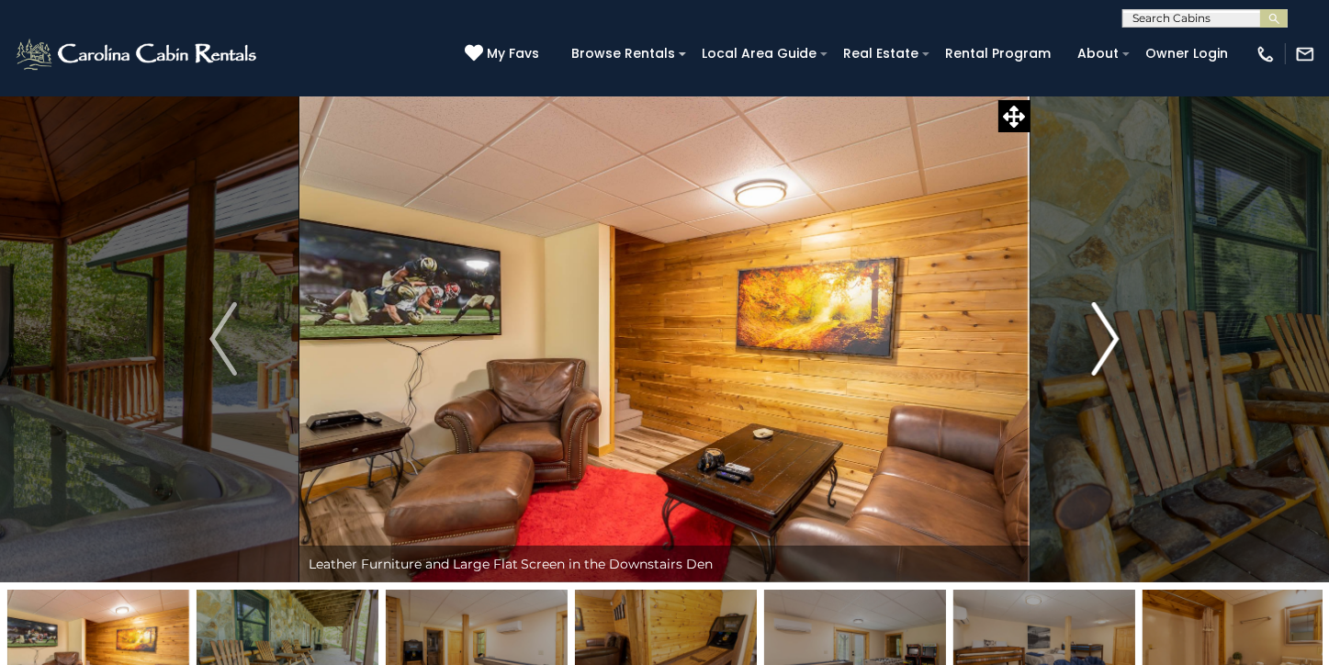
click at [1116, 337] on img "Next" at bounding box center [1106, 338] width 28 height 73
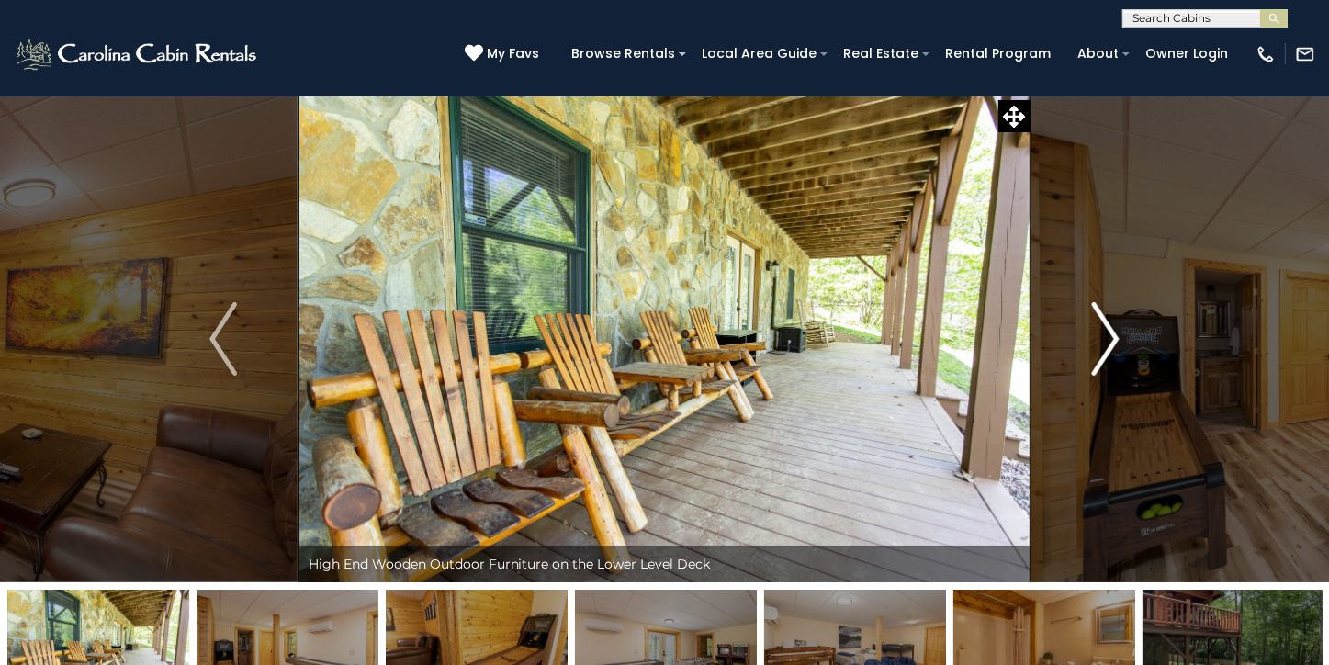
click at [1116, 337] on img "Next" at bounding box center [1106, 338] width 28 height 73
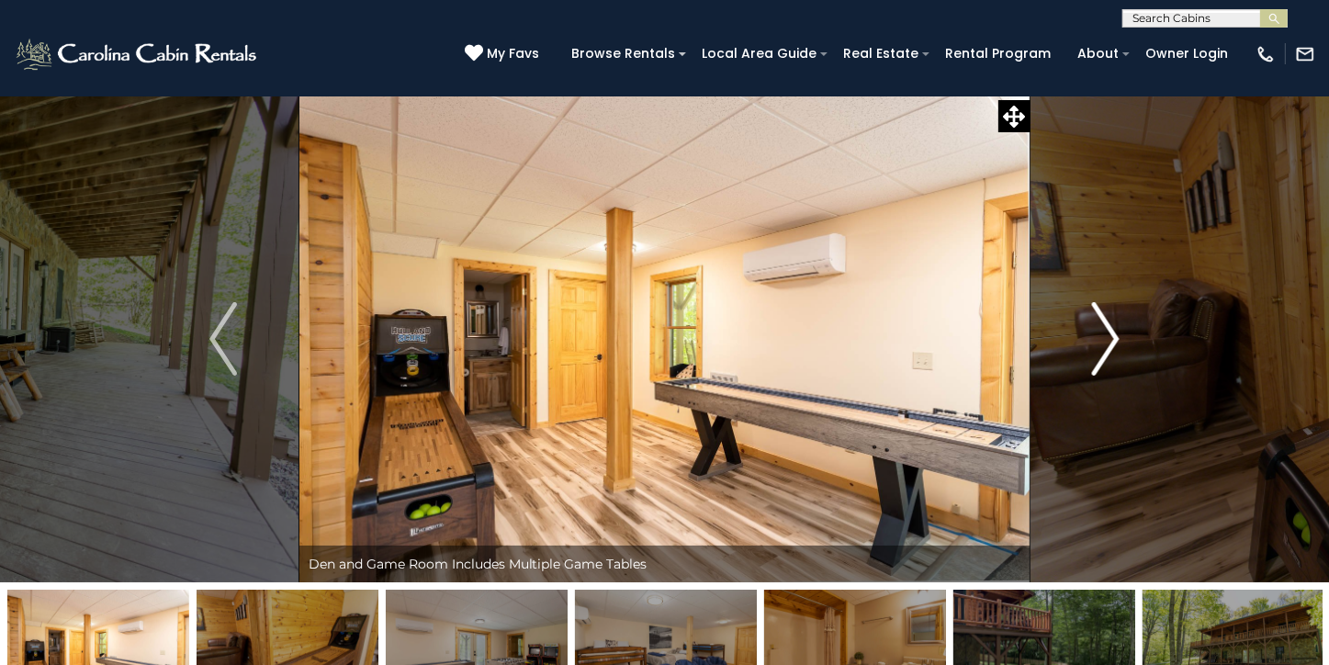
click at [1116, 337] on img "Next" at bounding box center [1106, 338] width 28 height 73
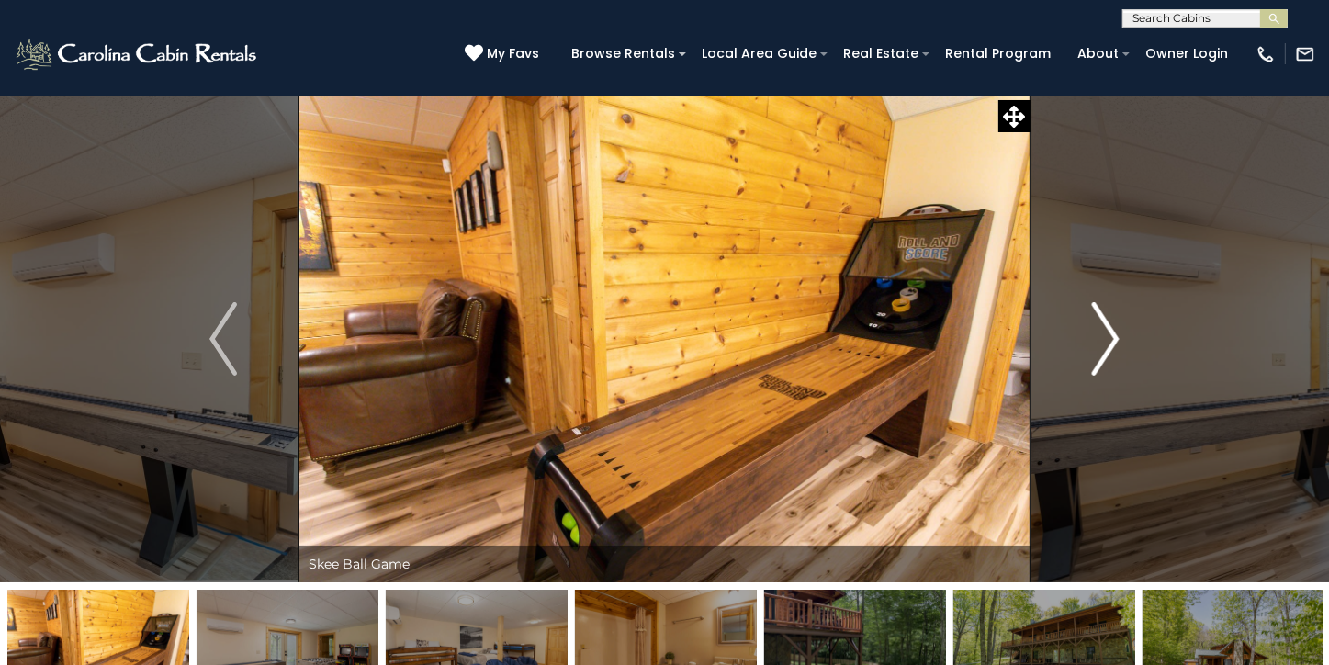
click at [1116, 337] on img "Next" at bounding box center [1106, 338] width 28 height 73
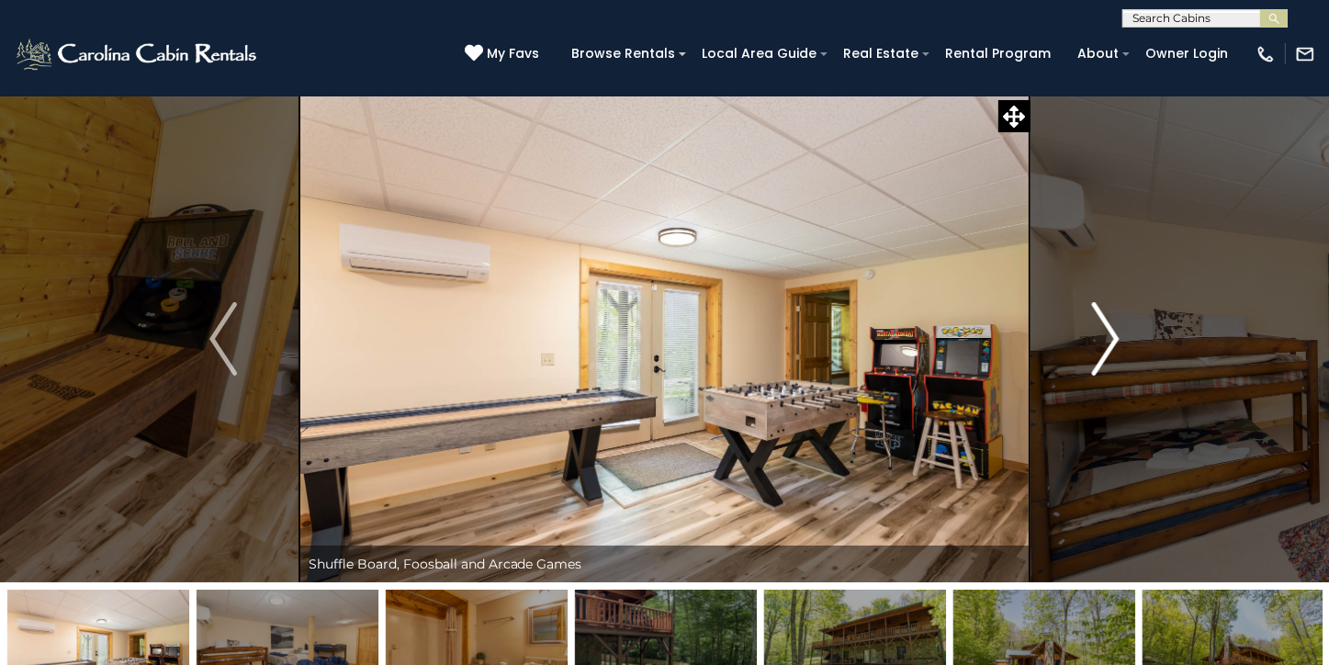
click at [1116, 337] on img "Next" at bounding box center [1106, 338] width 28 height 73
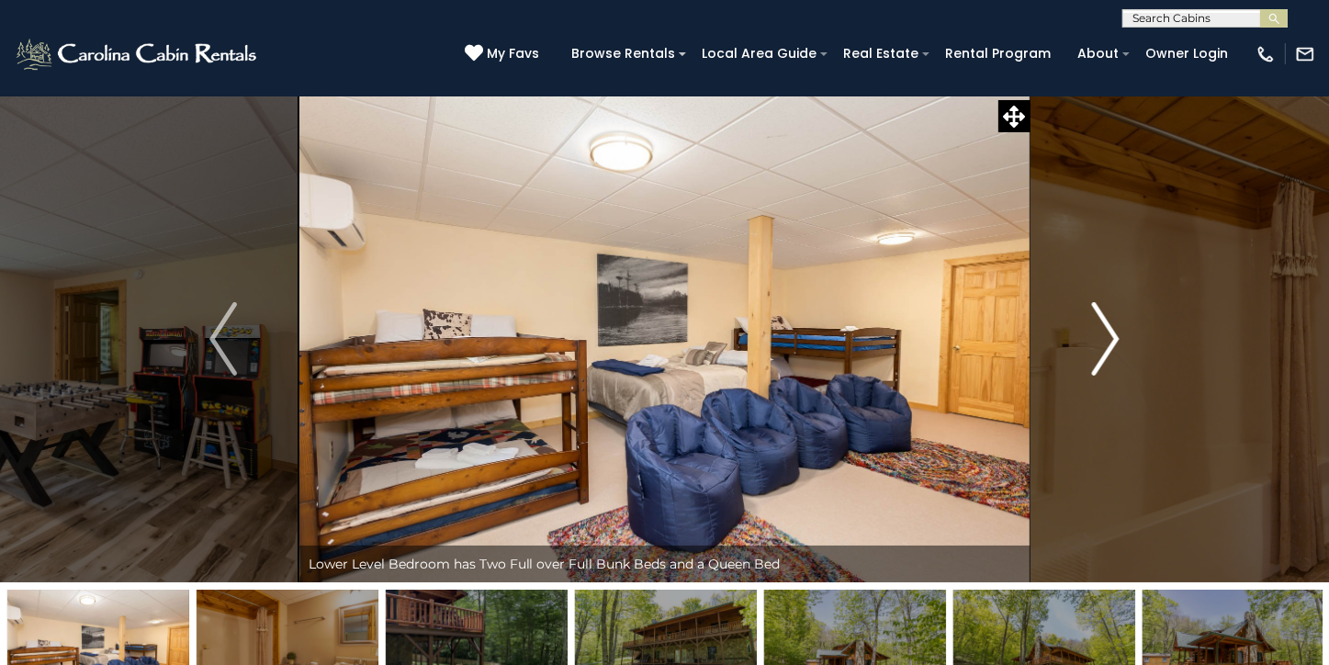
click at [1116, 337] on img "Next" at bounding box center [1106, 338] width 28 height 73
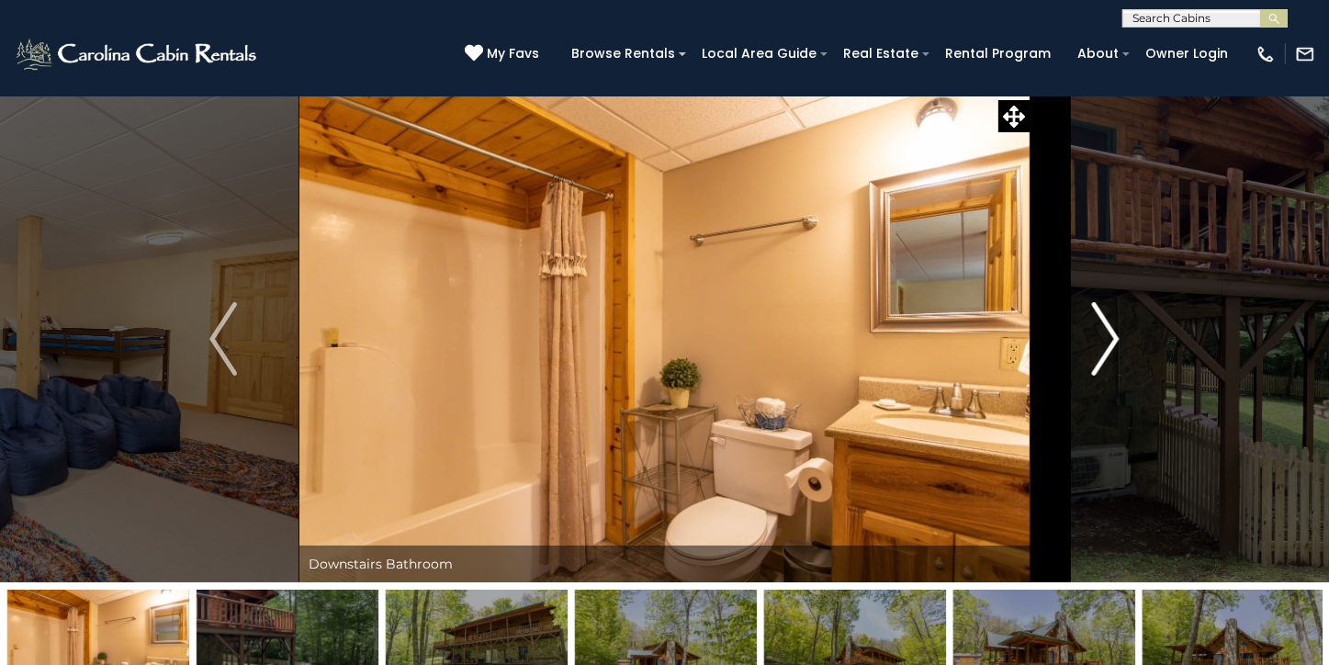
click at [1116, 337] on img "Next" at bounding box center [1106, 338] width 28 height 73
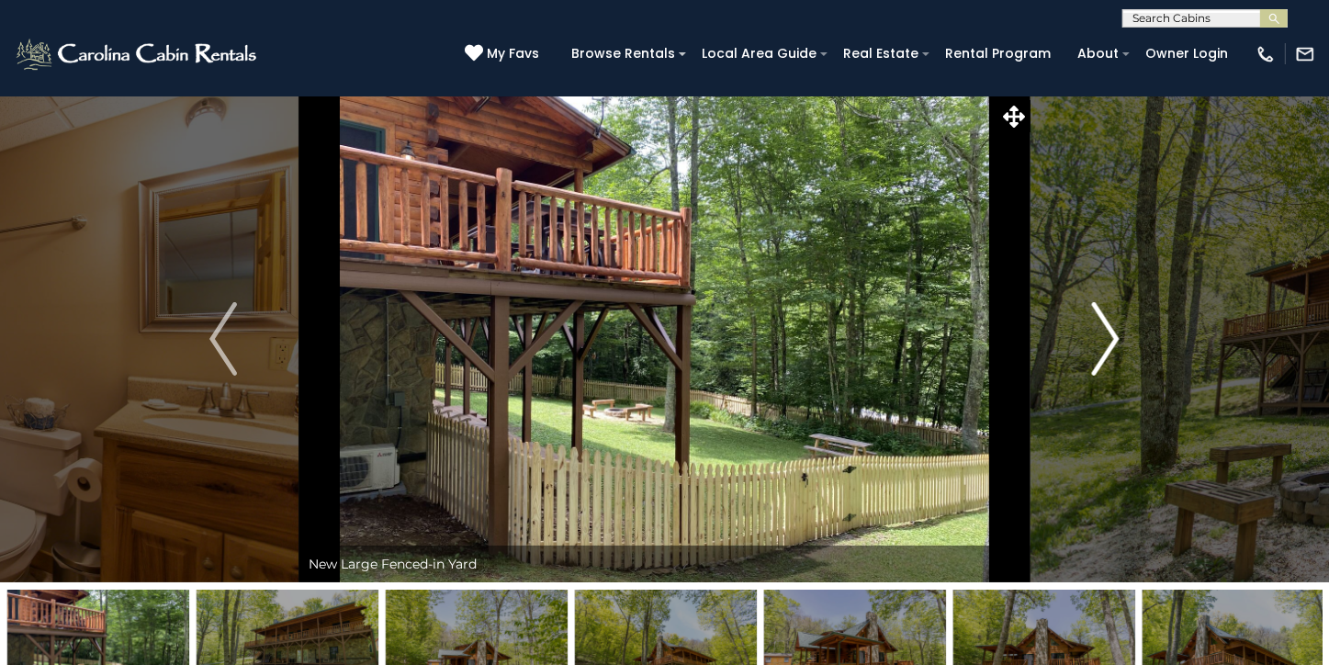
click at [1116, 337] on img "Next" at bounding box center [1106, 338] width 28 height 73
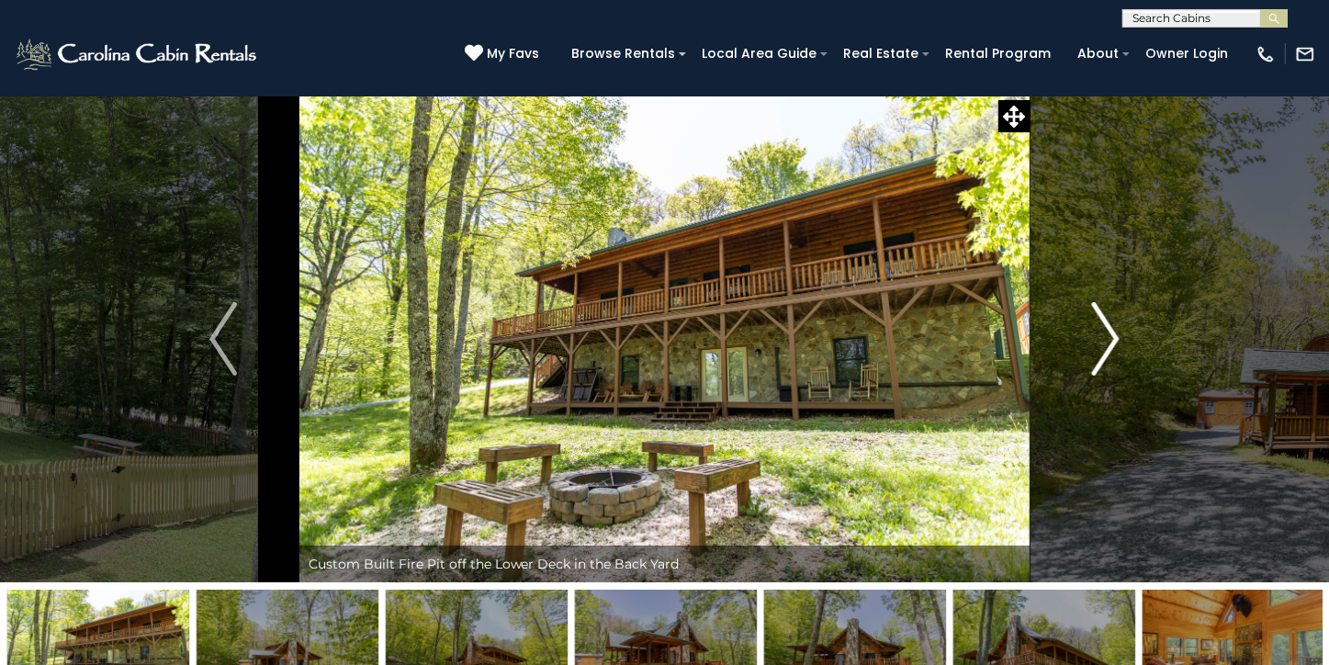
click at [1116, 337] on img "Next" at bounding box center [1106, 338] width 28 height 73
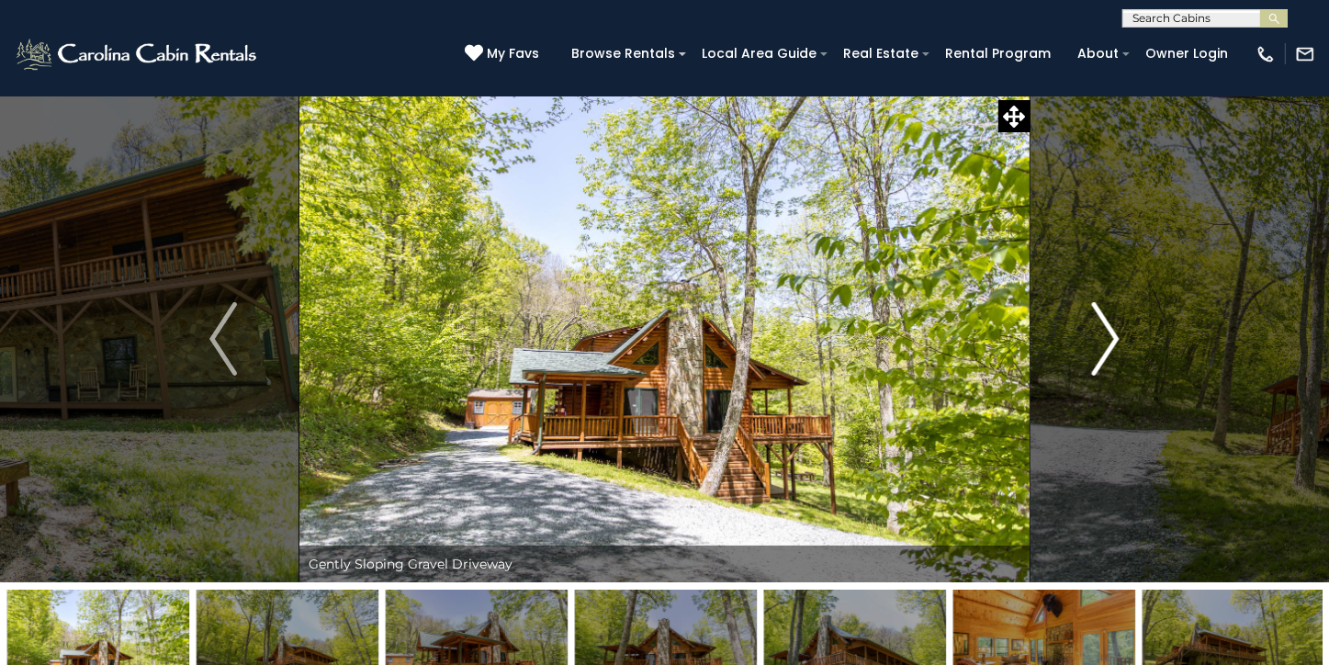
click at [1116, 337] on img "Next" at bounding box center [1106, 338] width 28 height 73
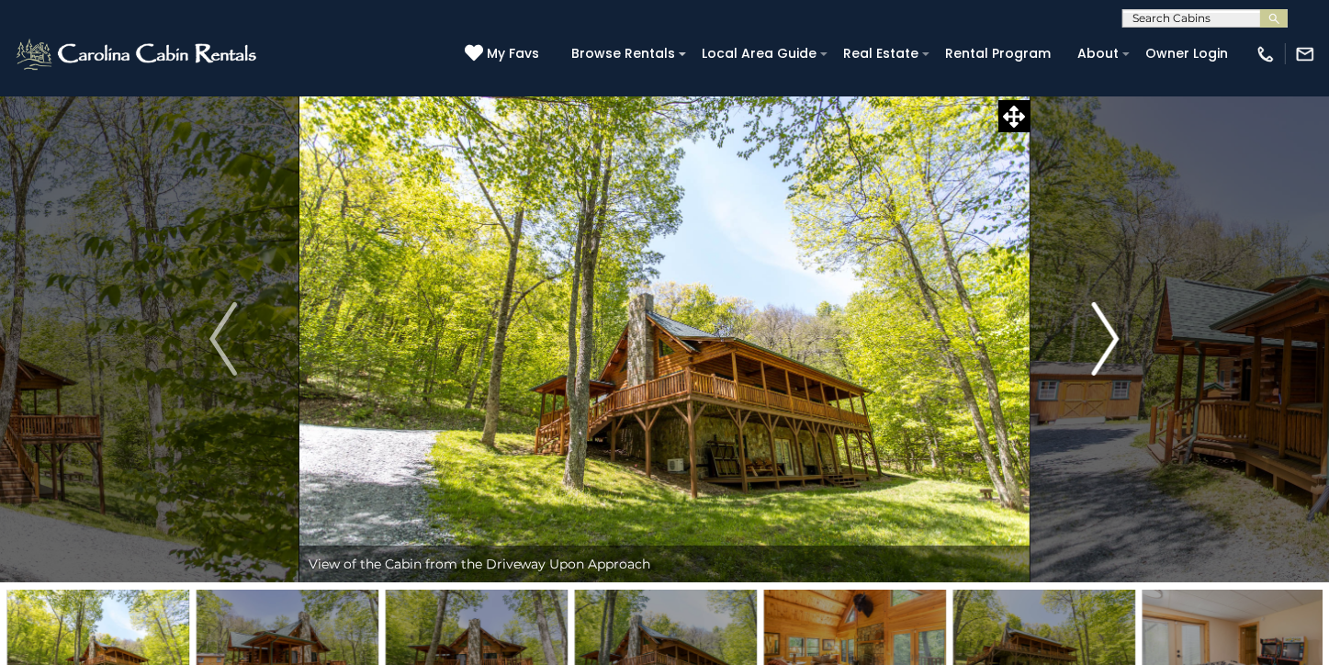
click at [1116, 337] on img "Next" at bounding box center [1106, 338] width 28 height 73
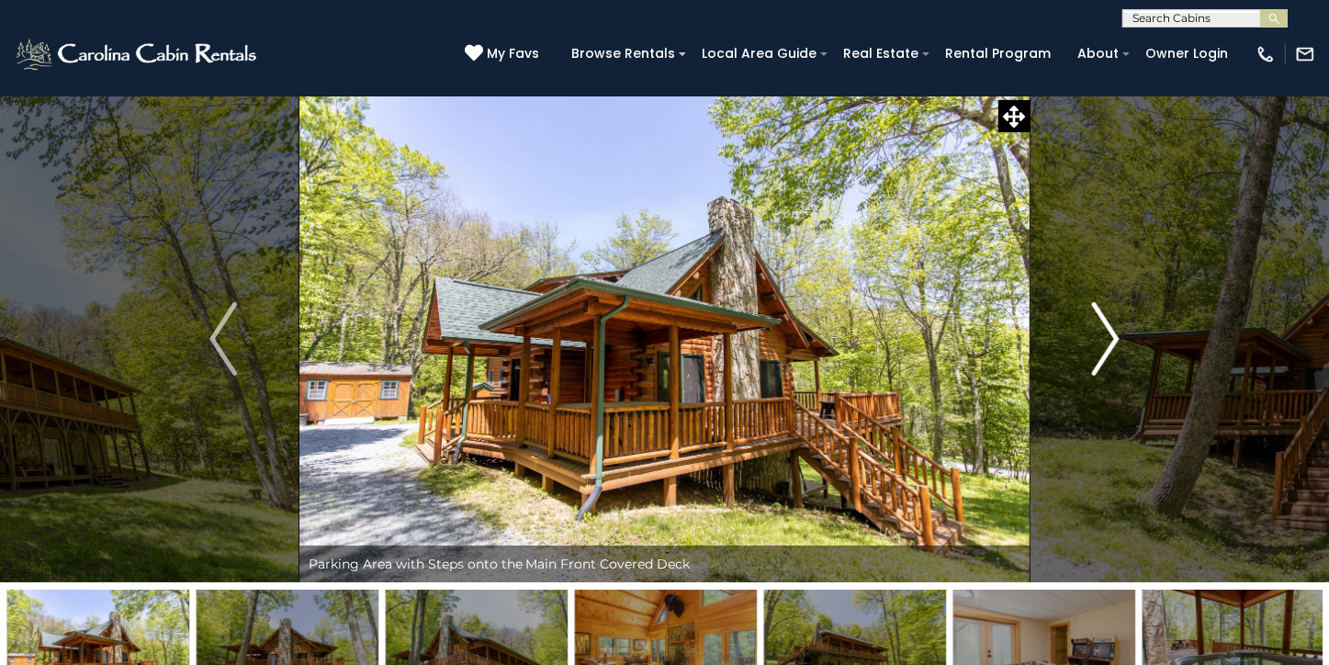
click at [1116, 337] on img "Next" at bounding box center [1106, 338] width 28 height 73
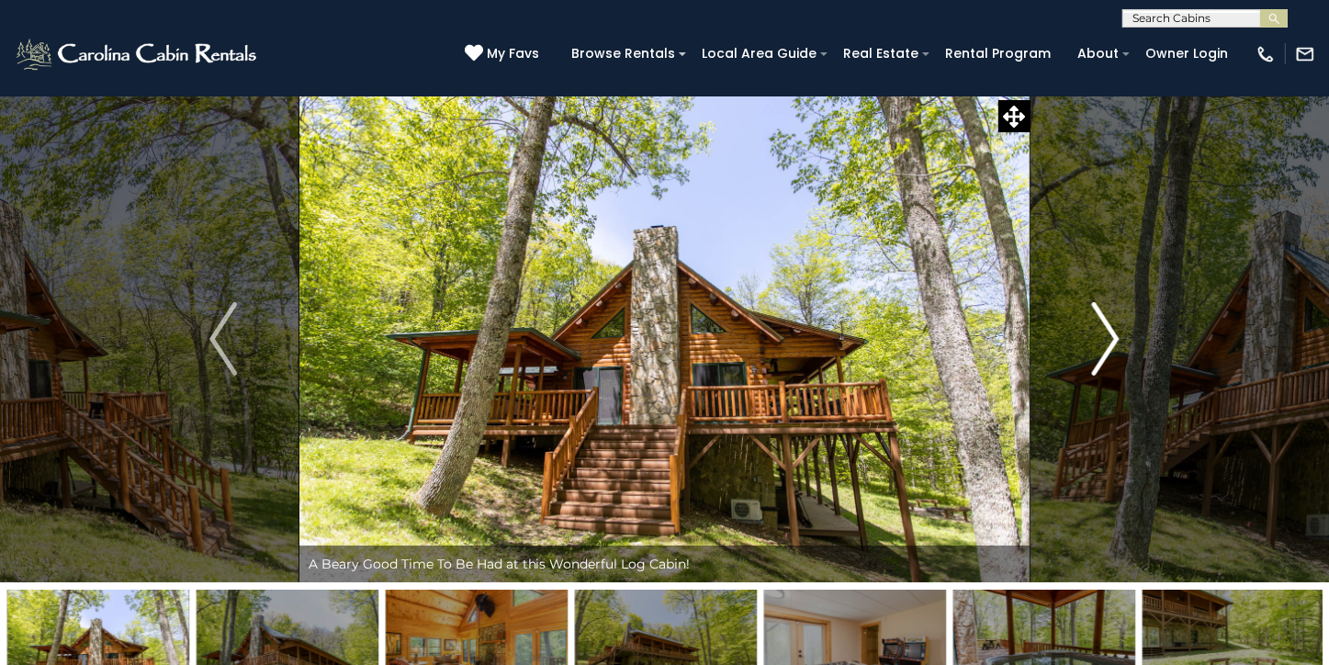
click at [1116, 337] on img "Next" at bounding box center [1106, 338] width 28 height 73
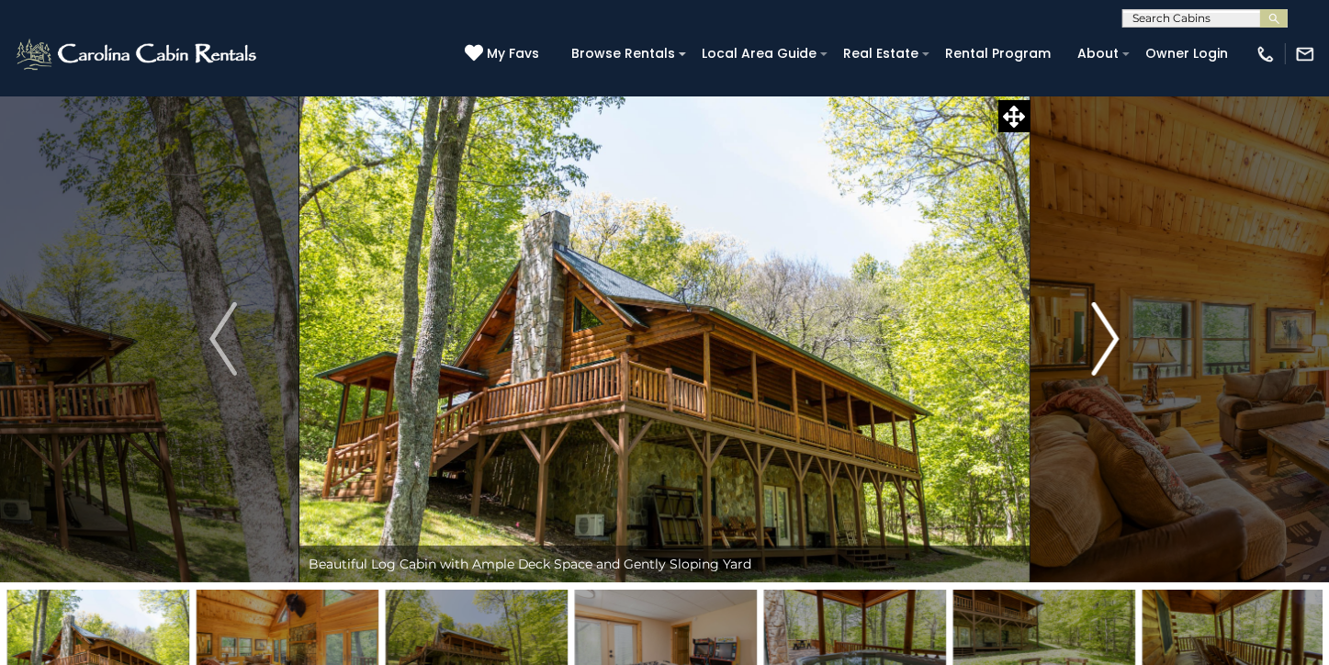
click at [1116, 337] on img "Next" at bounding box center [1106, 338] width 28 height 73
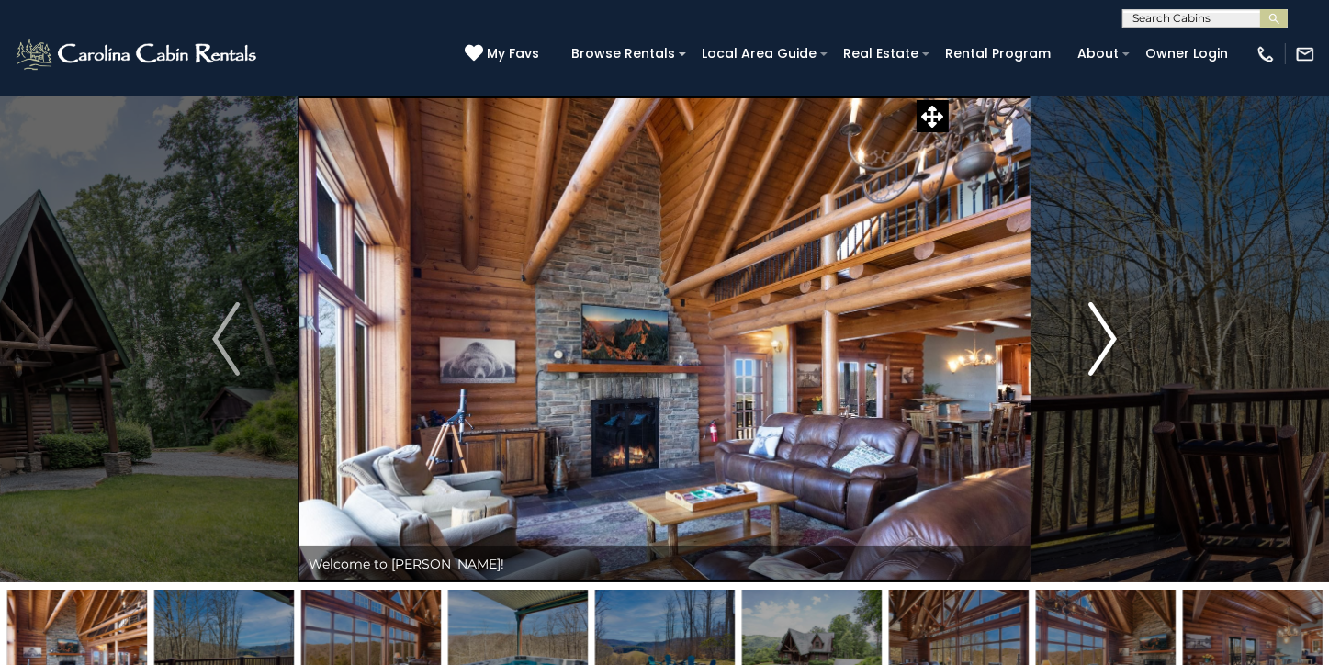
click at [1108, 344] on img "Next" at bounding box center [1103, 338] width 28 height 73
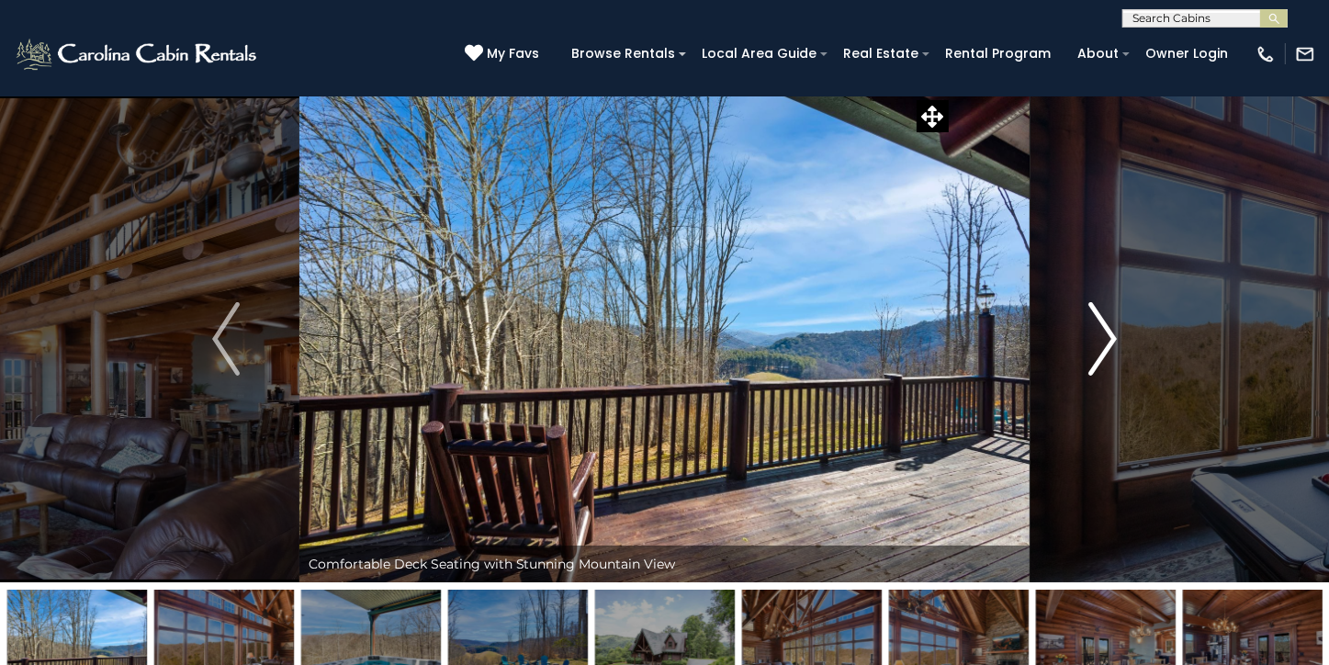
click at [1106, 343] on img "Next" at bounding box center [1103, 338] width 28 height 73
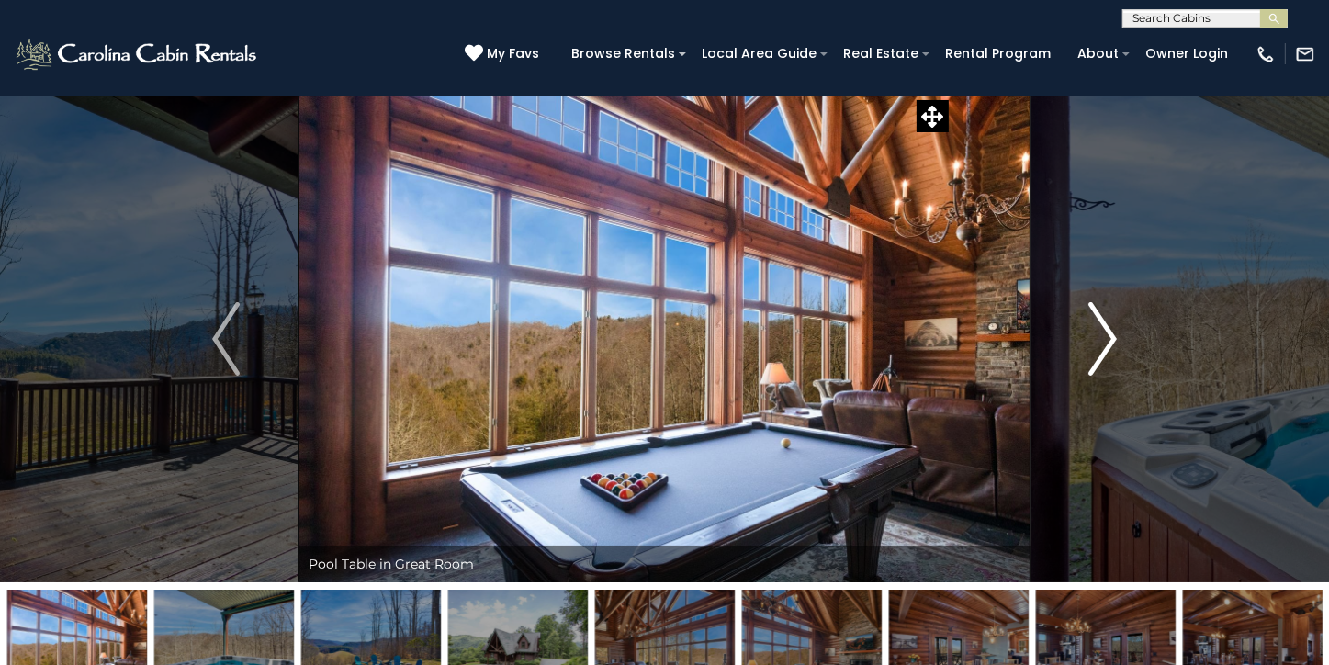
click at [1106, 343] on img "Next" at bounding box center [1103, 338] width 28 height 73
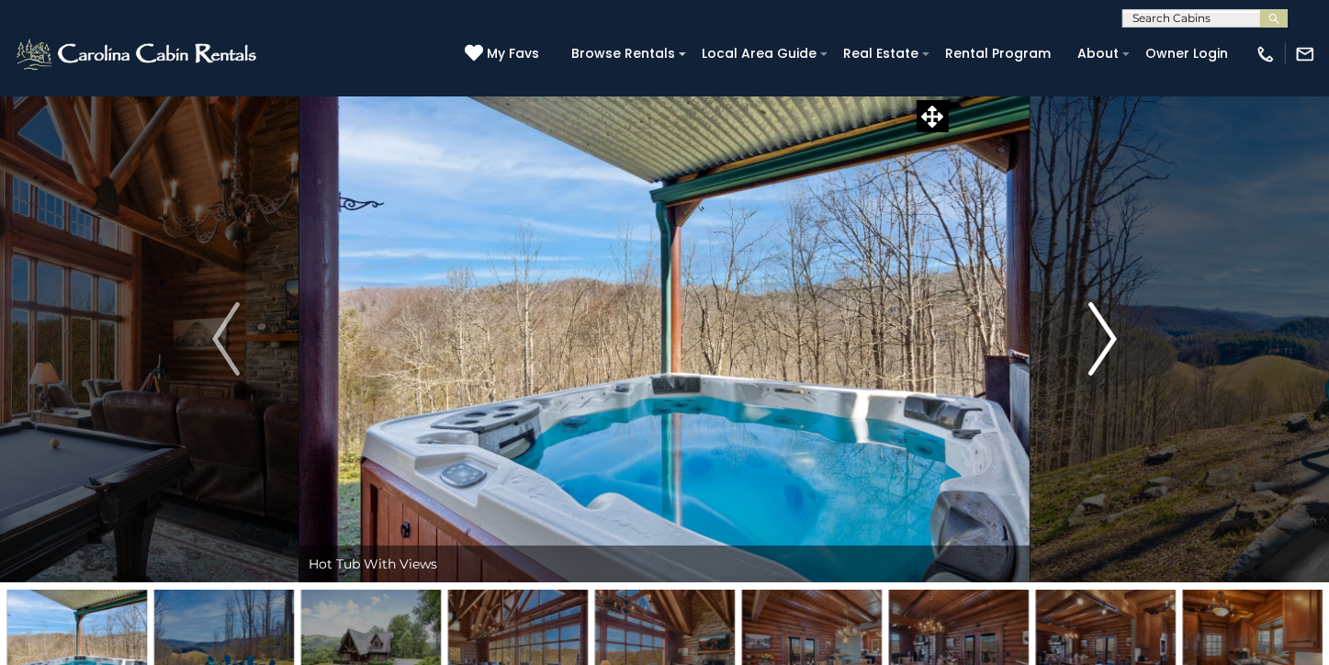
click at [1106, 343] on img "Next" at bounding box center [1103, 338] width 28 height 73
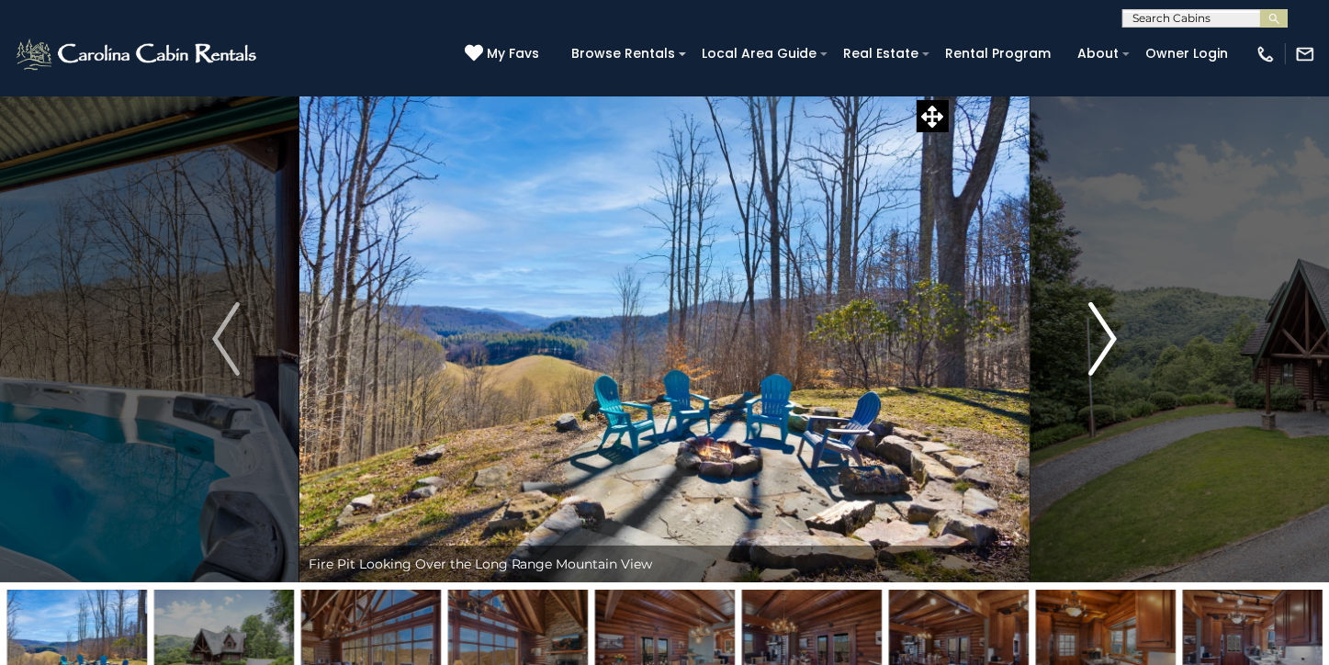
click at [1106, 343] on img "Next" at bounding box center [1103, 338] width 28 height 73
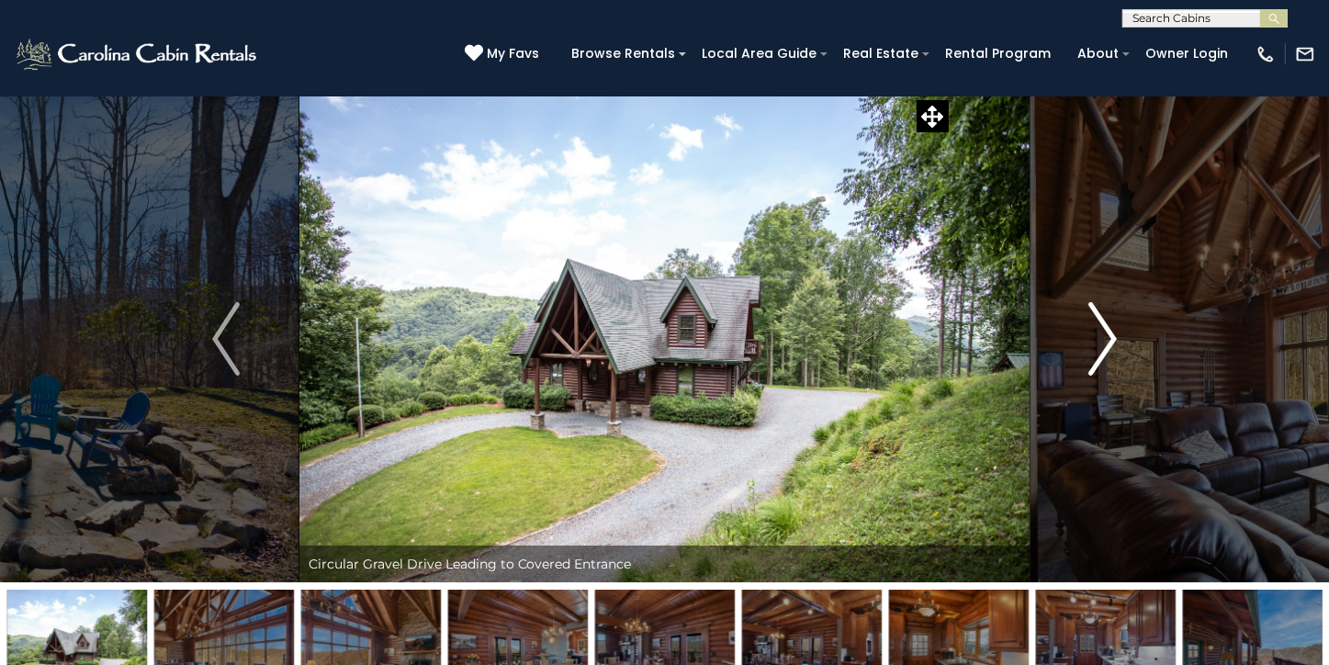
click at [1106, 343] on img "Next" at bounding box center [1103, 338] width 28 height 73
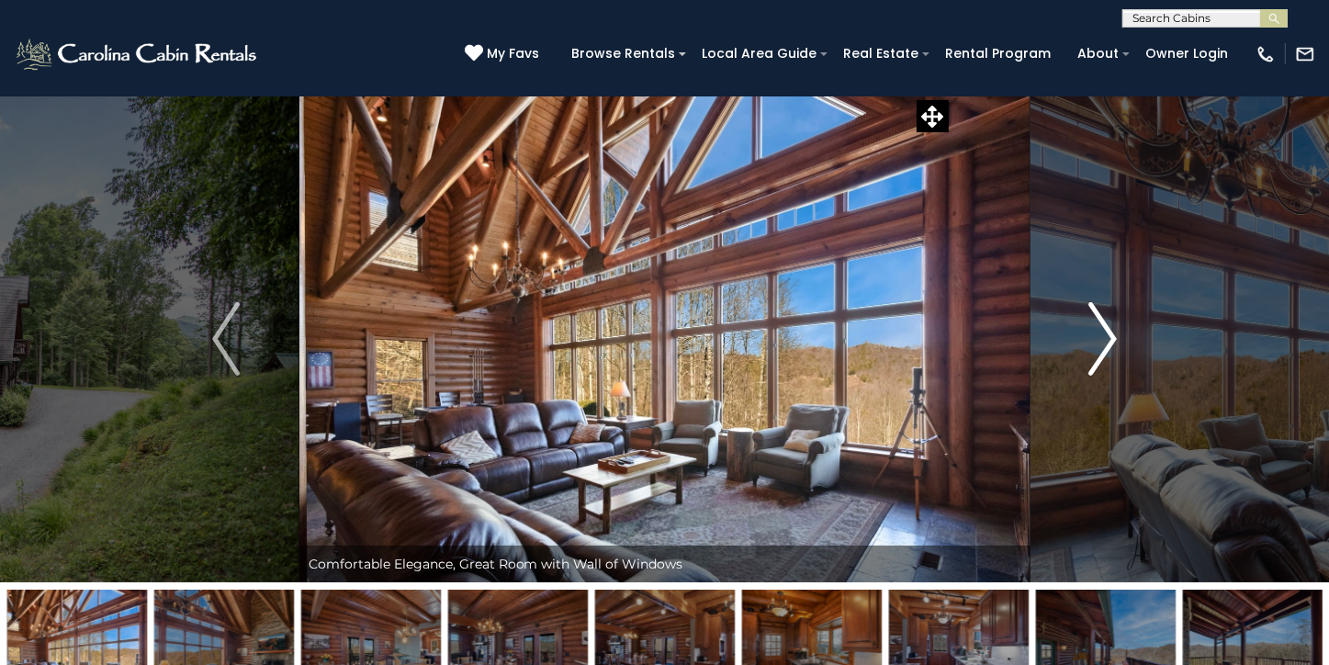
click at [1106, 343] on img "Next" at bounding box center [1103, 338] width 28 height 73
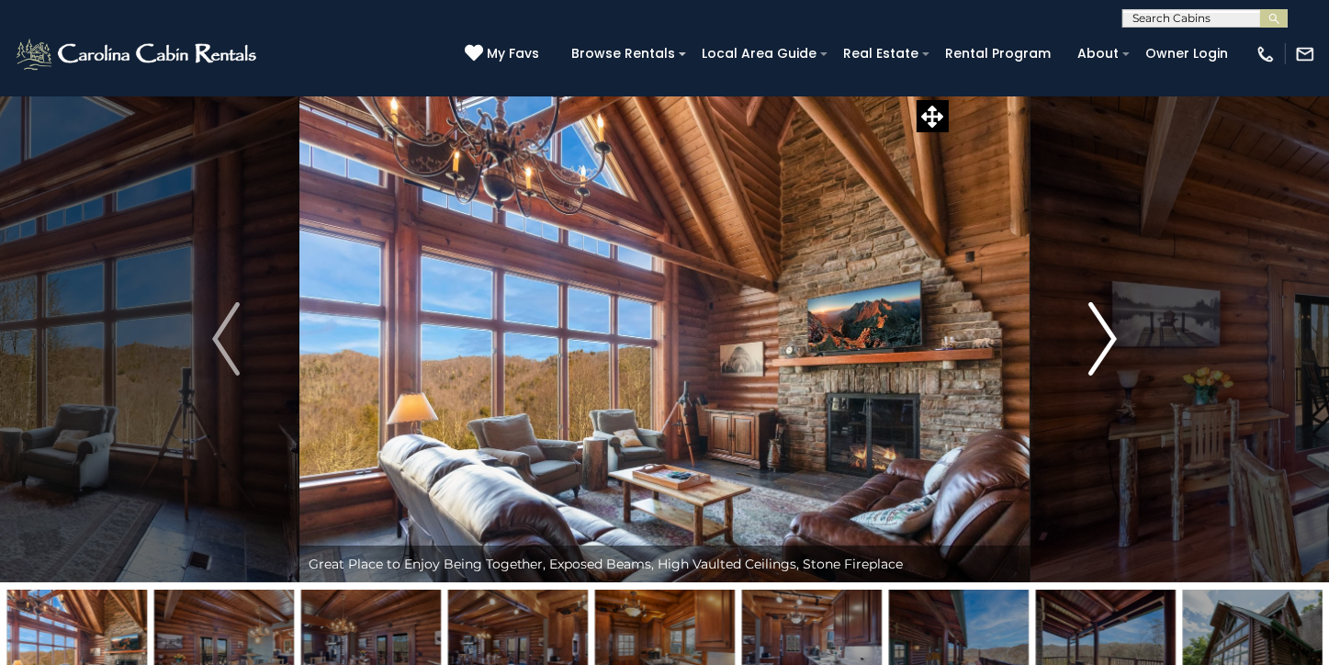
click at [1106, 343] on img "Next" at bounding box center [1103, 338] width 28 height 73
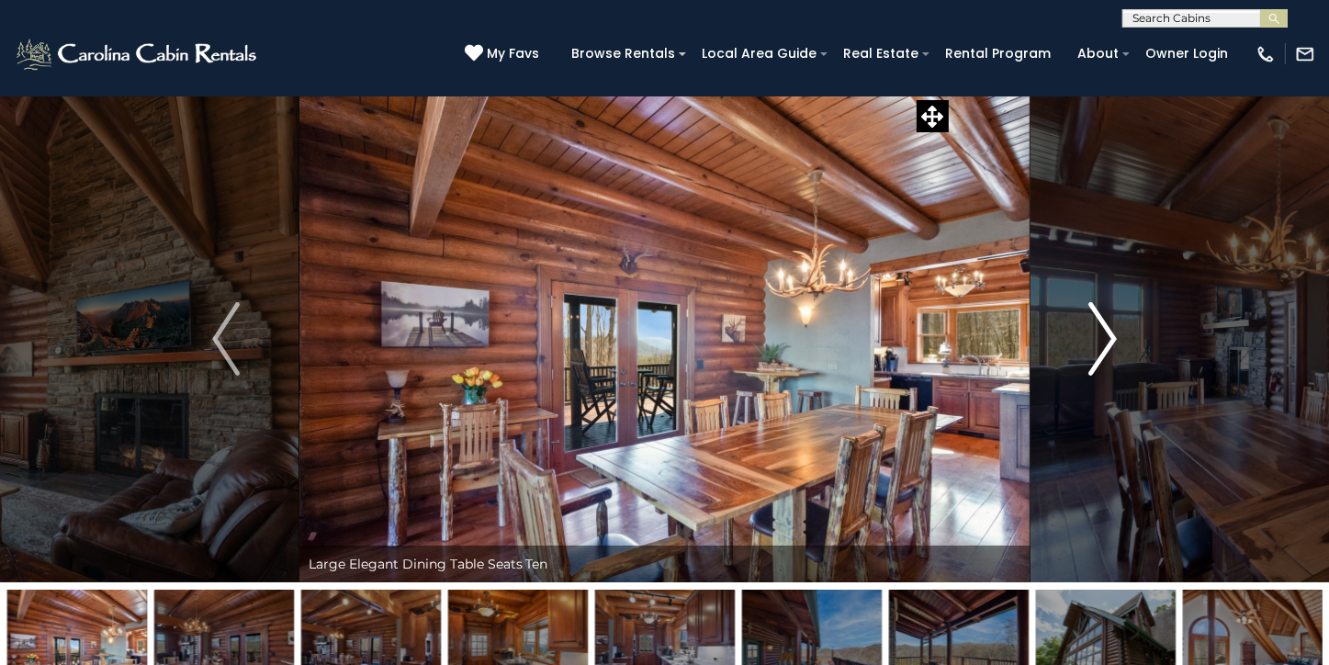
click at [1106, 343] on img "Next" at bounding box center [1103, 338] width 28 height 73
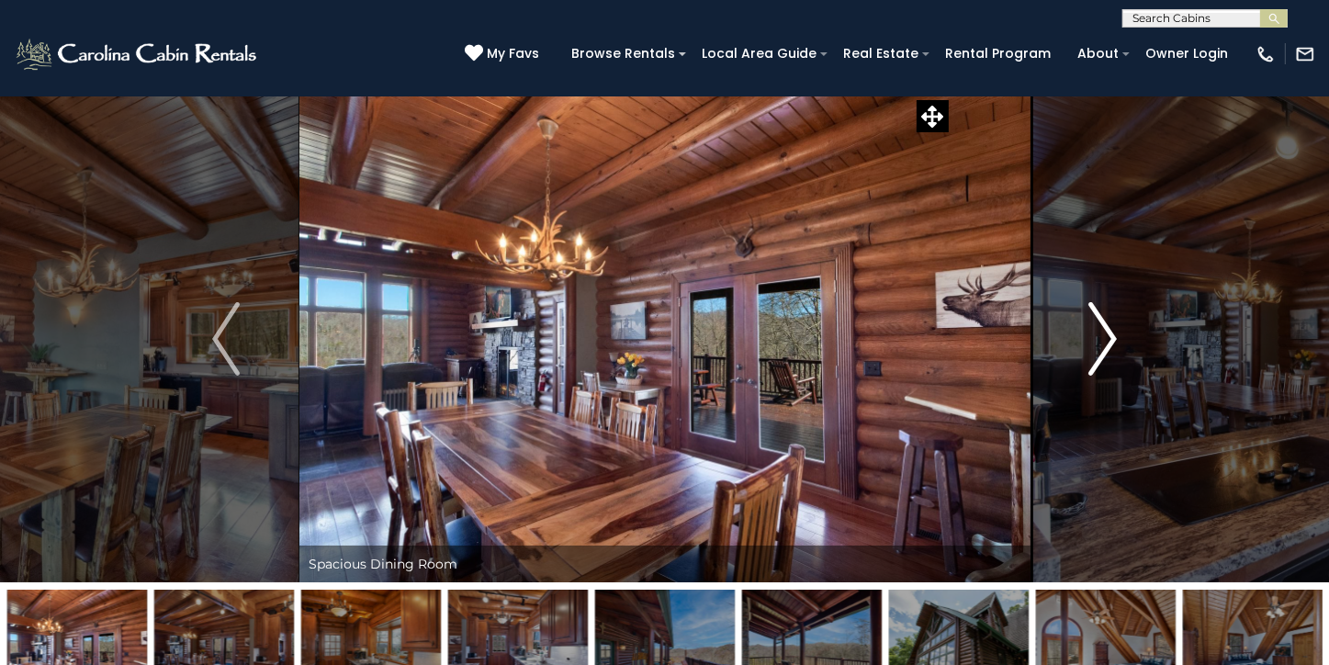
click at [1106, 343] on img "Next" at bounding box center [1103, 338] width 28 height 73
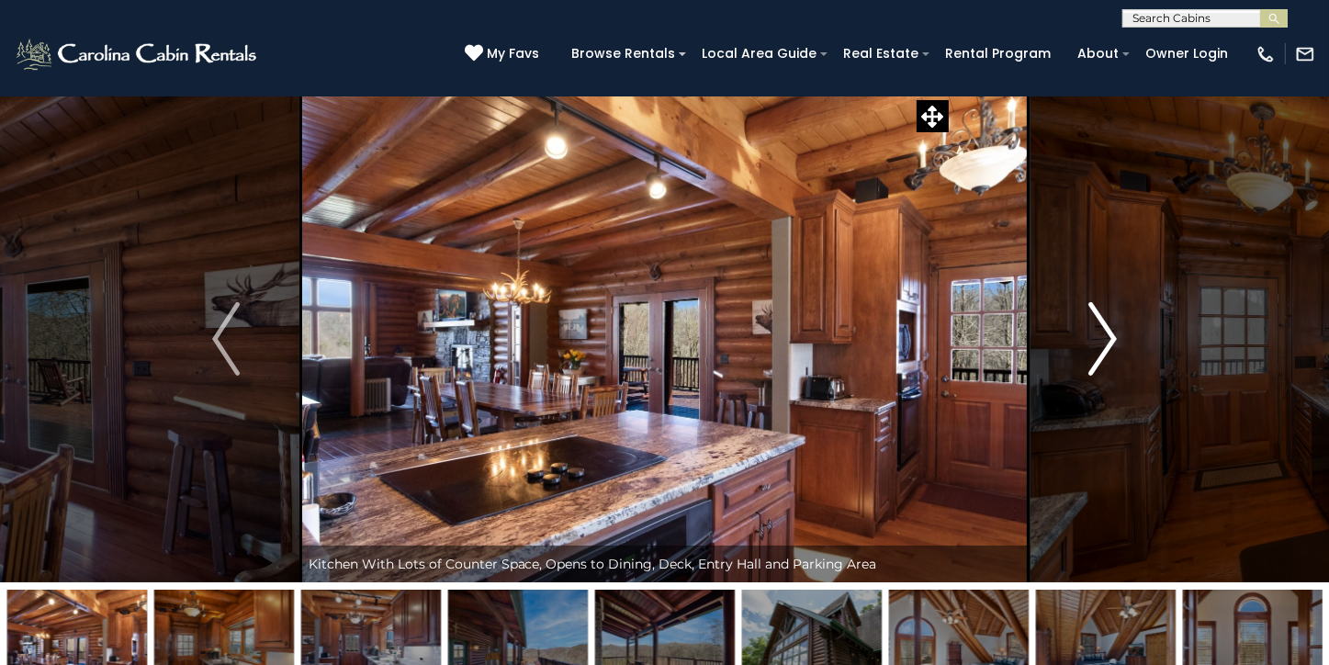
click at [1106, 343] on img "Next" at bounding box center [1103, 338] width 28 height 73
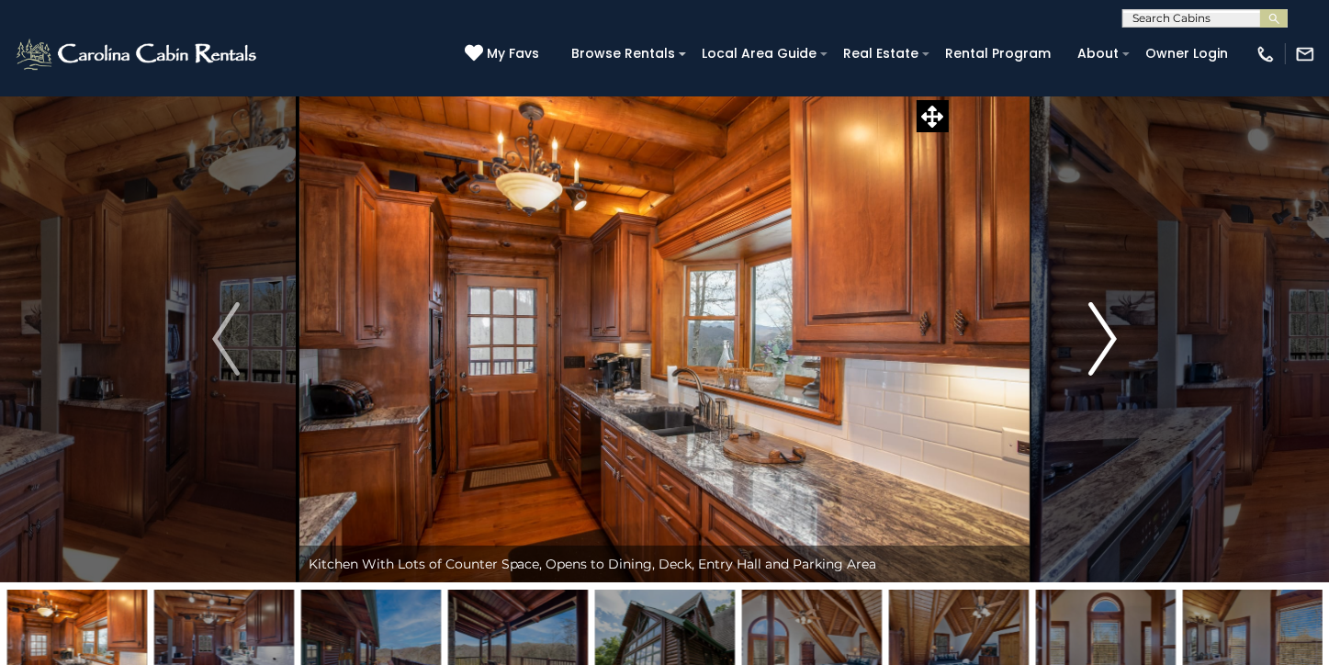
click at [1106, 343] on img "Next" at bounding box center [1103, 338] width 28 height 73
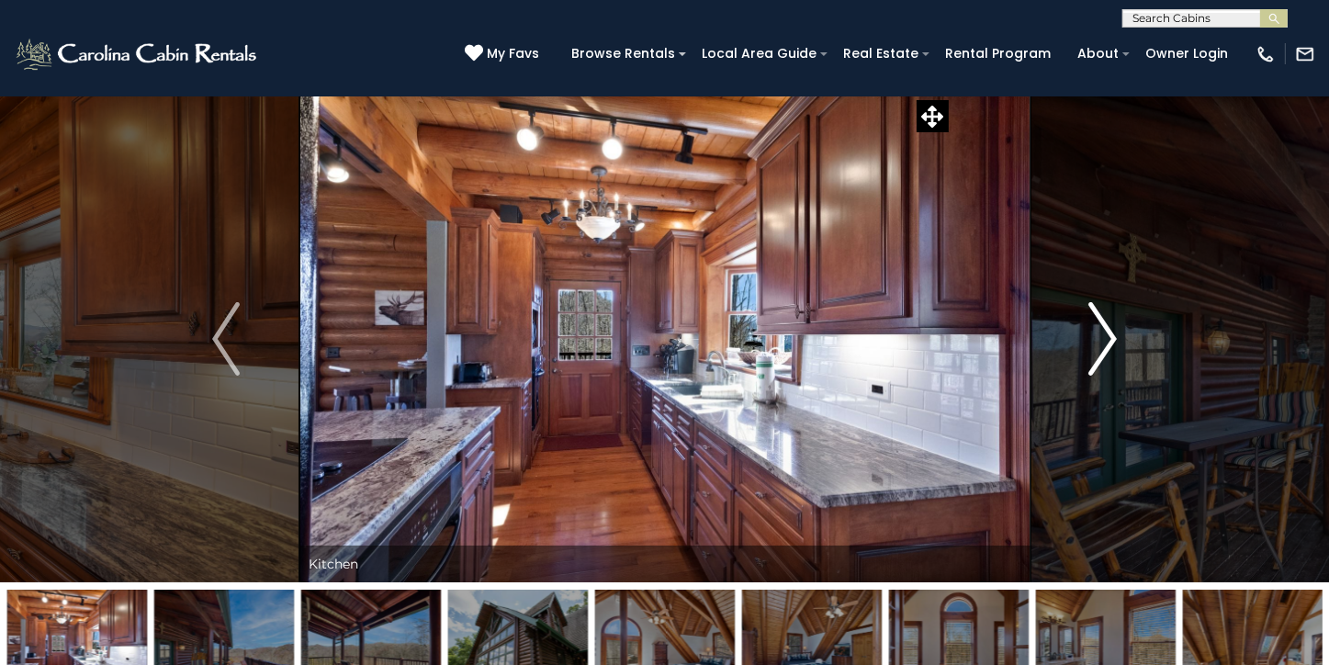
click at [1106, 343] on img "Next" at bounding box center [1103, 338] width 28 height 73
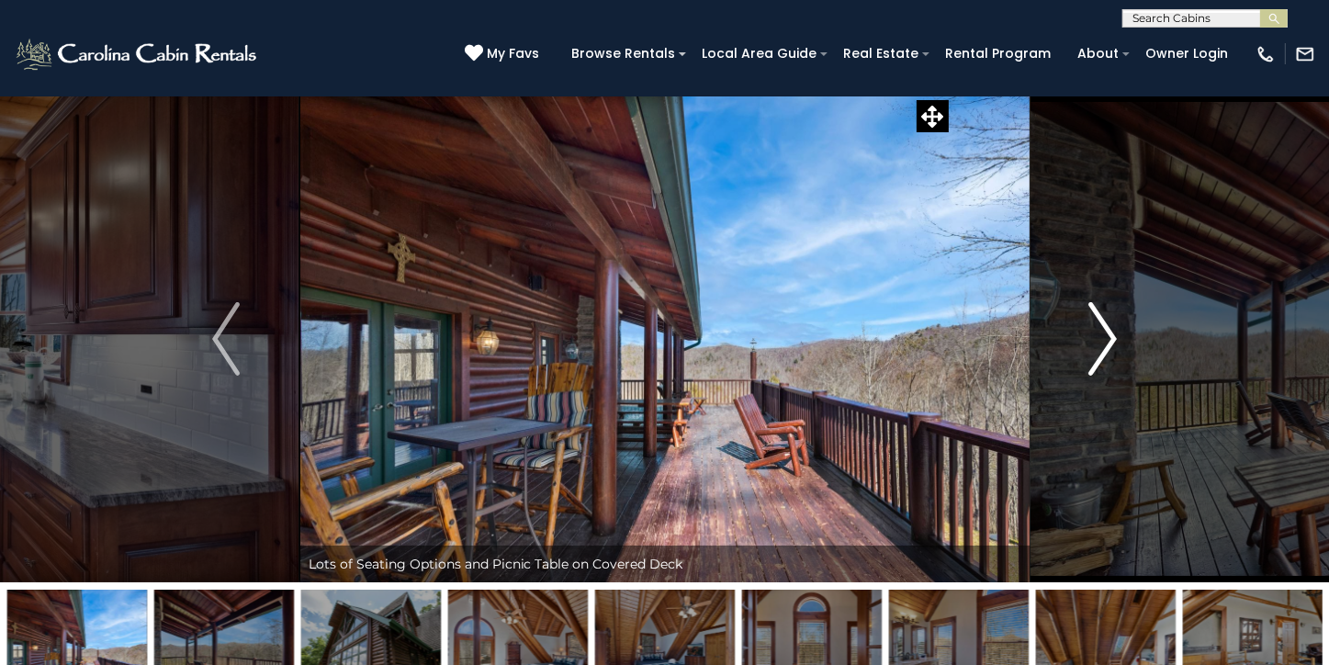
click at [1106, 343] on img "Next" at bounding box center [1103, 338] width 28 height 73
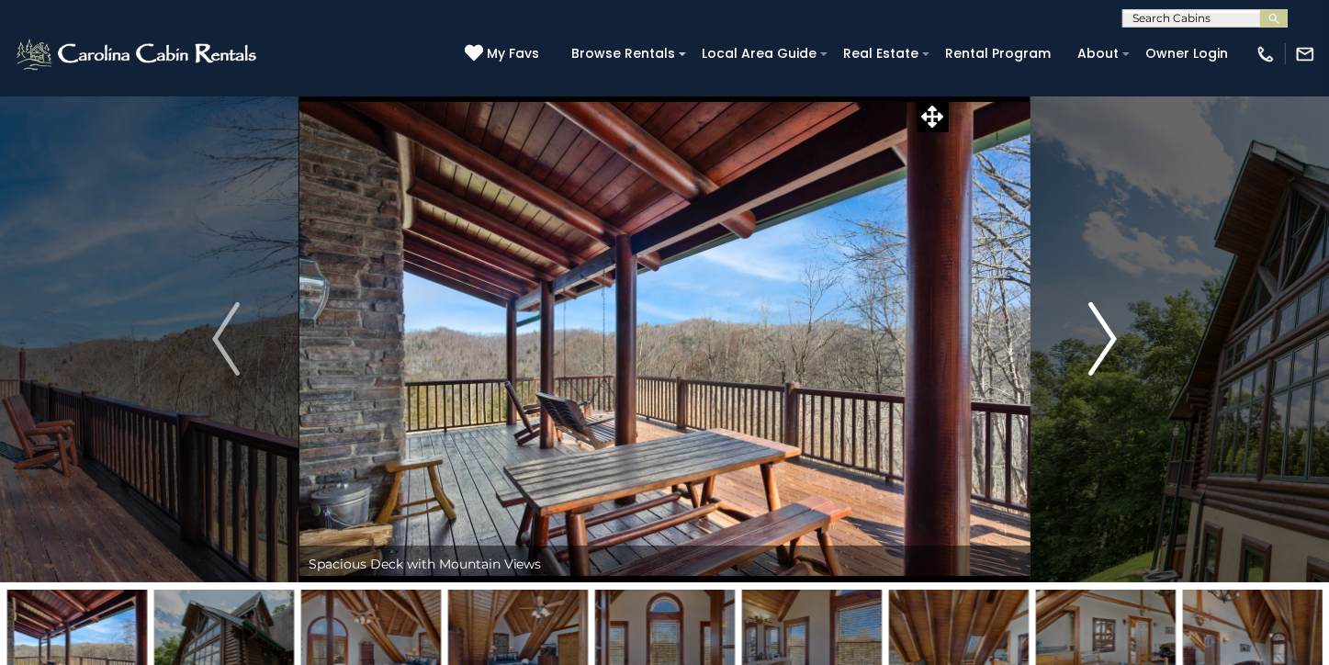
click at [1106, 343] on img "Next" at bounding box center [1103, 338] width 28 height 73
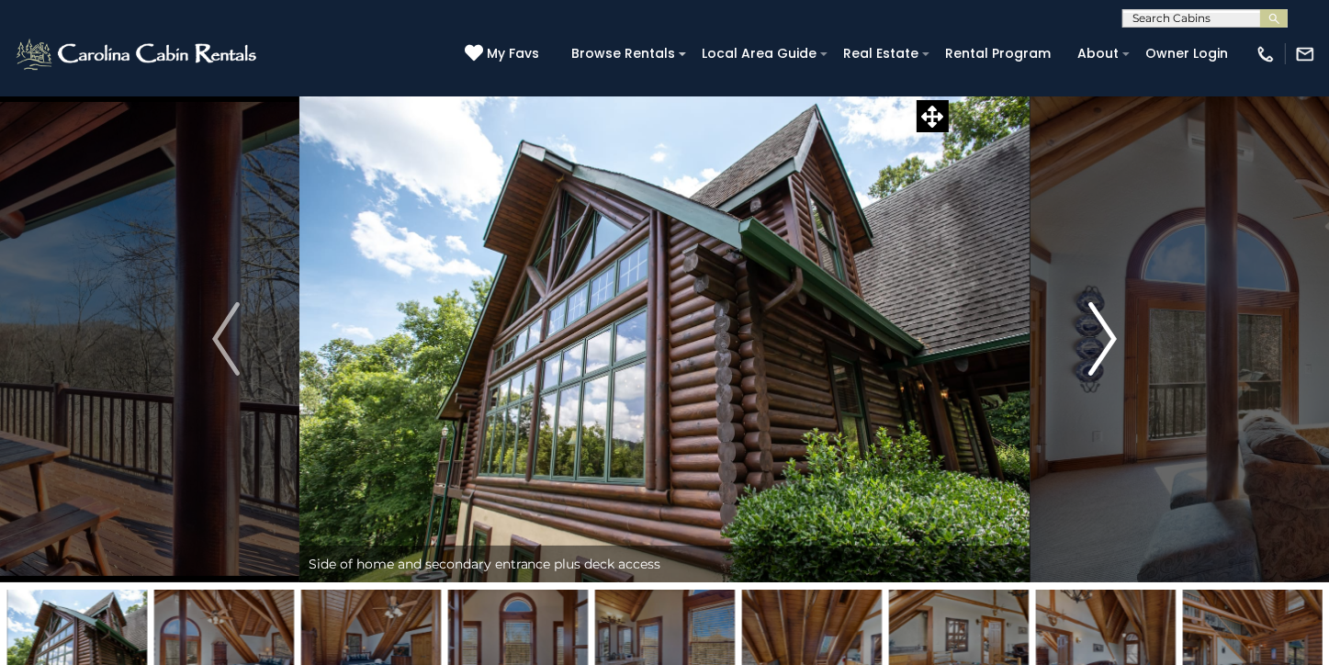
click at [1106, 343] on img "Next" at bounding box center [1103, 338] width 28 height 73
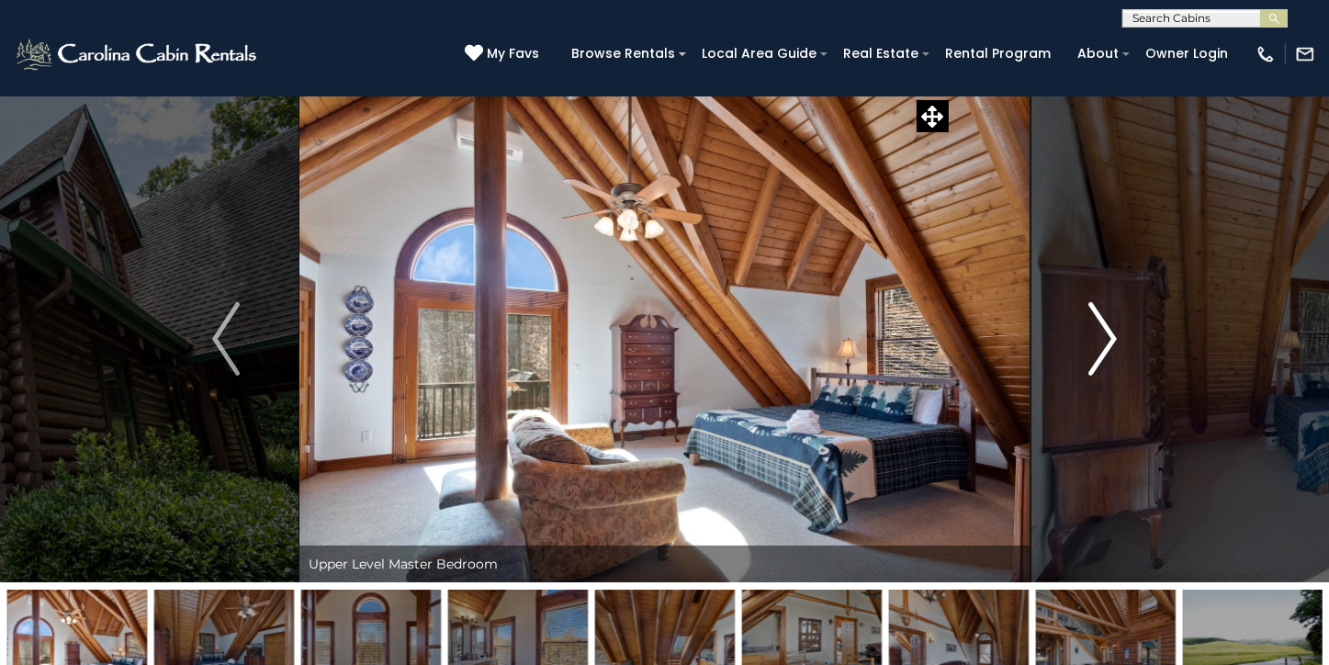
click at [1106, 343] on img "Next" at bounding box center [1103, 338] width 28 height 73
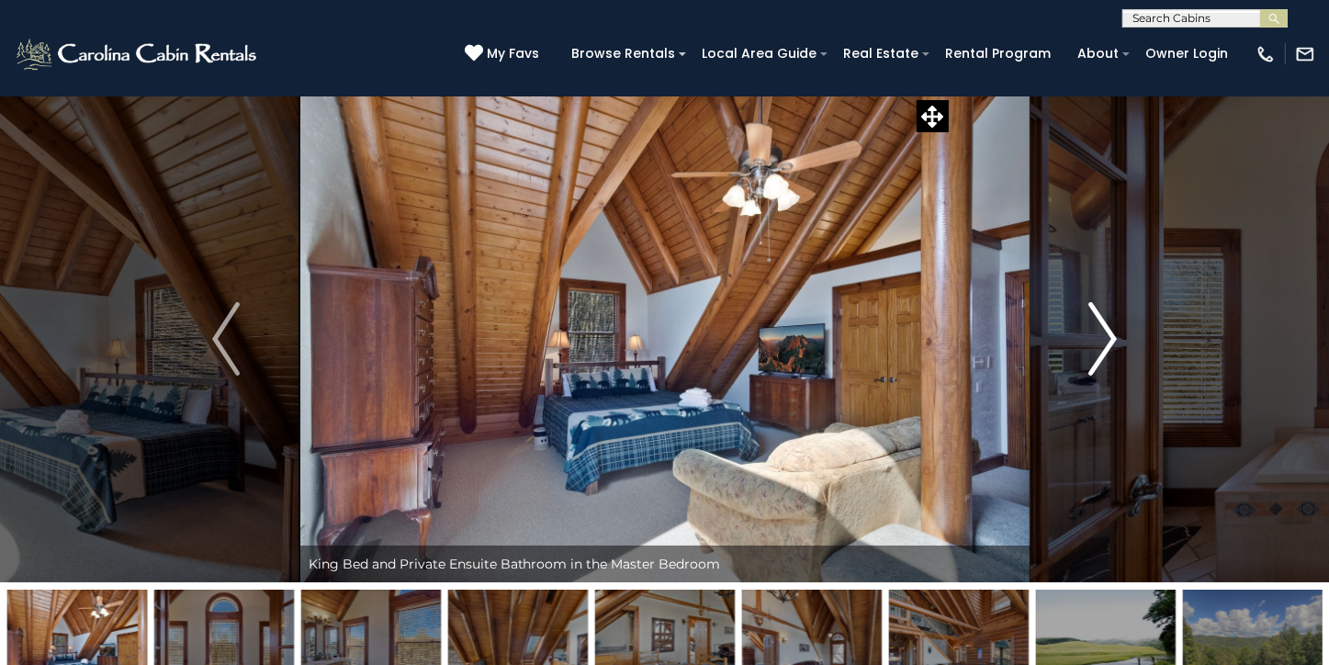
click at [1106, 343] on img "Next" at bounding box center [1103, 338] width 28 height 73
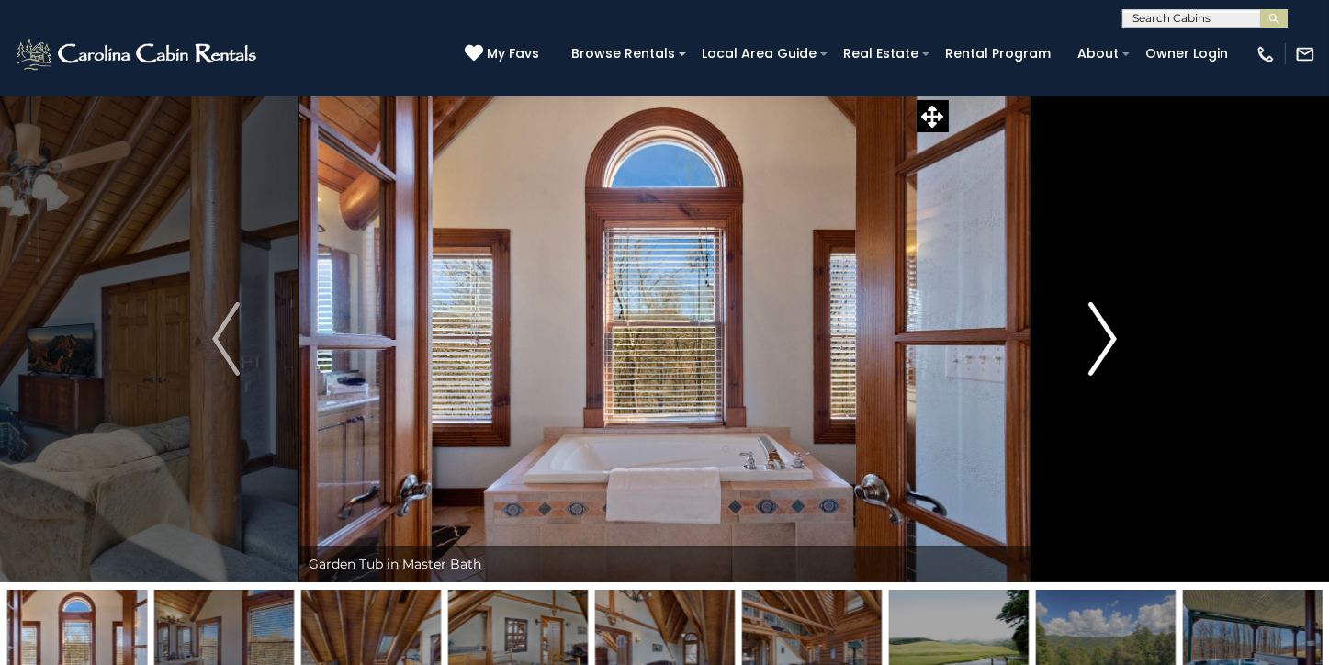
click at [1106, 343] on img "Next" at bounding box center [1103, 338] width 28 height 73
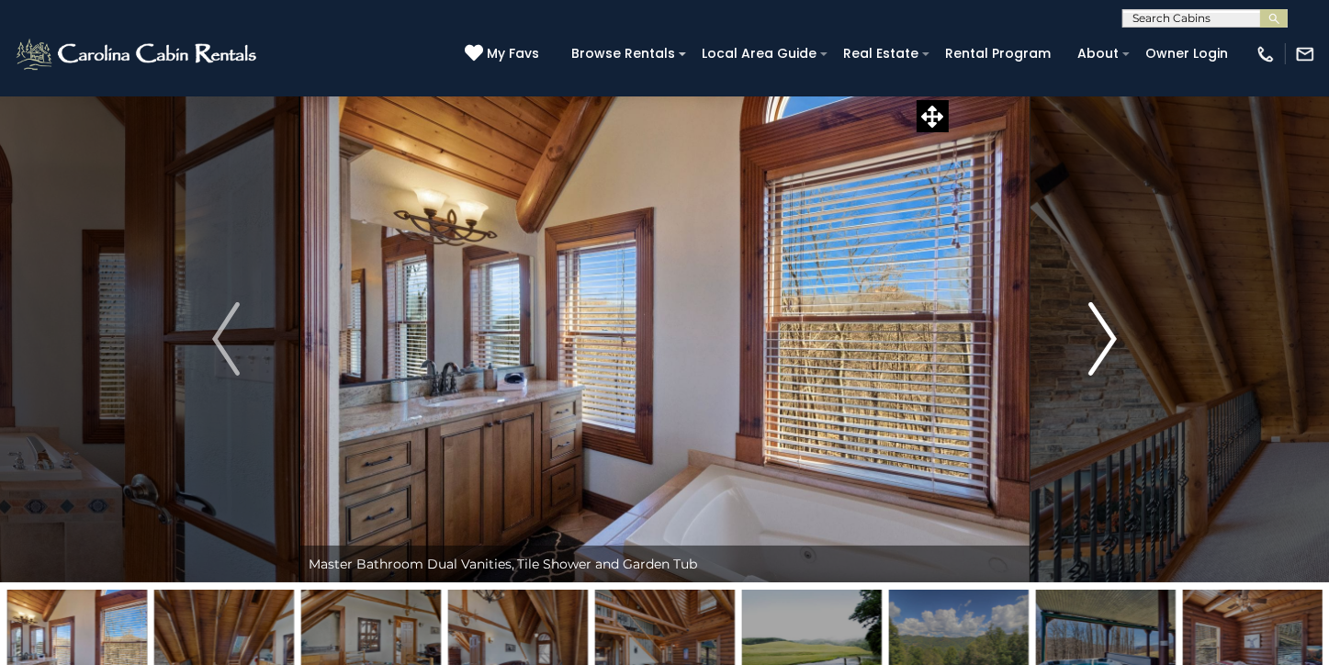
click at [1106, 343] on img "Next" at bounding box center [1103, 338] width 28 height 73
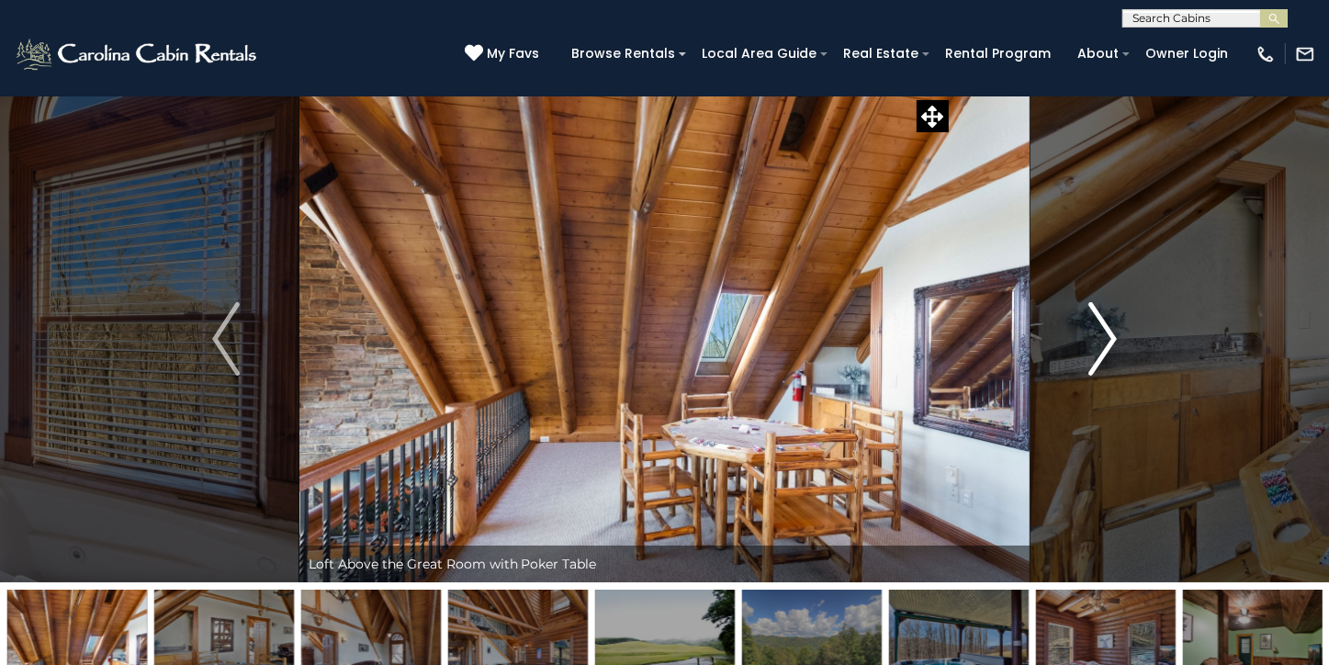
click at [1106, 342] on img "Next" at bounding box center [1103, 338] width 28 height 73
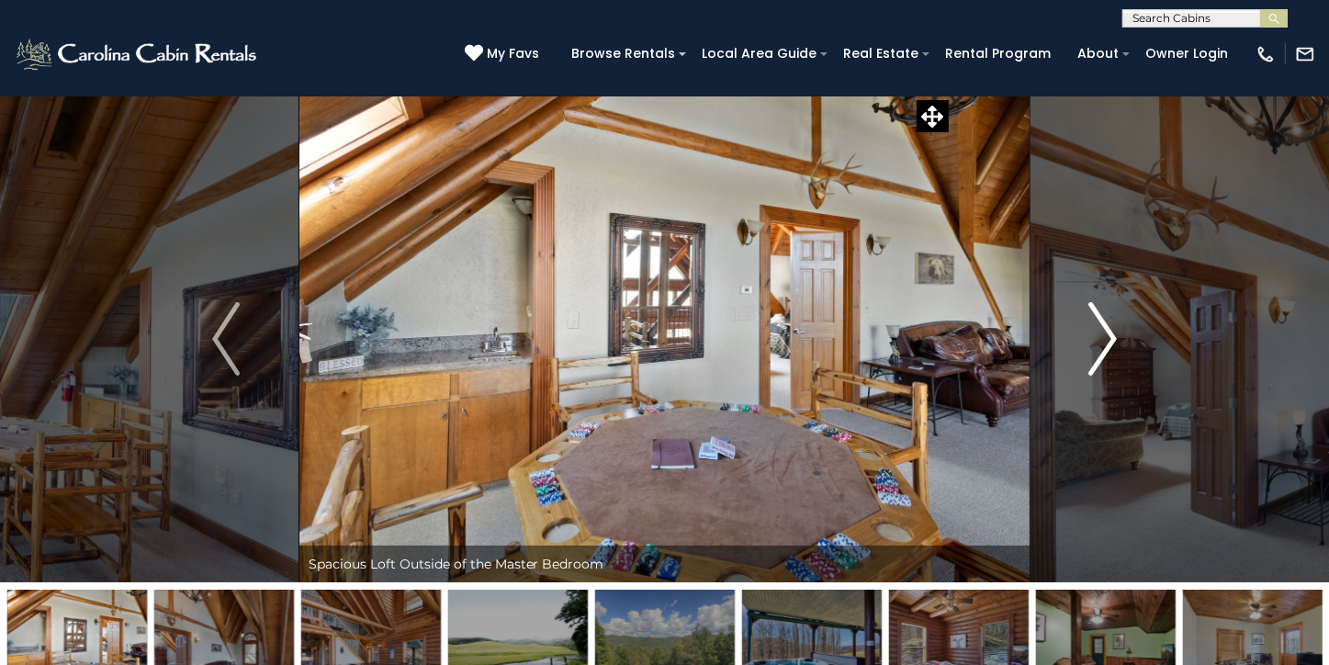
click at [1106, 342] on img "Next" at bounding box center [1103, 338] width 28 height 73
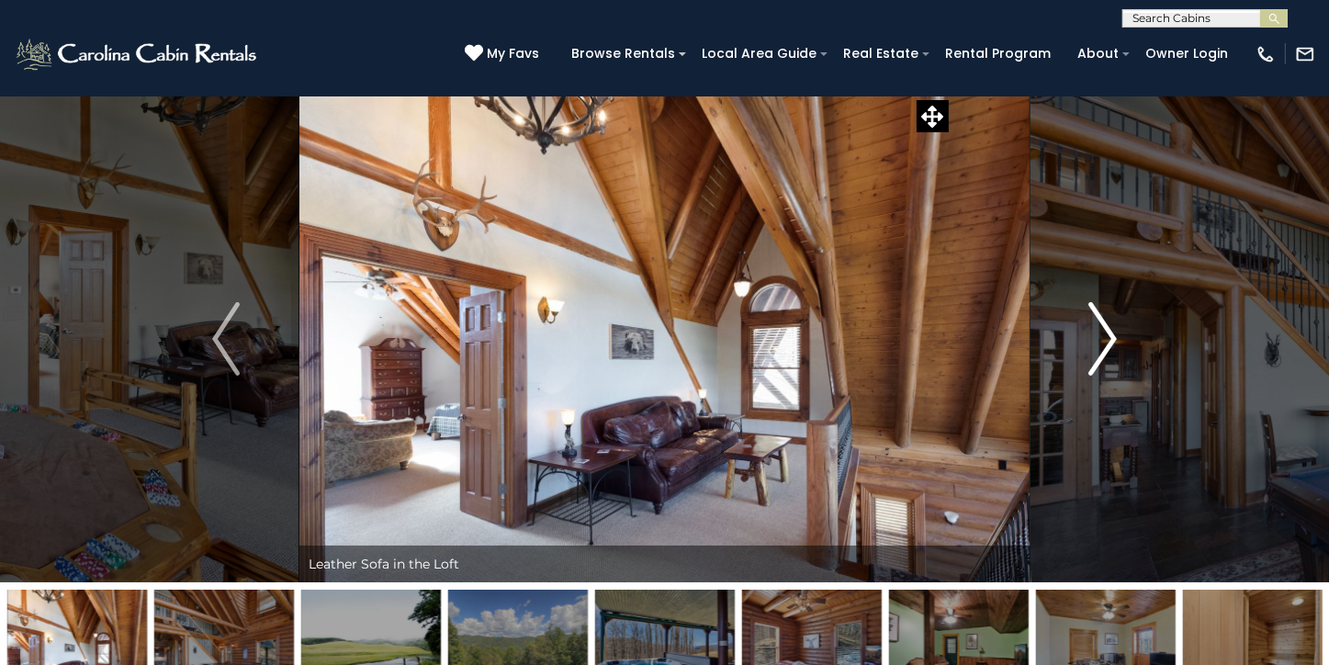
click at [1106, 342] on img "Next" at bounding box center [1103, 338] width 28 height 73
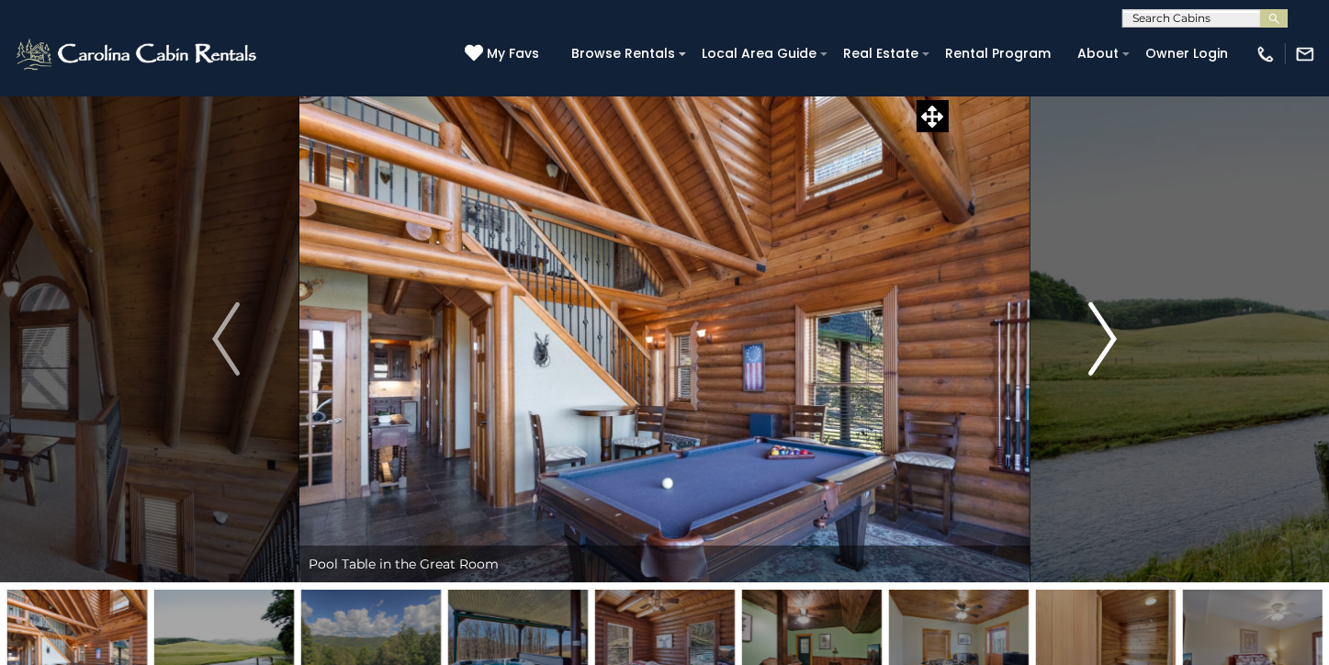
click at [1106, 342] on img "Next" at bounding box center [1103, 338] width 28 height 73
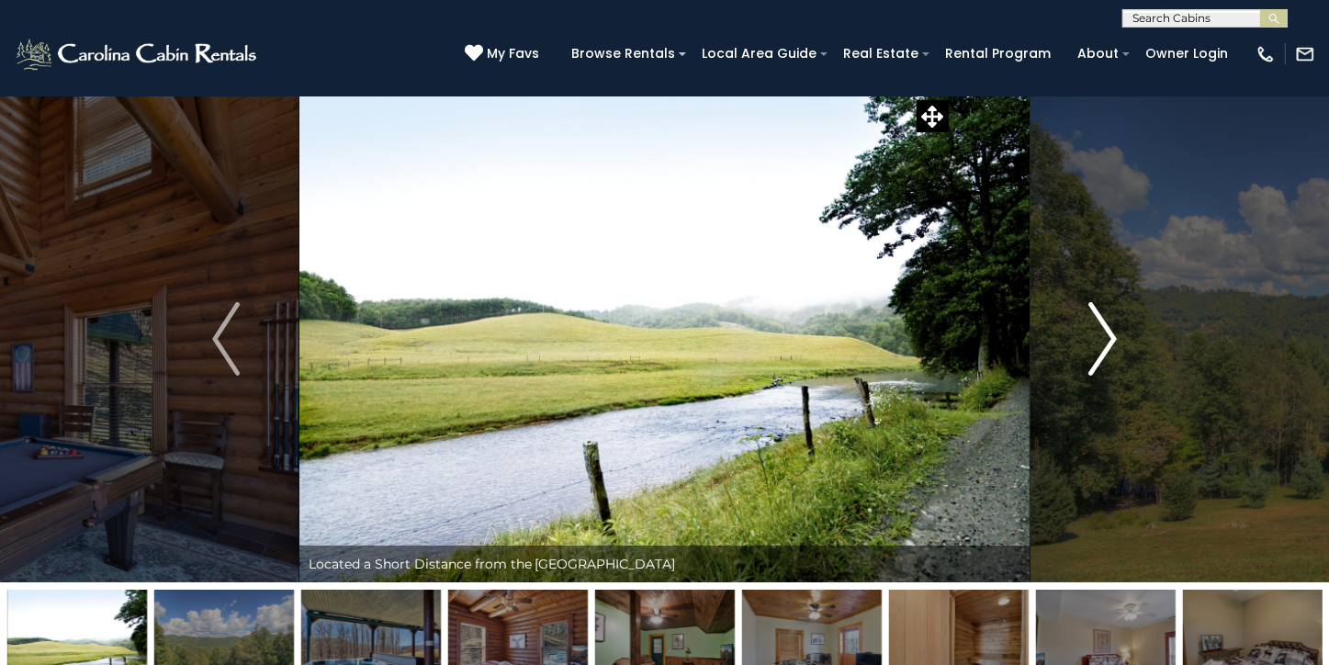
click at [1106, 342] on img "Next" at bounding box center [1103, 338] width 28 height 73
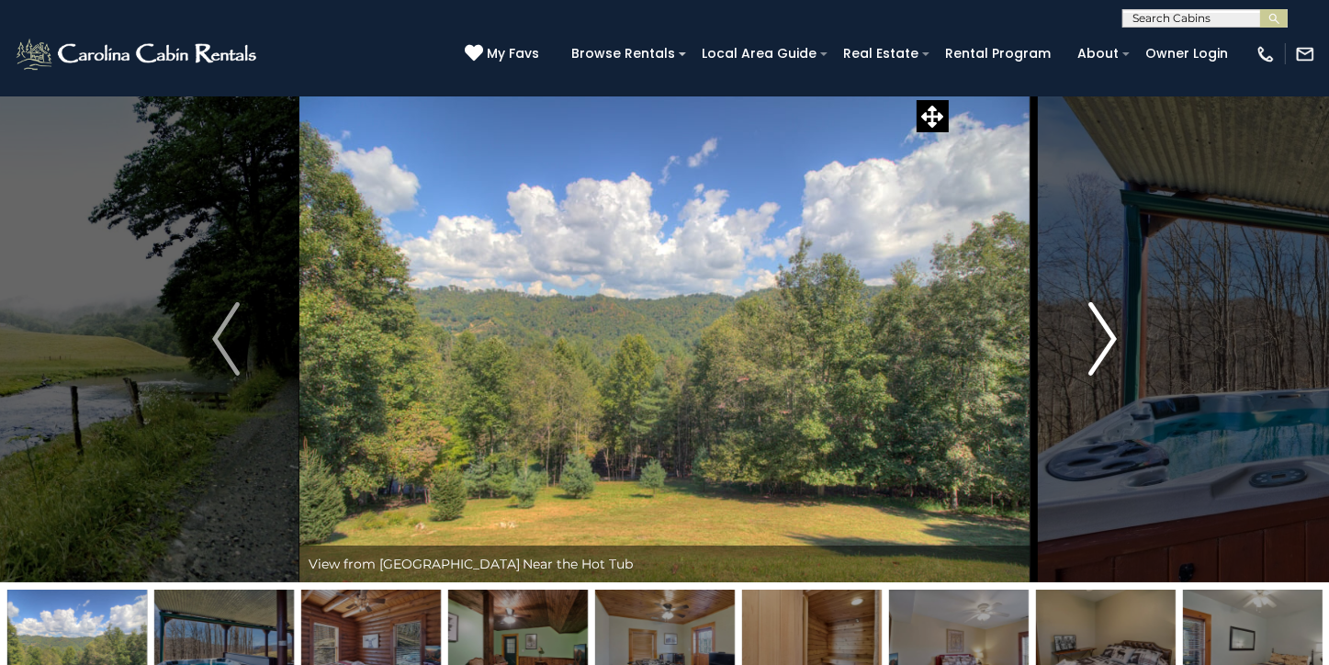
click at [1106, 342] on img "Next" at bounding box center [1103, 338] width 28 height 73
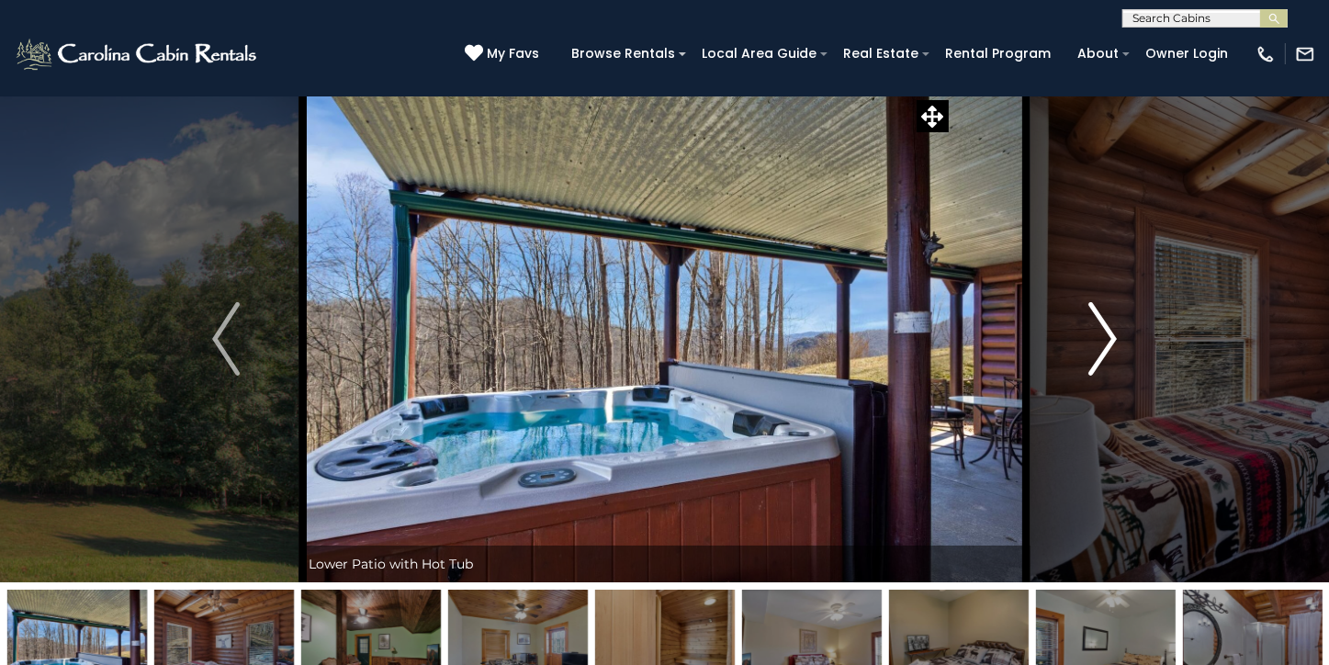
click at [1106, 342] on img "Next" at bounding box center [1103, 338] width 28 height 73
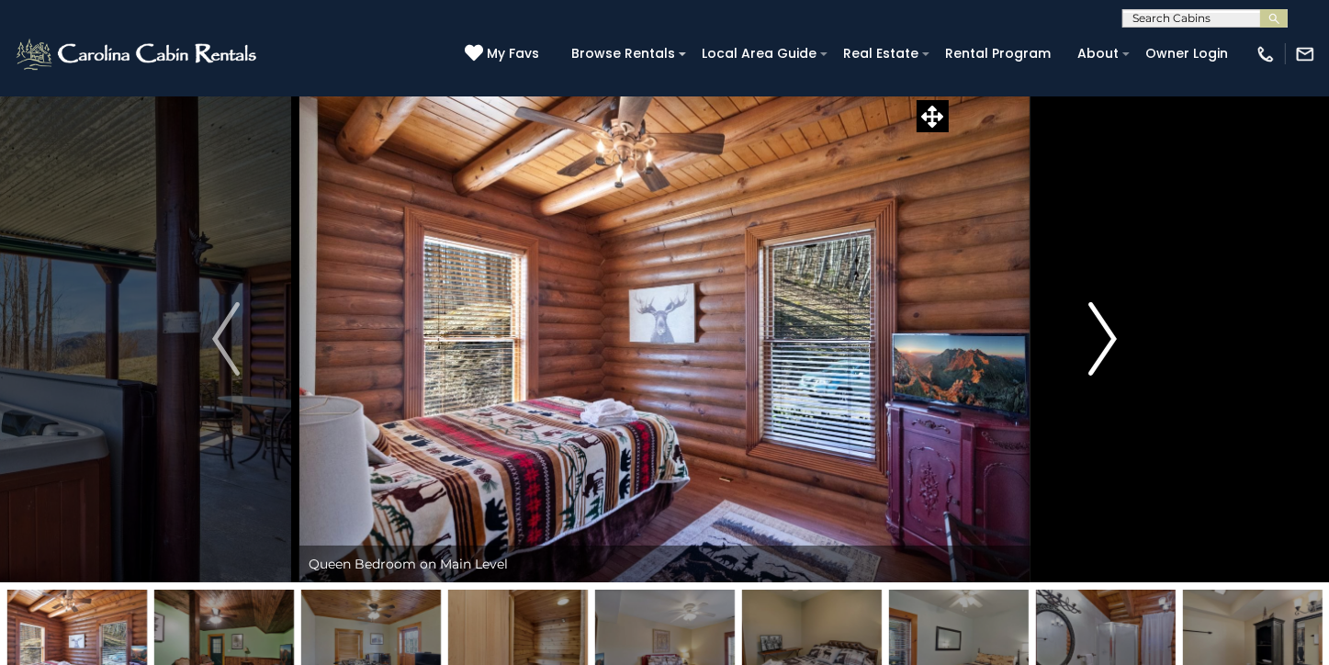
click at [1106, 342] on img "Next" at bounding box center [1103, 338] width 28 height 73
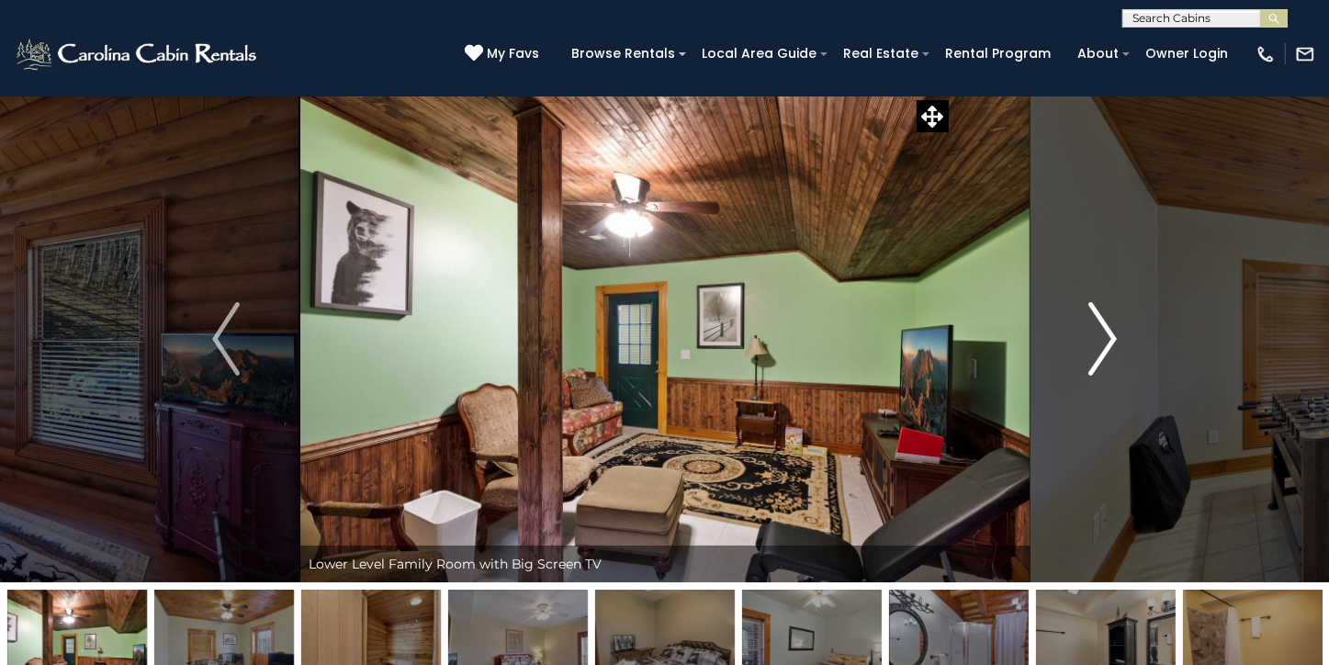
click at [1106, 342] on img "Next" at bounding box center [1103, 338] width 28 height 73
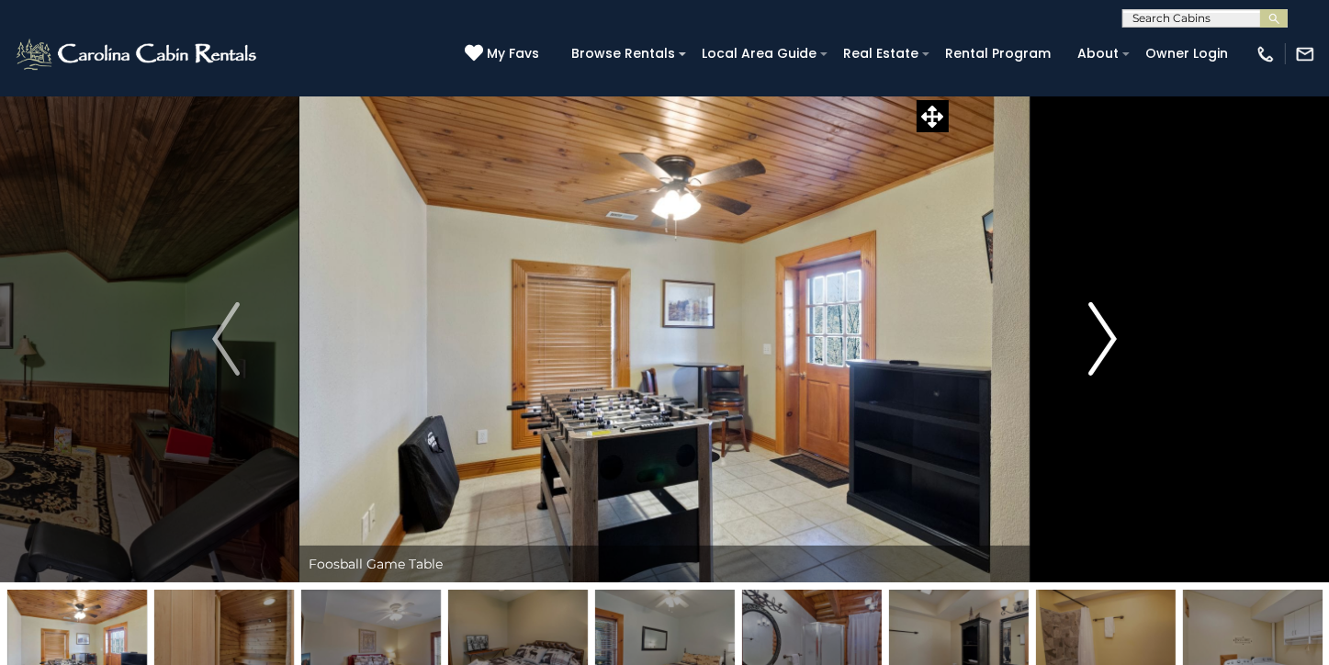
click at [1106, 342] on img "Next" at bounding box center [1103, 338] width 28 height 73
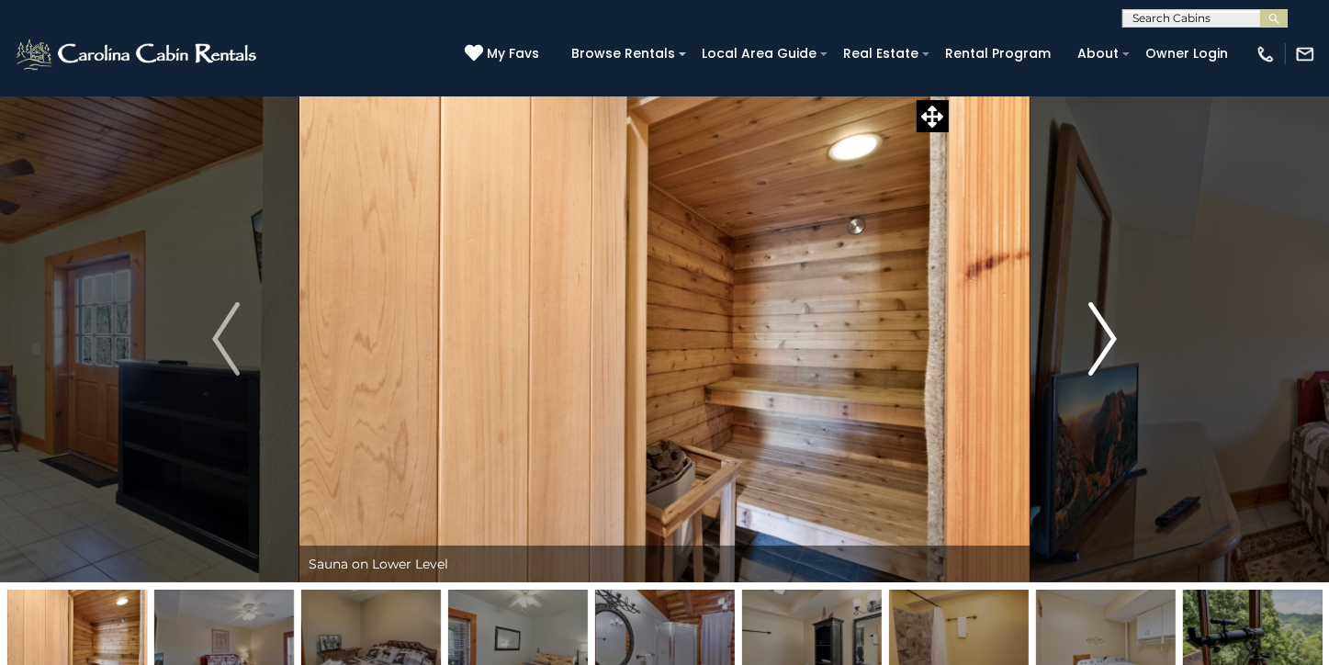
click at [1106, 342] on img "Next" at bounding box center [1103, 338] width 28 height 73
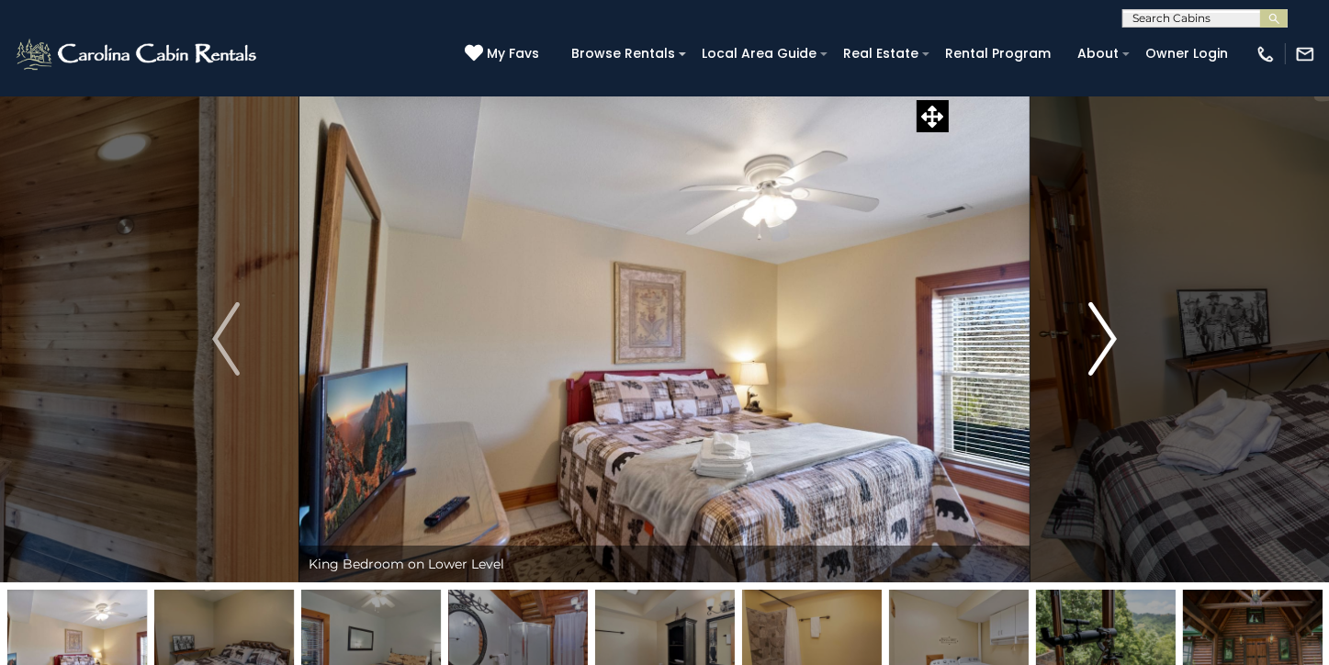
click at [1106, 342] on img "Next" at bounding box center [1103, 338] width 28 height 73
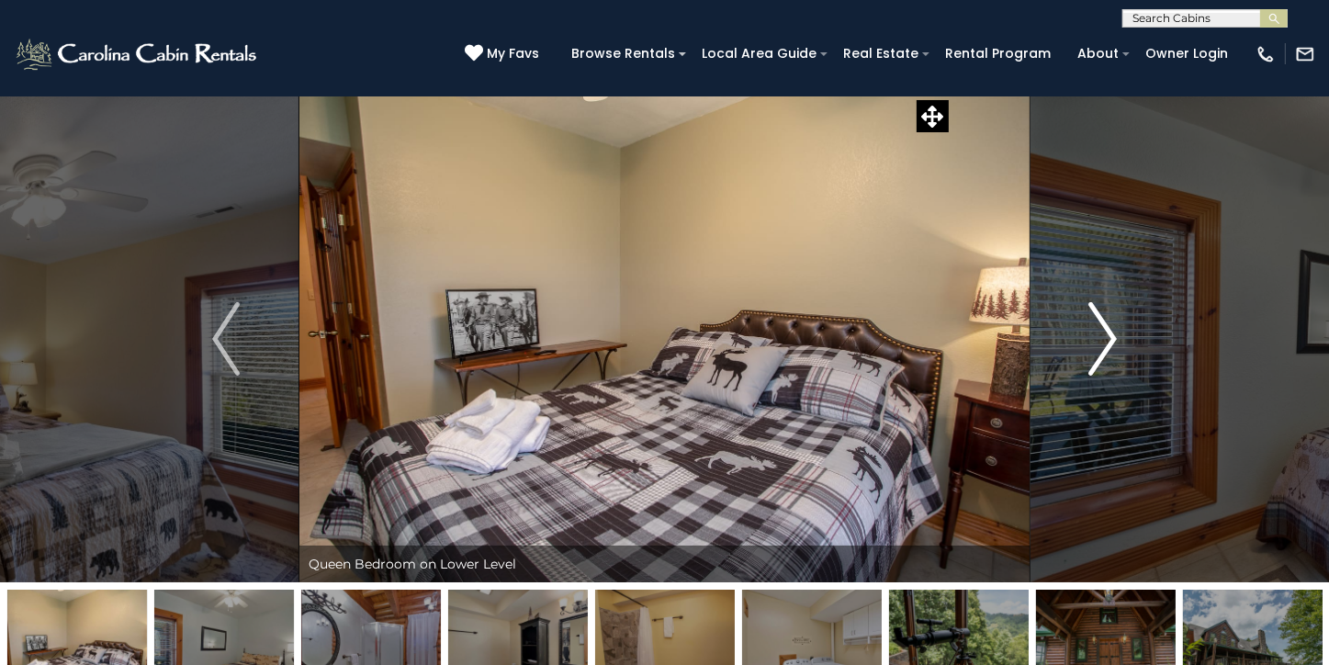
click at [1106, 342] on img "Next" at bounding box center [1103, 338] width 28 height 73
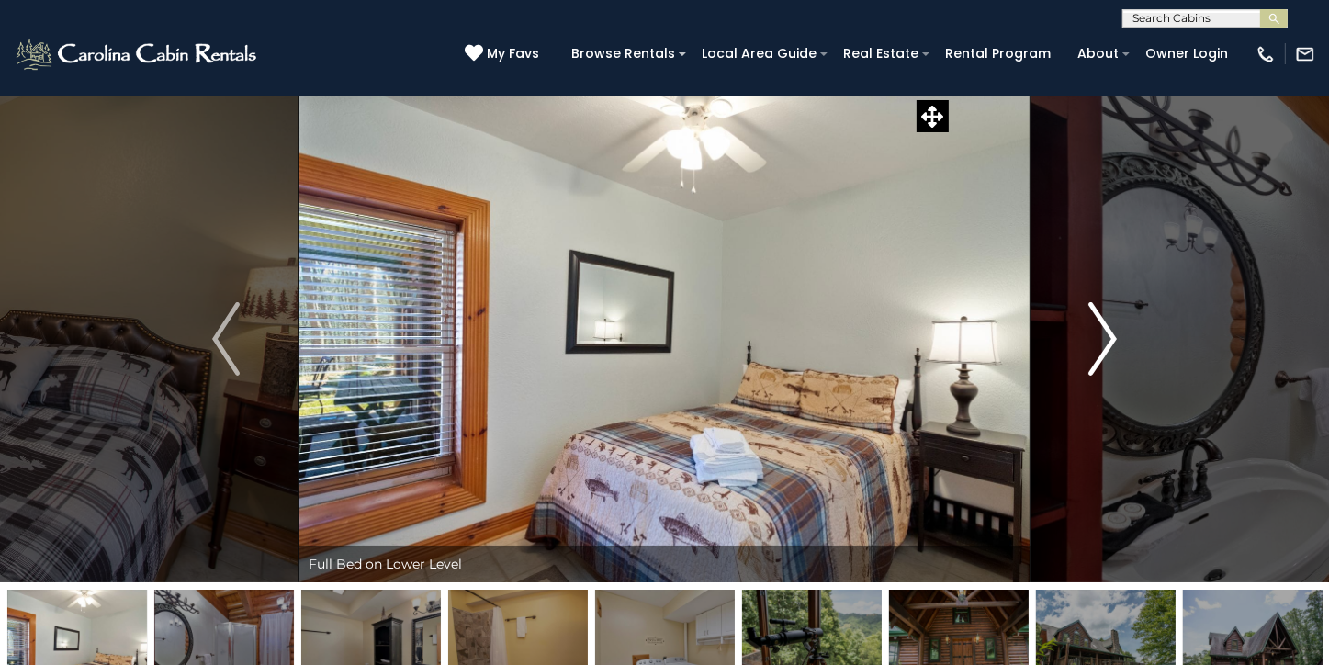
click at [1106, 342] on img "Next" at bounding box center [1103, 338] width 28 height 73
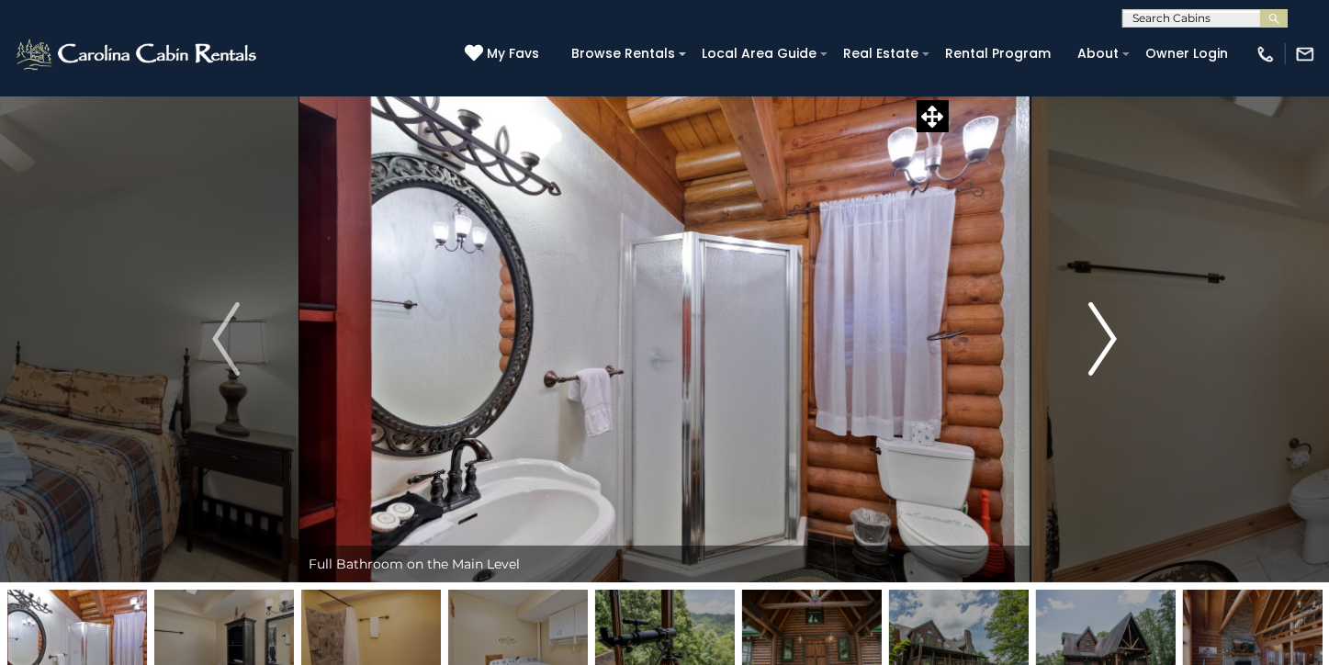
click at [1104, 341] on img "Next" at bounding box center [1103, 338] width 28 height 73
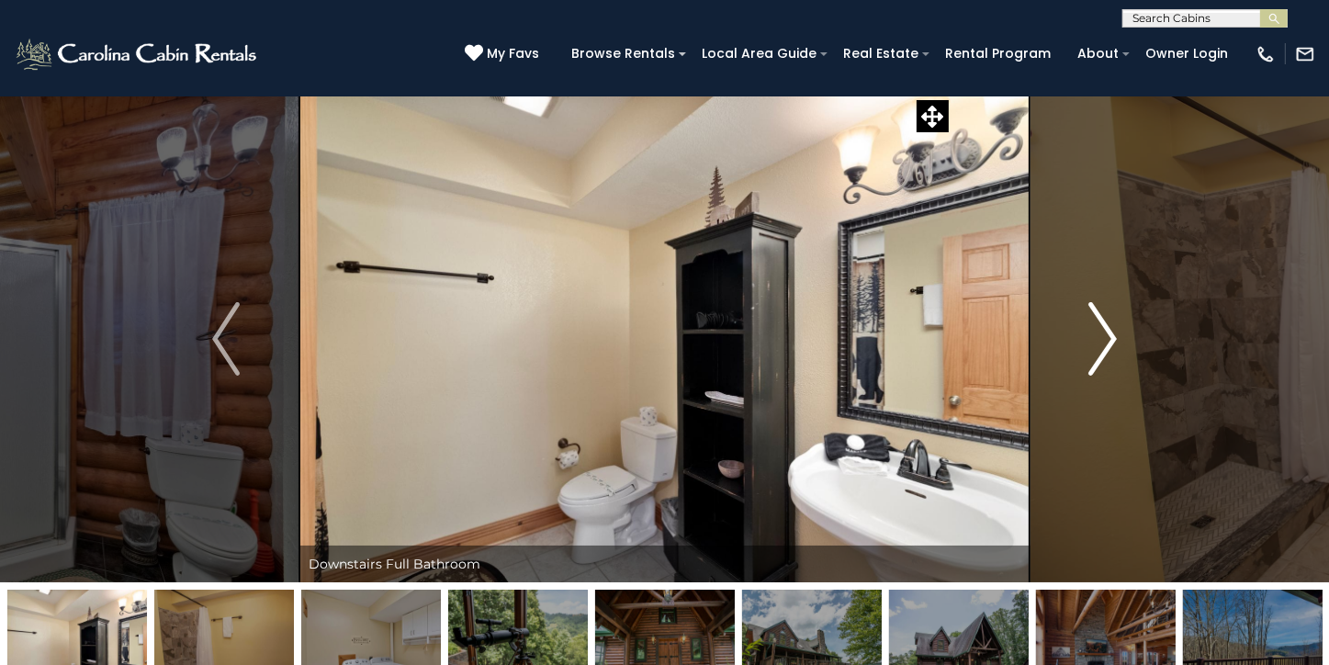
click at [1104, 341] on img "Next" at bounding box center [1103, 338] width 28 height 73
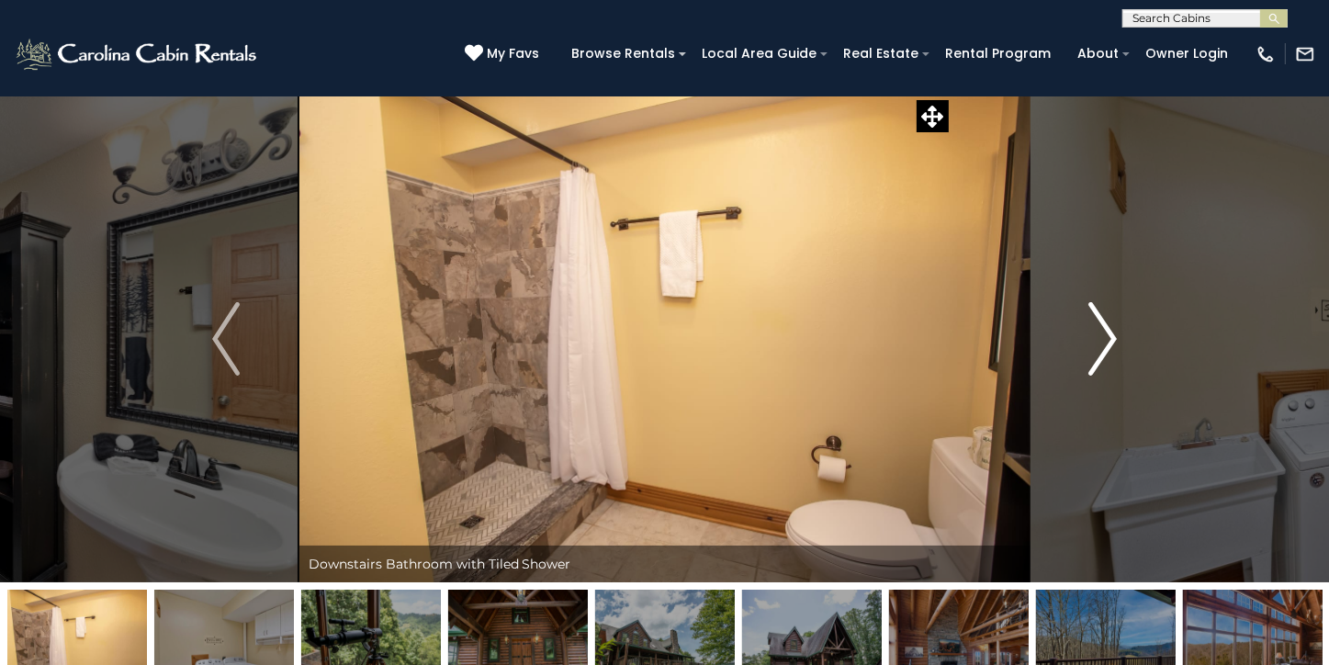
click at [1101, 337] on img "Next" at bounding box center [1103, 338] width 28 height 73
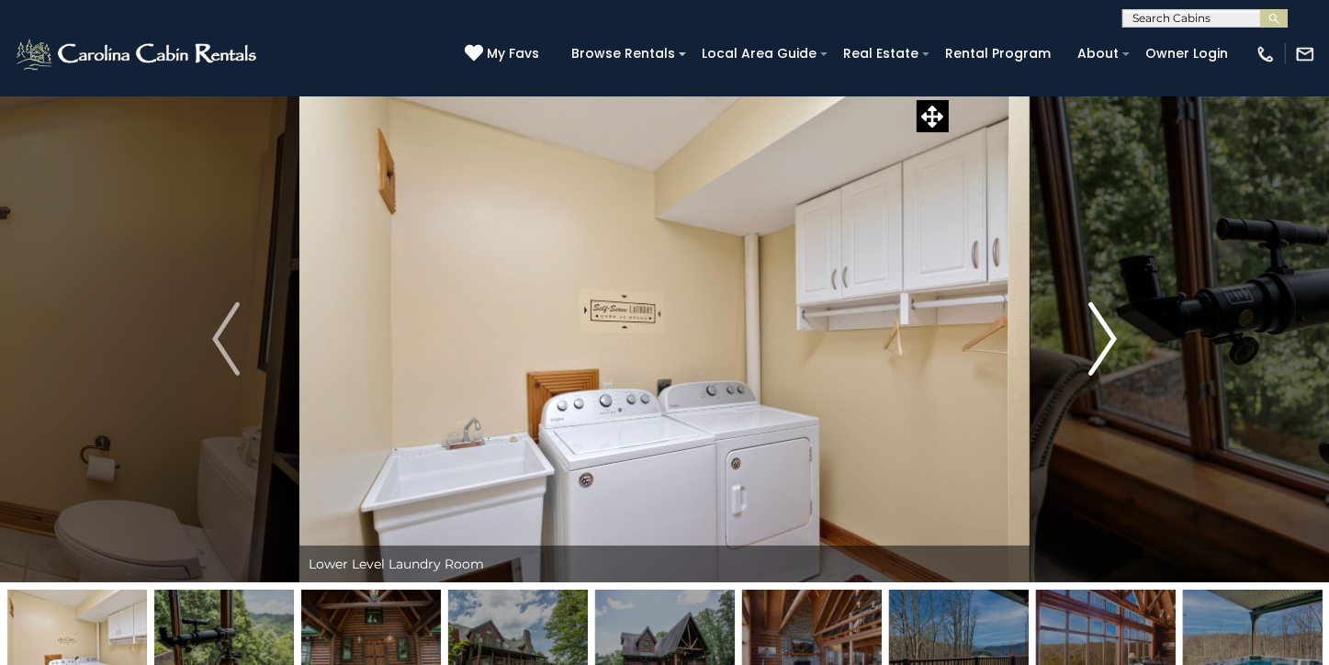
click at [1101, 337] on img "Next" at bounding box center [1103, 338] width 28 height 73
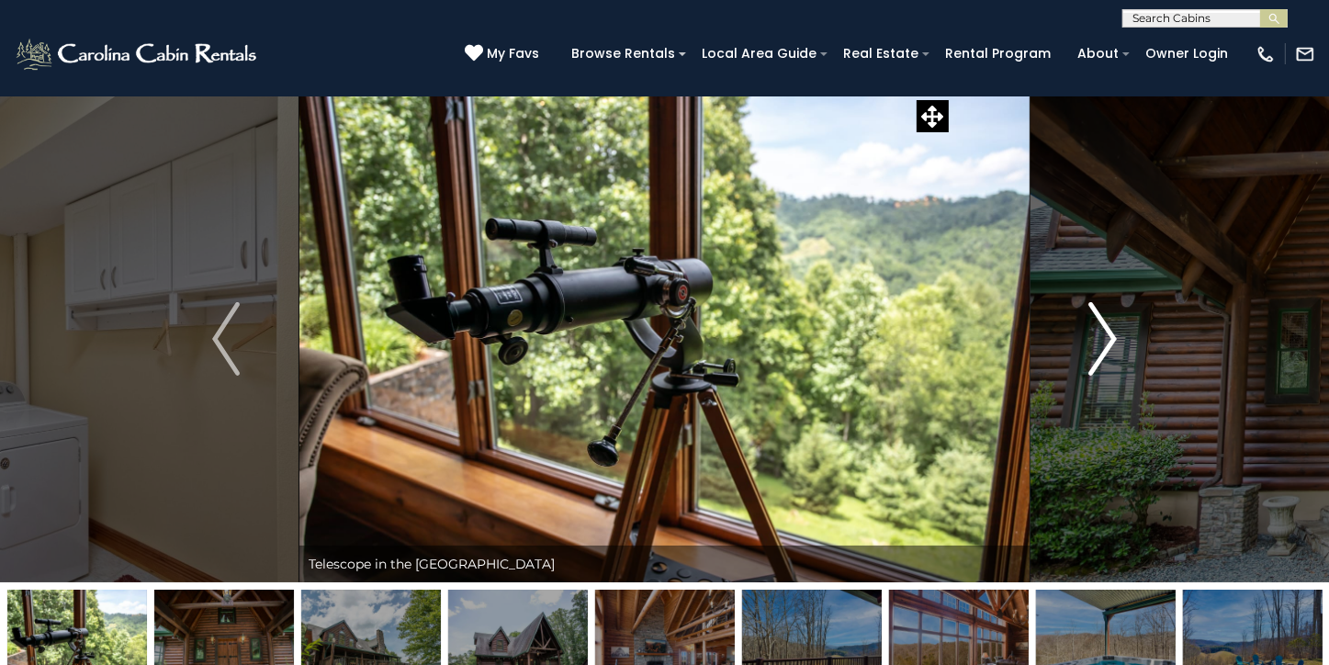
click at [1101, 337] on img "Next" at bounding box center [1103, 338] width 28 height 73
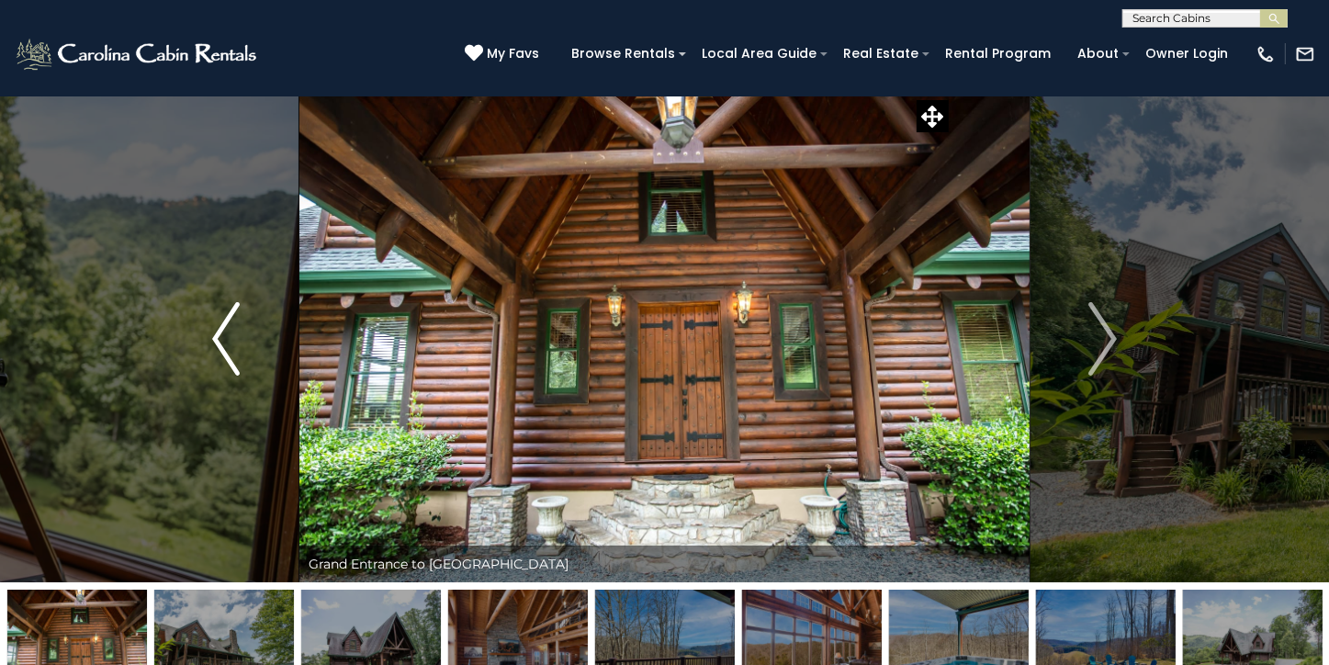
click at [215, 333] on img "Previous" at bounding box center [226, 338] width 28 height 73
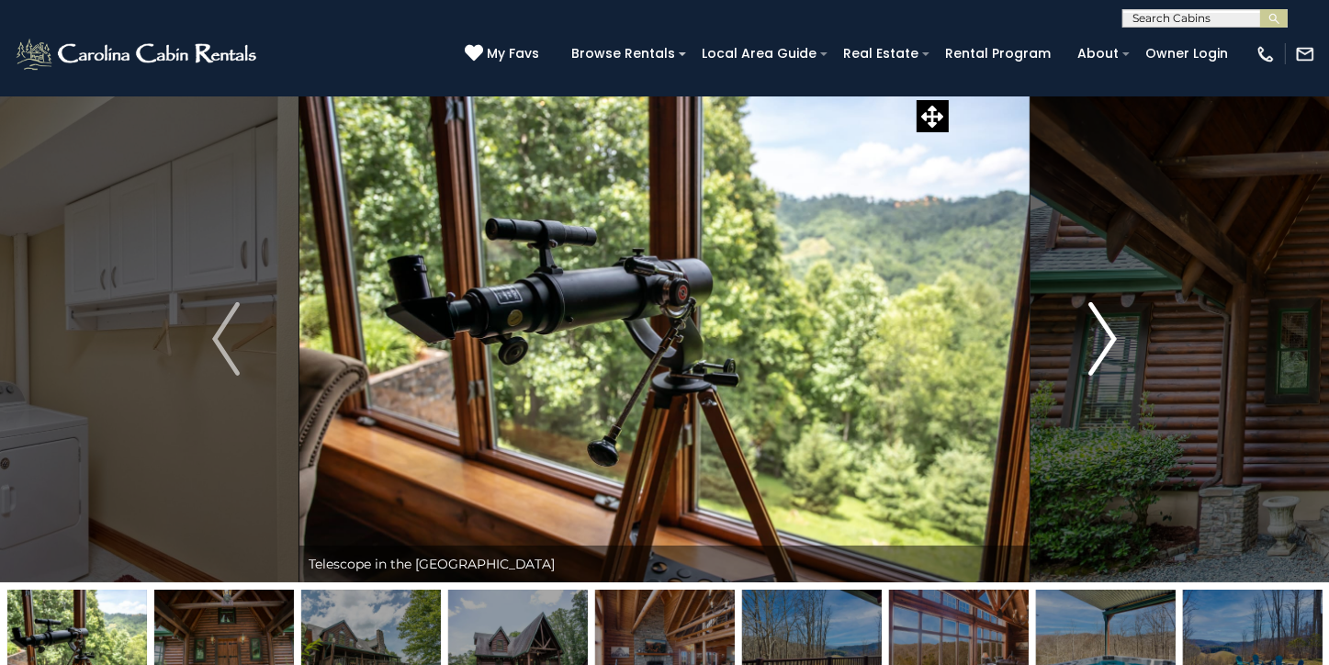
click at [1111, 338] on img "Next" at bounding box center [1103, 338] width 28 height 73
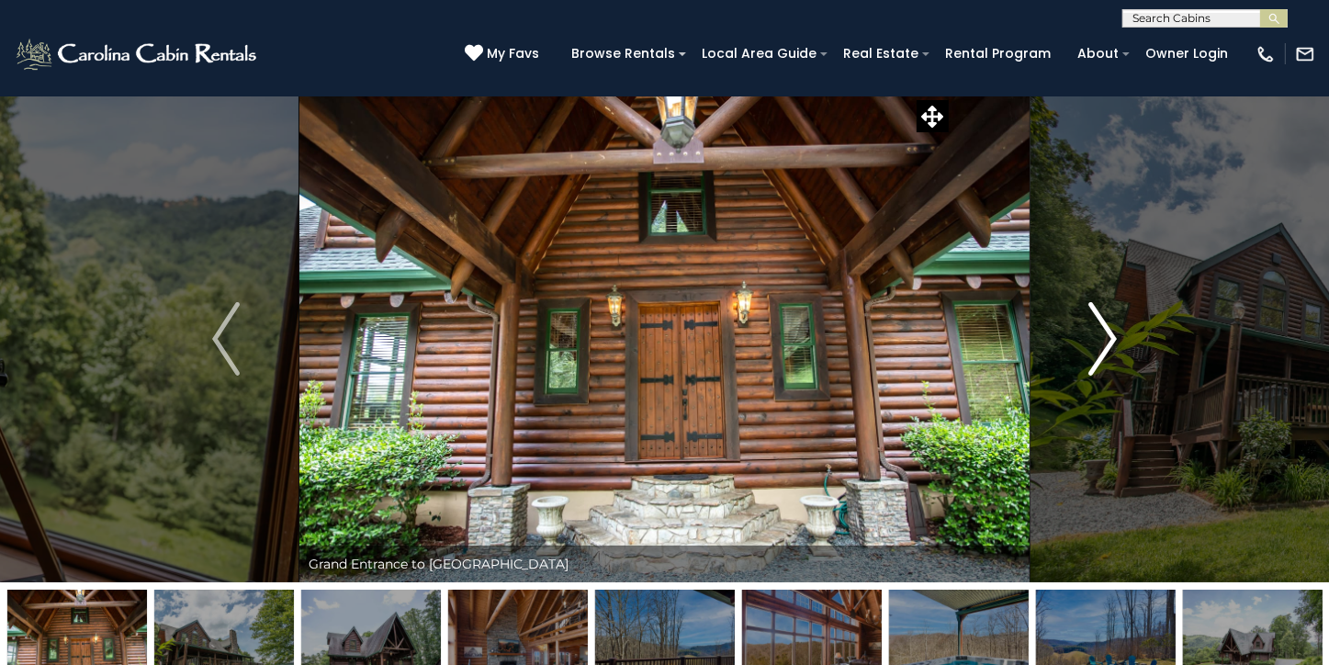
click at [1111, 339] on img "Next" at bounding box center [1103, 338] width 28 height 73
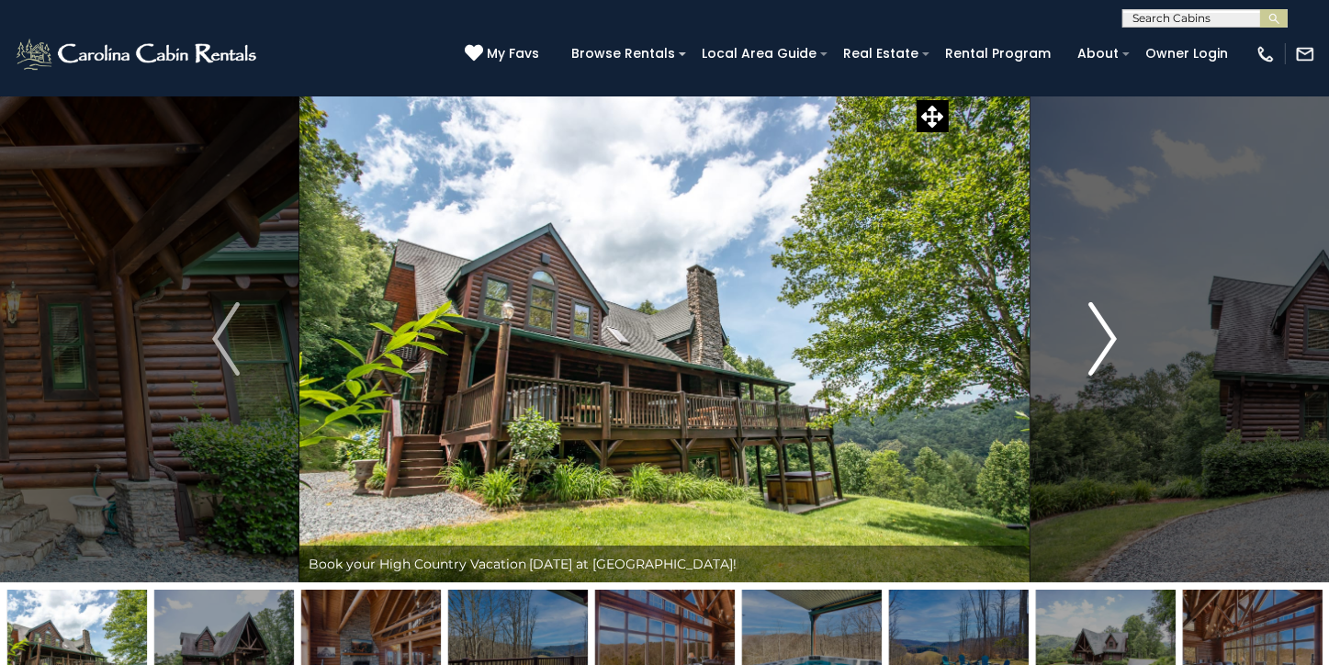
click at [1109, 340] on img "Next" at bounding box center [1103, 338] width 28 height 73
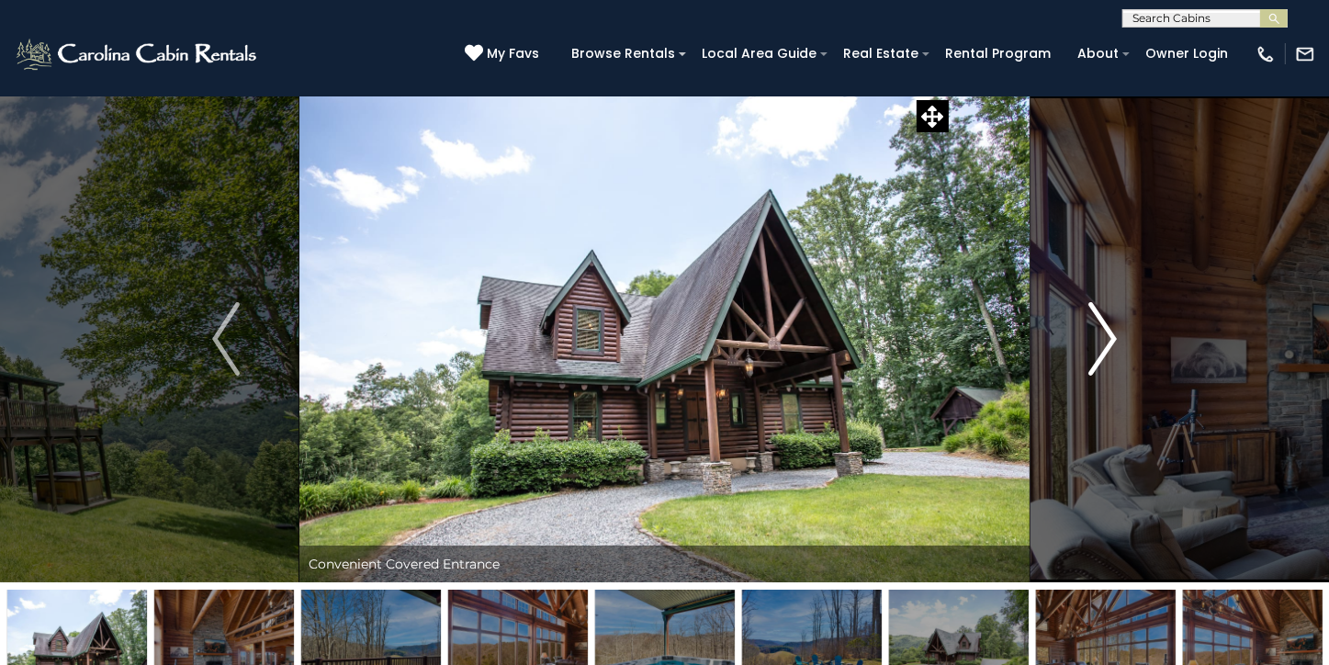
click at [1109, 340] on img "Next" at bounding box center [1103, 338] width 28 height 73
